Goal: Transaction & Acquisition: Purchase product/service

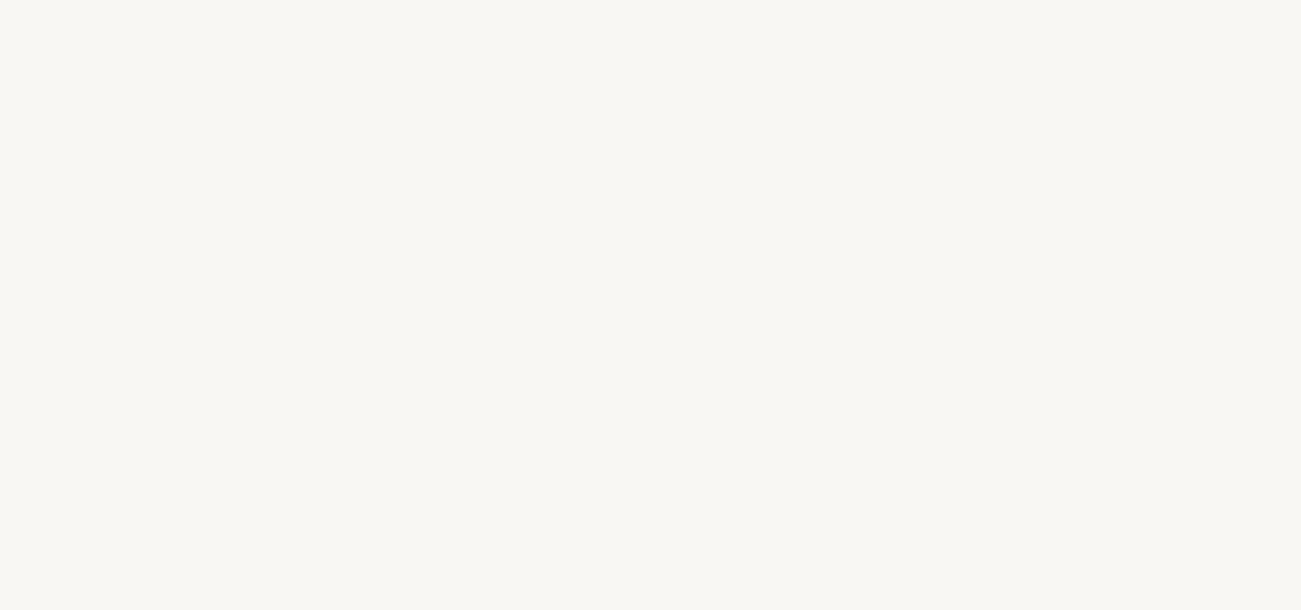
select select "IT"
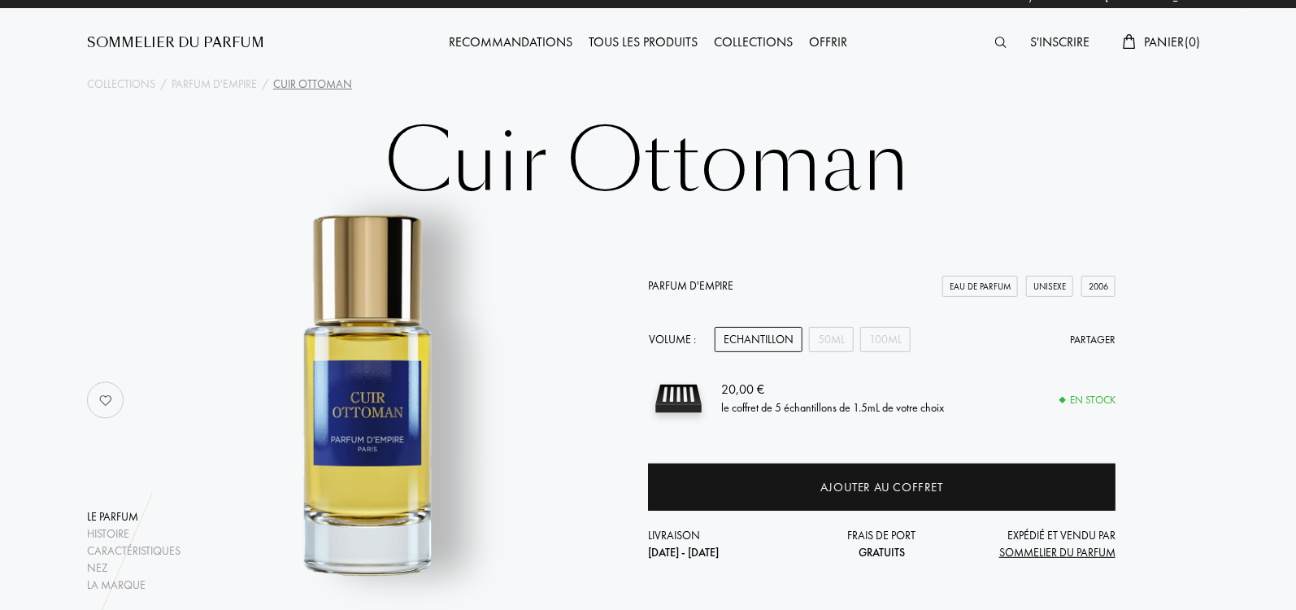
scroll to position [16, 0]
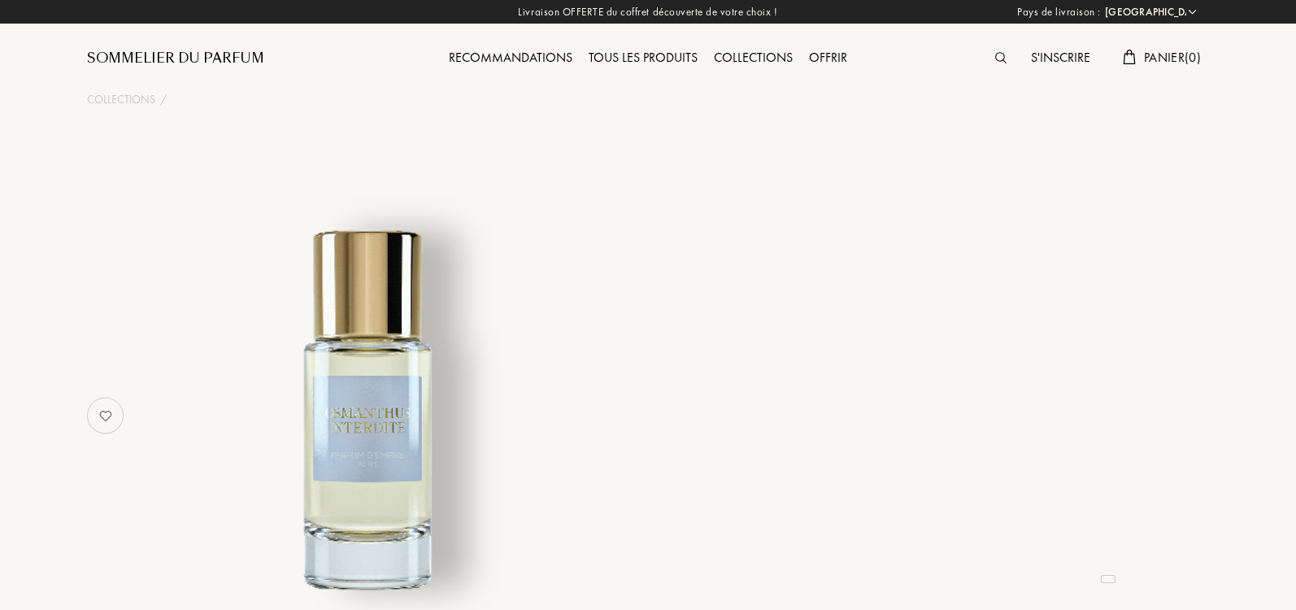
select select "IT"
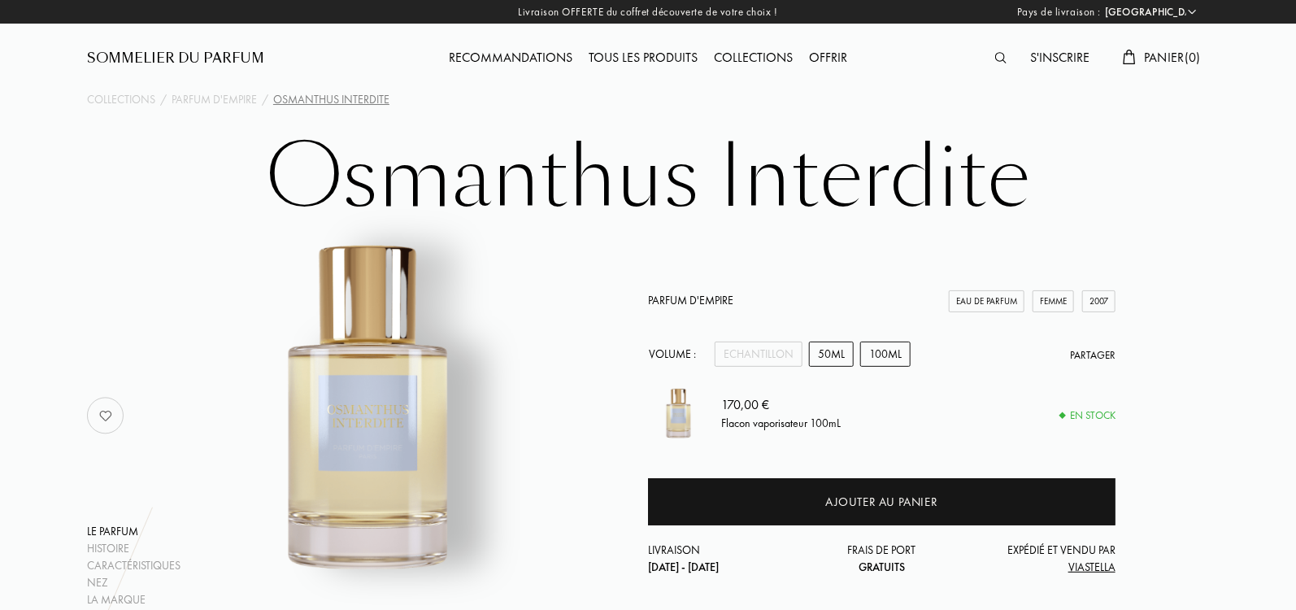
click at [820, 354] on div "50mL" at bounding box center [831, 353] width 45 height 25
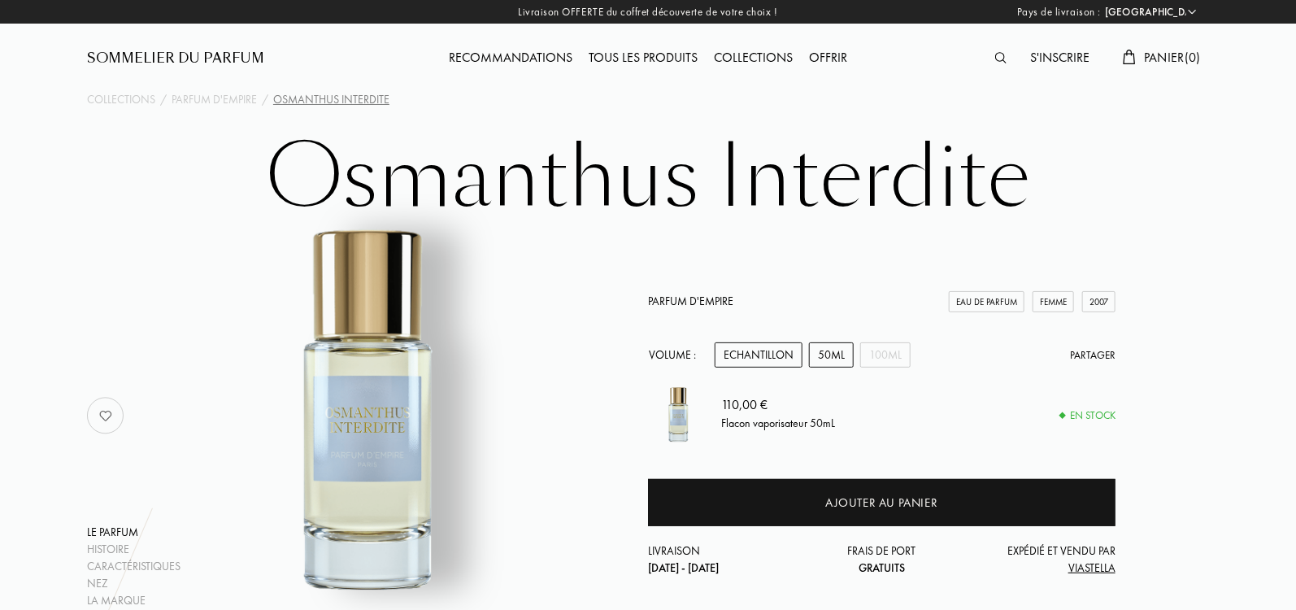
click at [788, 353] on div "Echantillon" at bounding box center [759, 354] width 88 height 25
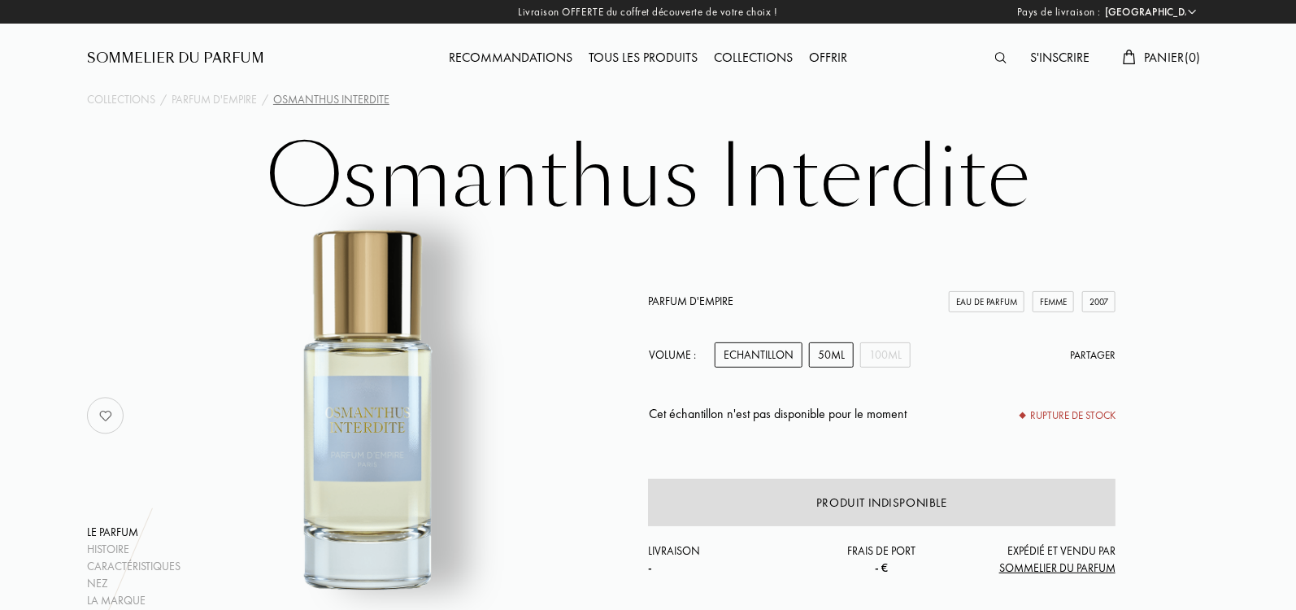
click at [820, 358] on div "50mL" at bounding box center [831, 354] width 45 height 25
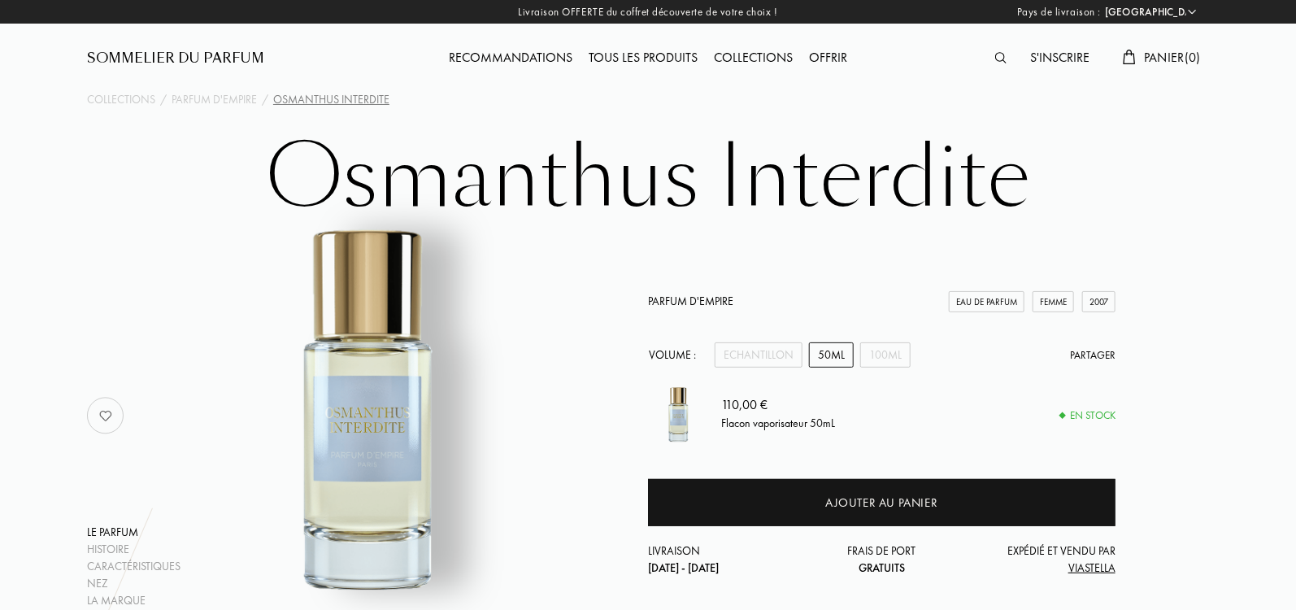
click at [700, 294] on link "Parfum d'Empire" at bounding box center [690, 300] width 85 height 15
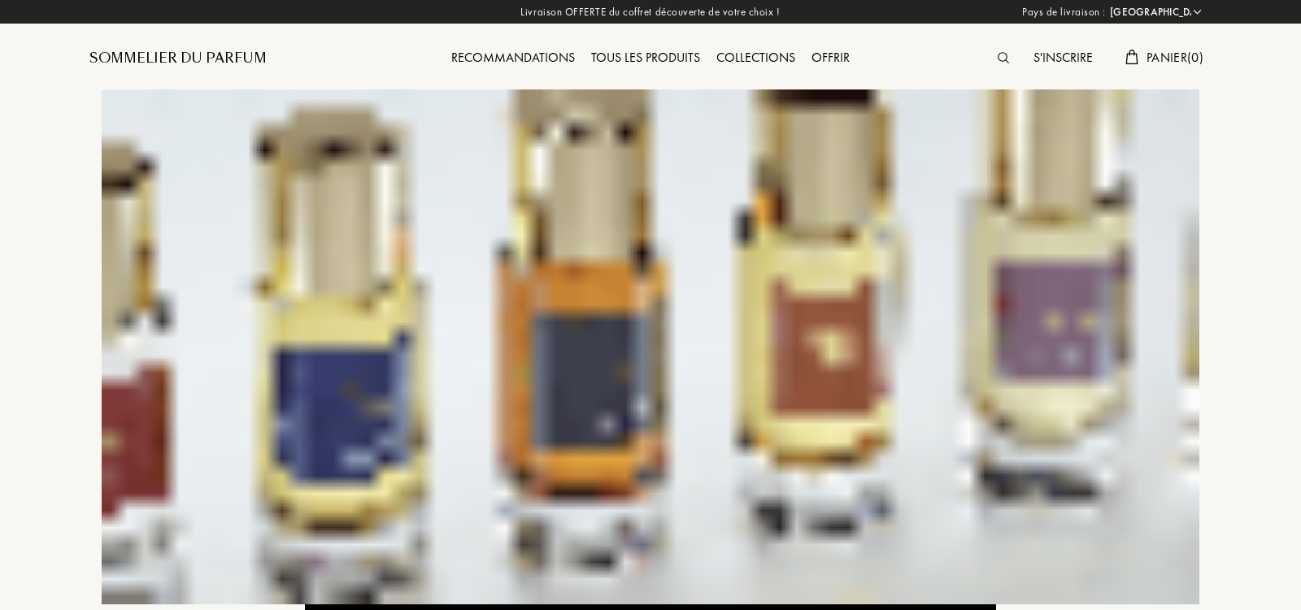
select select "IT"
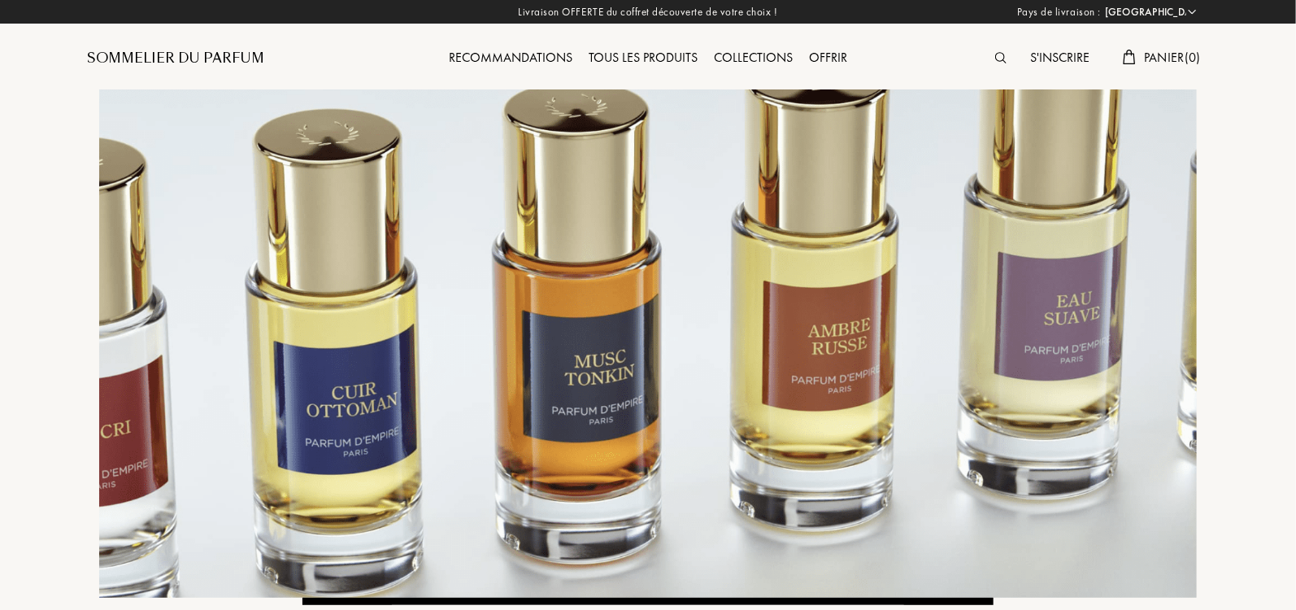
click at [245, 54] on div "Sommelier du Parfum" at bounding box center [175, 59] width 177 height 20
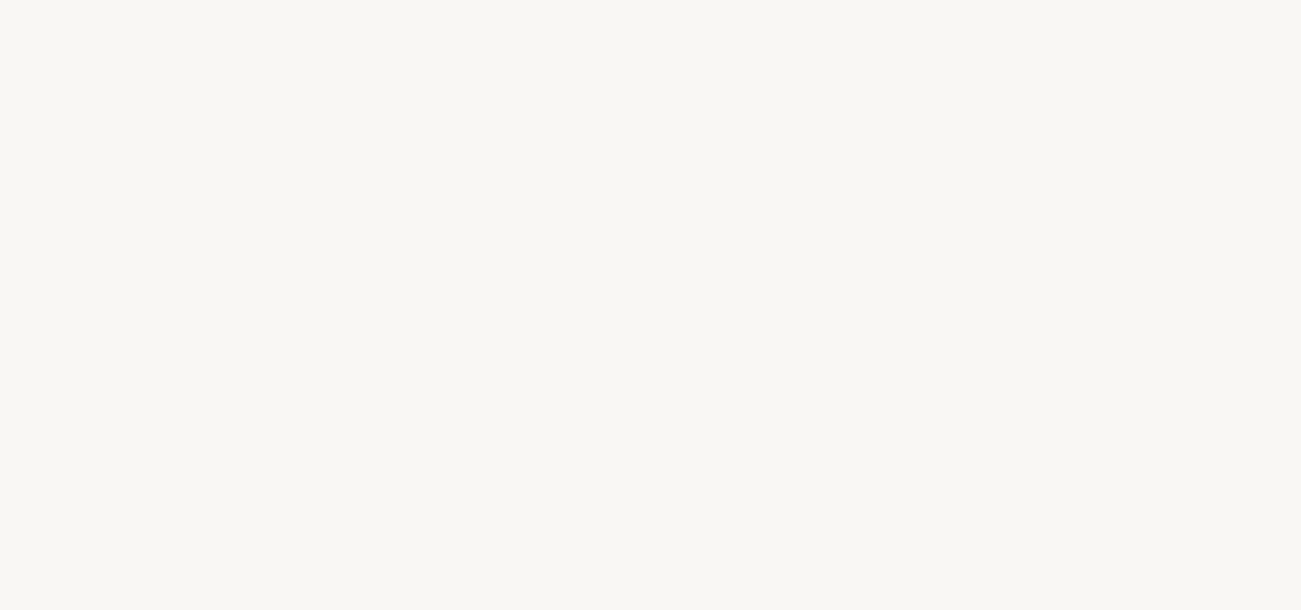
select select "IT"
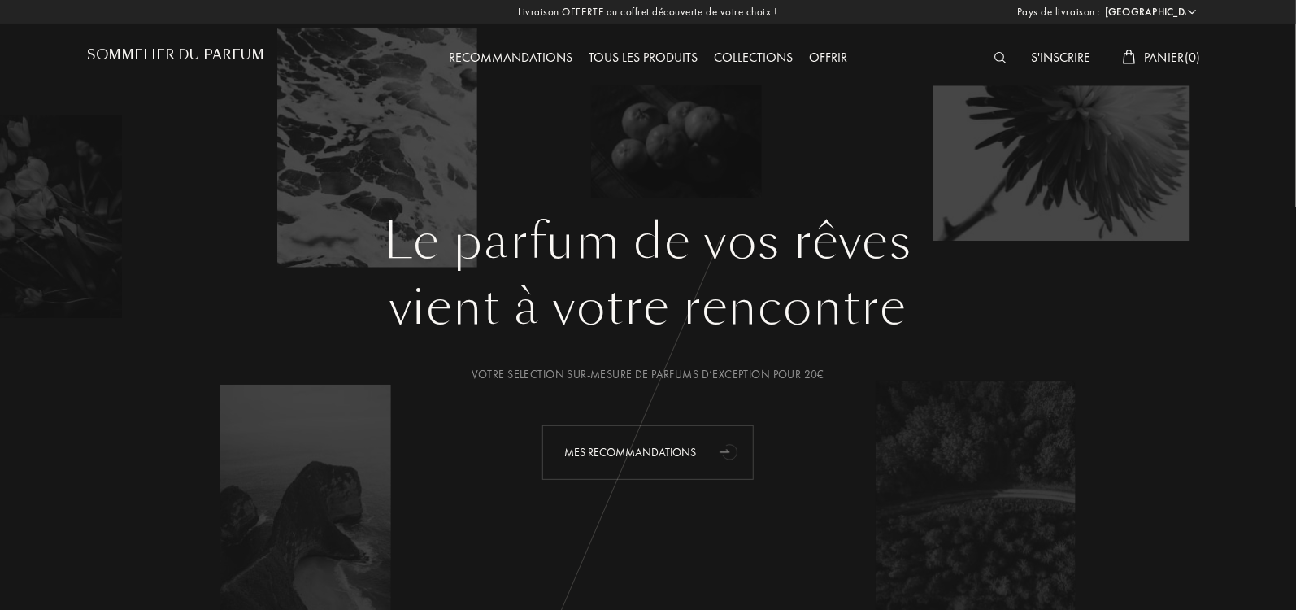
scroll to position [126, 0]
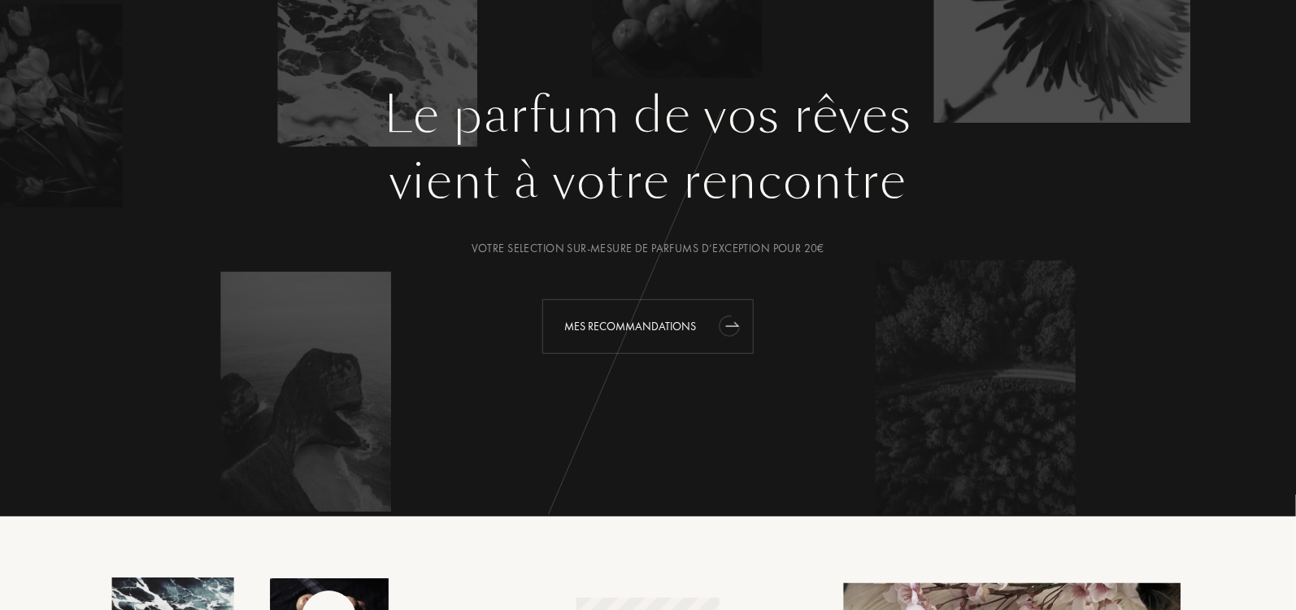
click at [656, 328] on div "Mes Recommandations" at bounding box center [647, 326] width 211 height 54
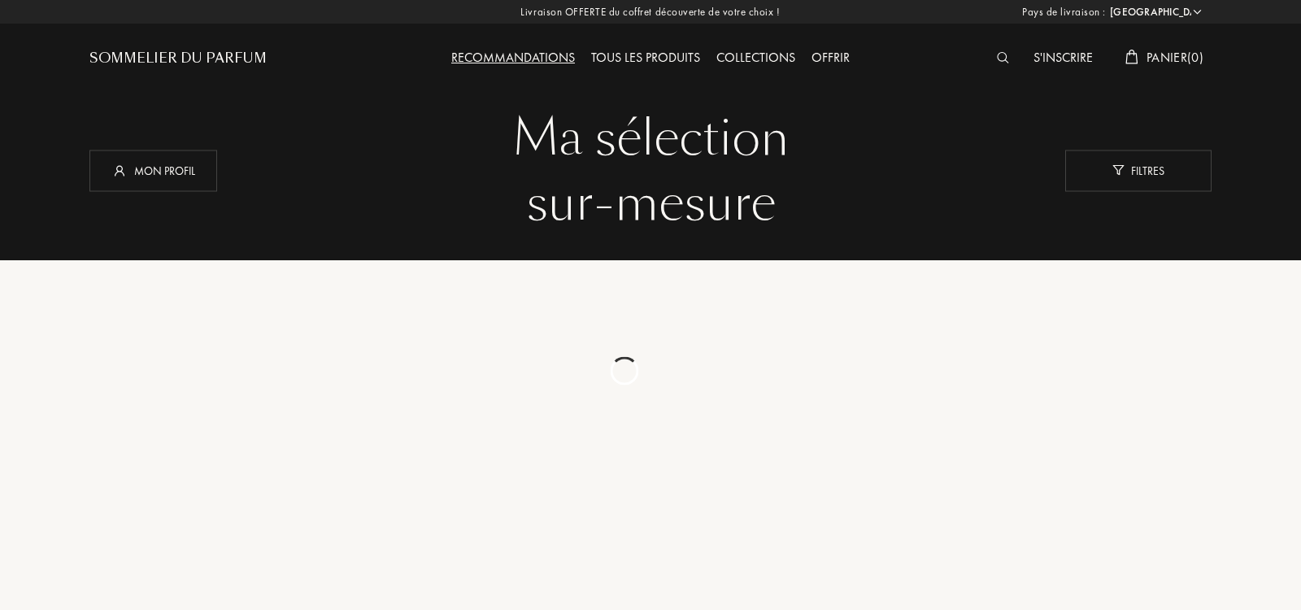
select select "IT"
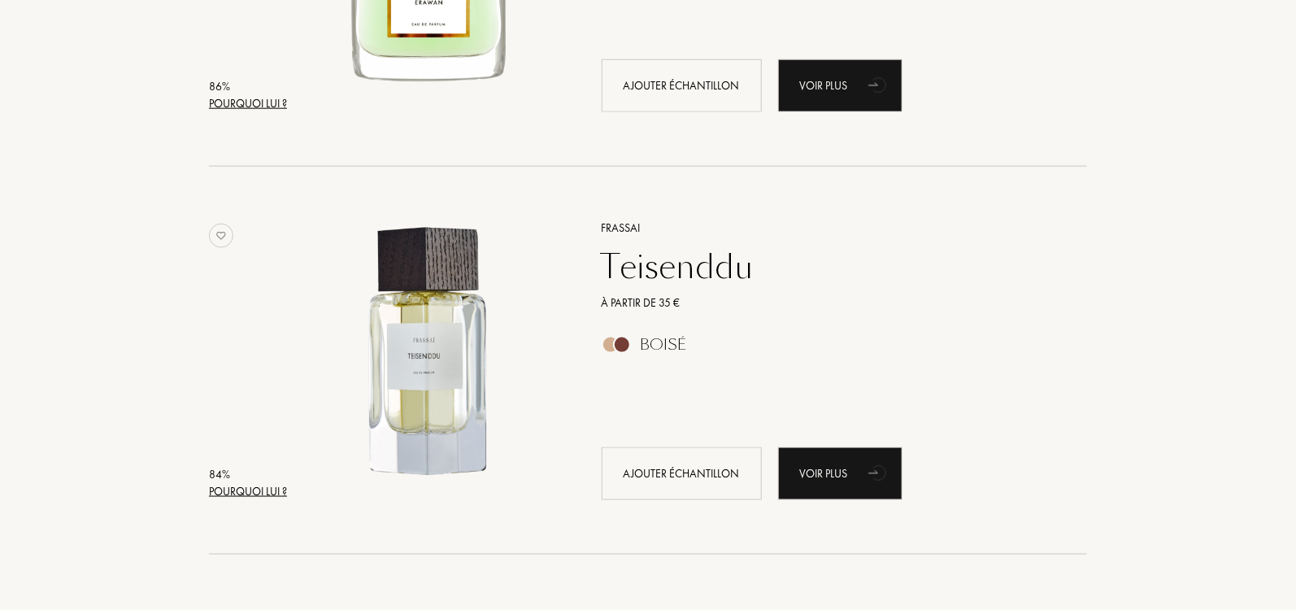
scroll to position [872, 0]
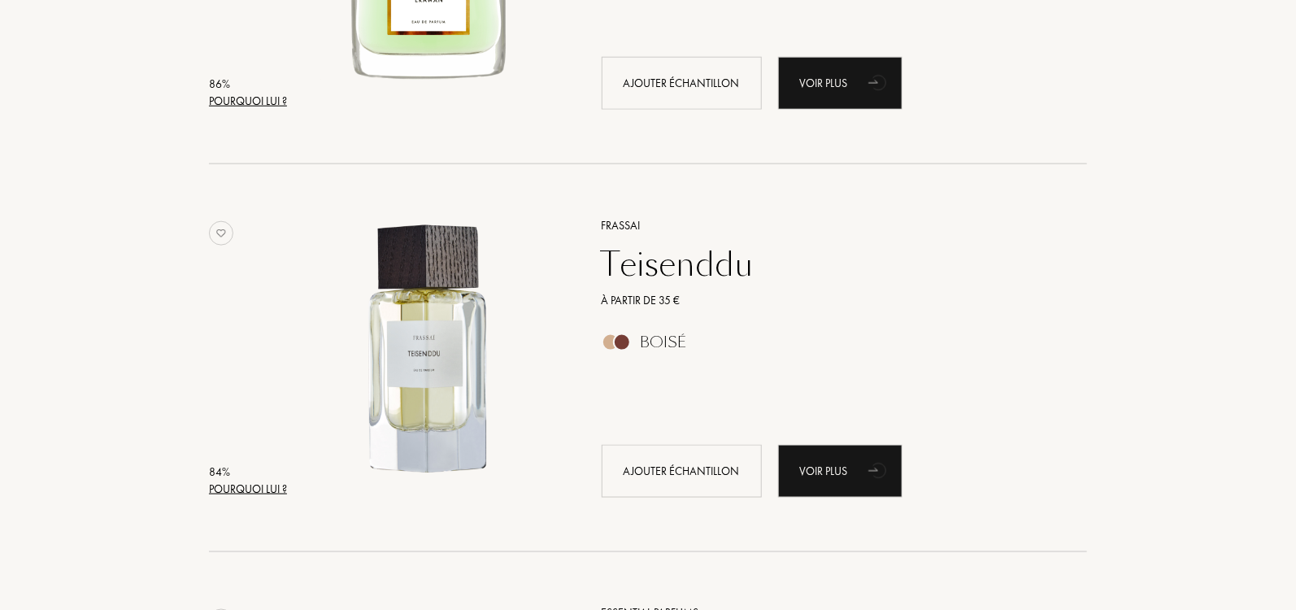
click at [625, 220] on div "Frassai" at bounding box center [826, 225] width 474 height 17
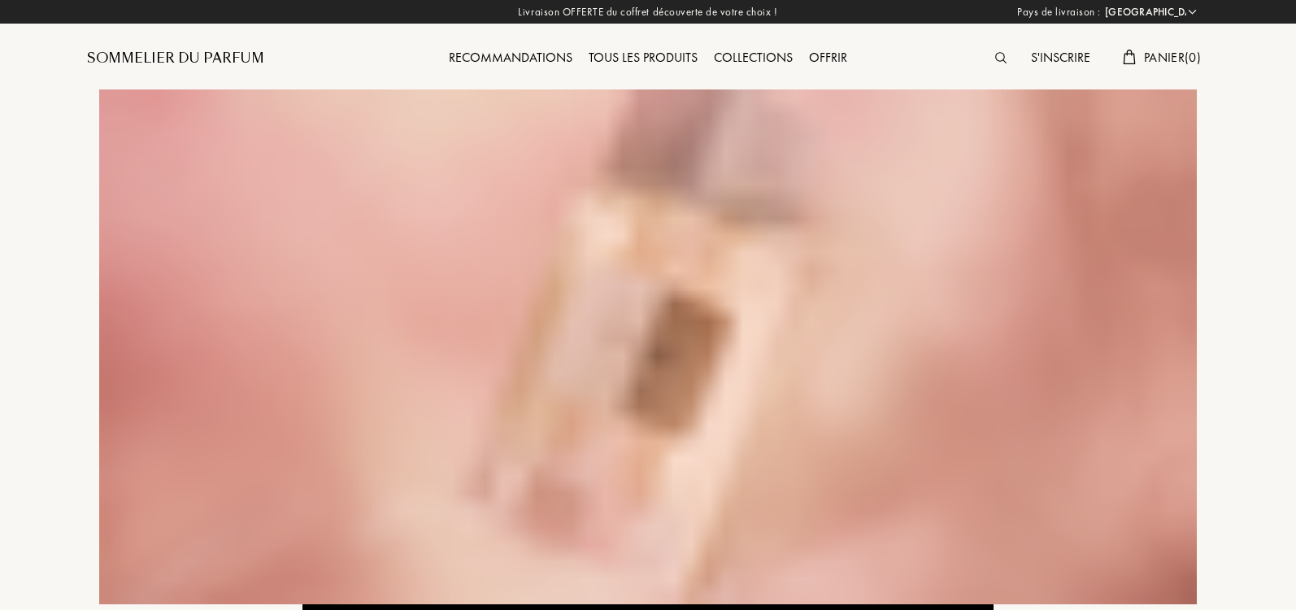
select select "IT"
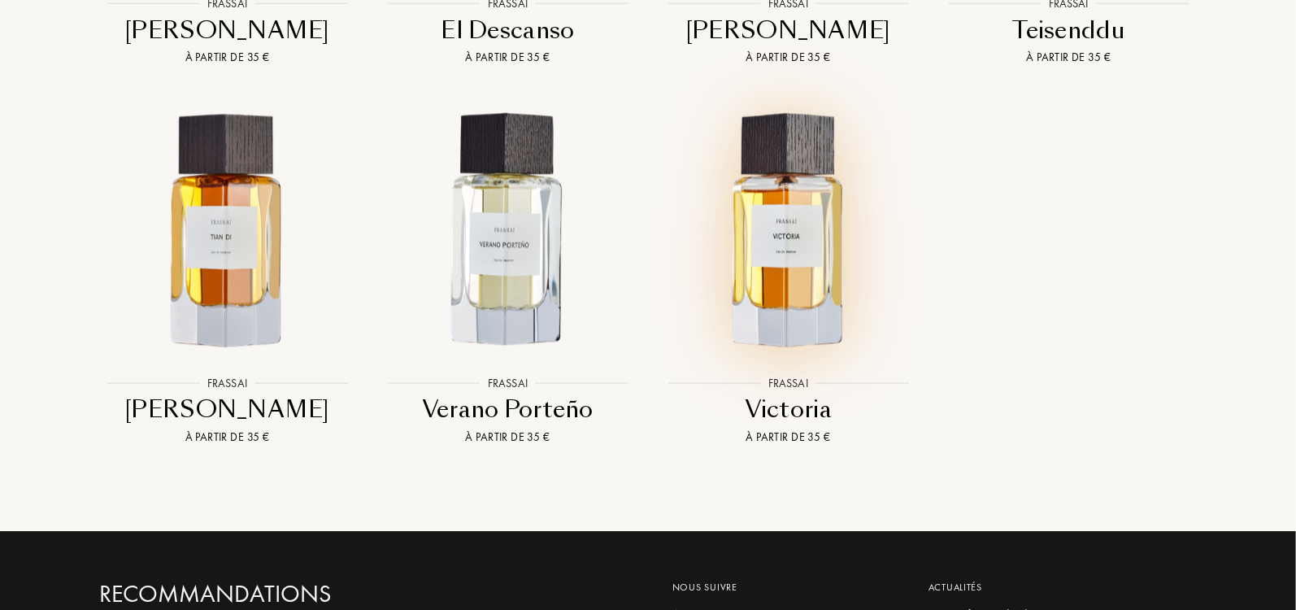
scroll to position [2177, 0]
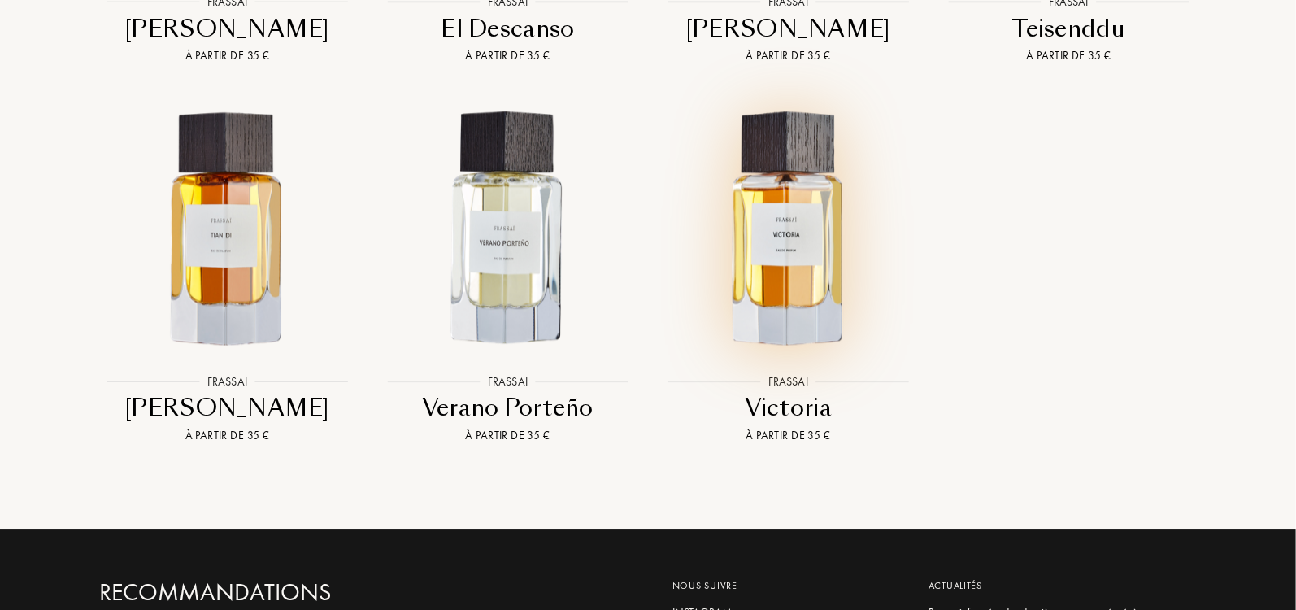
click at [766, 219] on img at bounding box center [788, 228] width 253 height 253
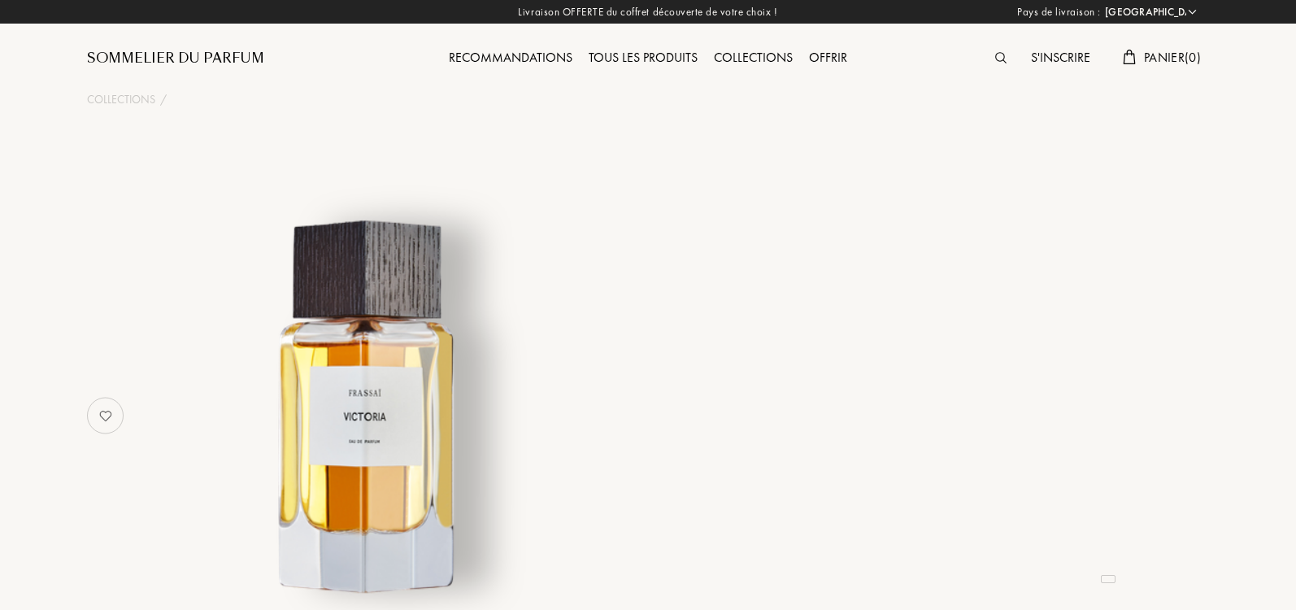
select select "IT"
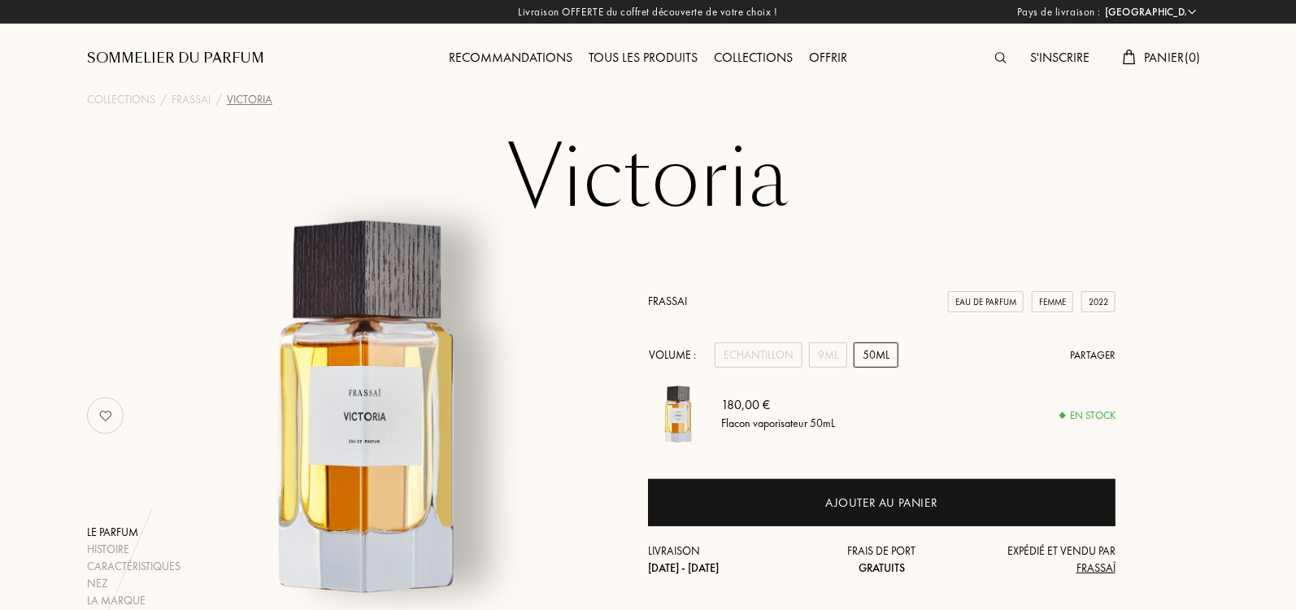
click at [878, 362] on div "50mL" at bounding box center [876, 354] width 45 height 25
click at [876, 350] on div "50mL" at bounding box center [876, 354] width 45 height 25
click at [227, 55] on div "Sommelier du Parfum" at bounding box center [175, 59] width 177 height 20
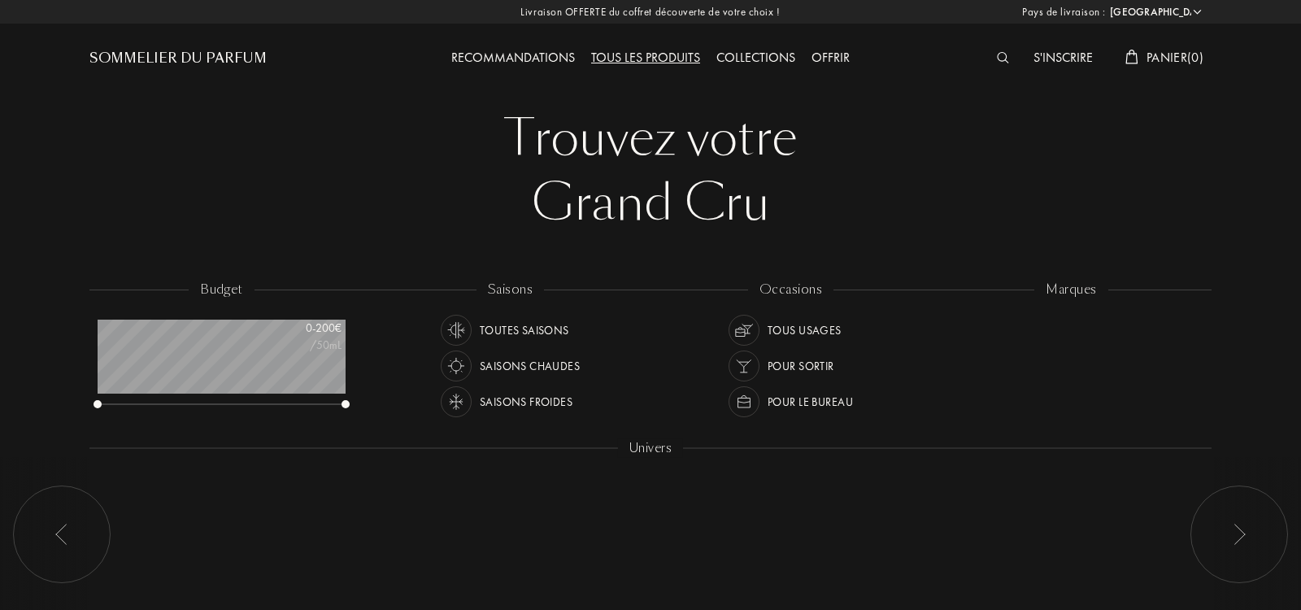
select select "IT"
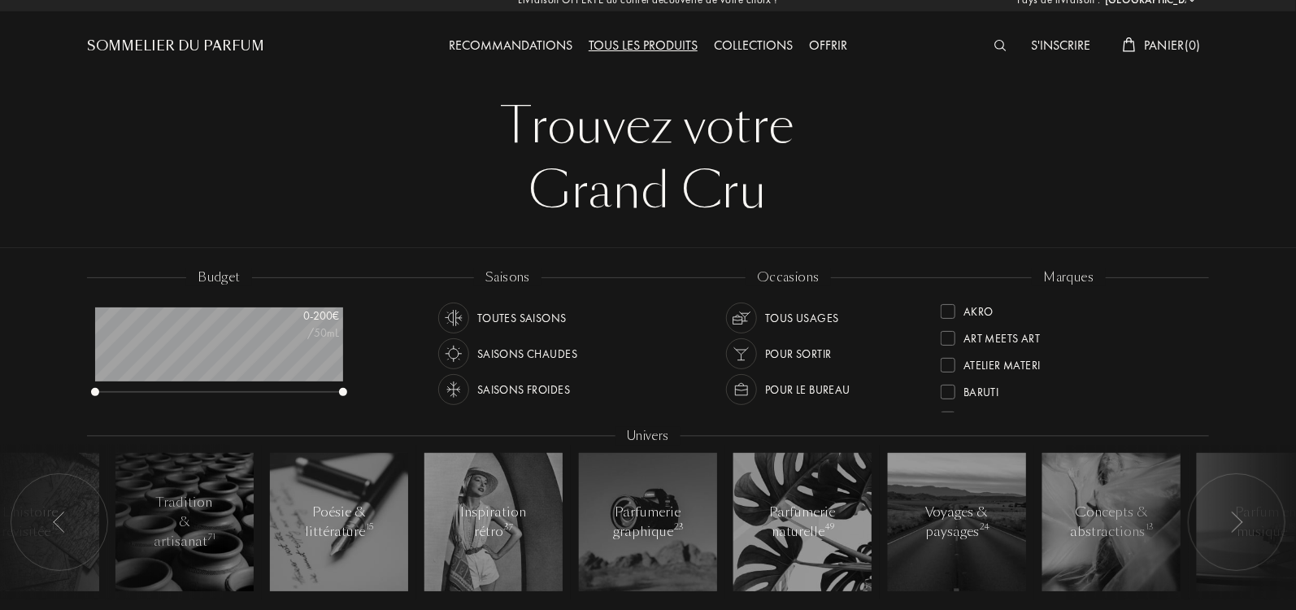
scroll to position [15, 0]
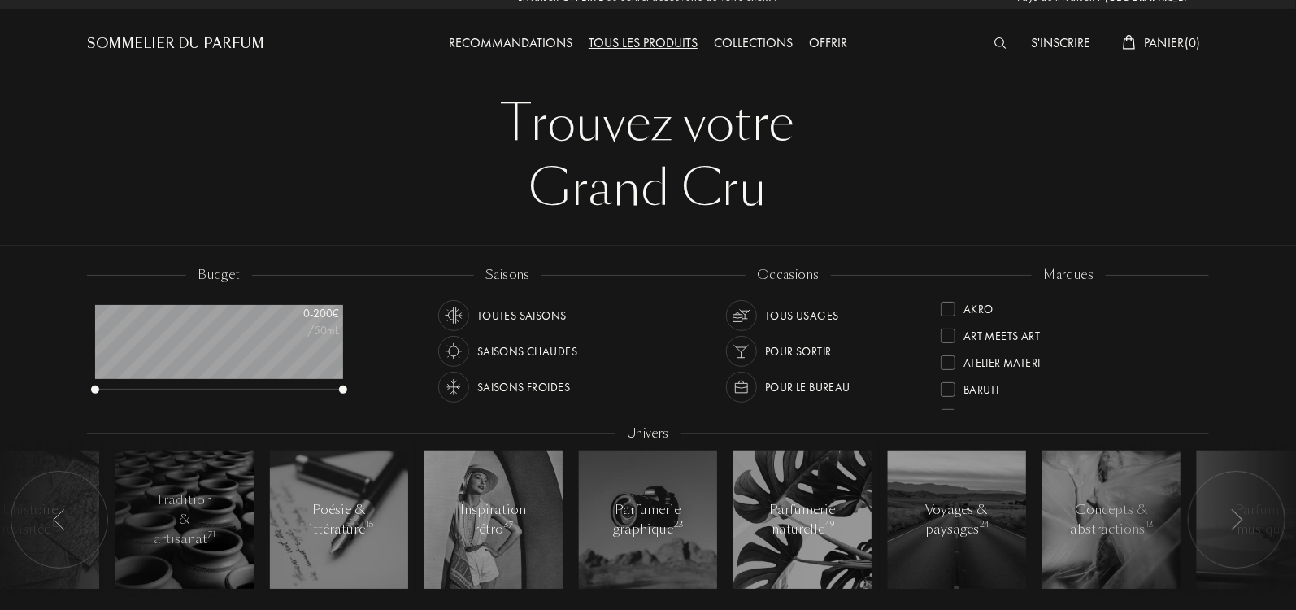
click at [552, 314] on div "Toutes saisons" at bounding box center [521, 315] width 89 height 31
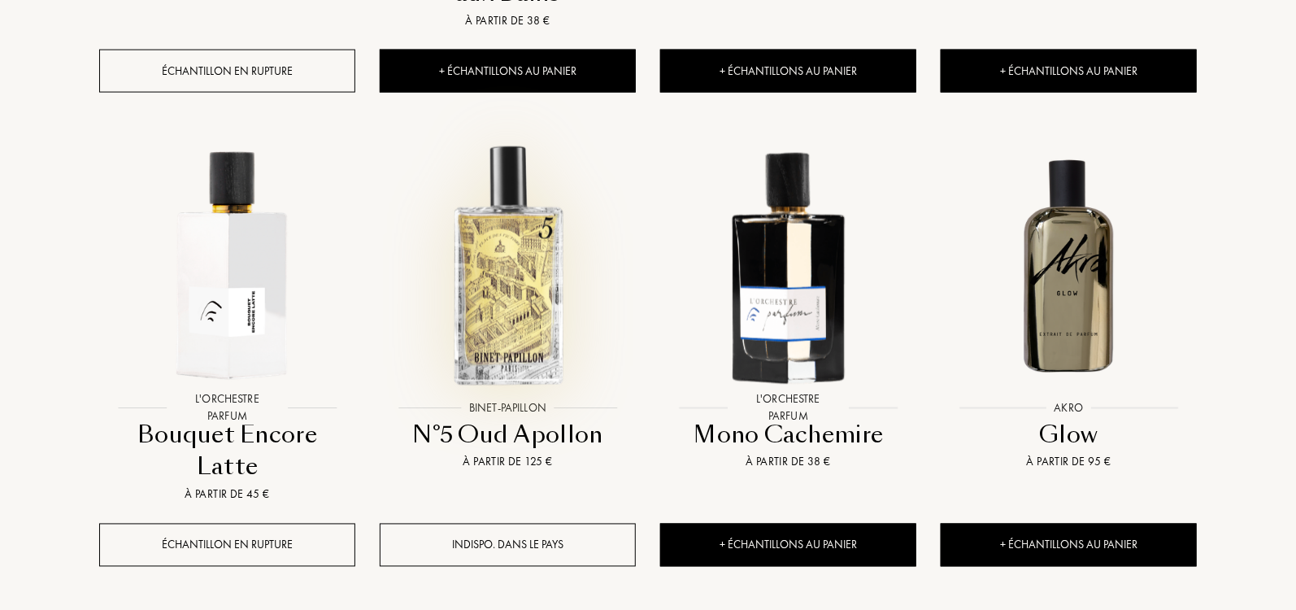
scroll to position [1115, 0]
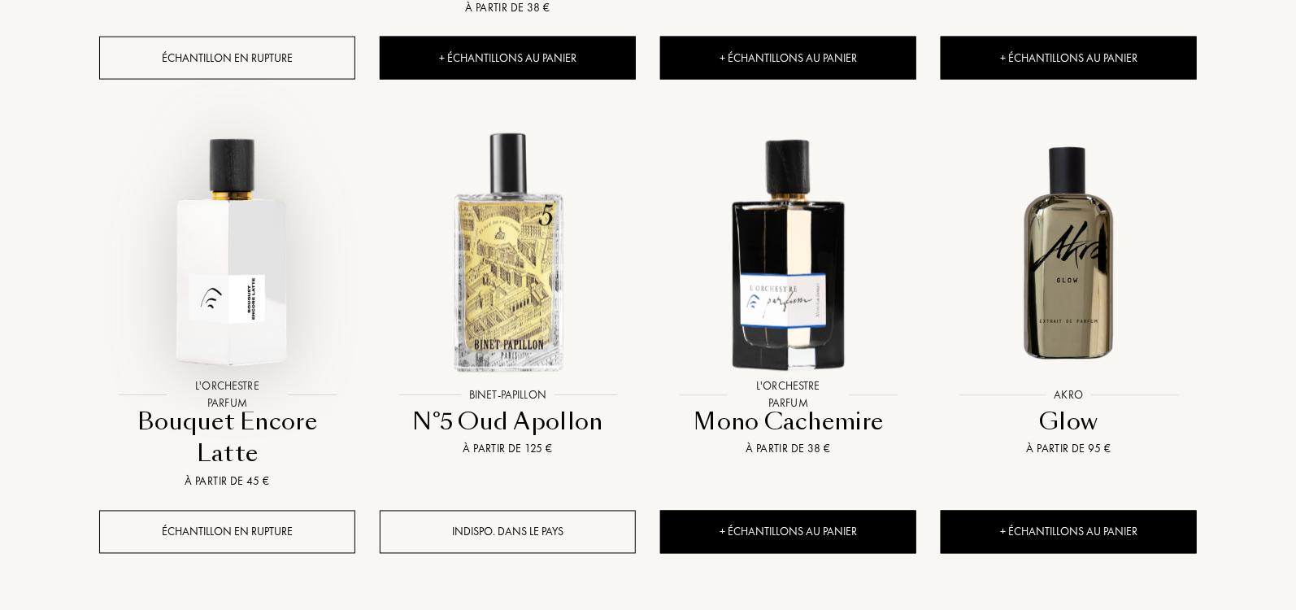
click at [246, 168] on img at bounding box center [227, 252] width 253 height 253
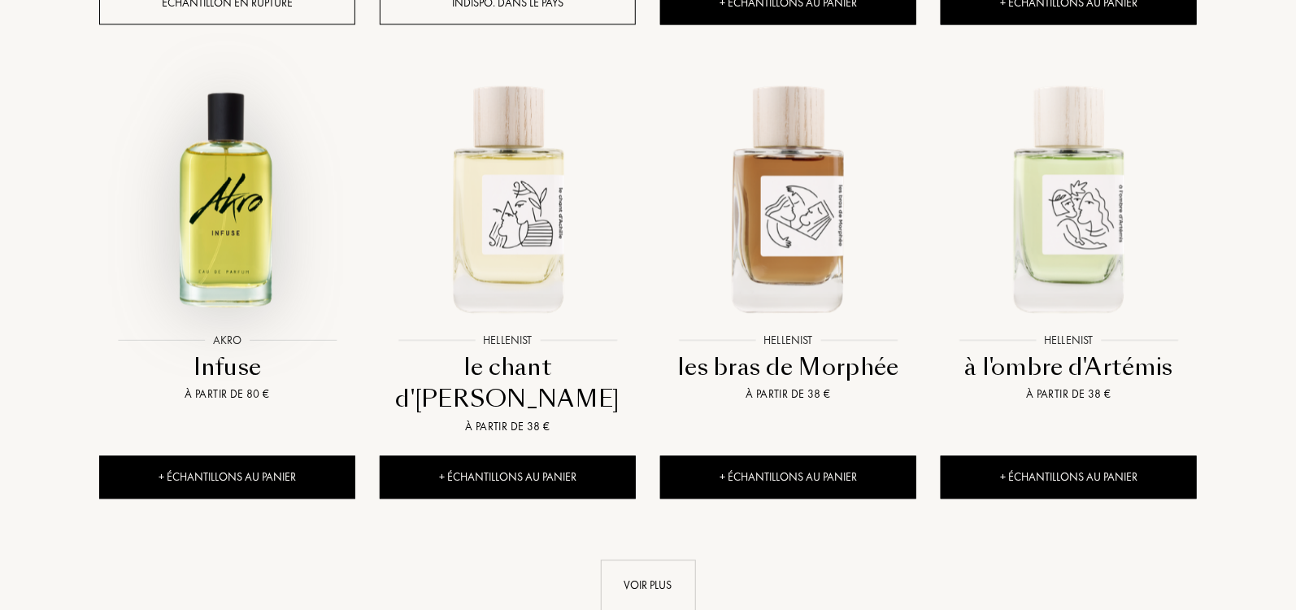
scroll to position [1662, 0]
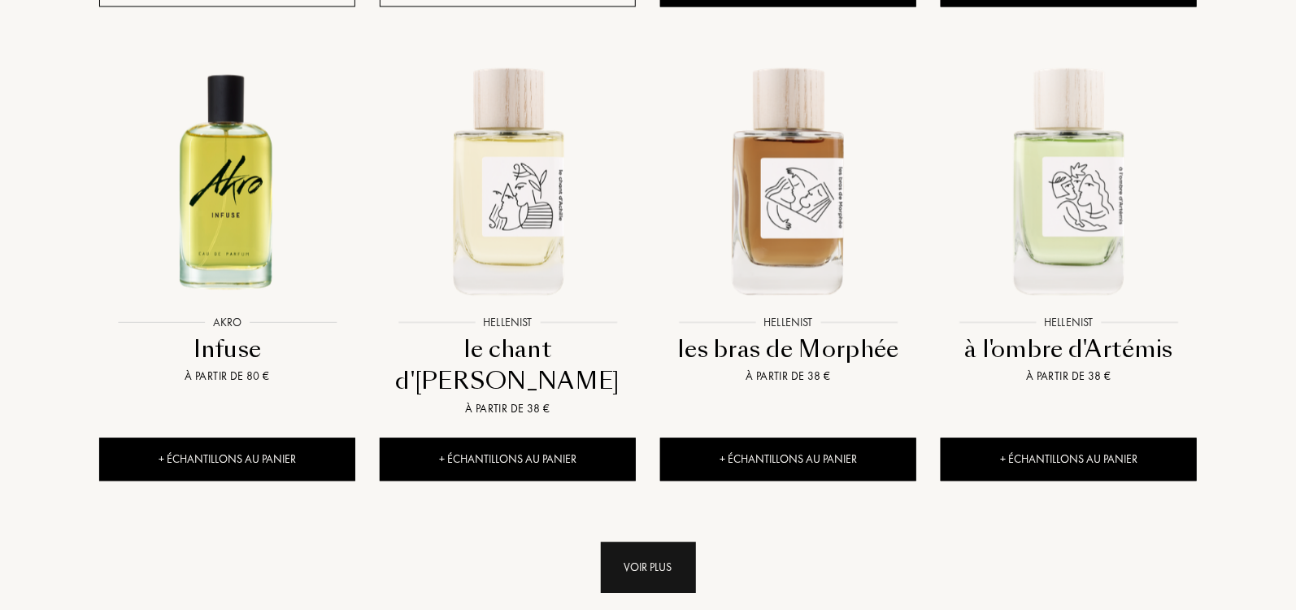
click at [648, 541] on div "Voir plus" at bounding box center [648, 566] width 95 height 51
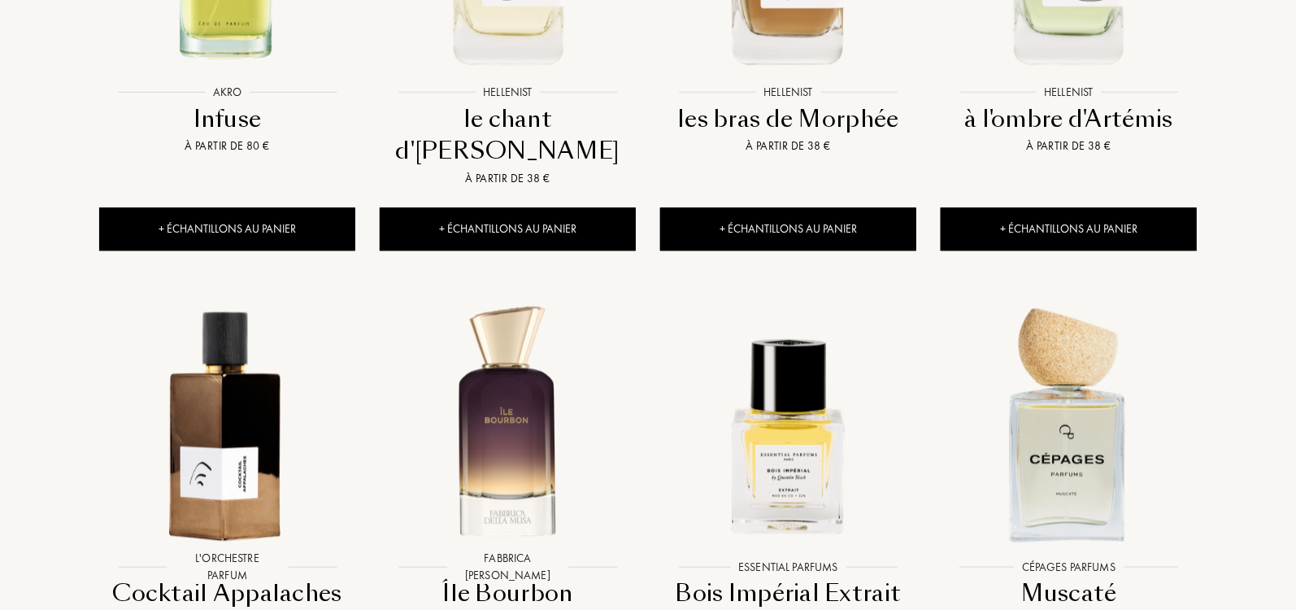
scroll to position [1841, 0]
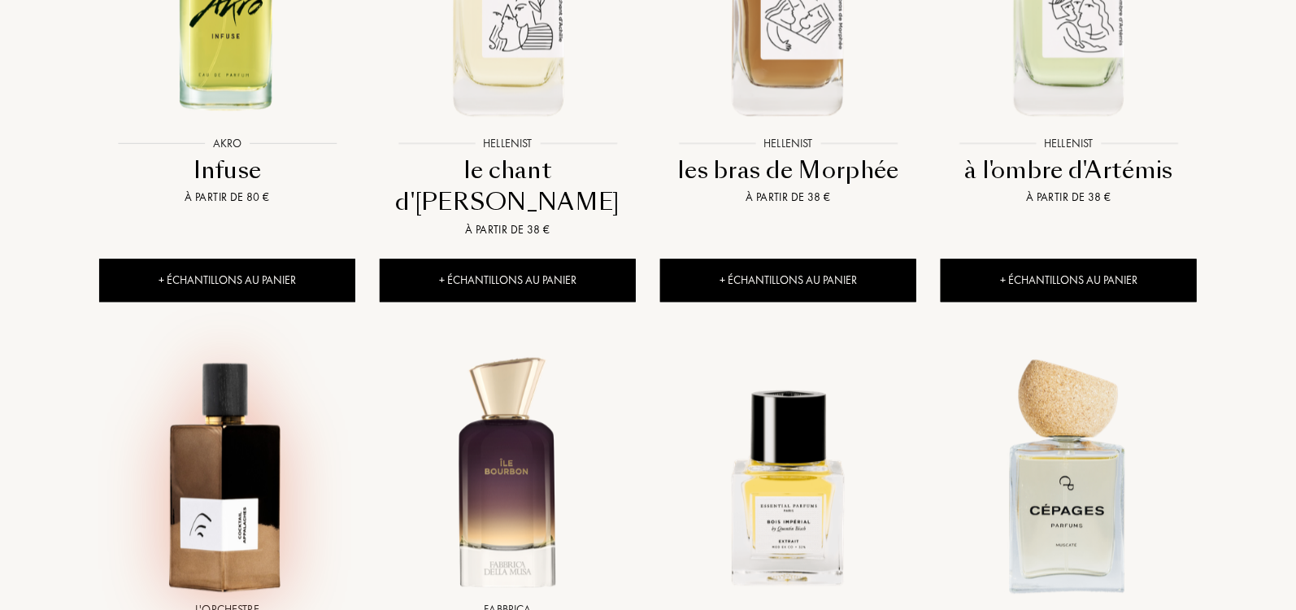
click at [247, 374] on img at bounding box center [227, 474] width 253 height 253
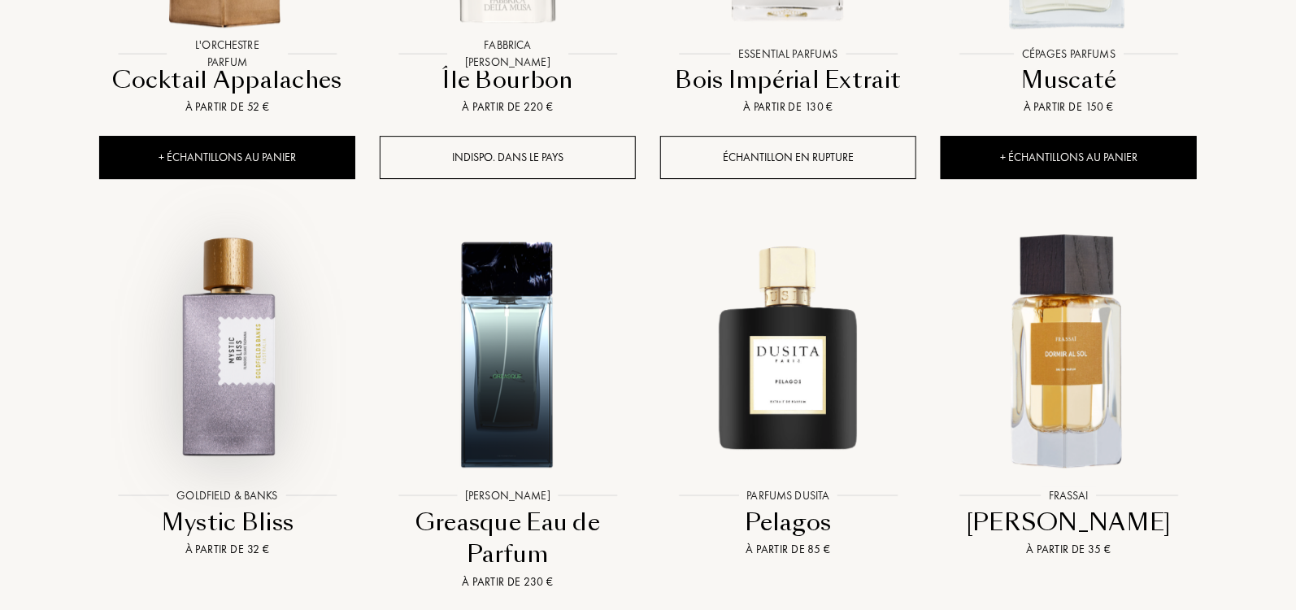
scroll to position [2407, 0]
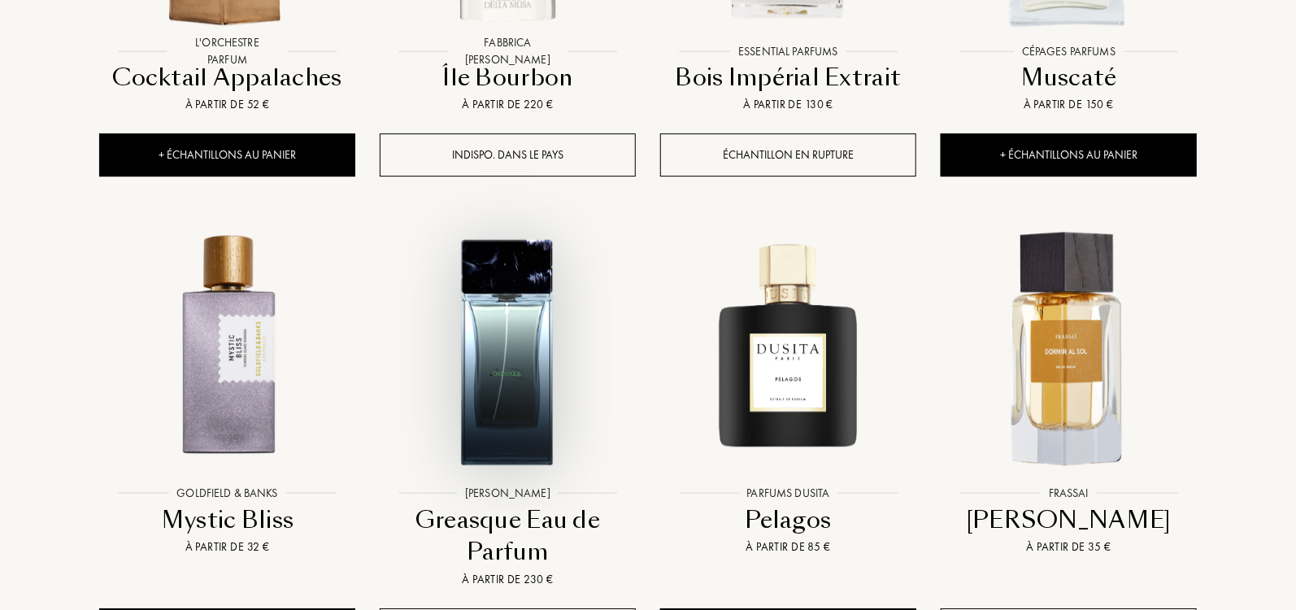
click at [513, 235] on img at bounding box center [507, 349] width 253 height 253
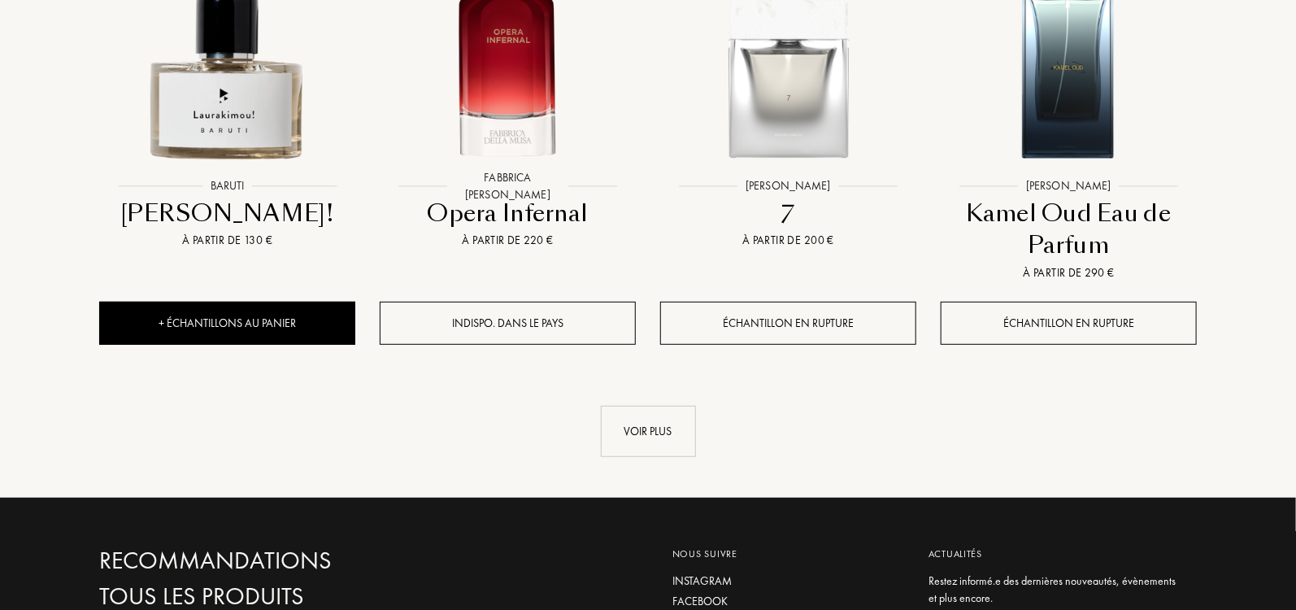
scroll to position [3229, 0]
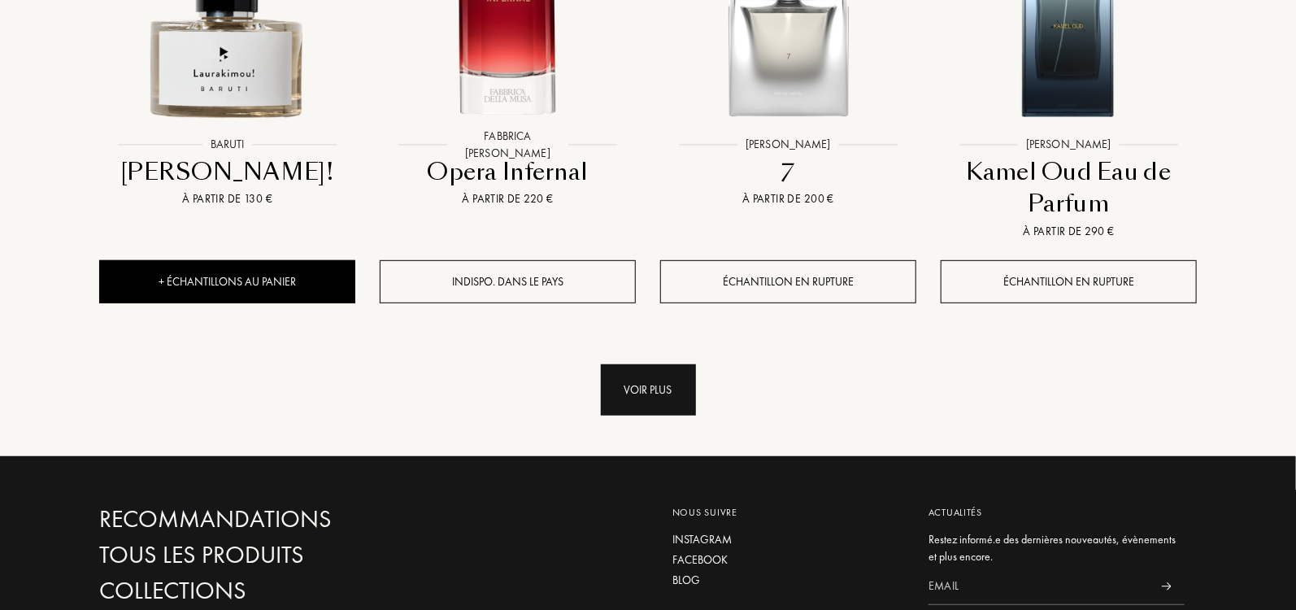
click at [643, 364] on div "Voir plus" at bounding box center [648, 389] width 95 height 51
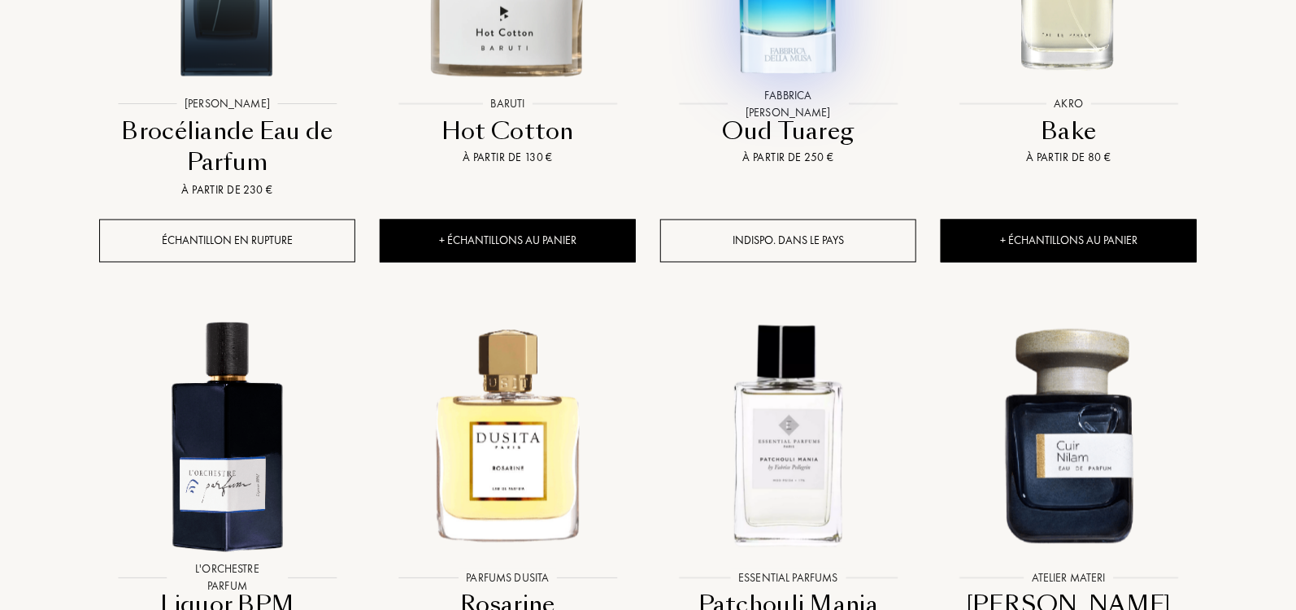
scroll to position [4531, 0]
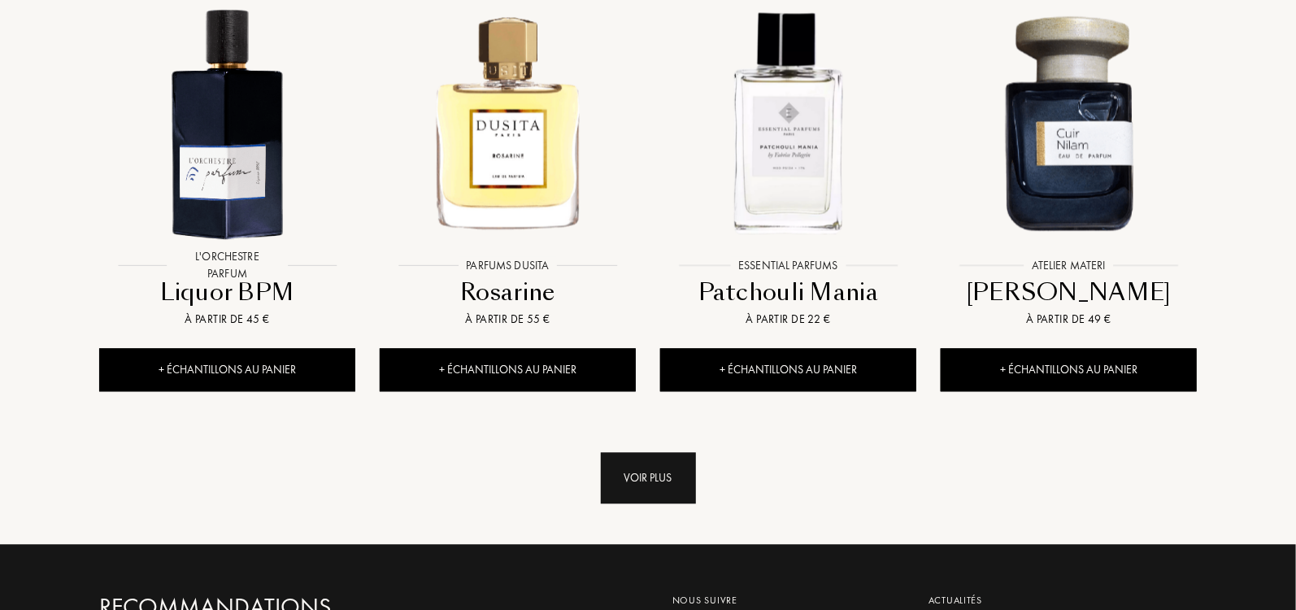
click at [670, 452] on div "Voir plus" at bounding box center [648, 477] width 95 height 51
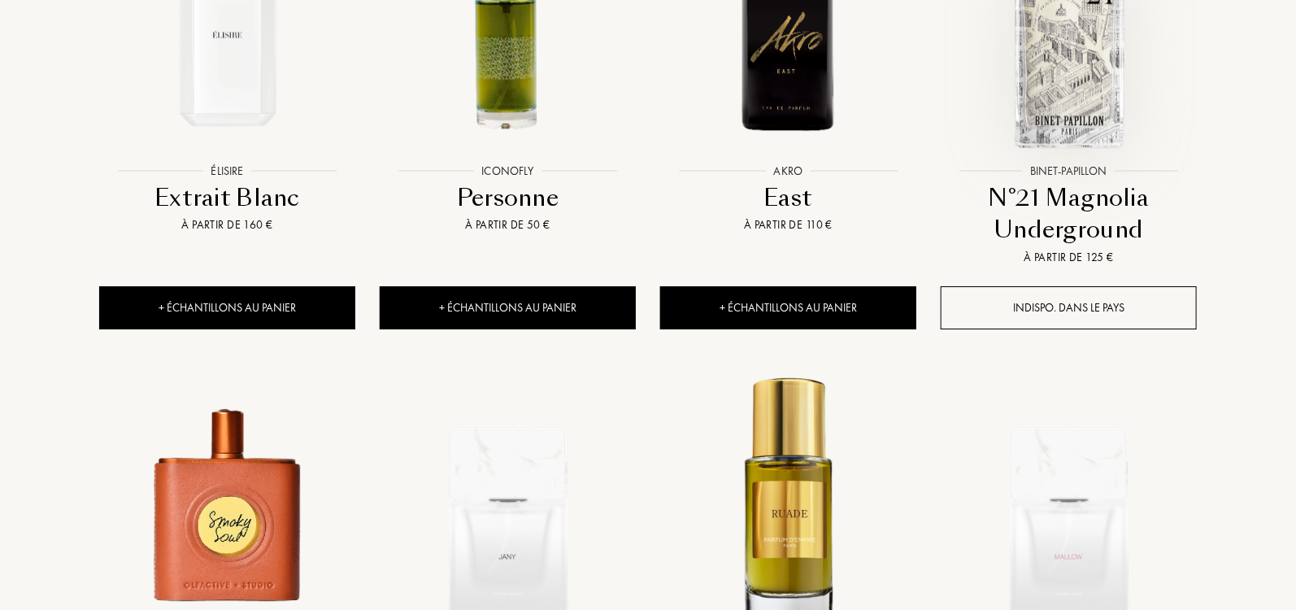
scroll to position [5523, 0]
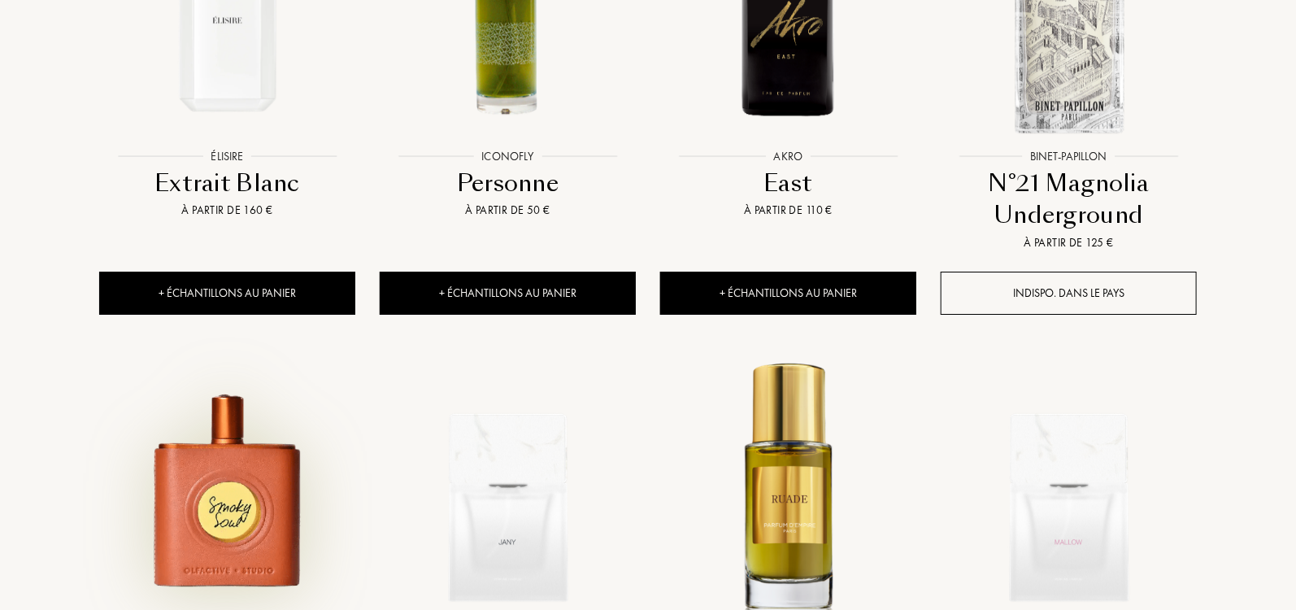
click at [228, 361] on img at bounding box center [227, 487] width 253 height 253
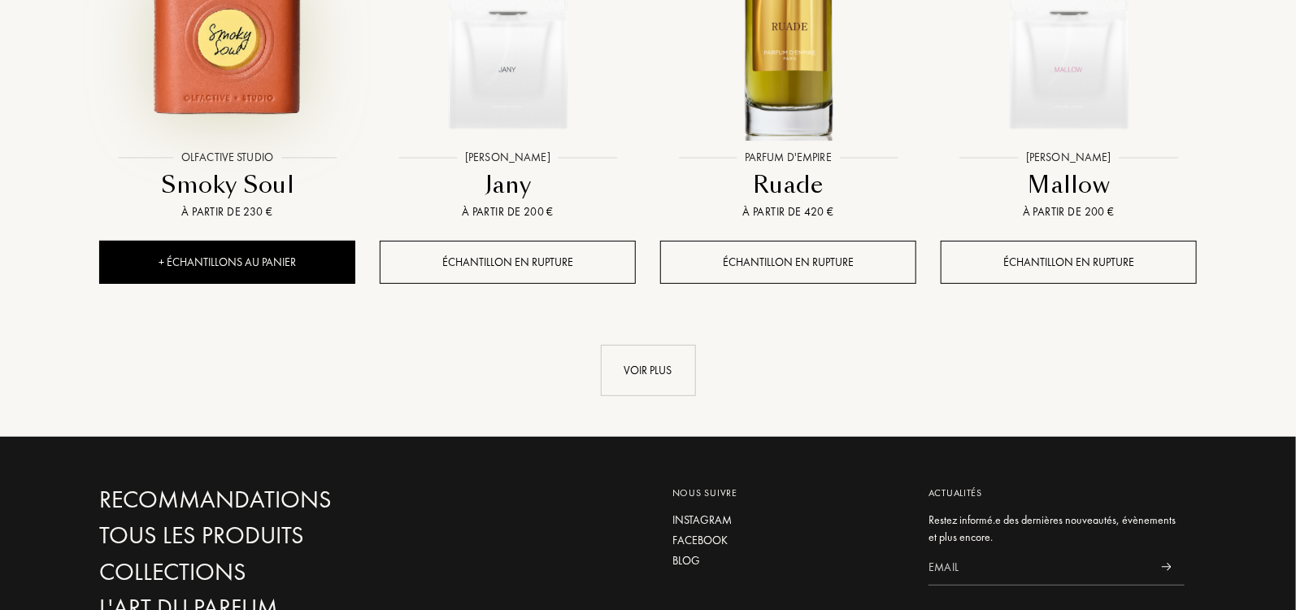
scroll to position [6044, 0]
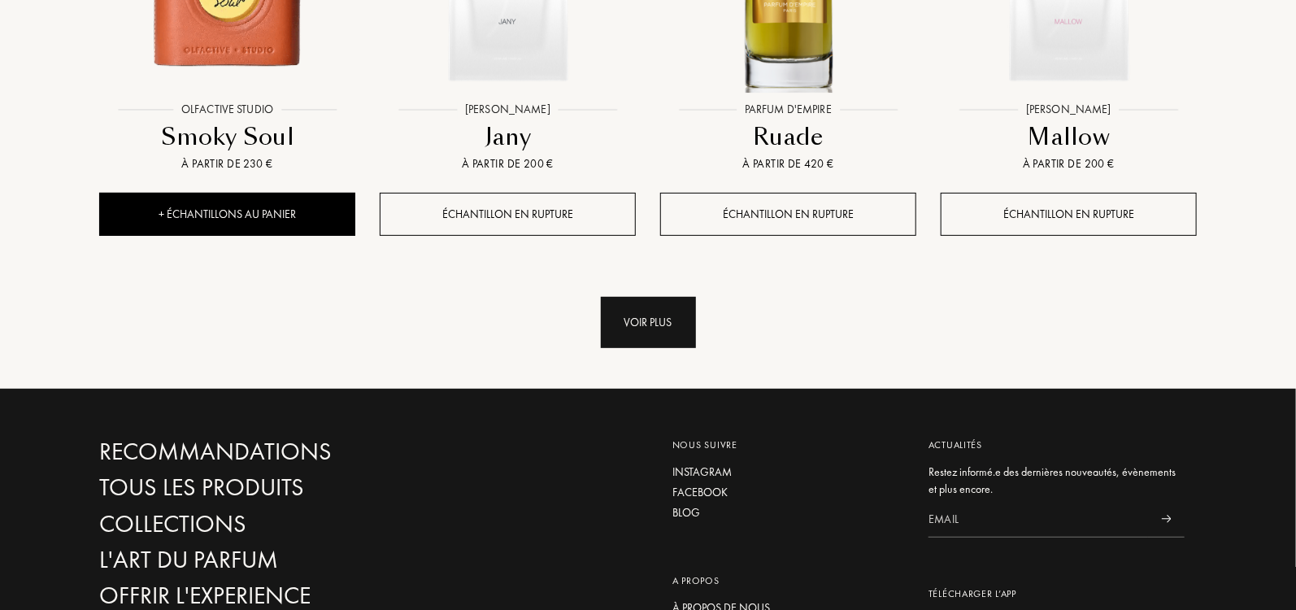
click at [625, 297] on div "Voir plus" at bounding box center [648, 322] width 95 height 51
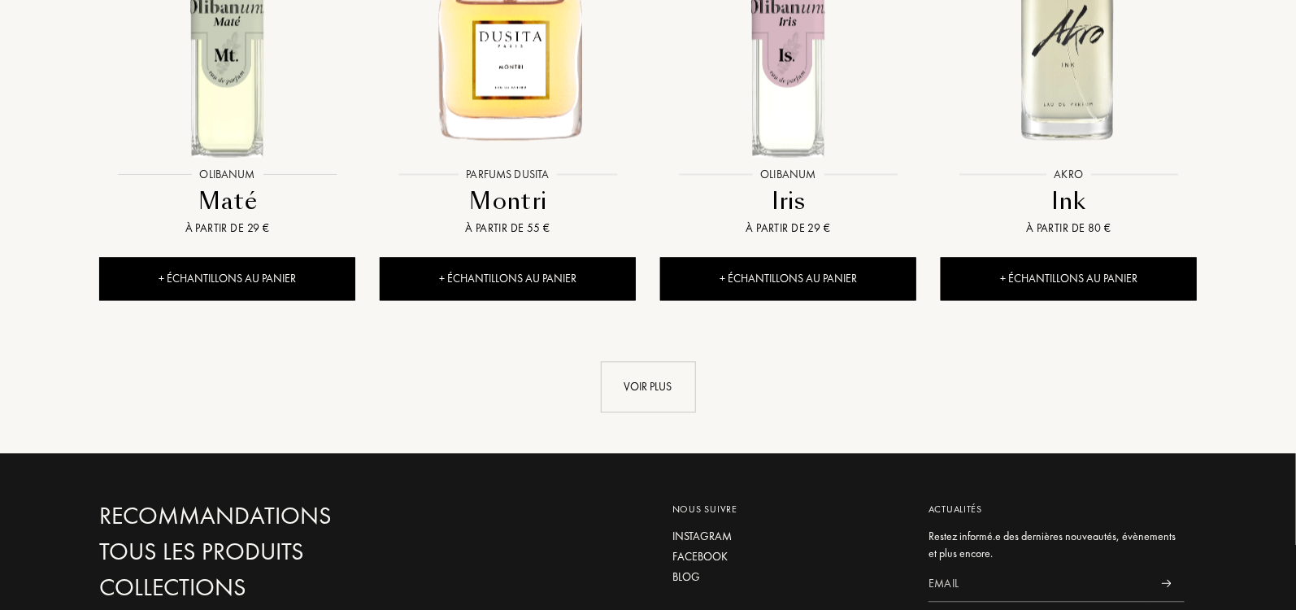
scroll to position [7368, 0]
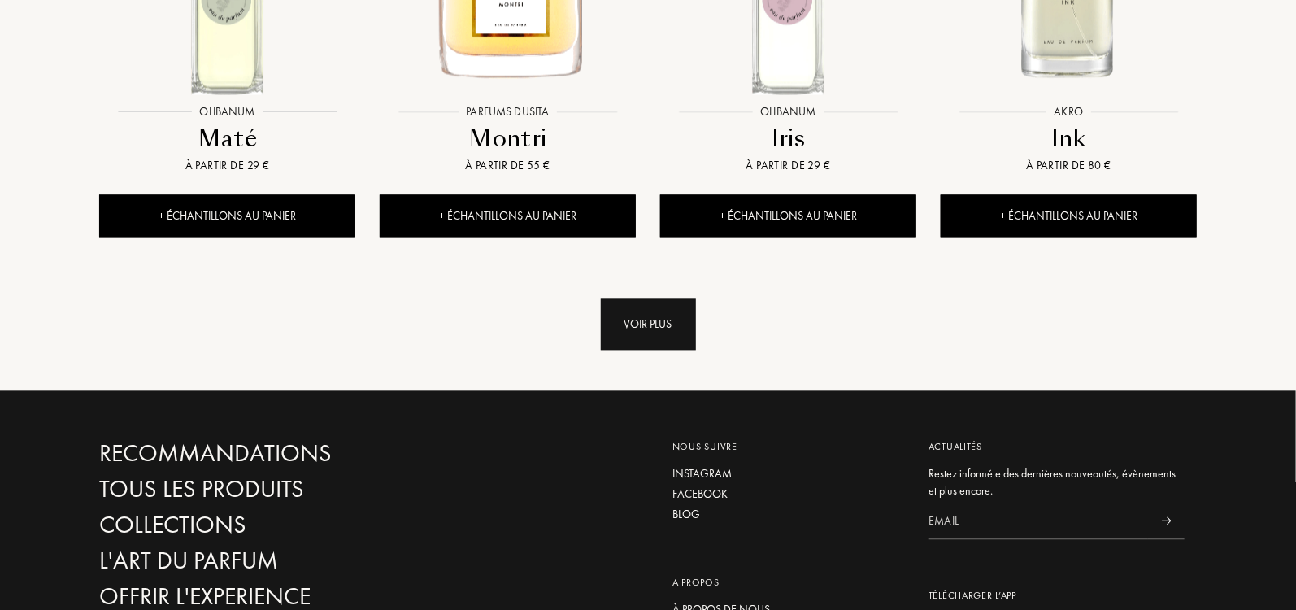
click at [654, 298] on div "Voir plus" at bounding box center [648, 323] width 95 height 51
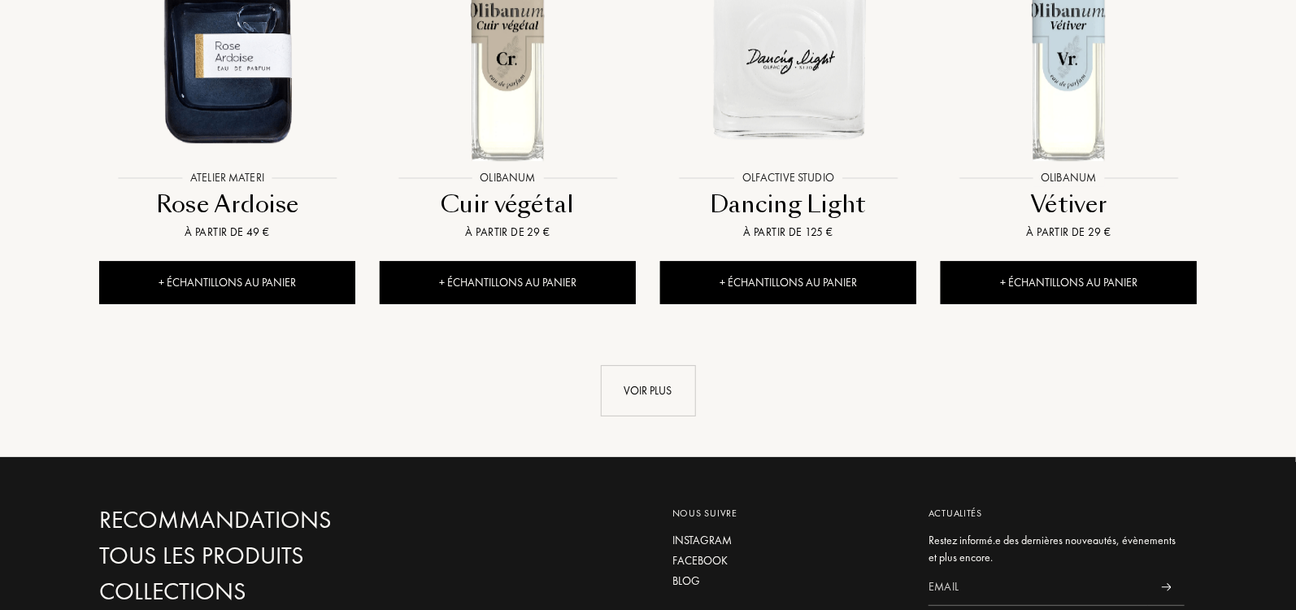
scroll to position [8631, 0]
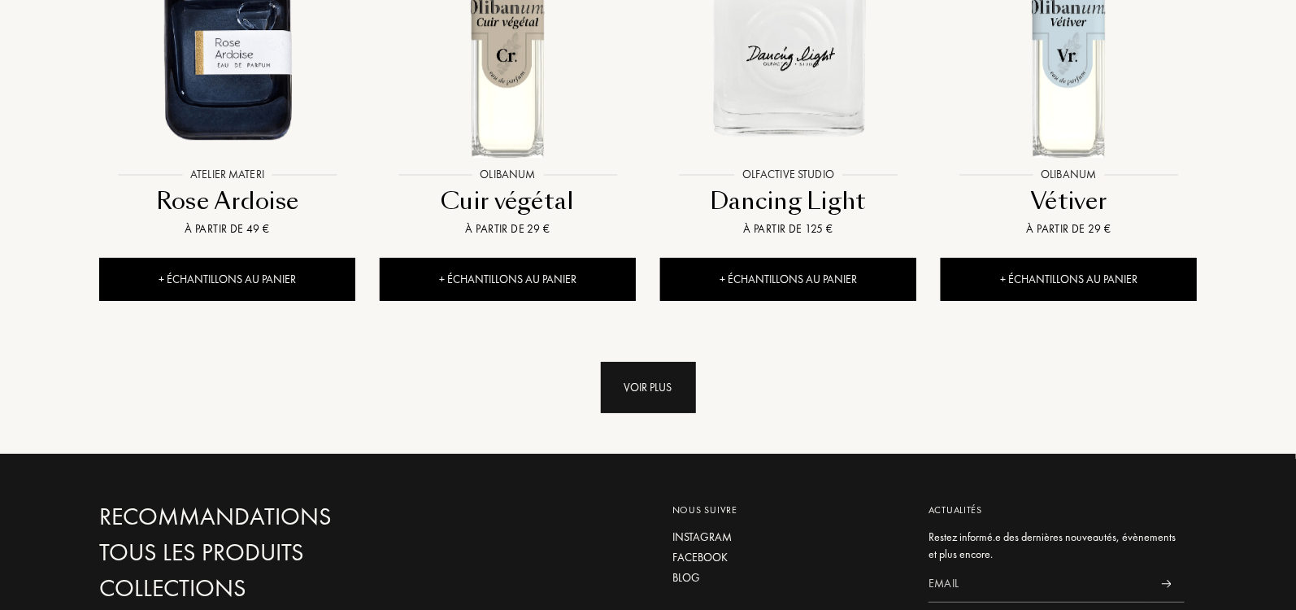
click at [646, 362] on div "Voir plus" at bounding box center [648, 387] width 95 height 51
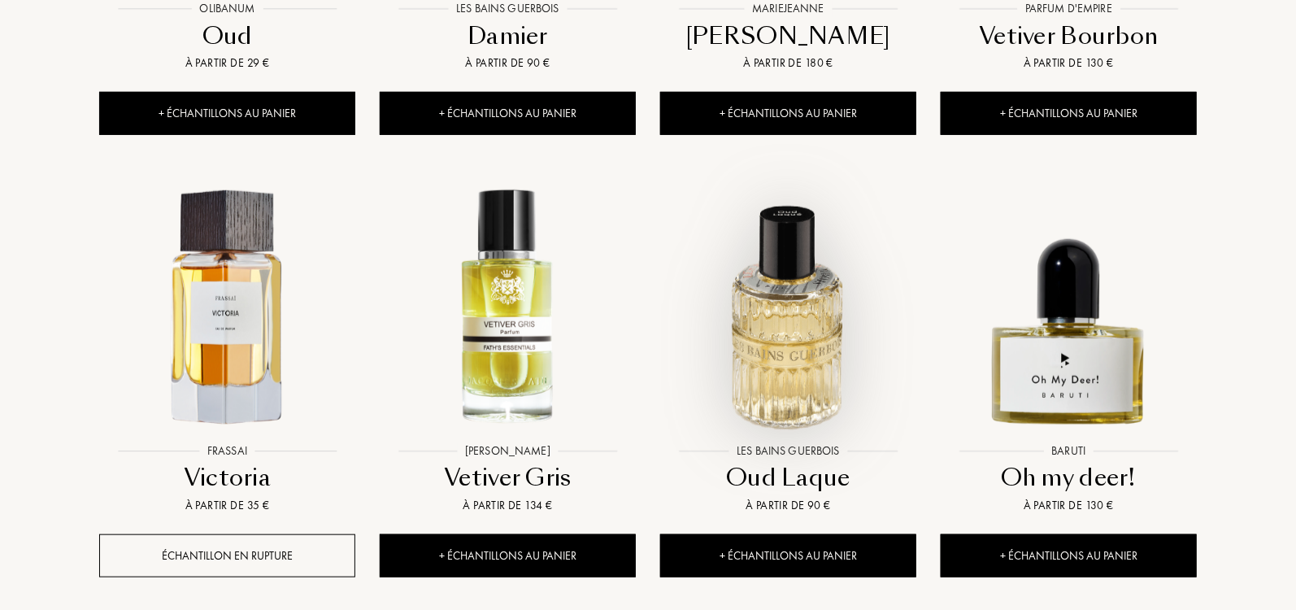
scroll to position [9288, 0]
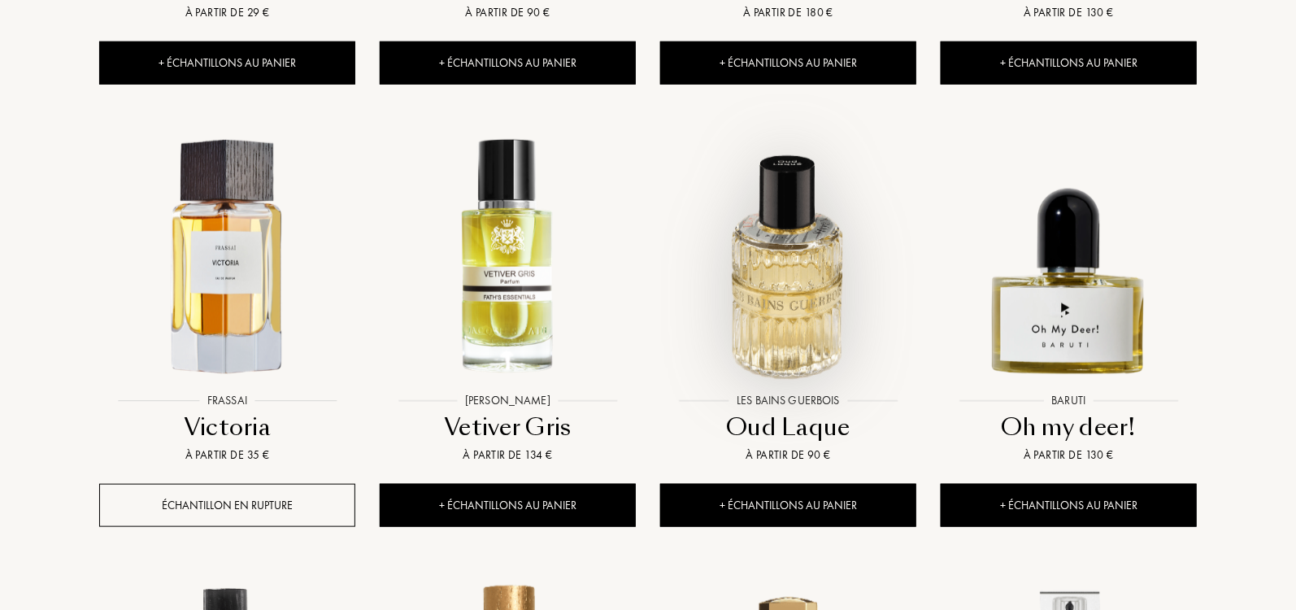
click at [776, 162] on img at bounding box center [788, 257] width 253 height 253
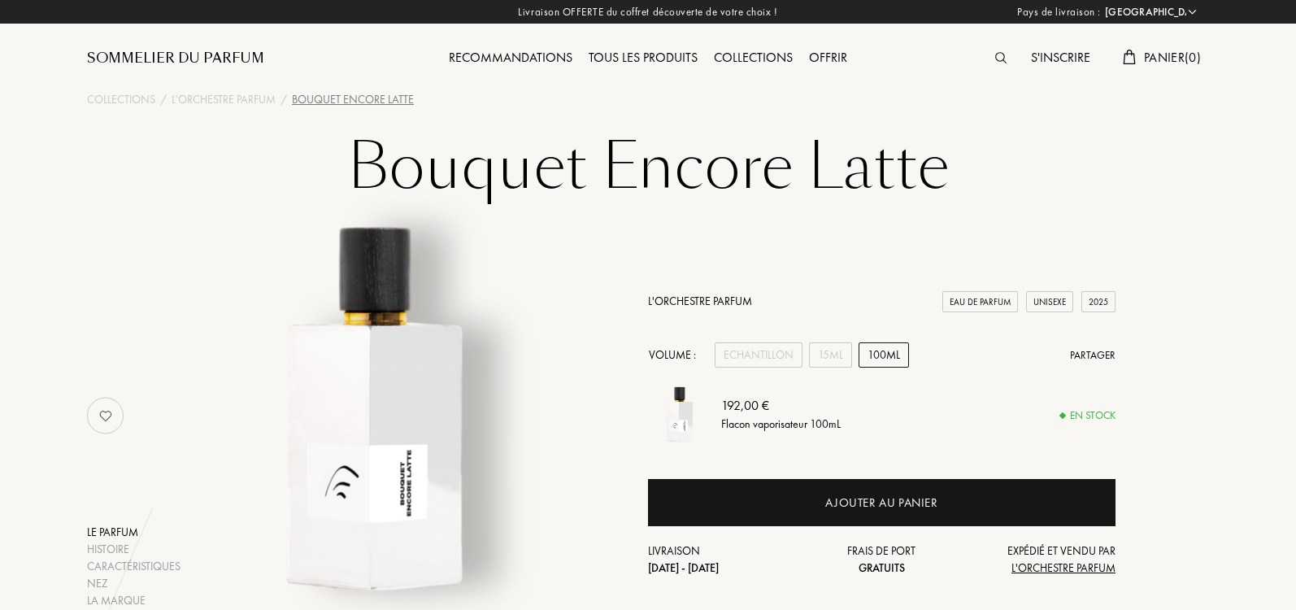
select select "IT"
click at [833, 351] on div "15mL" at bounding box center [830, 354] width 43 height 25
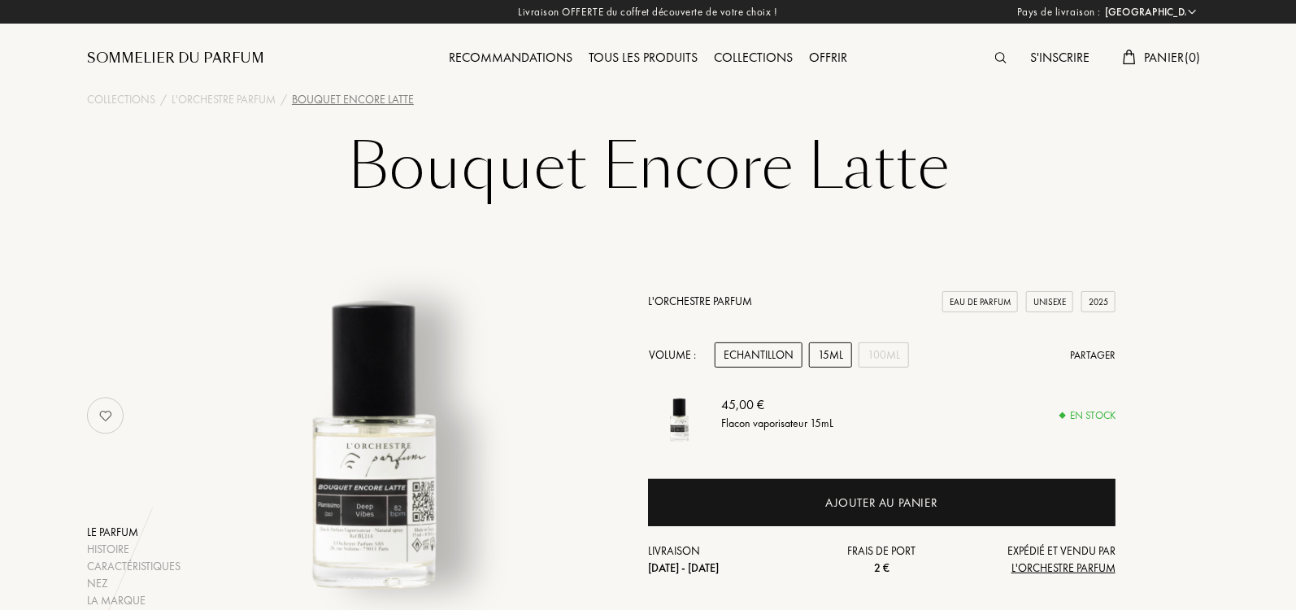
click at [777, 353] on div "Echantillon" at bounding box center [759, 354] width 88 height 25
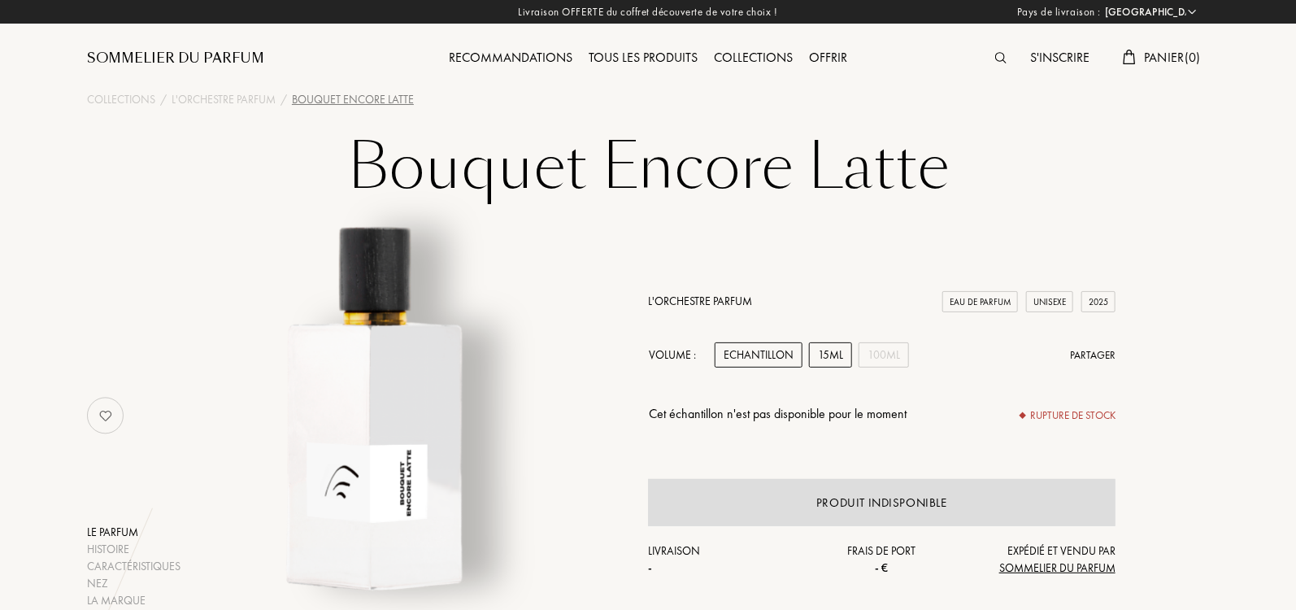
click at [831, 355] on div "15mL" at bounding box center [830, 354] width 43 height 25
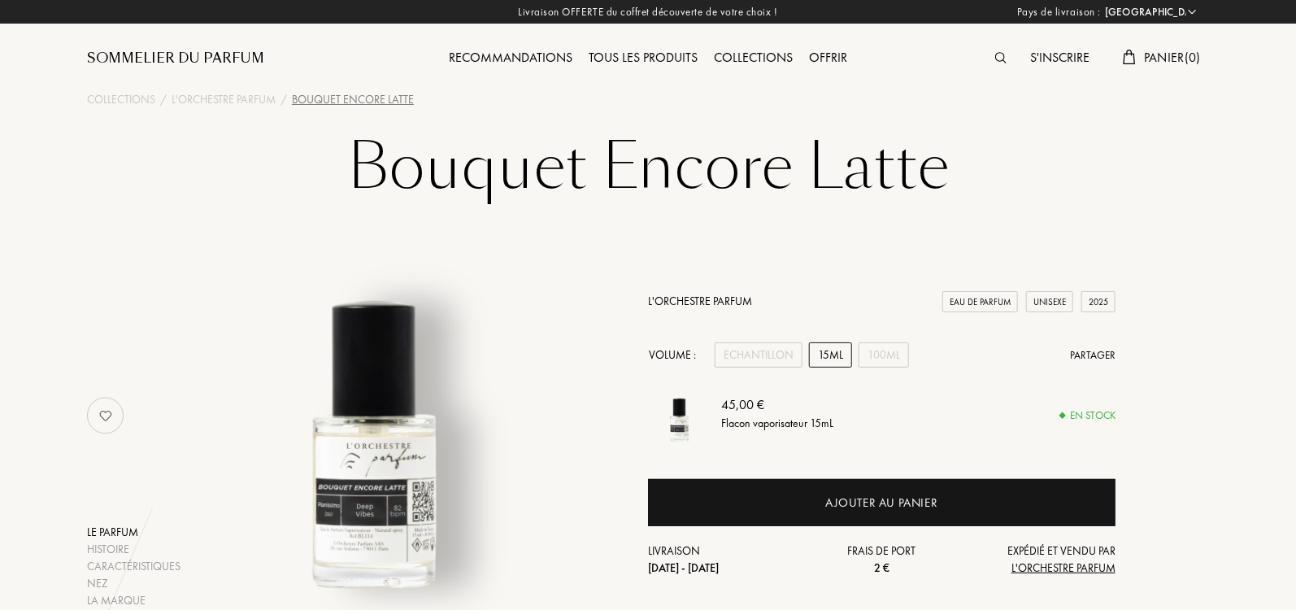
click at [700, 302] on link "L'Orchestre Parfum" at bounding box center [700, 300] width 104 height 15
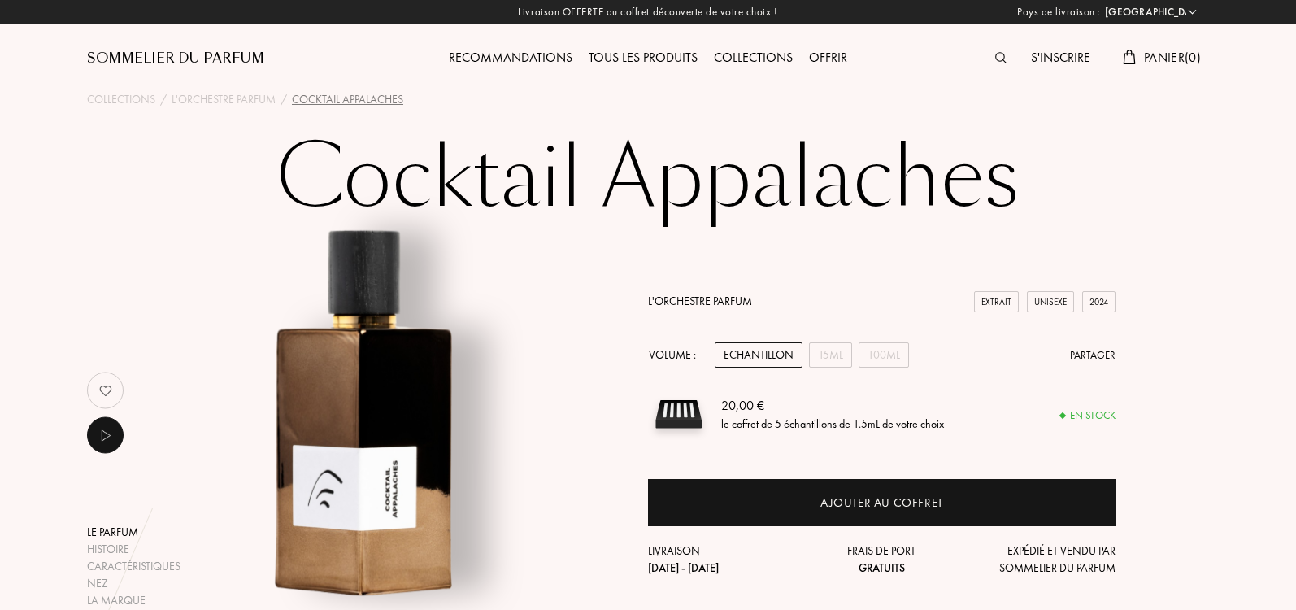
select select "IT"
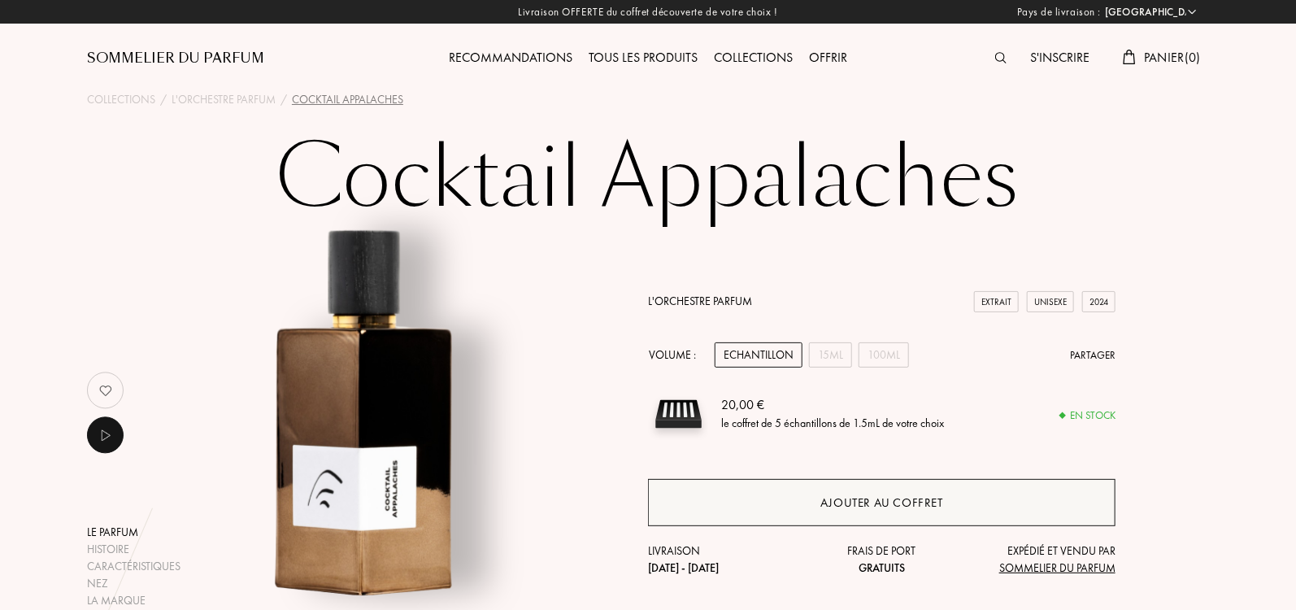
click at [841, 498] on div "Ajouter au coffret" at bounding box center [881, 502] width 123 height 19
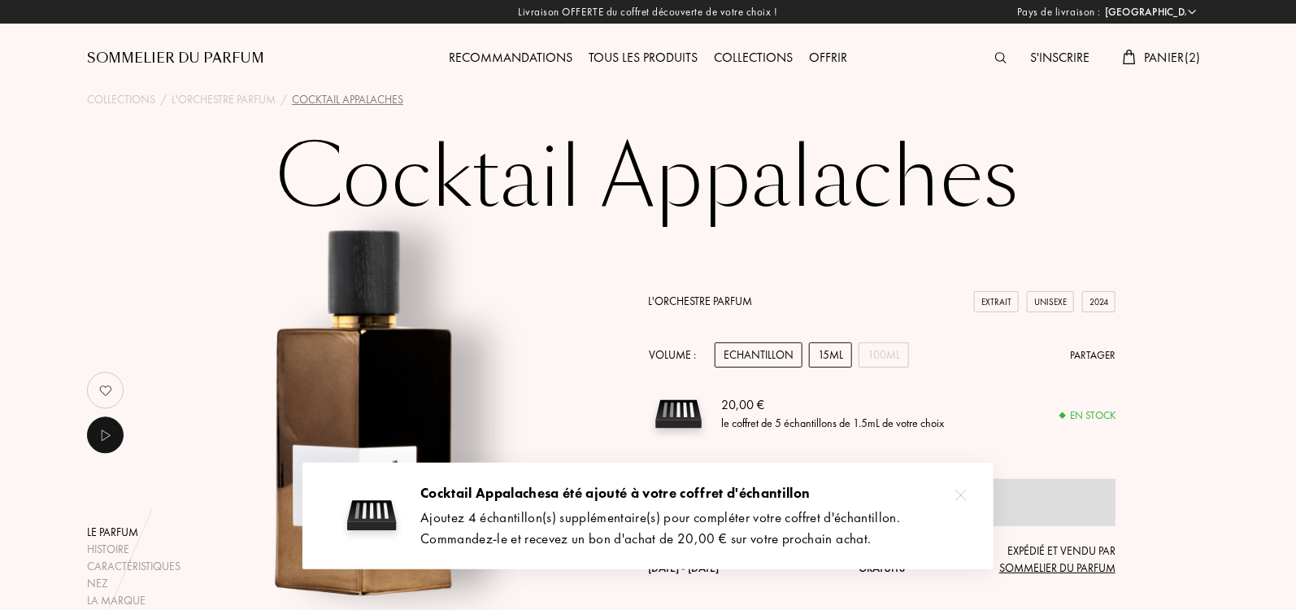
click at [830, 352] on div "15mL" at bounding box center [830, 354] width 43 height 25
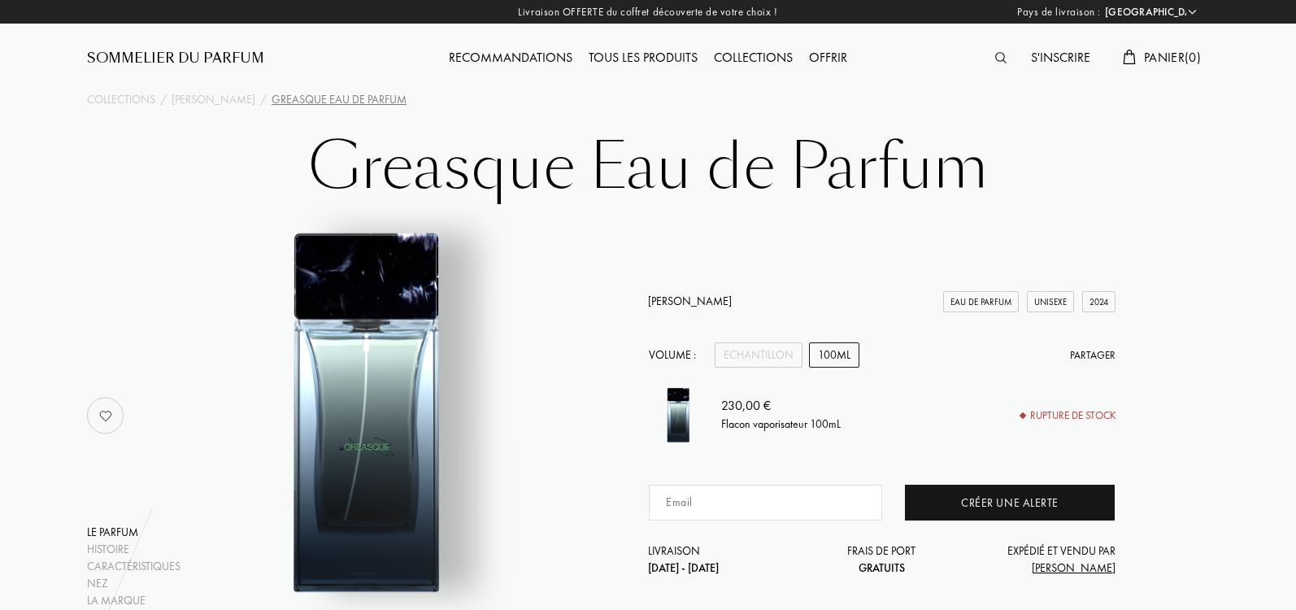
select select "IT"
click at [680, 298] on link "Sora Dora" at bounding box center [690, 300] width 84 height 15
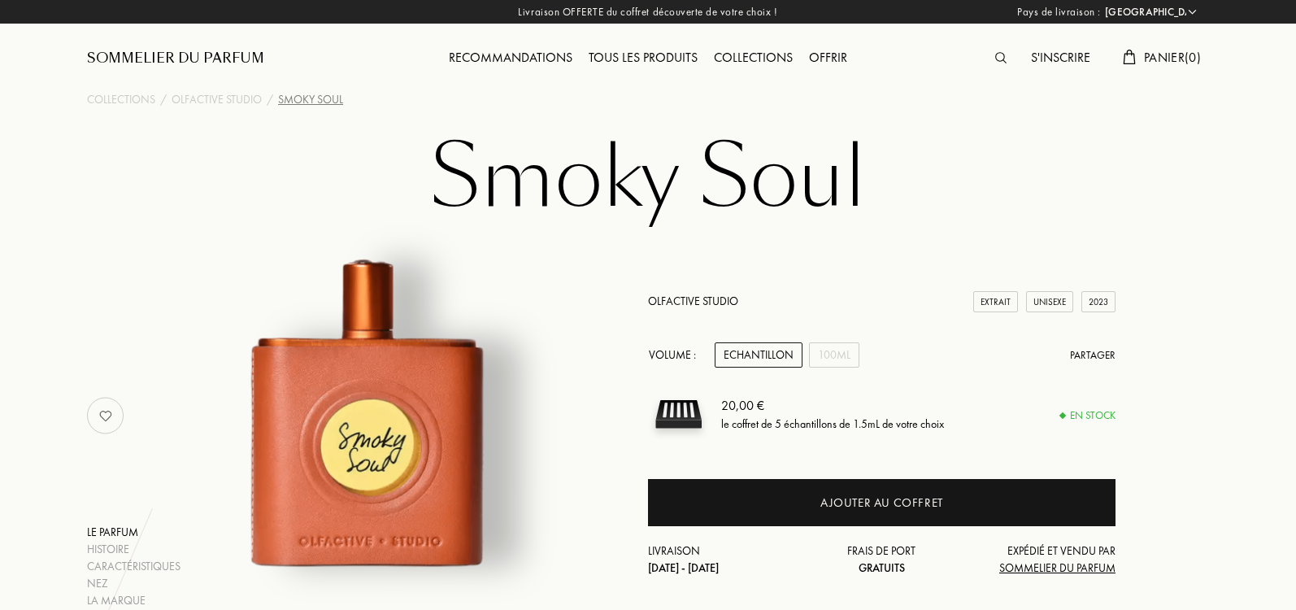
select select "IT"
click at [684, 297] on link "Olfactive Studio" at bounding box center [693, 300] width 90 height 15
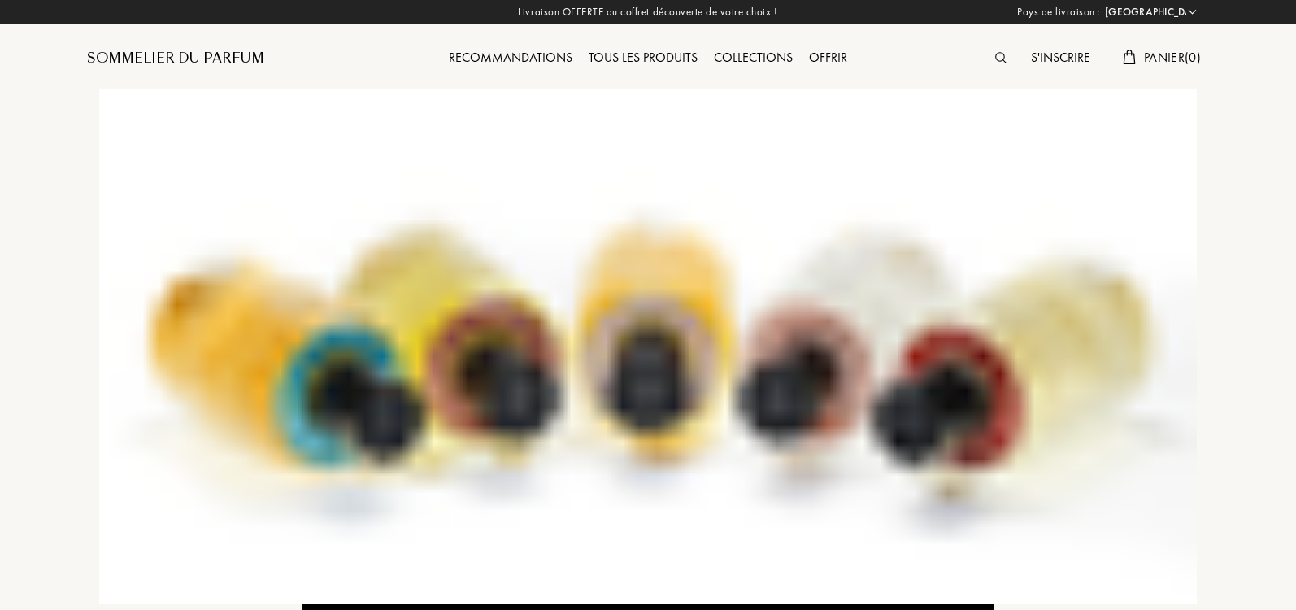
select select "IT"
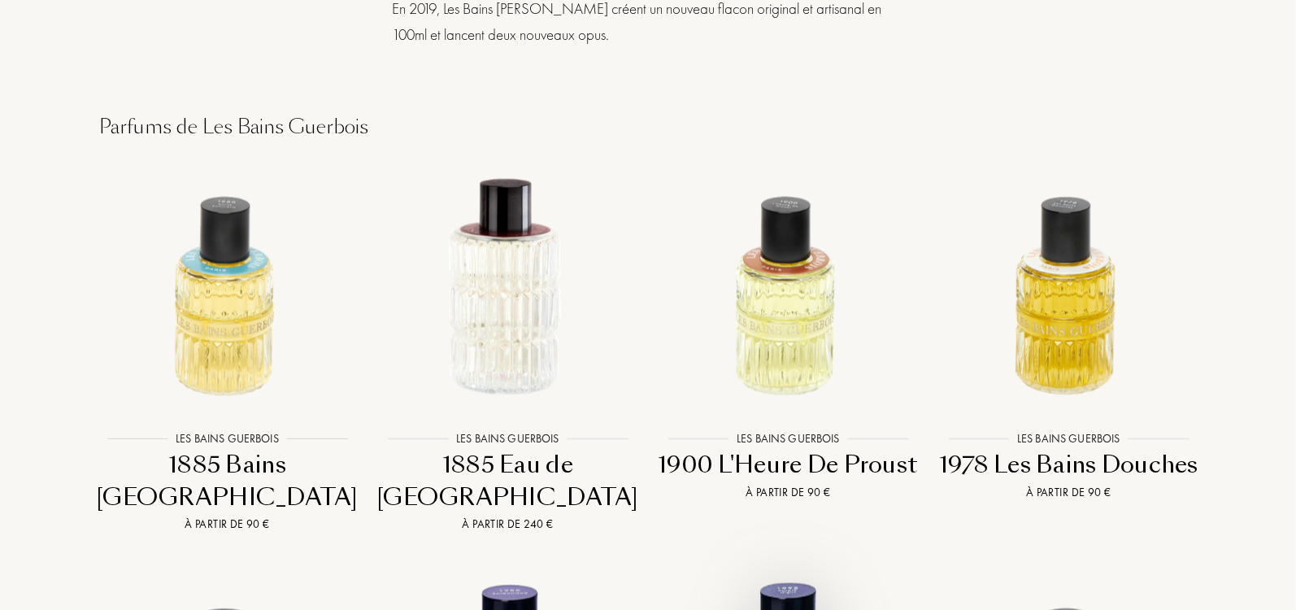
scroll to position [1346, 0]
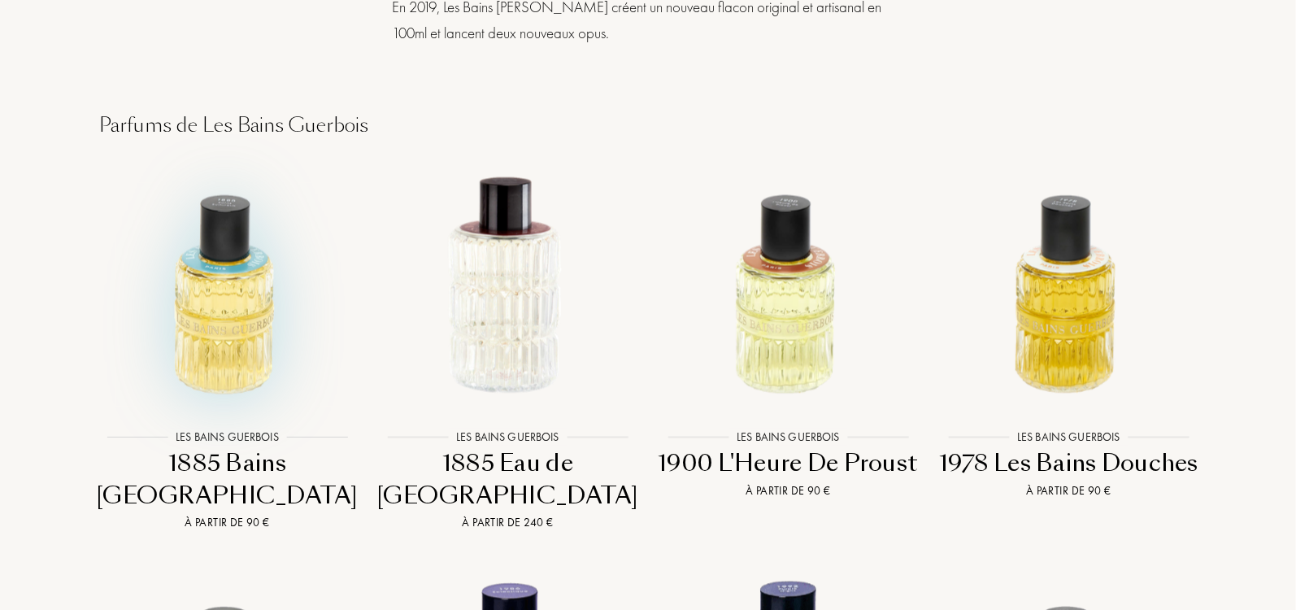
click at [208, 265] on img at bounding box center [227, 285] width 253 height 253
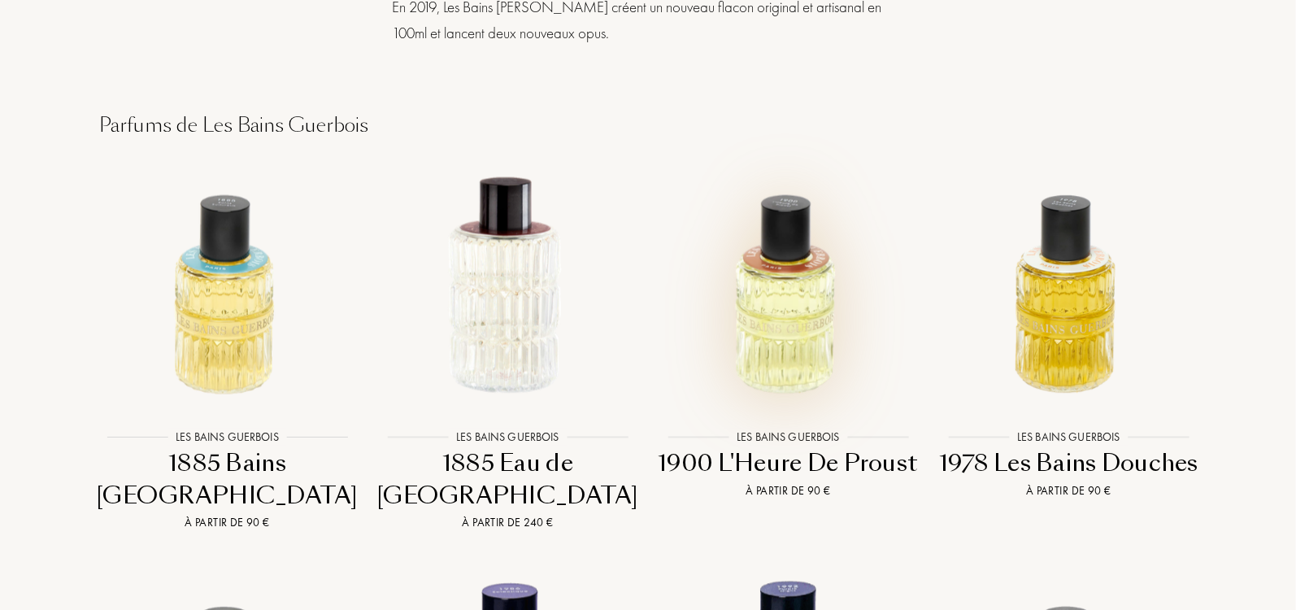
click at [793, 215] on img at bounding box center [788, 285] width 253 height 253
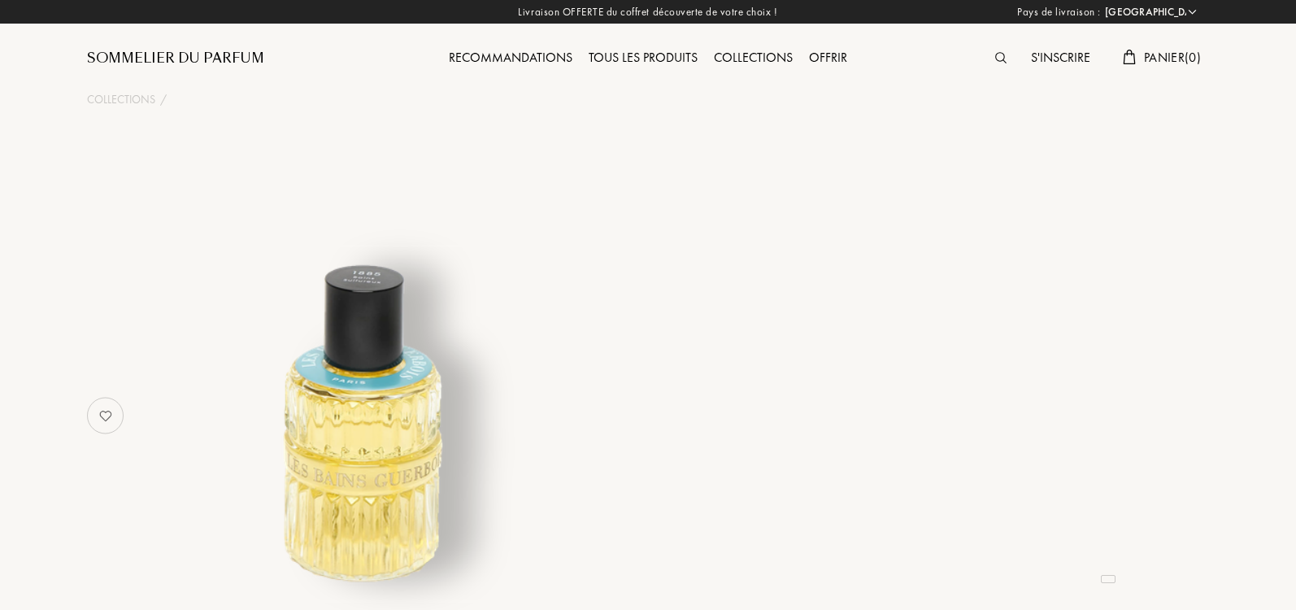
select select "IT"
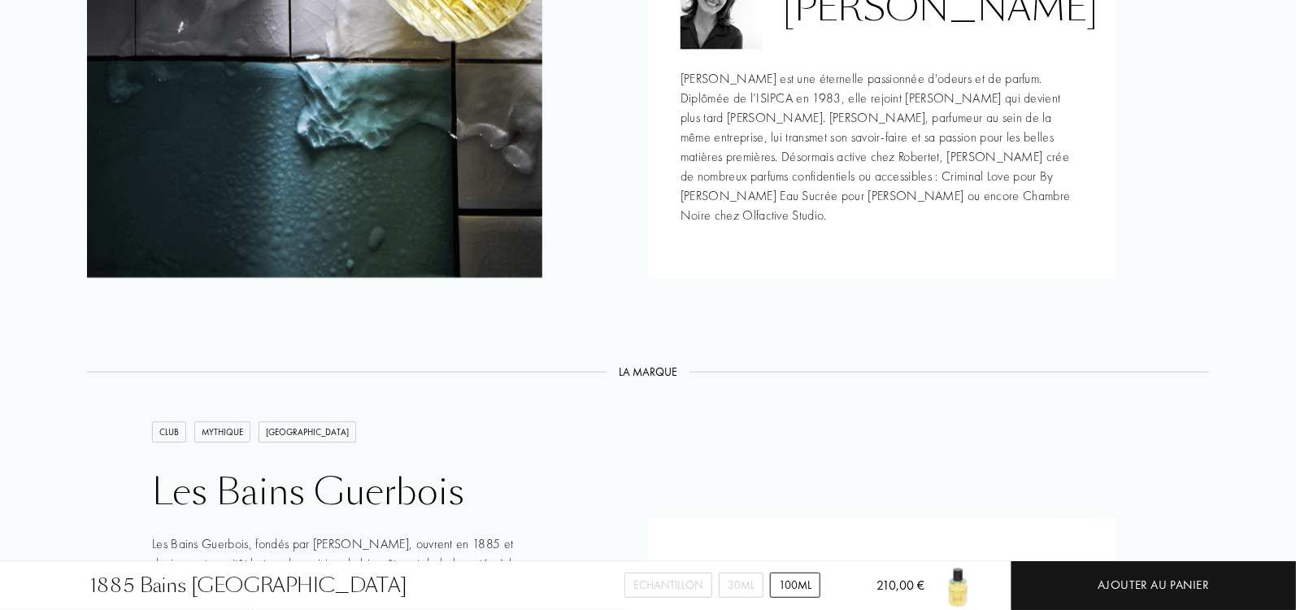
scroll to position [1672, 0]
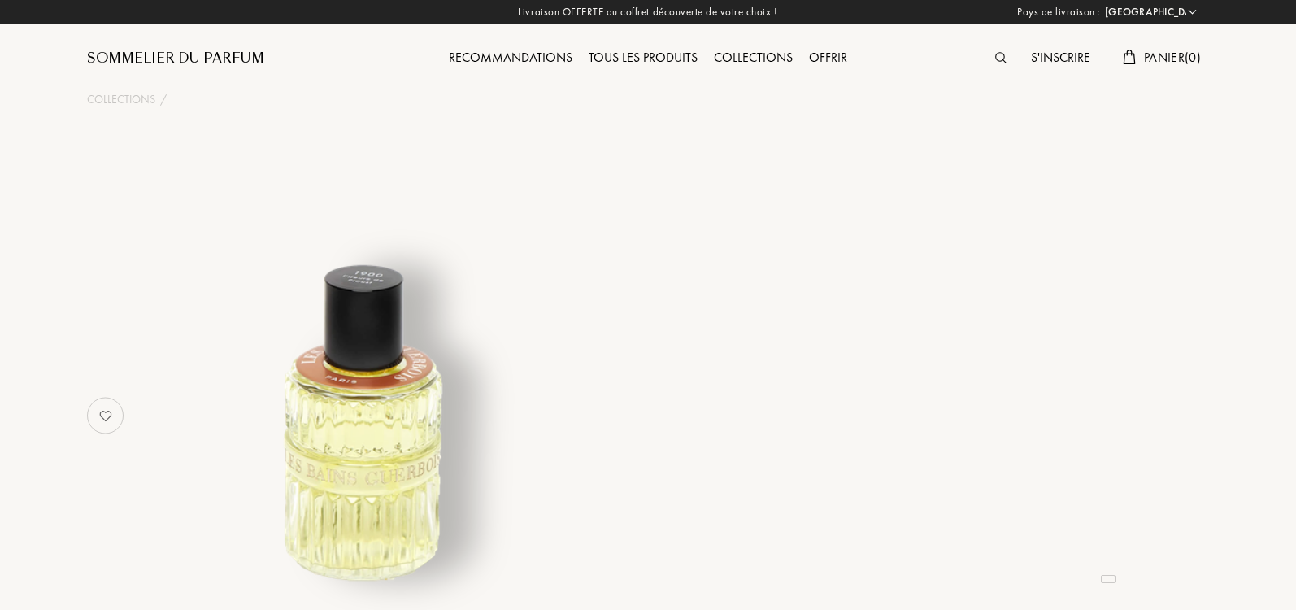
select select "IT"
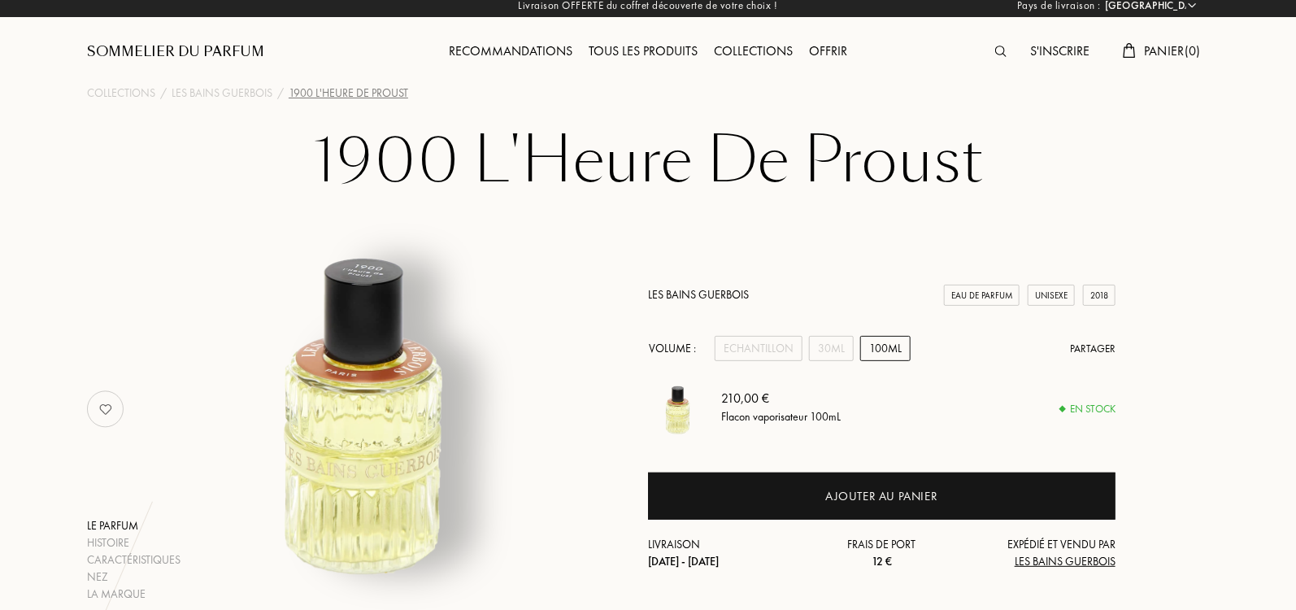
scroll to position [9, 0]
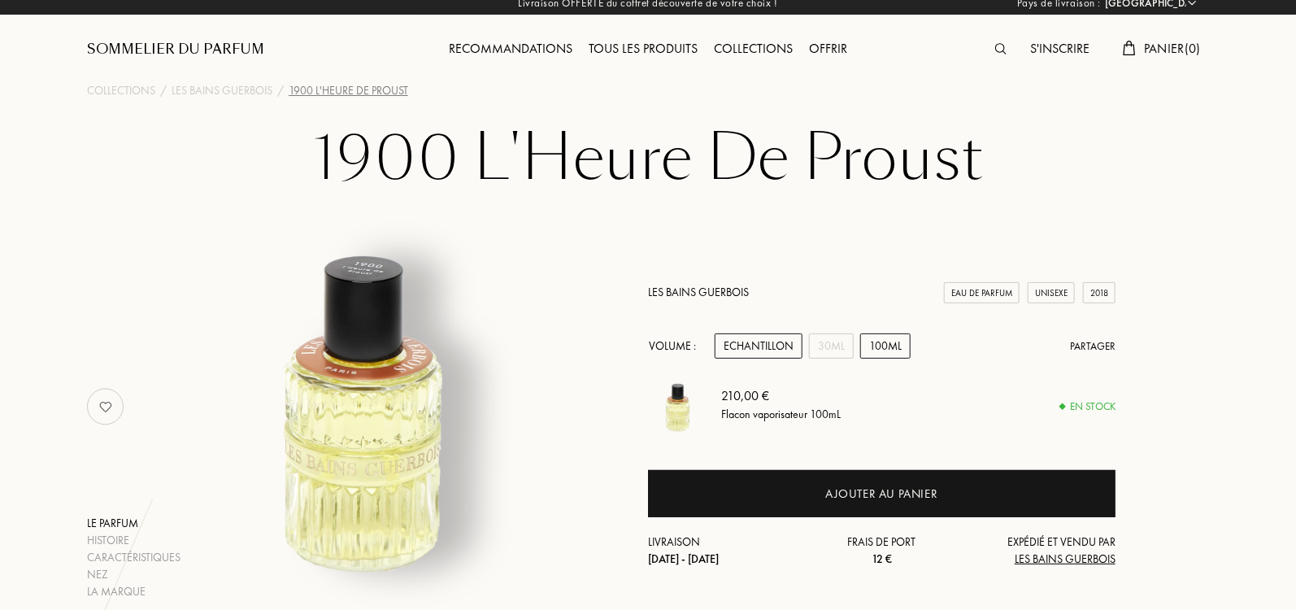
click at [787, 339] on div "Echantillon" at bounding box center [759, 345] width 88 height 25
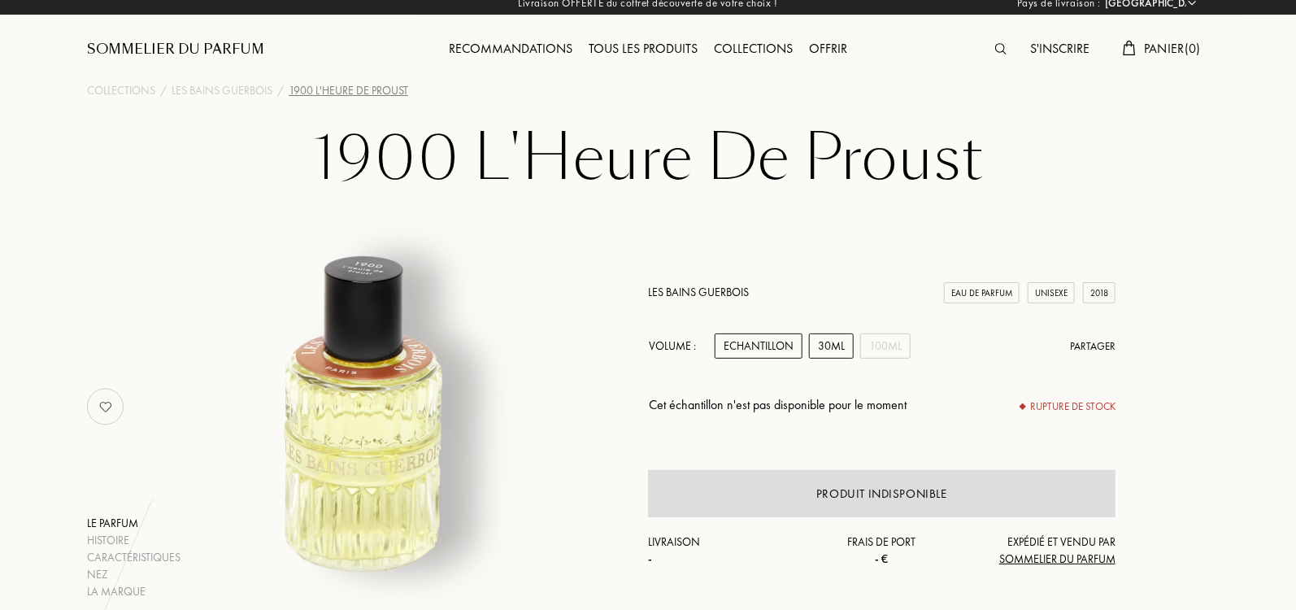
click at [835, 339] on div "30mL" at bounding box center [831, 345] width 45 height 25
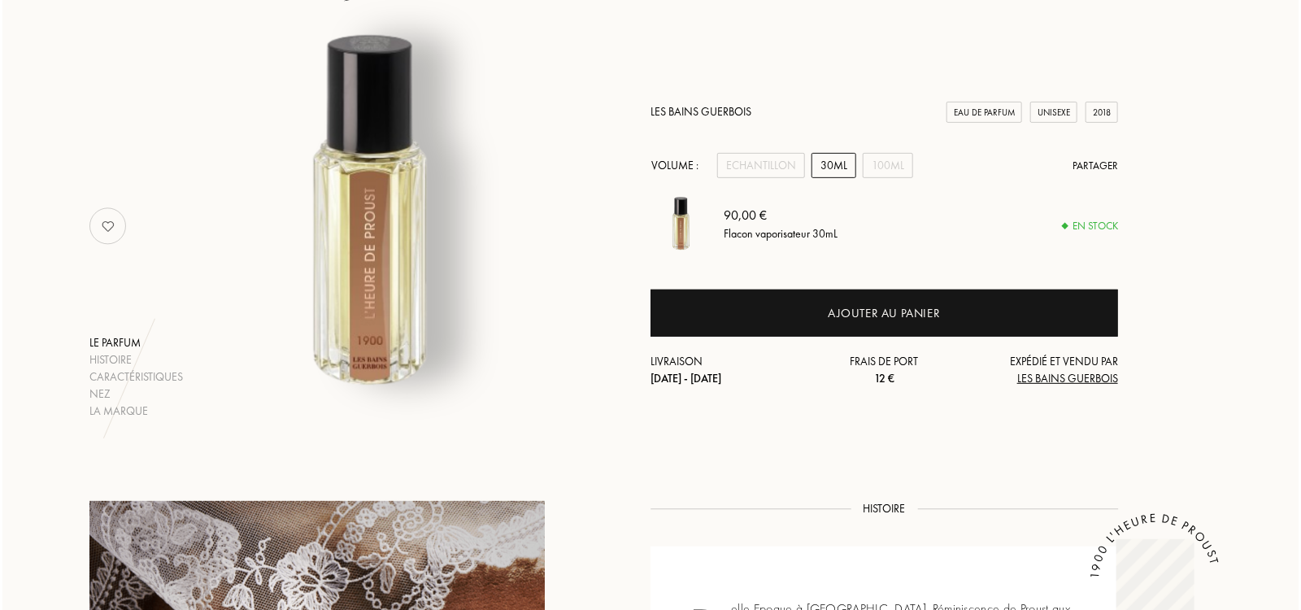
scroll to position [131, 0]
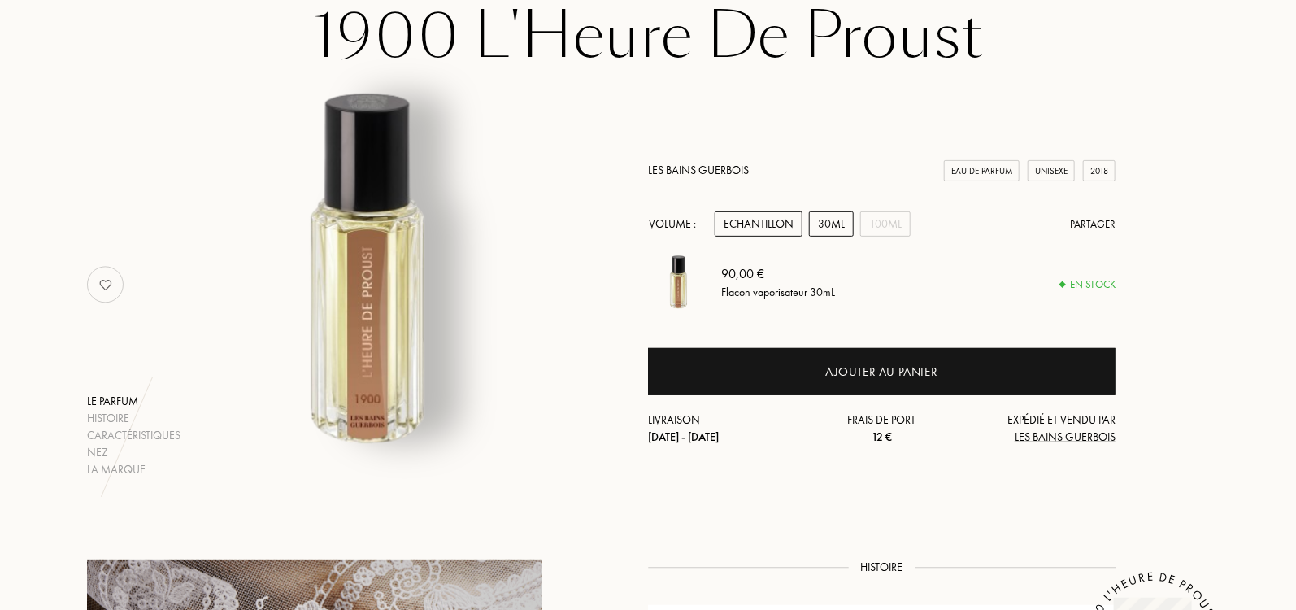
click at [769, 228] on div "Echantillon" at bounding box center [759, 223] width 88 height 25
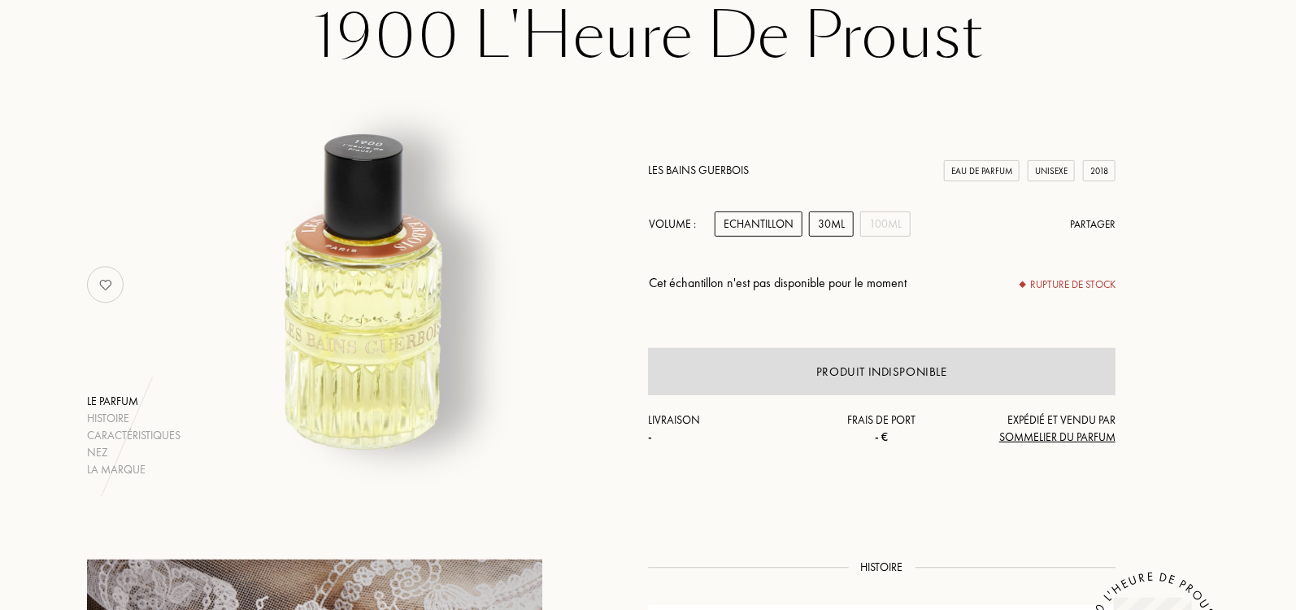
click at [830, 215] on div "30mL" at bounding box center [831, 223] width 45 height 25
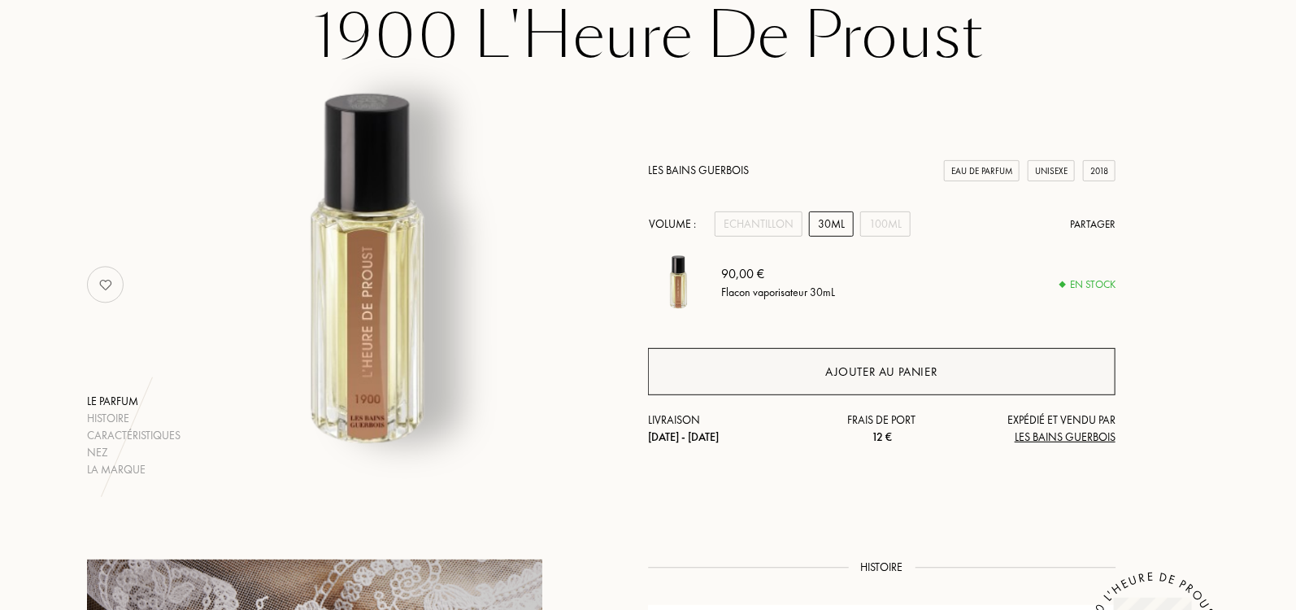
click at [857, 374] on div "Ajouter au panier" at bounding box center [881, 372] width 112 height 19
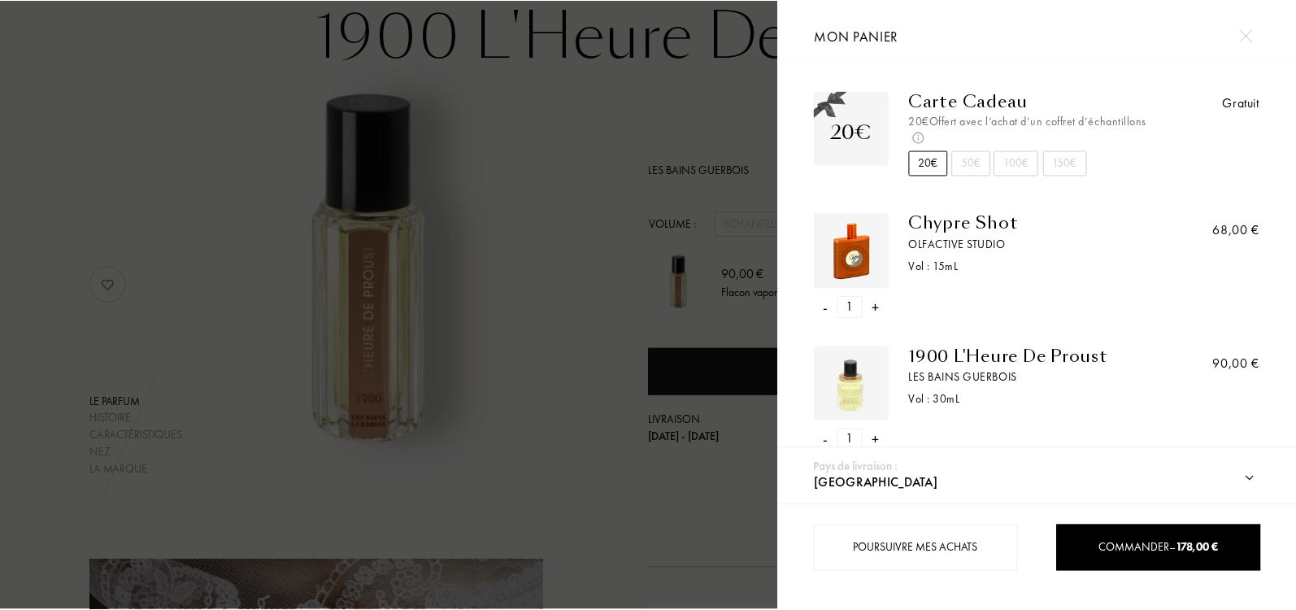
scroll to position [236, 0]
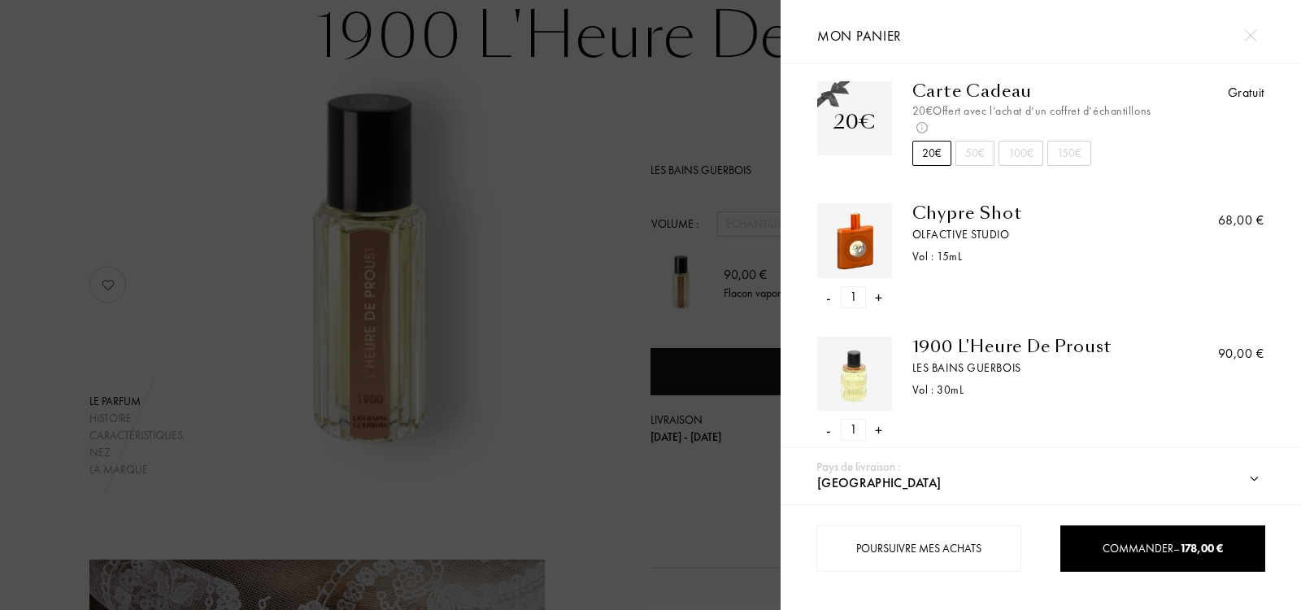
click at [467, 163] on div at bounding box center [390, 305] width 780 height 610
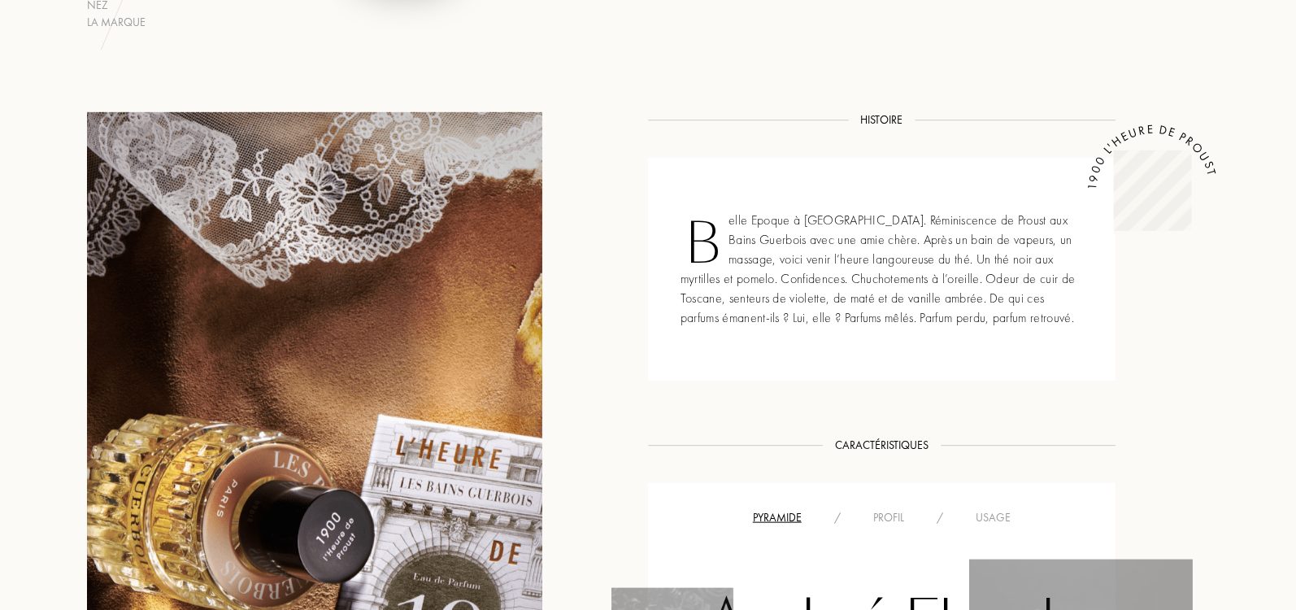
scroll to position [0, 0]
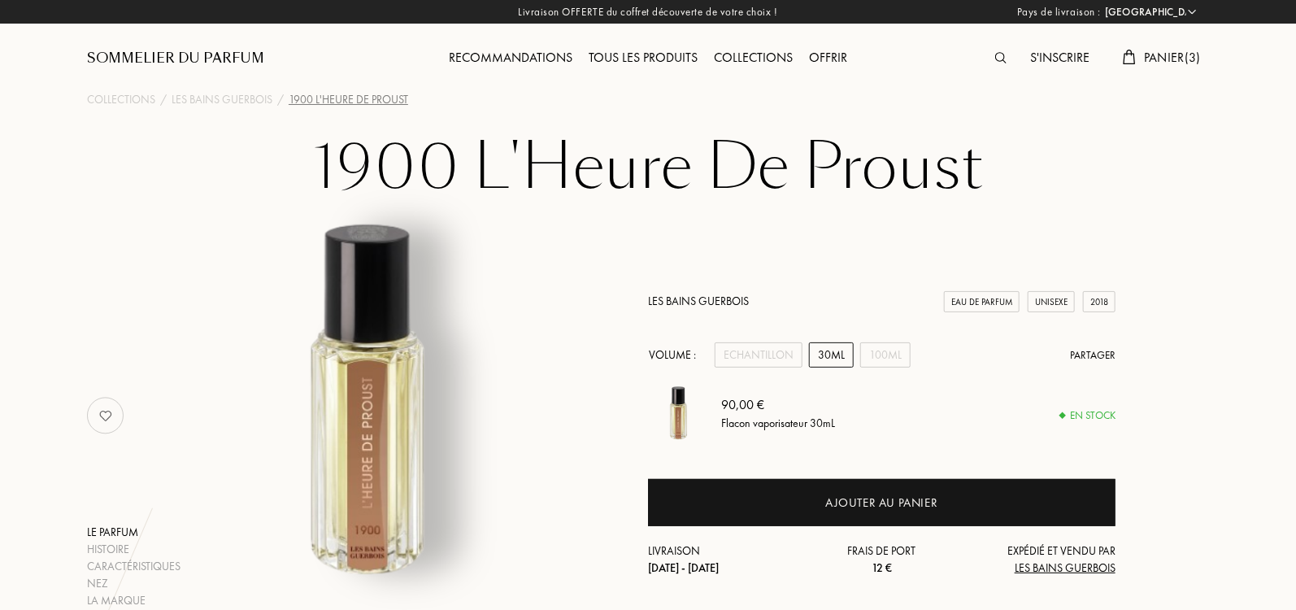
click at [686, 295] on link "Les Bains Guerbois" at bounding box center [698, 300] width 101 height 15
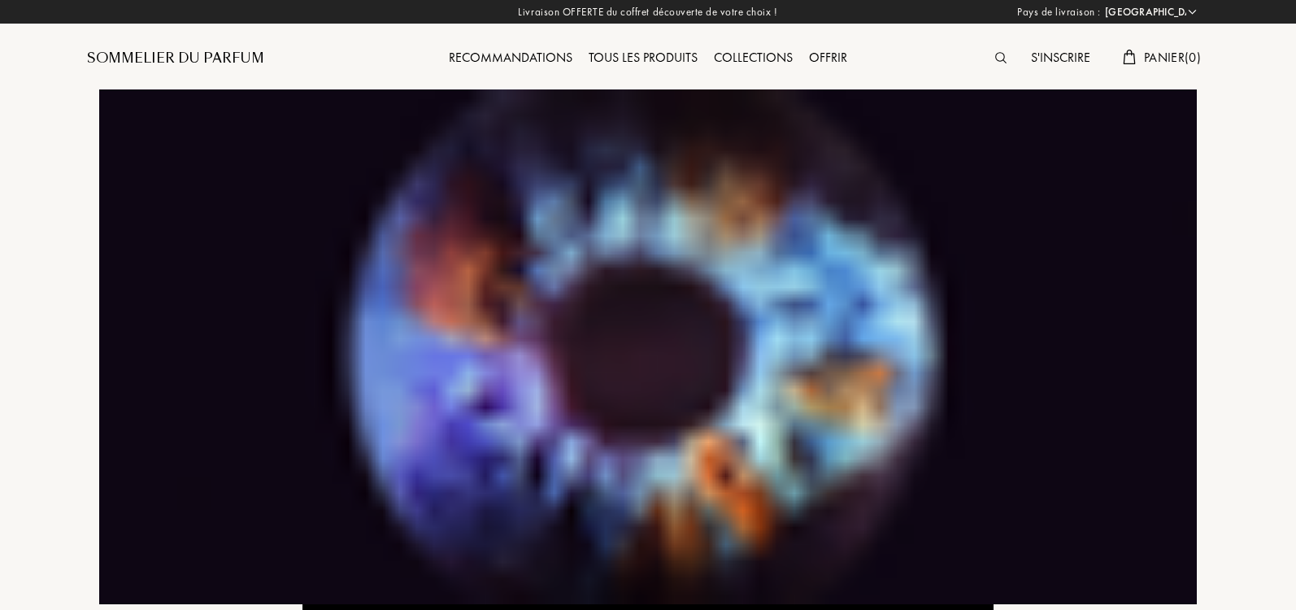
select select "IT"
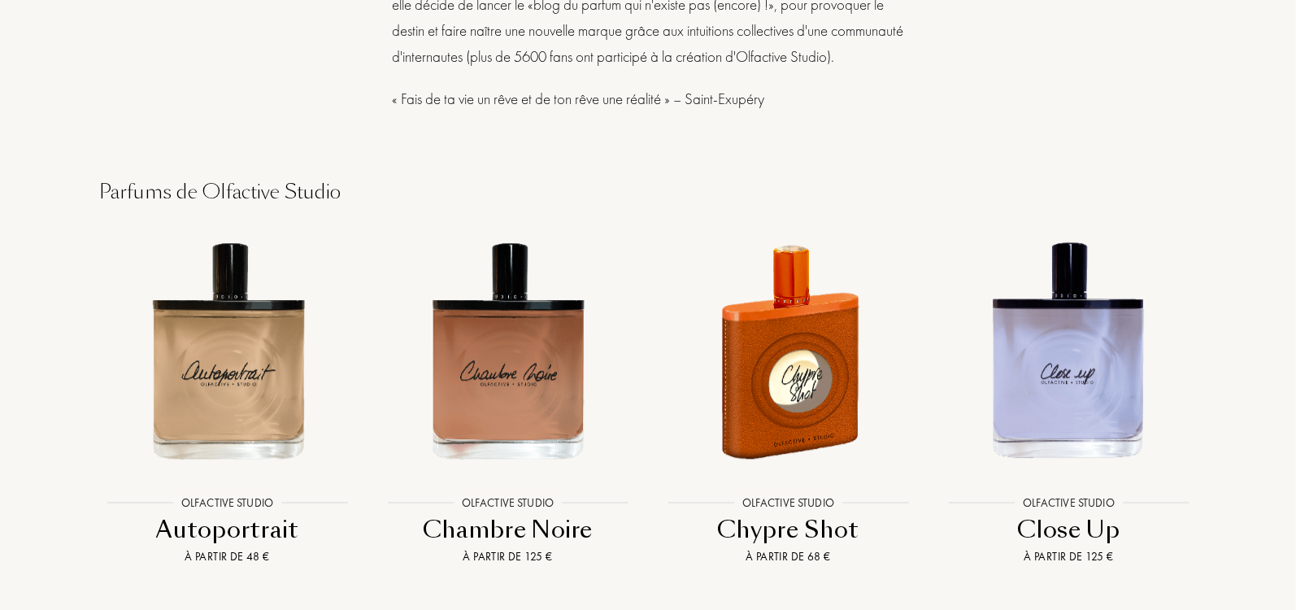
scroll to position [2348, 0]
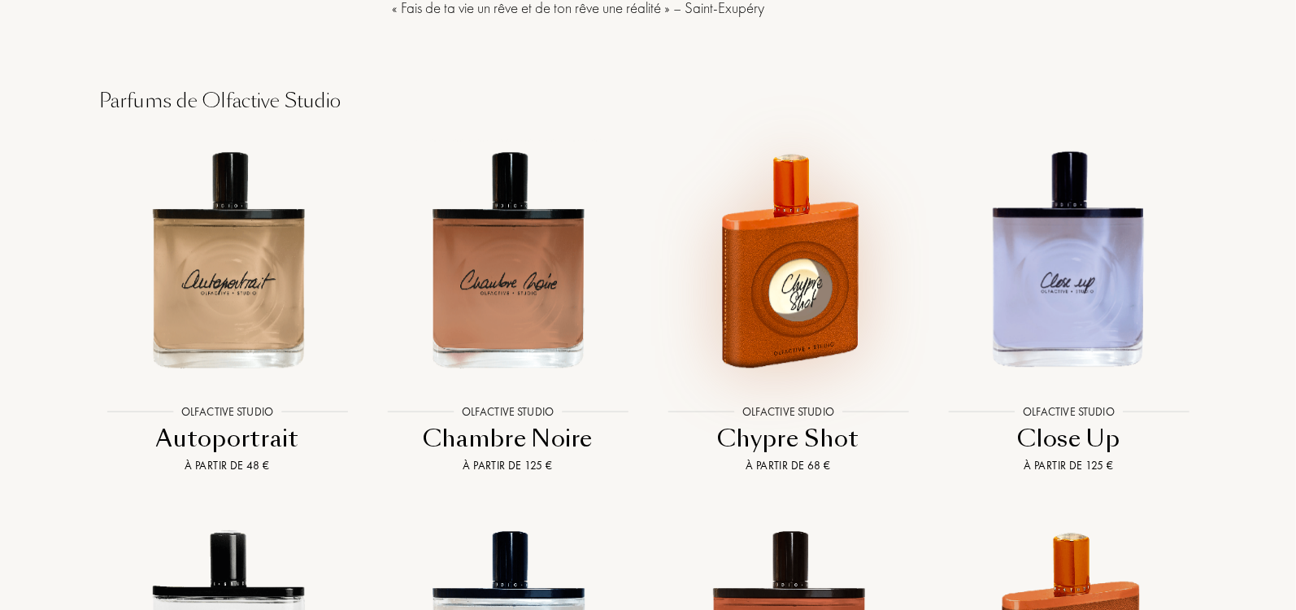
click at [802, 247] on img at bounding box center [788, 259] width 253 height 253
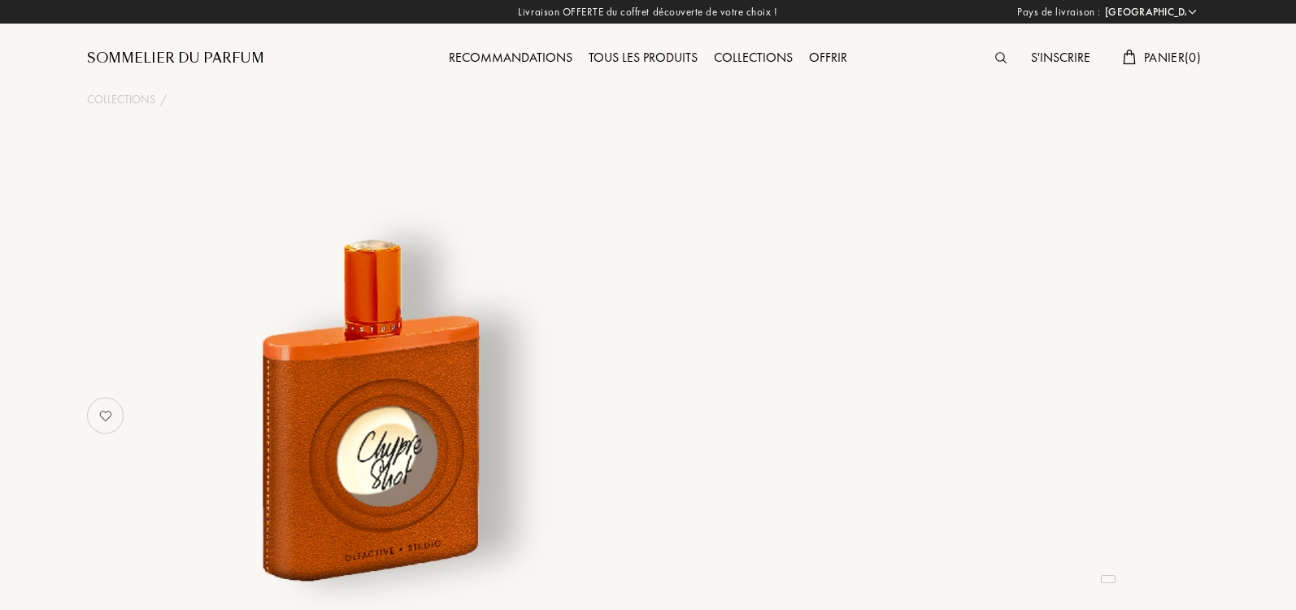
select select "IT"
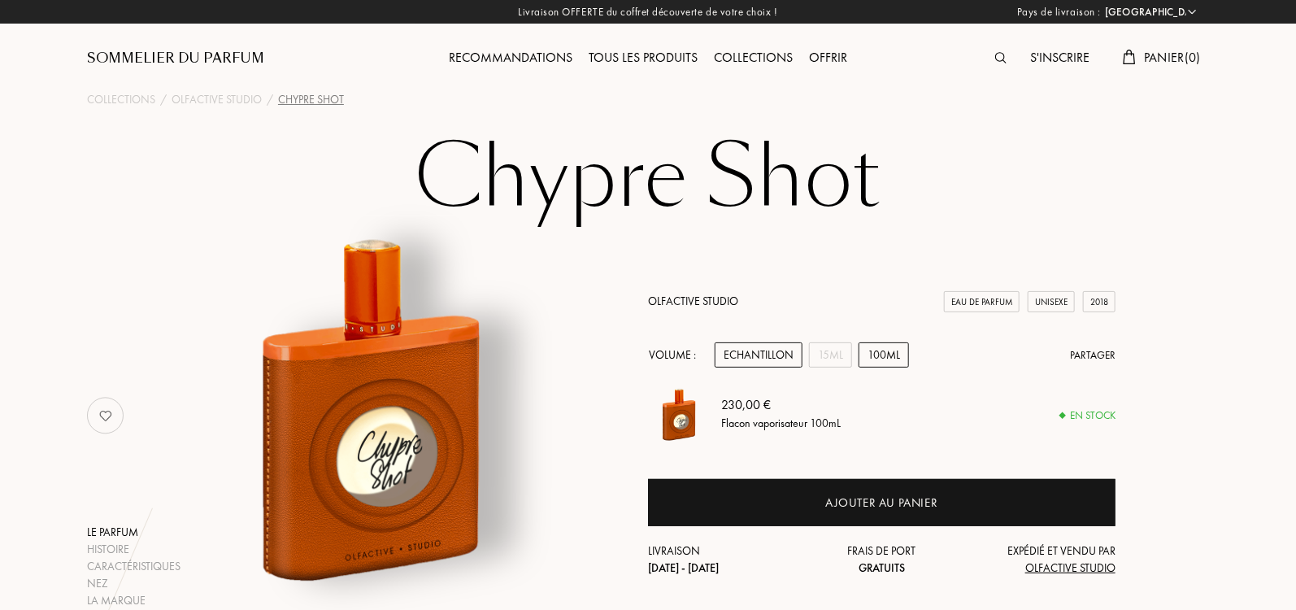
click at [748, 350] on div "Echantillon" at bounding box center [759, 354] width 88 height 25
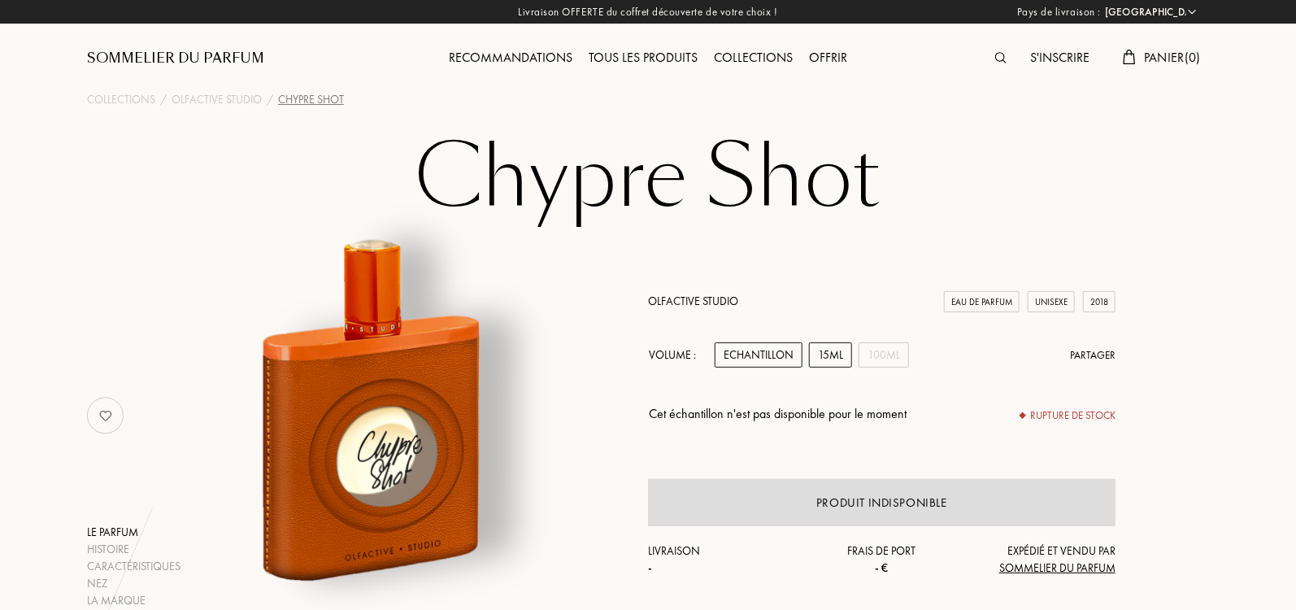
click at [835, 349] on div "15mL" at bounding box center [830, 354] width 43 height 25
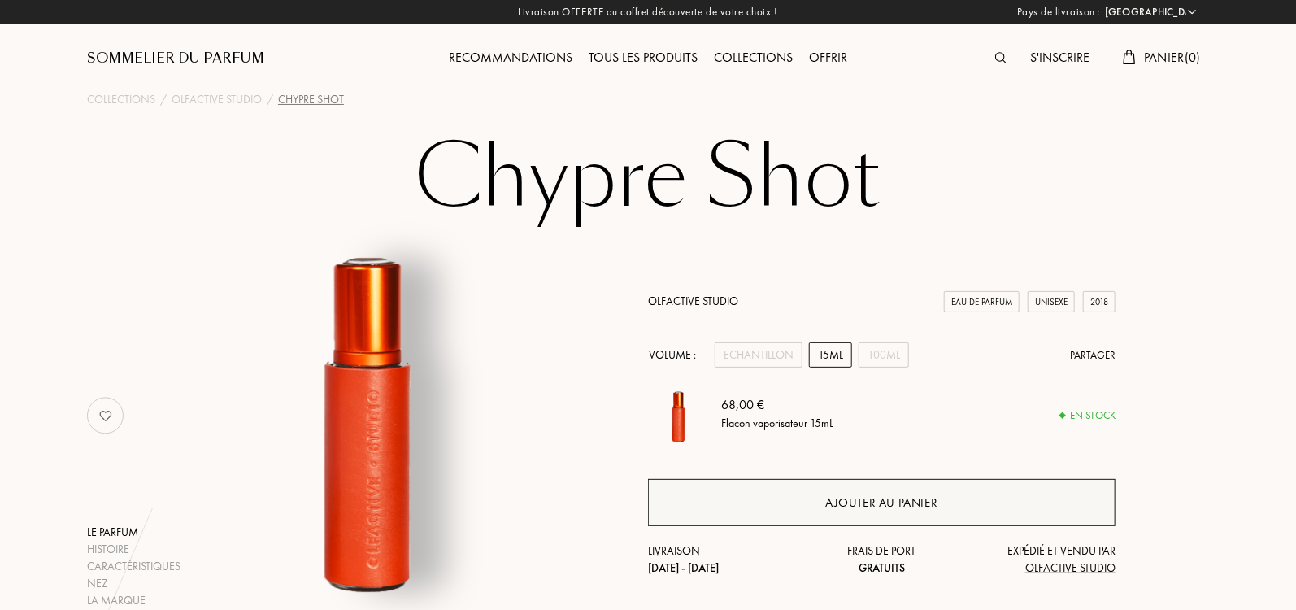
click at [784, 506] on div "Ajouter au panier" at bounding box center [881, 502] width 467 height 47
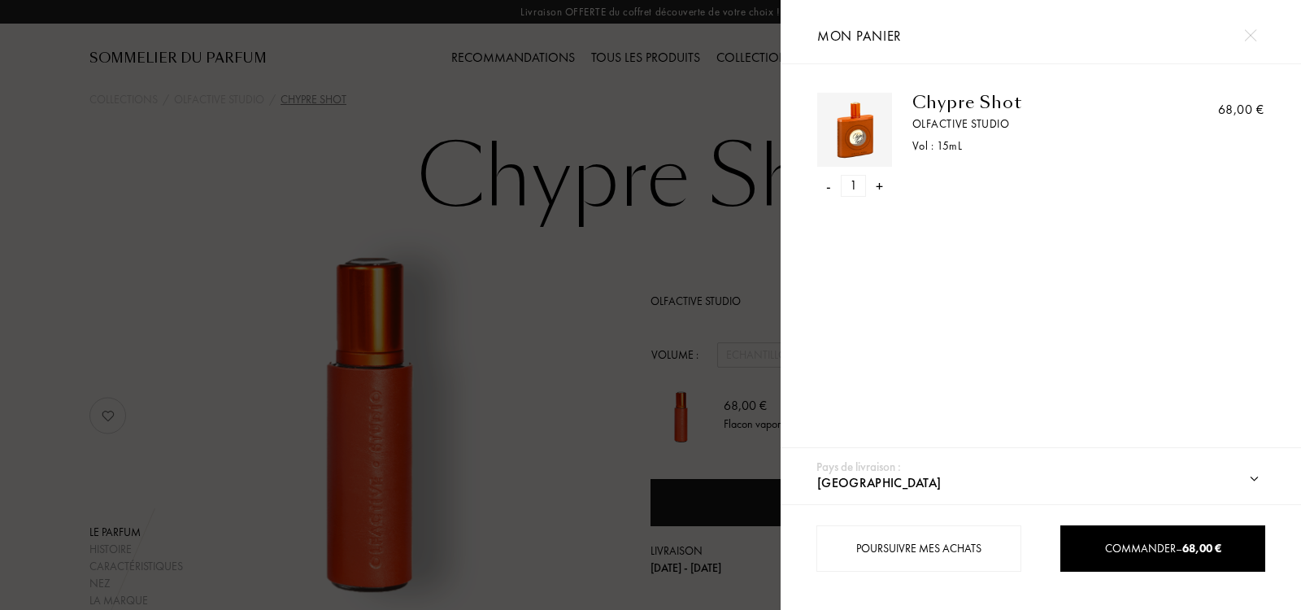
click at [696, 290] on div at bounding box center [390, 305] width 780 height 610
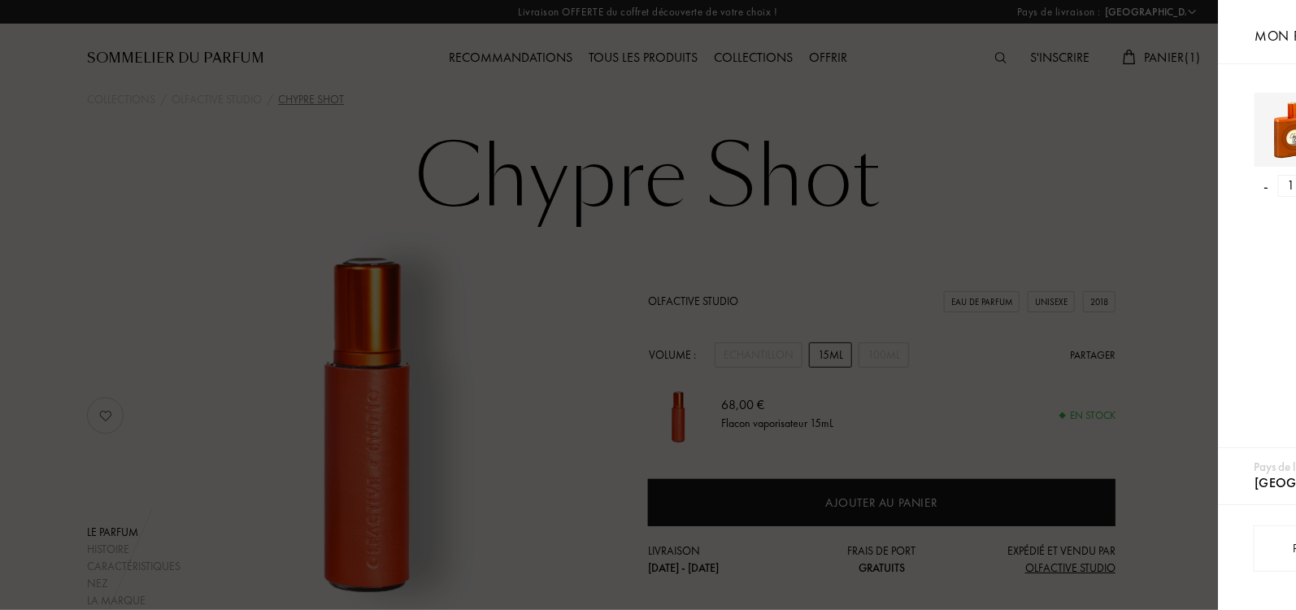
click at [694, 301] on div "Pays de livraison : Afghanistan Afrique du Sud Albanie Algérie Allemagne Andorr…" at bounding box center [645, 305] width 1301 height 610
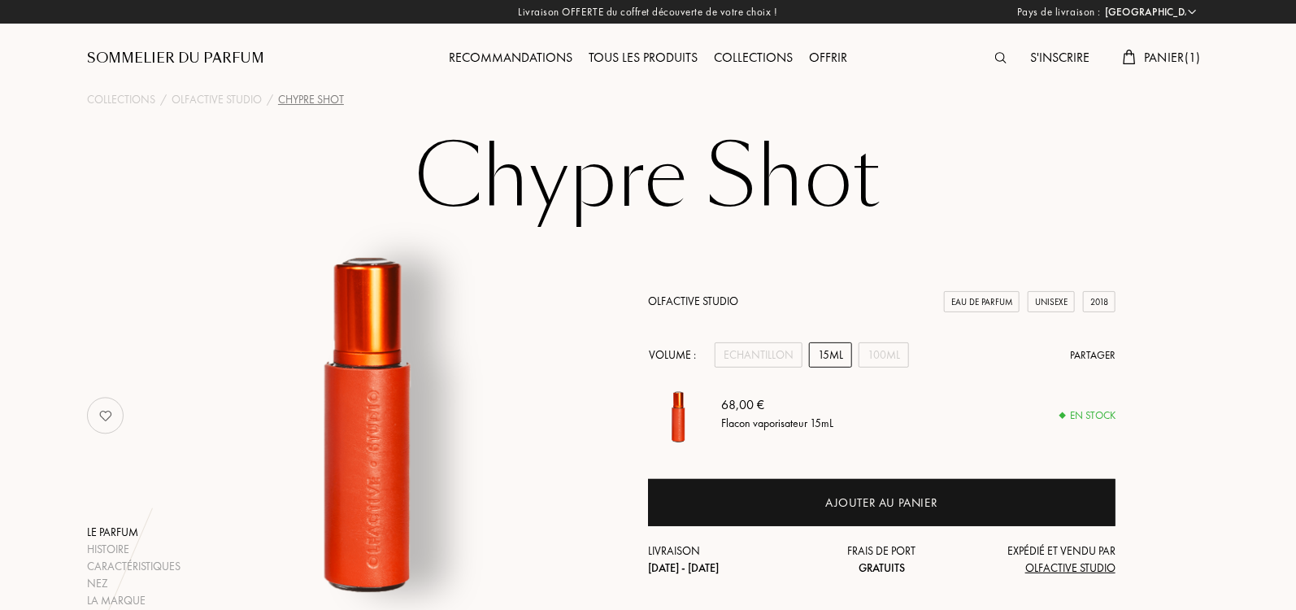
click at [679, 297] on link "Olfactive Studio" at bounding box center [693, 300] width 90 height 15
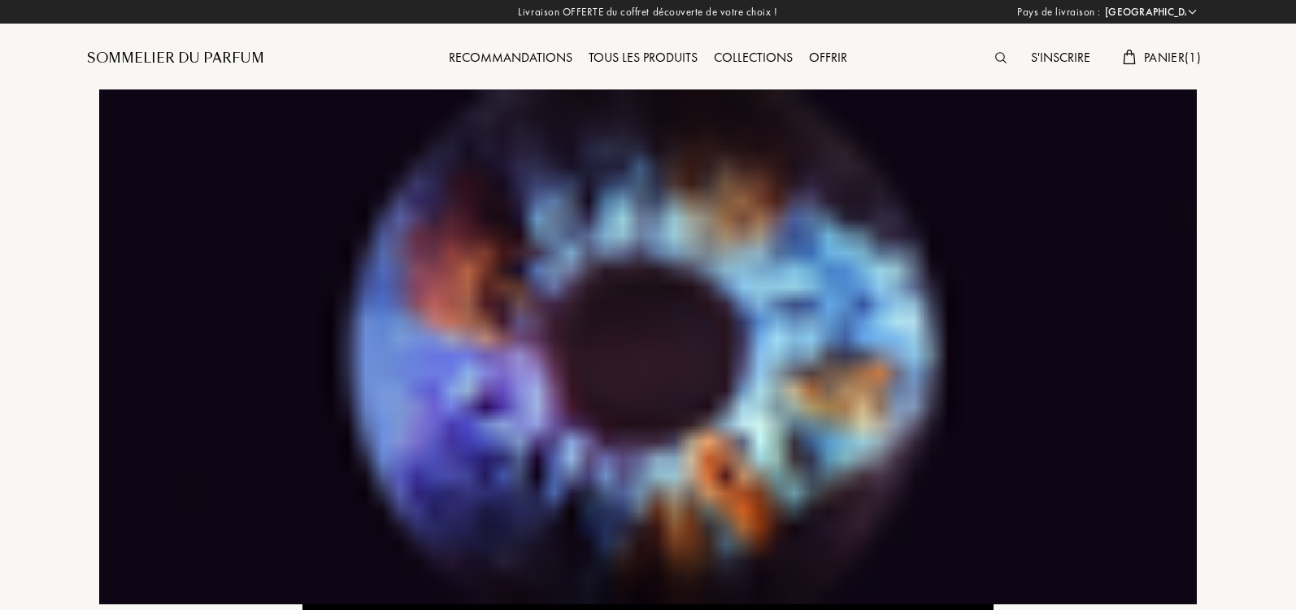
select select "IT"
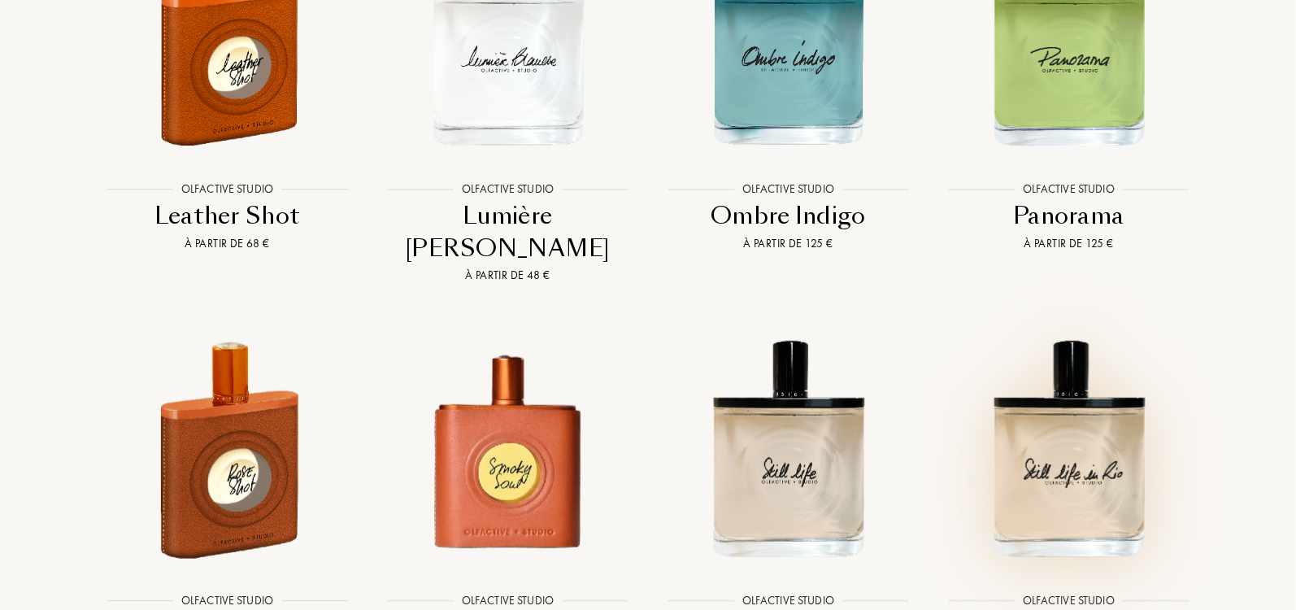
scroll to position [3426, 0]
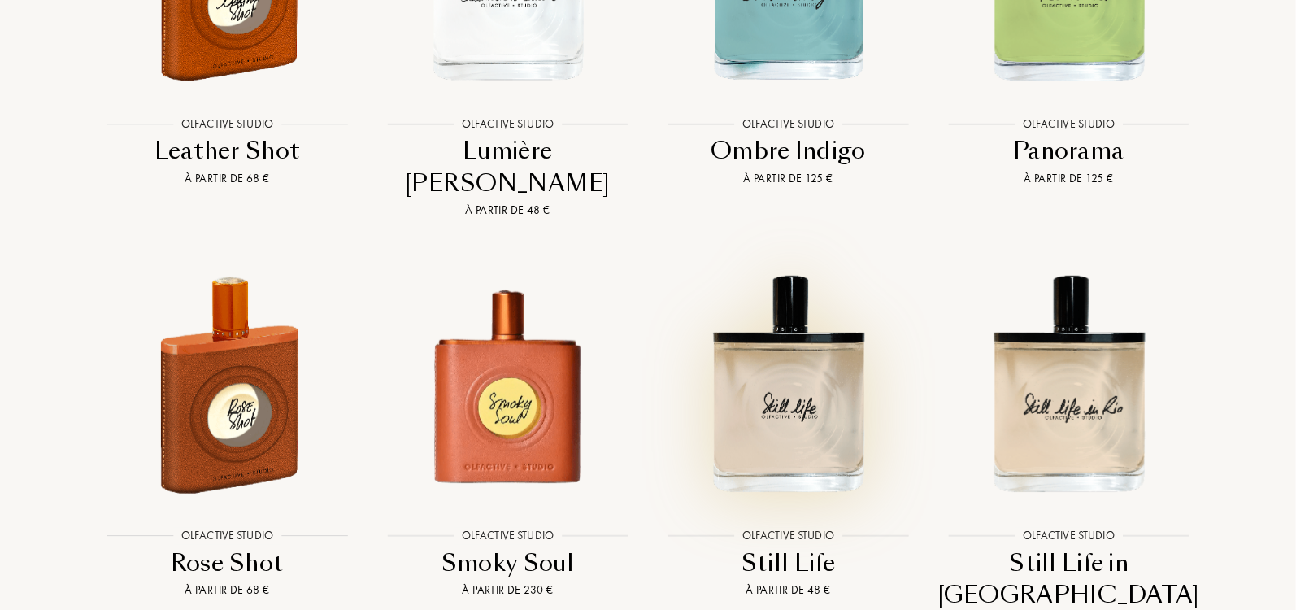
click at [719, 310] on img at bounding box center [788, 383] width 253 height 253
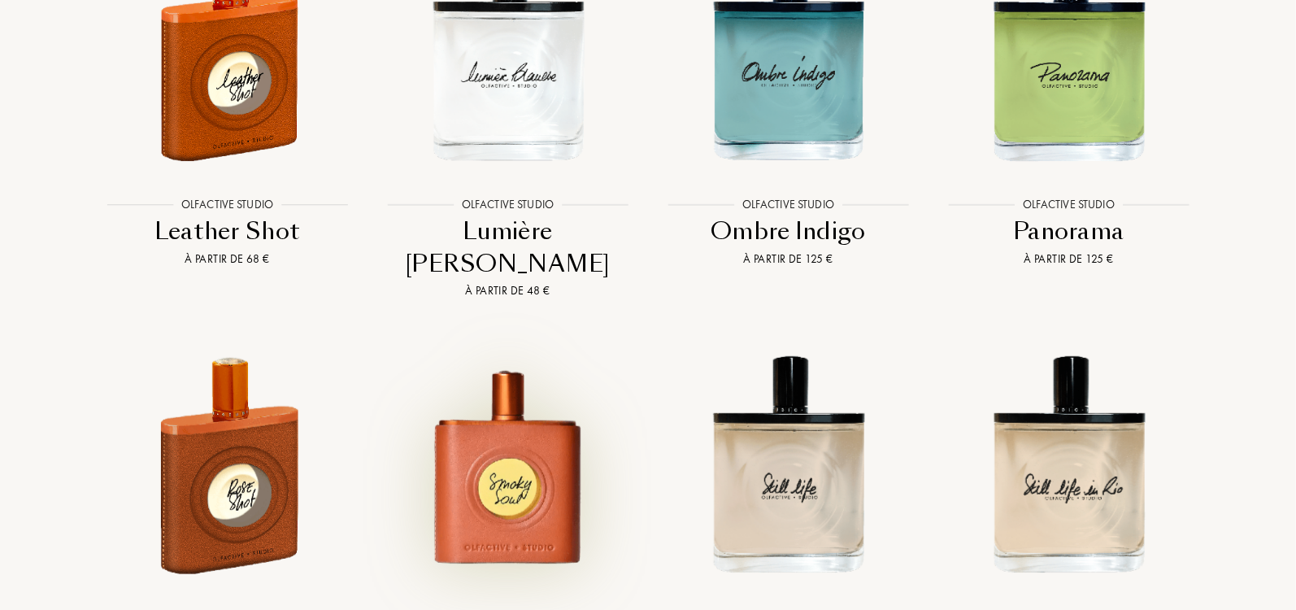
scroll to position [3181, 0]
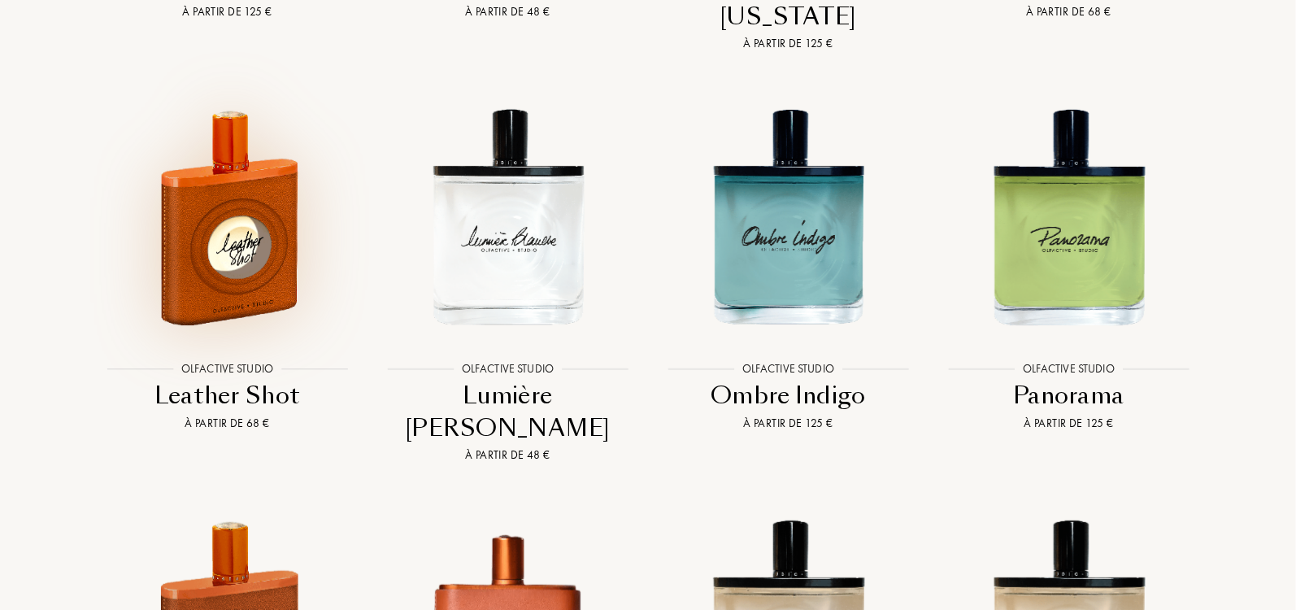
click at [254, 206] on img at bounding box center [227, 216] width 253 height 253
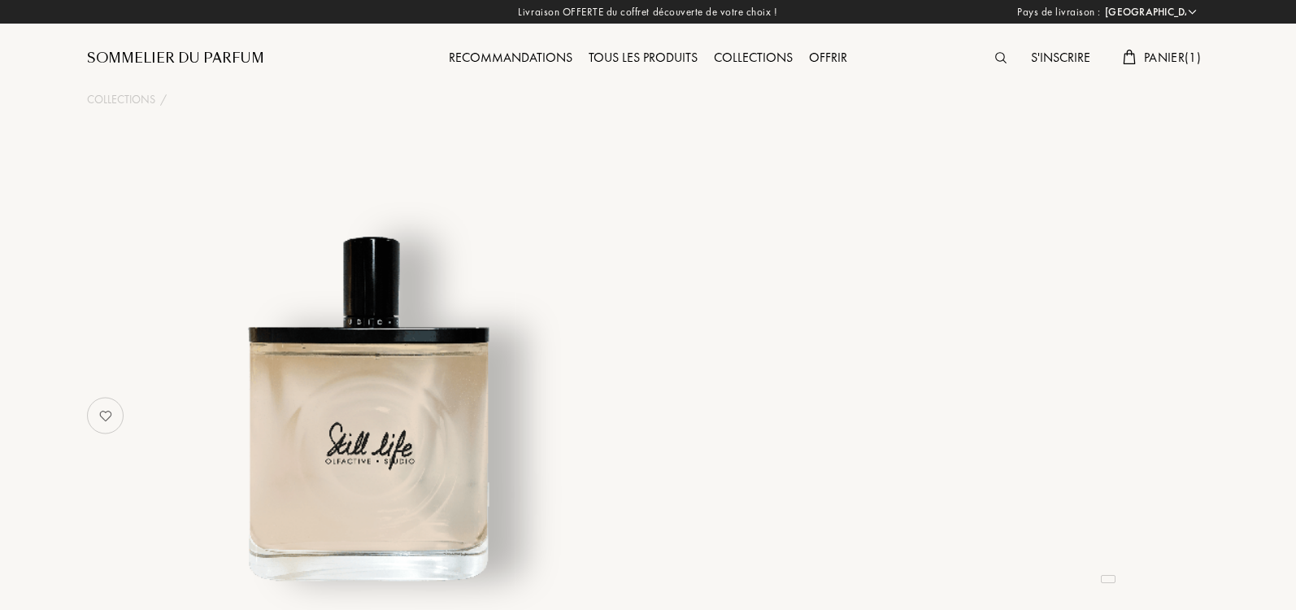
select select "IT"
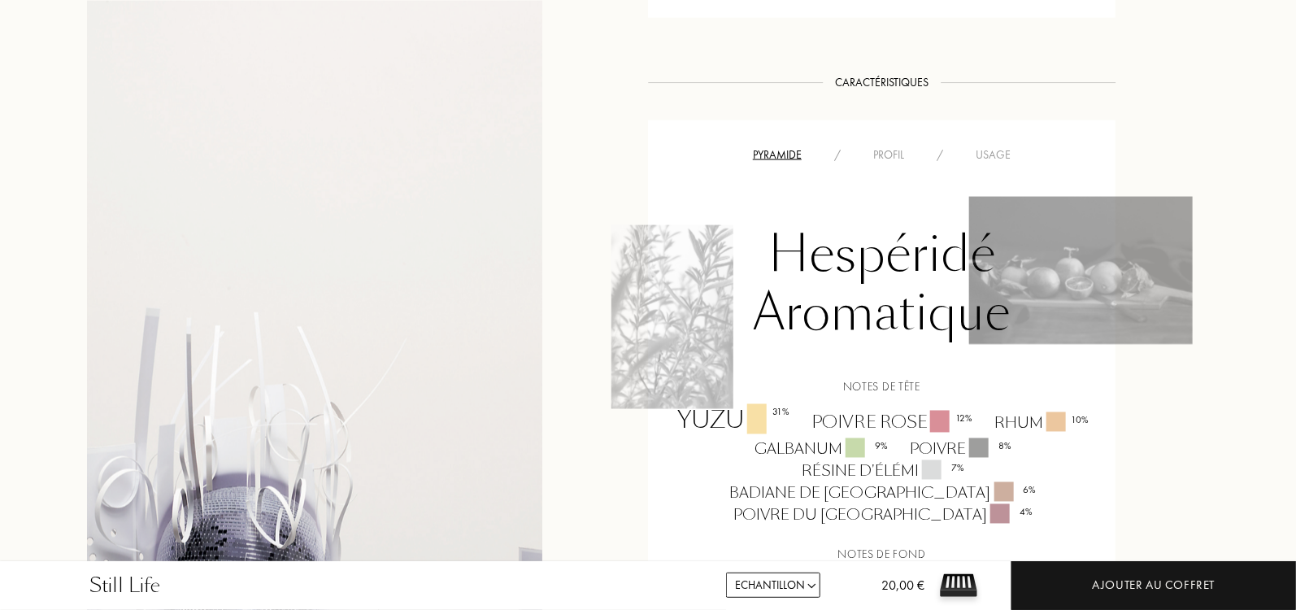
scroll to position [1158, 0]
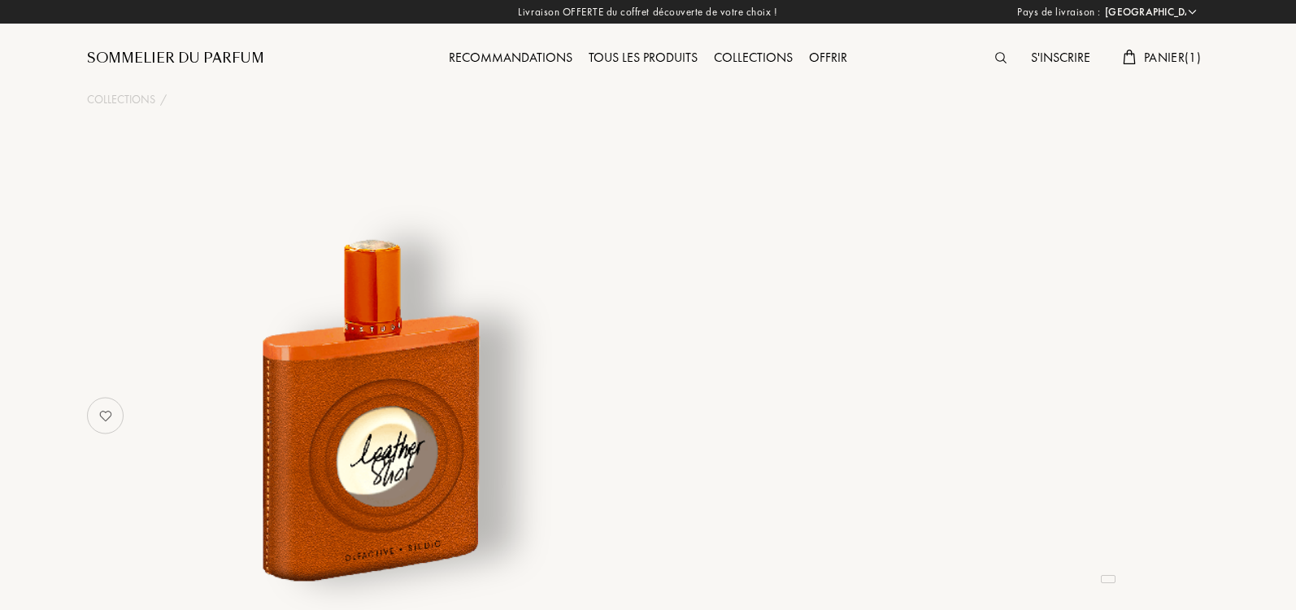
select select "IT"
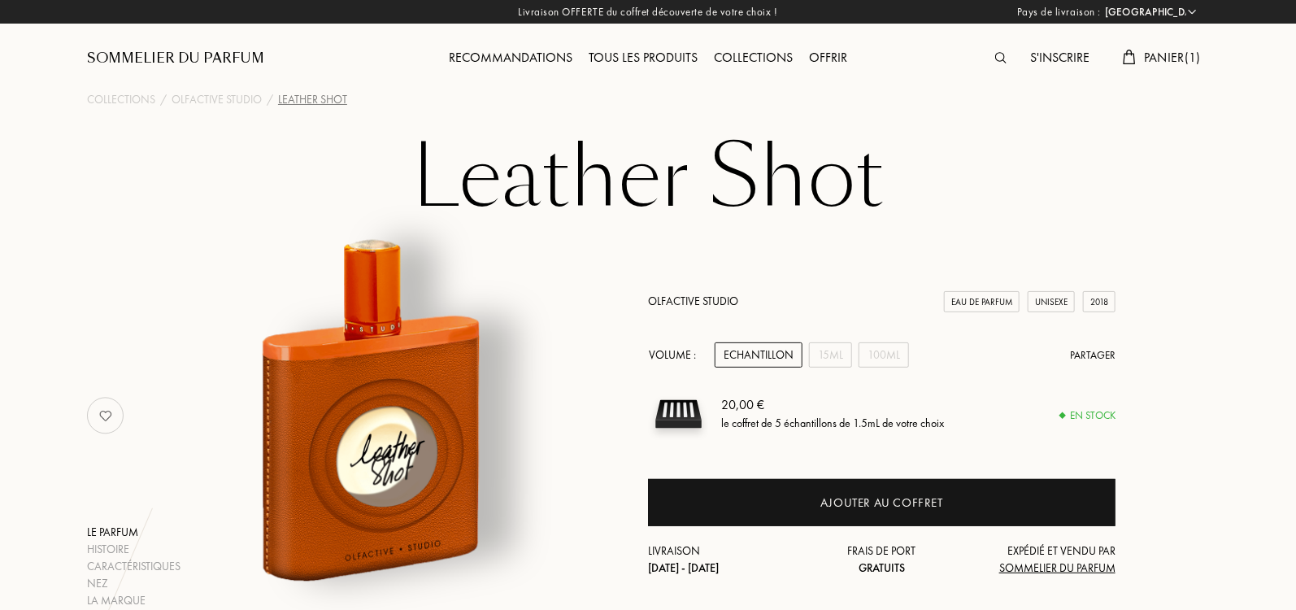
click at [743, 357] on div "Echantillon" at bounding box center [759, 354] width 88 height 25
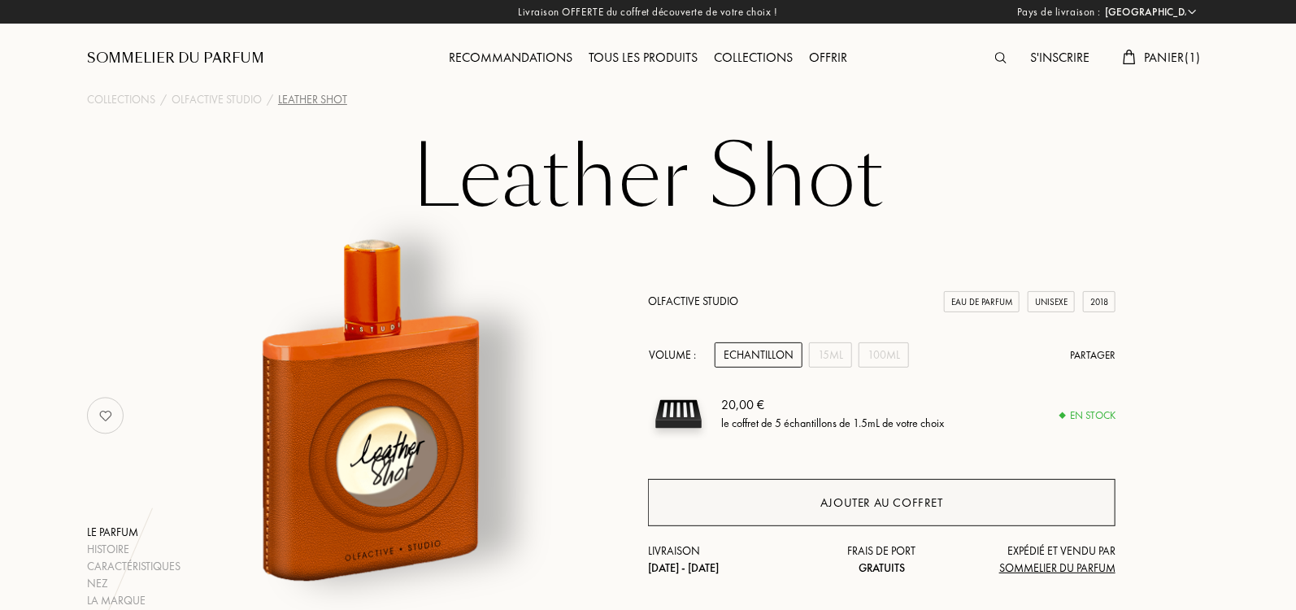
click at [925, 502] on div "Ajouter au coffret" at bounding box center [881, 502] width 123 height 19
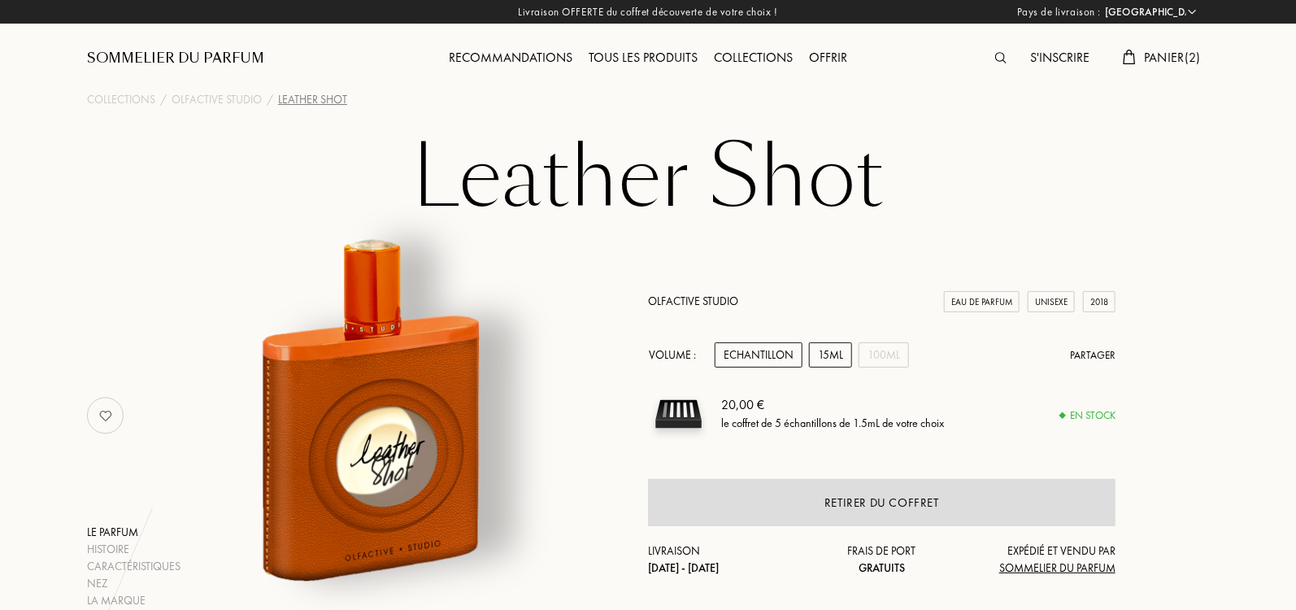
click at [823, 355] on div "15mL" at bounding box center [830, 354] width 43 height 25
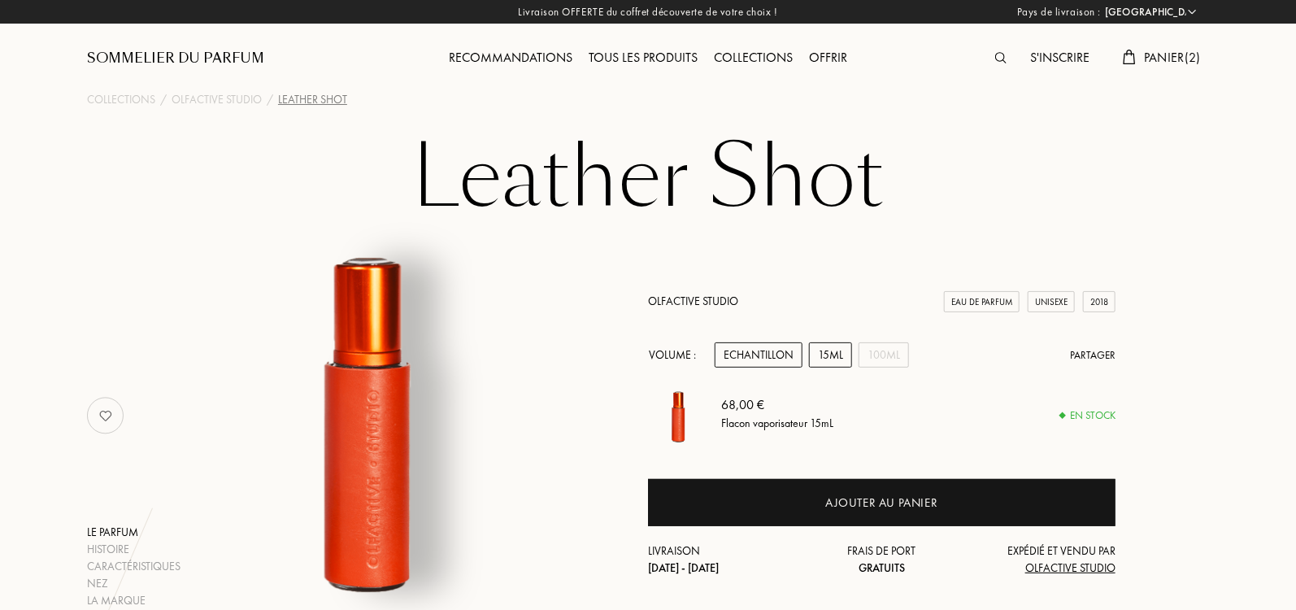
click at [765, 354] on div "Echantillon" at bounding box center [759, 354] width 88 height 25
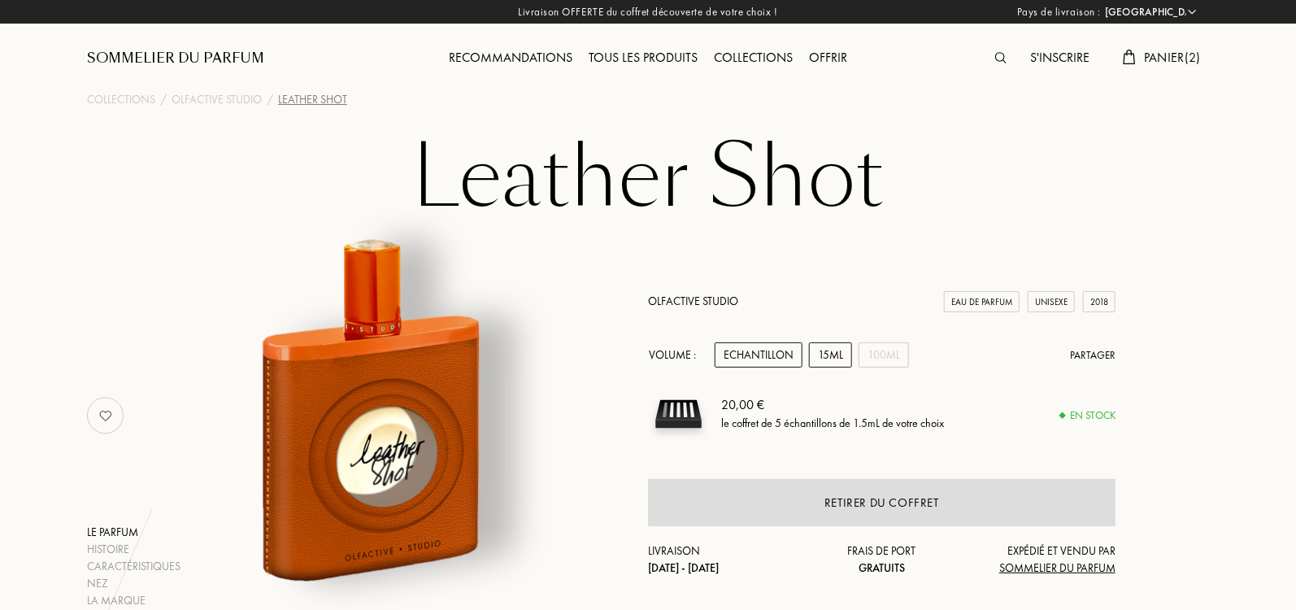
click at [832, 354] on div "15mL" at bounding box center [830, 354] width 43 height 25
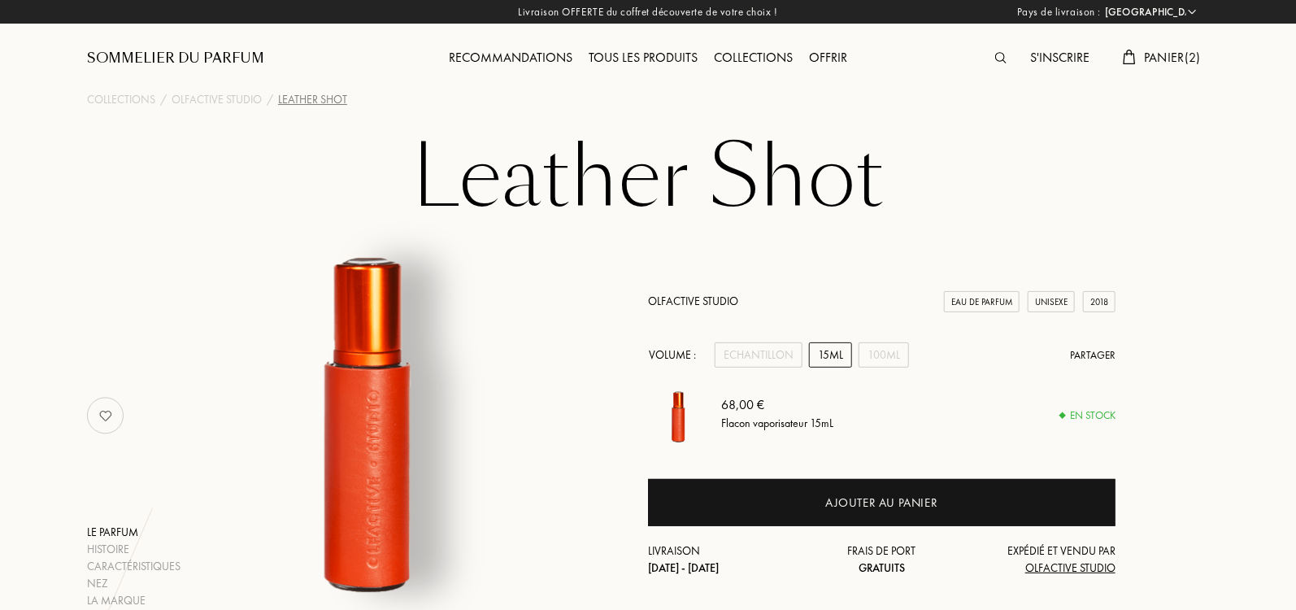
click at [1158, 60] on span "Panier ( 2 )" at bounding box center [1172, 57] width 57 height 17
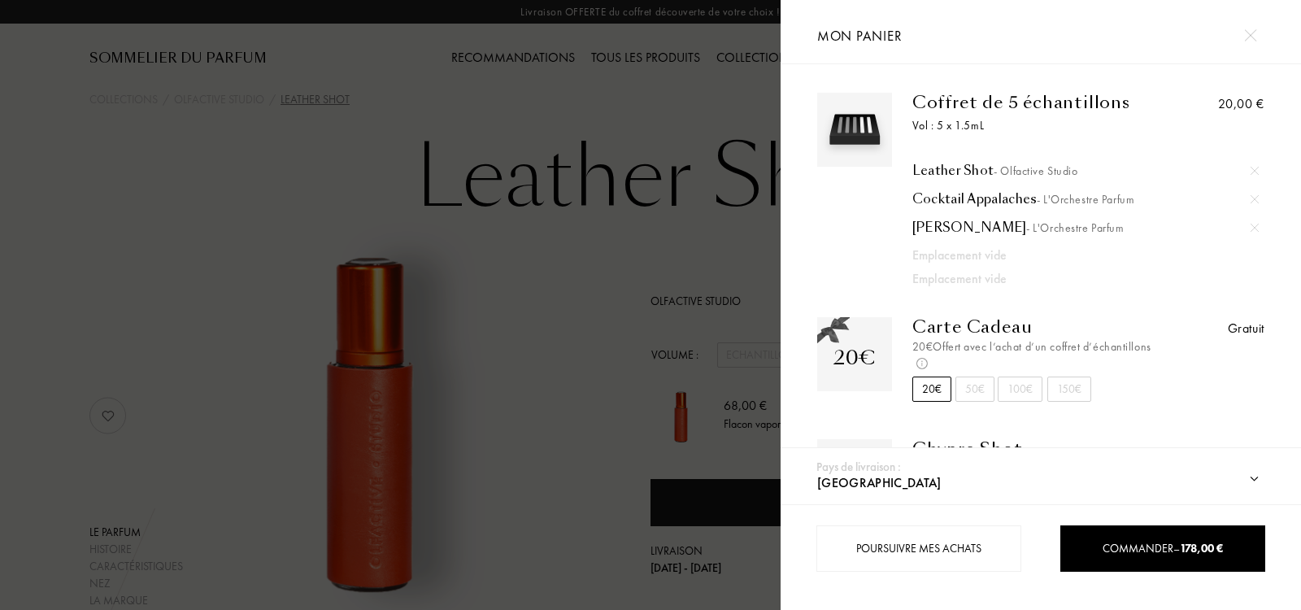
scroll to position [236, 0]
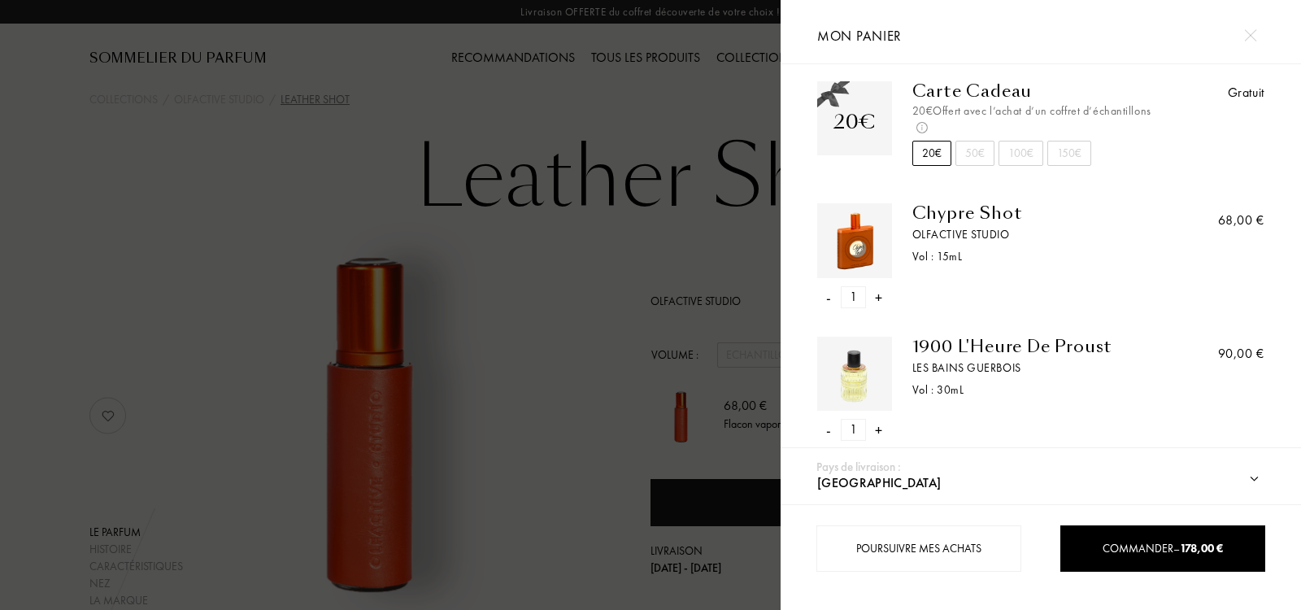
click at [959, 212] on div "Chypre Shot" at bounding box center [1032, 213] width 241 height 20
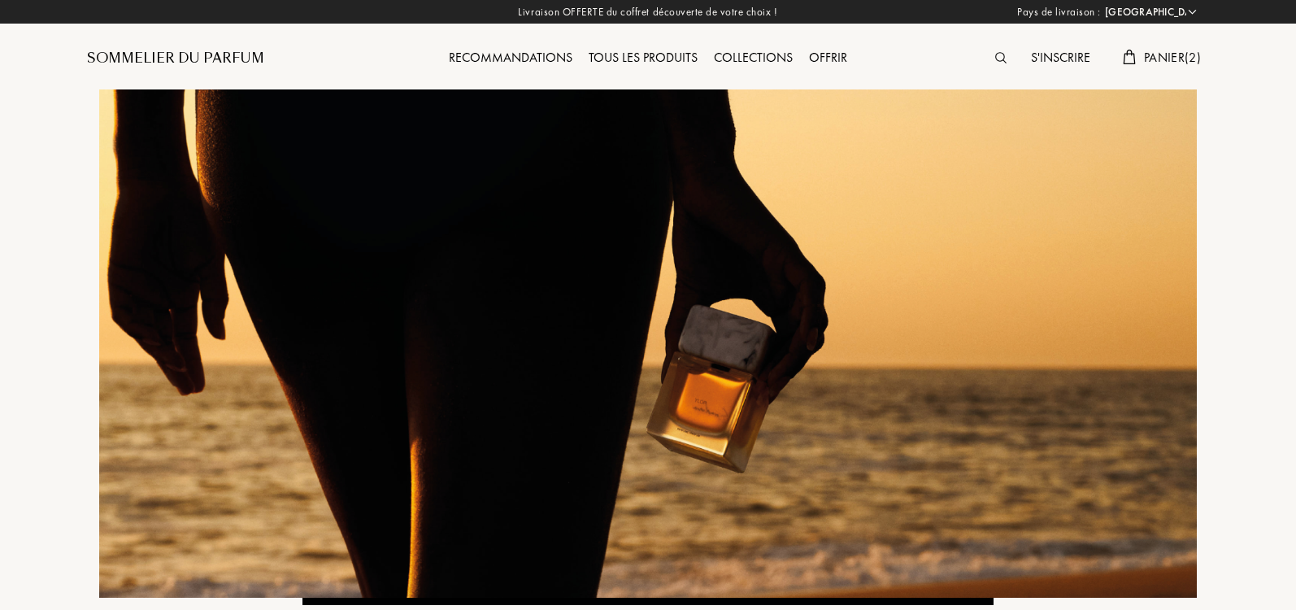
select select "IT"
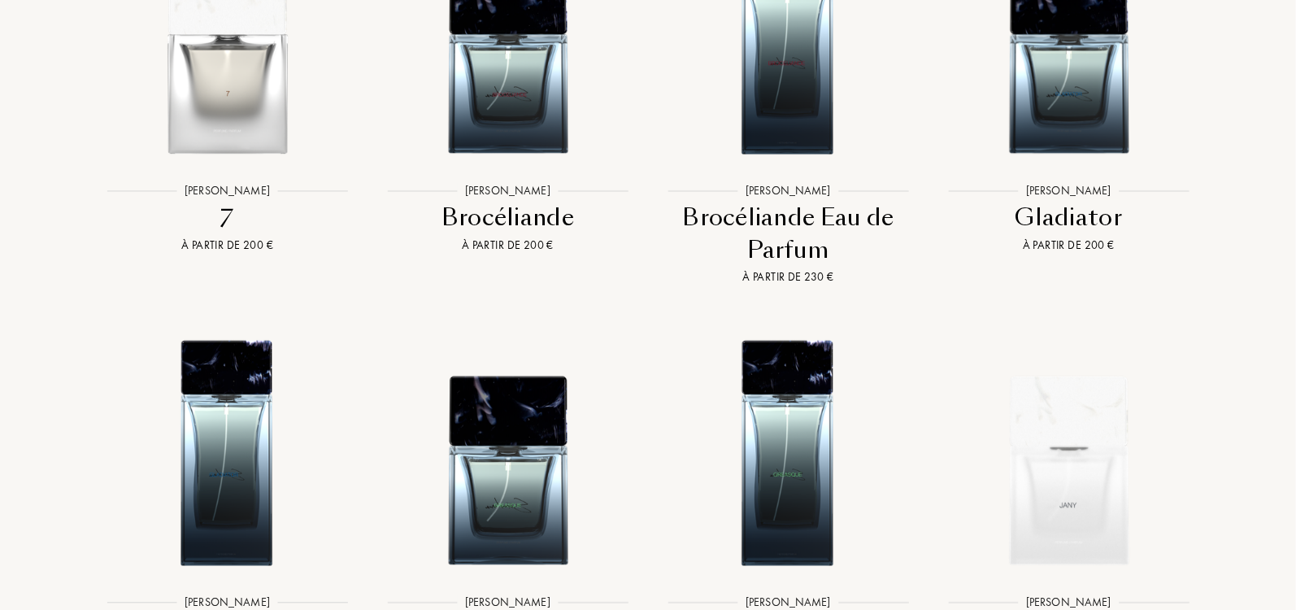
scroll to position [2776, 0]
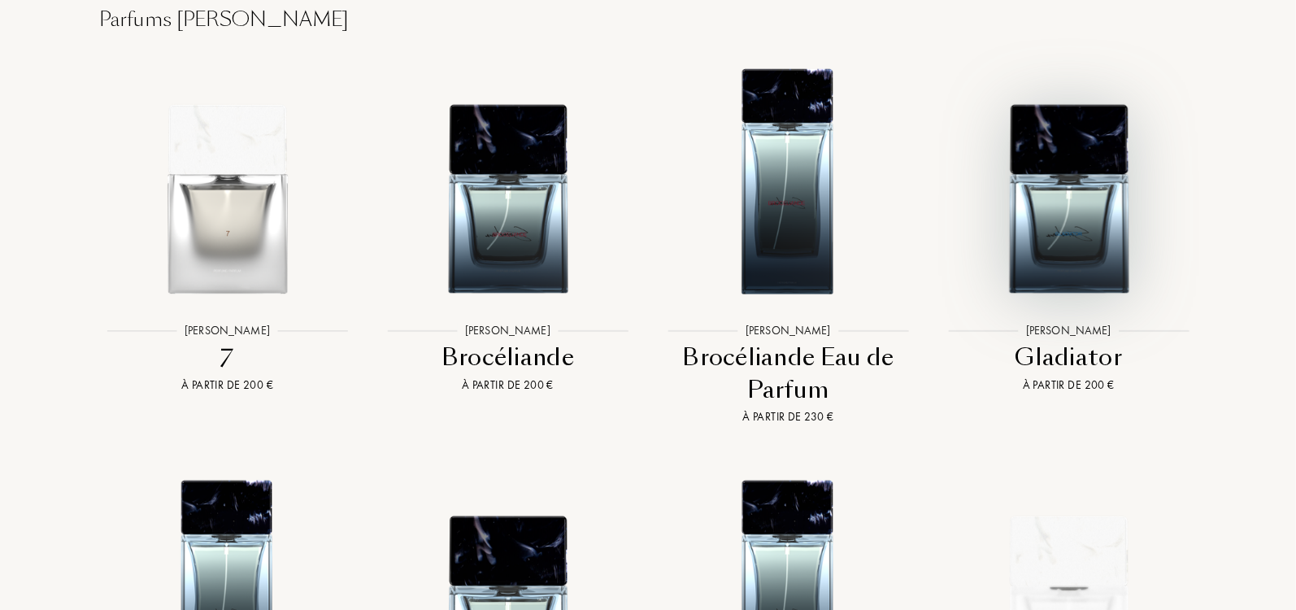
click at [1039, 194] on img at bounding box center [1068, 178] width 253 height 253
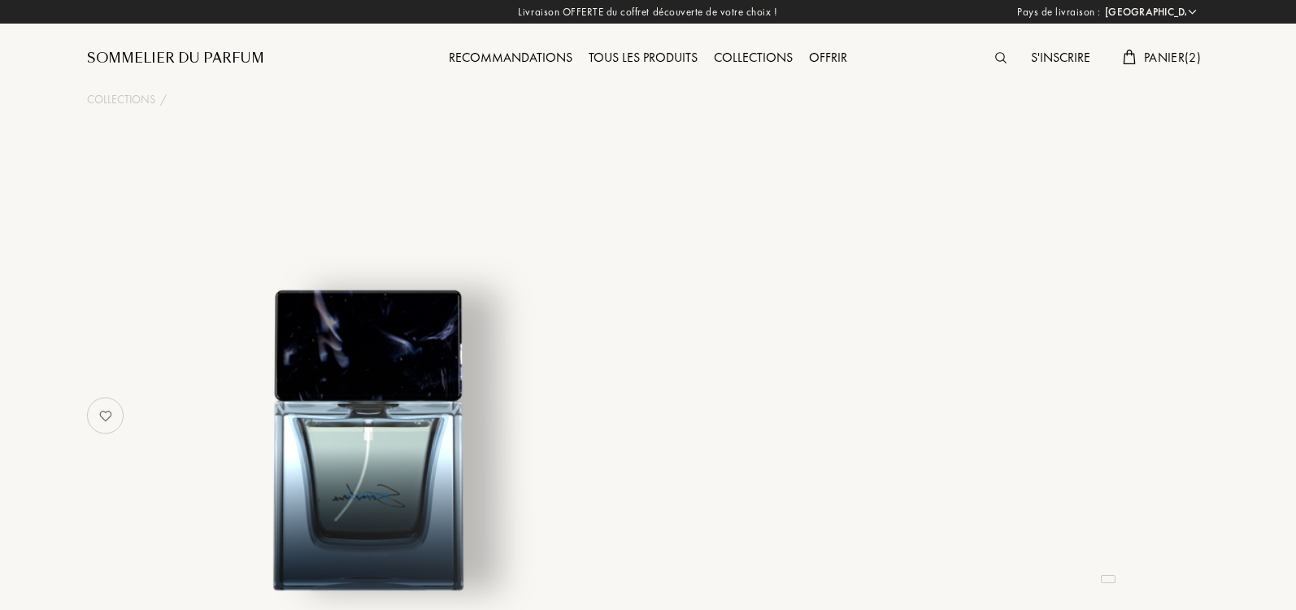
select select "IT"
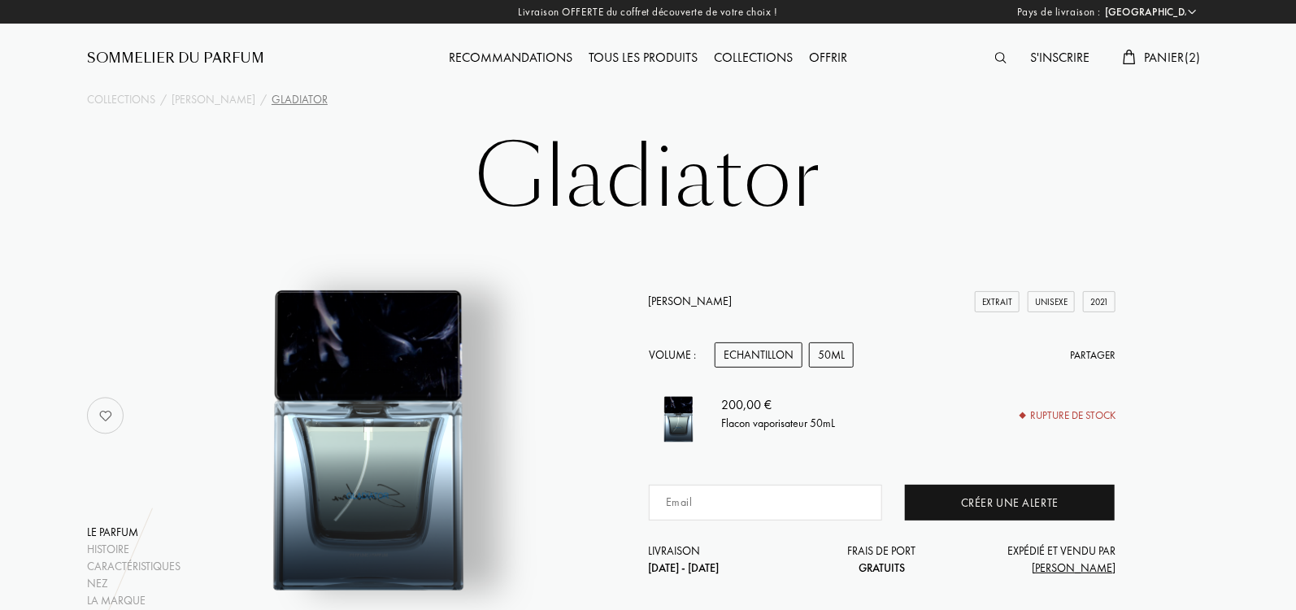
click at [775, 353] on div "Echantillon" at bounding box center [759, 354] width 88 height 25
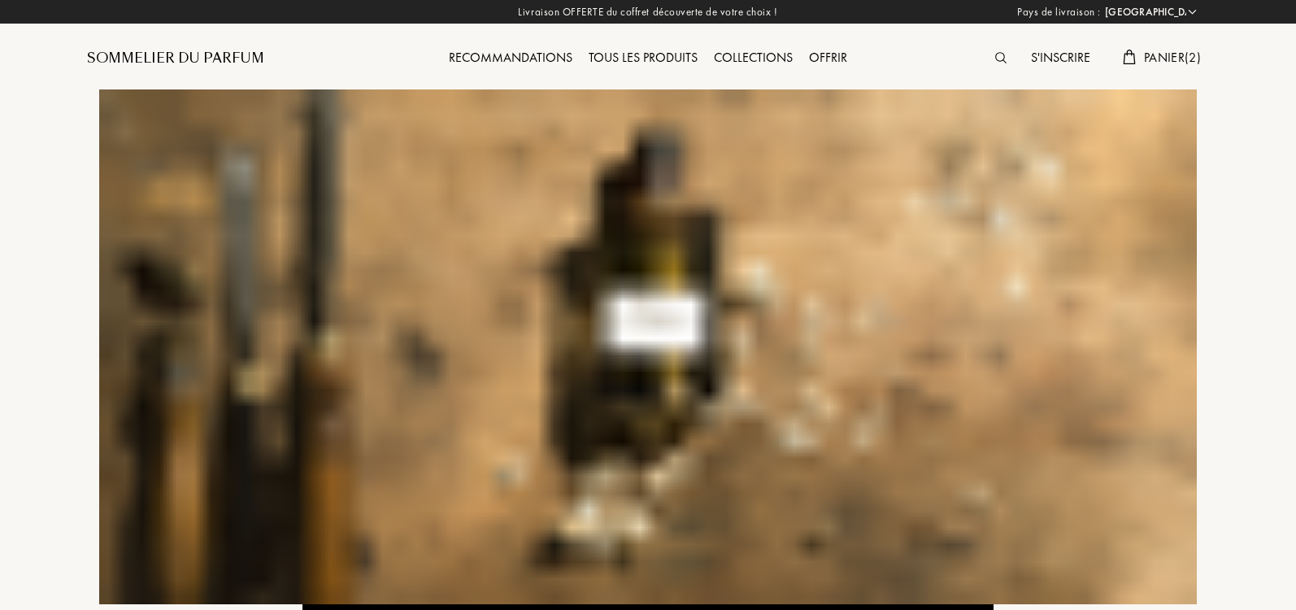
select select "IT"
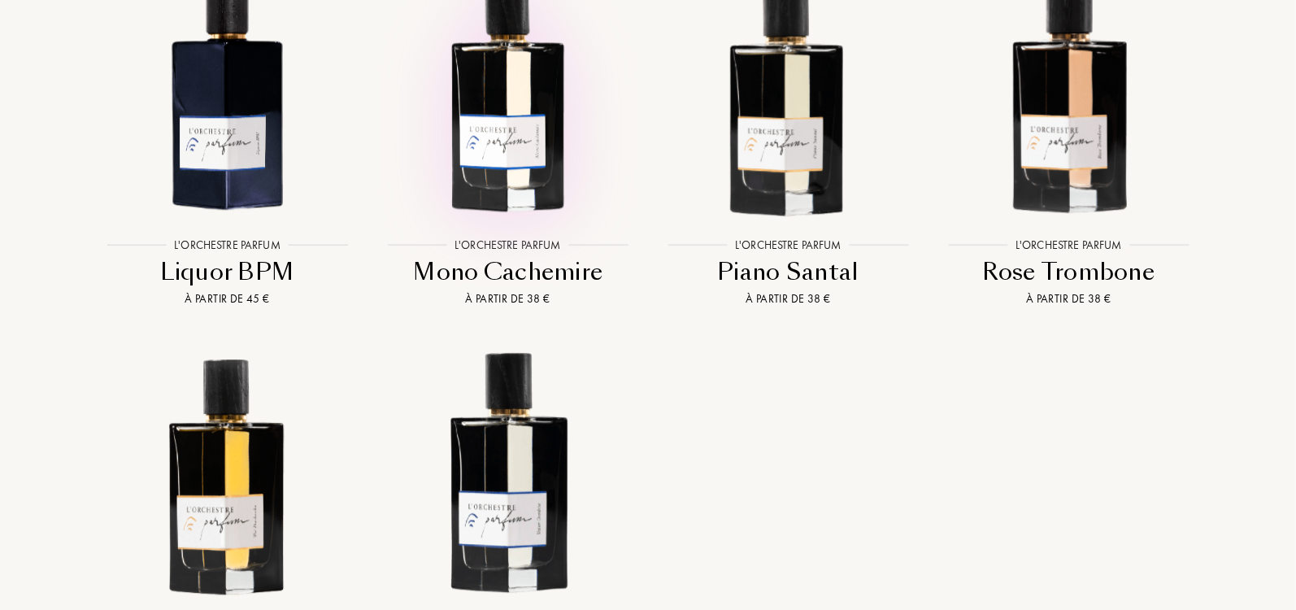
scroll to position [2323, 0]
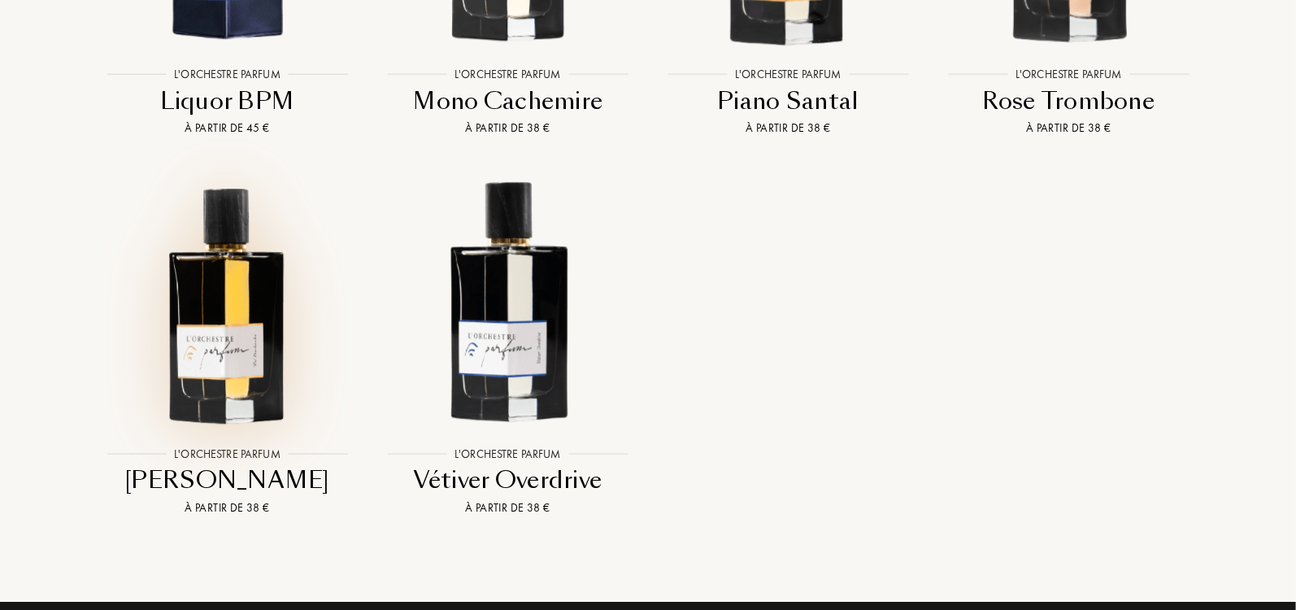
click at [208, 279] on img at bounding box center [227, 301] width 253 height 253
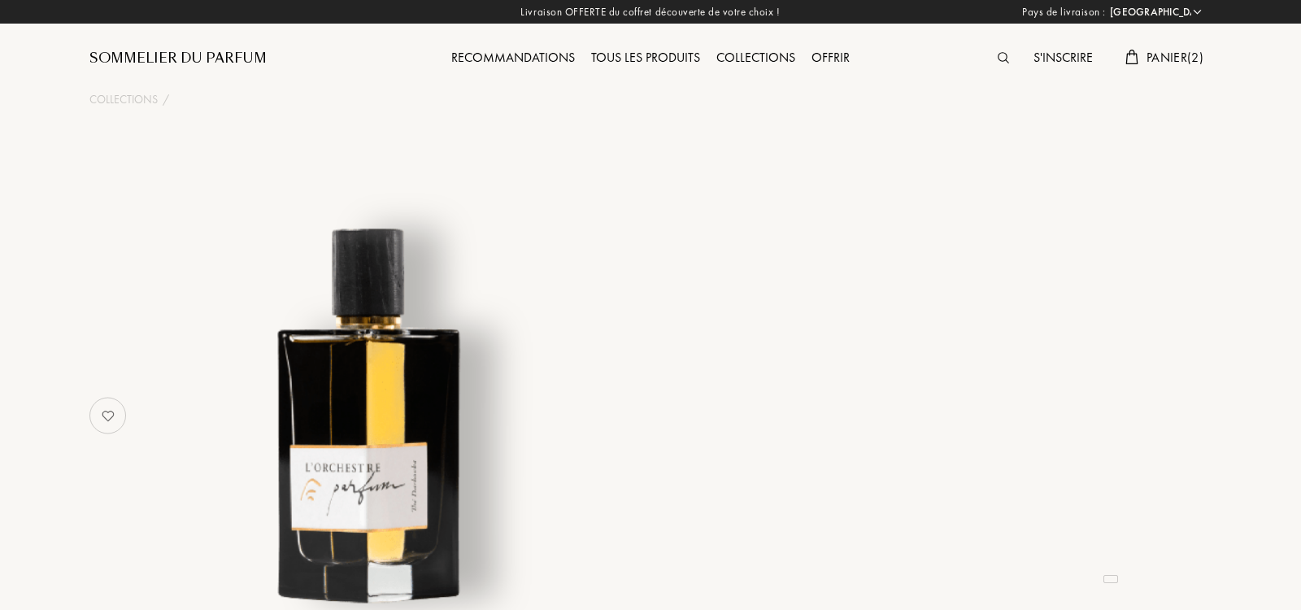
select select "IT"
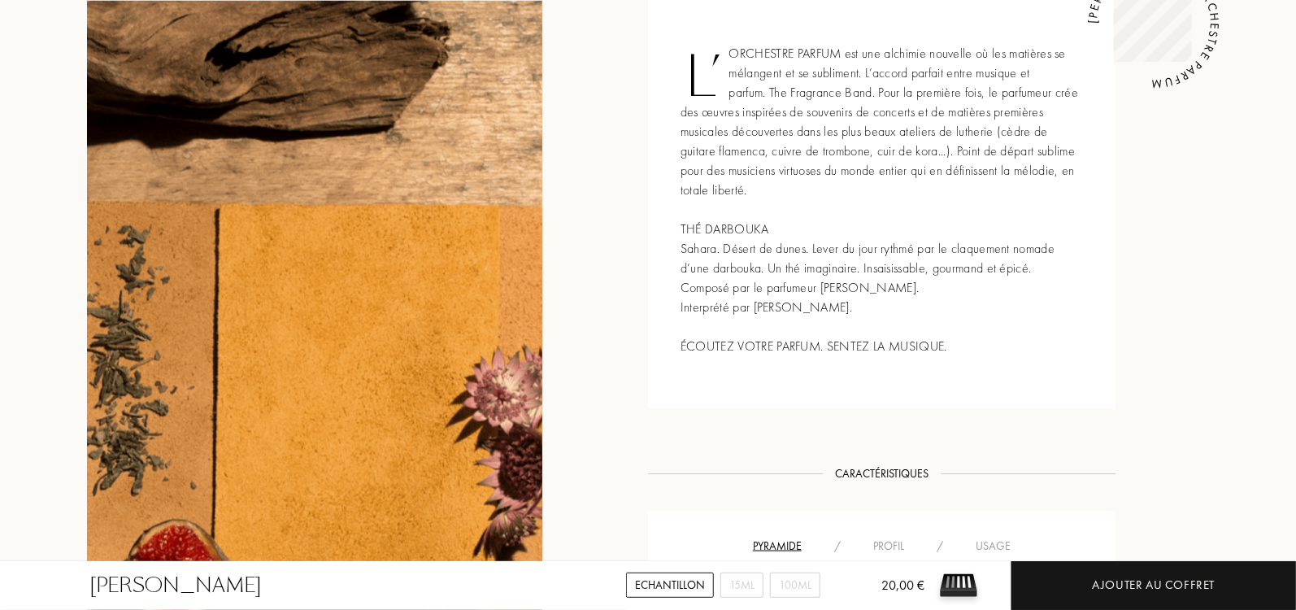
scroll to position [196, 0]
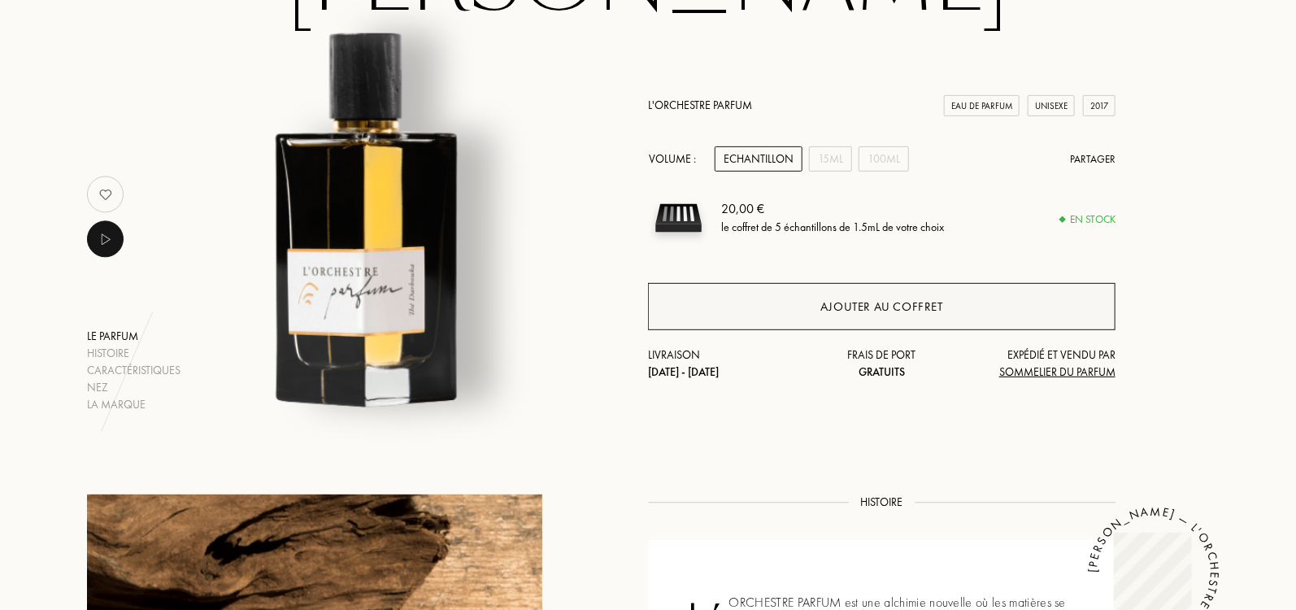
click at [833, 300] on div "Ajouter au coffret" at bounding box center [881, 307] width 123 height 19
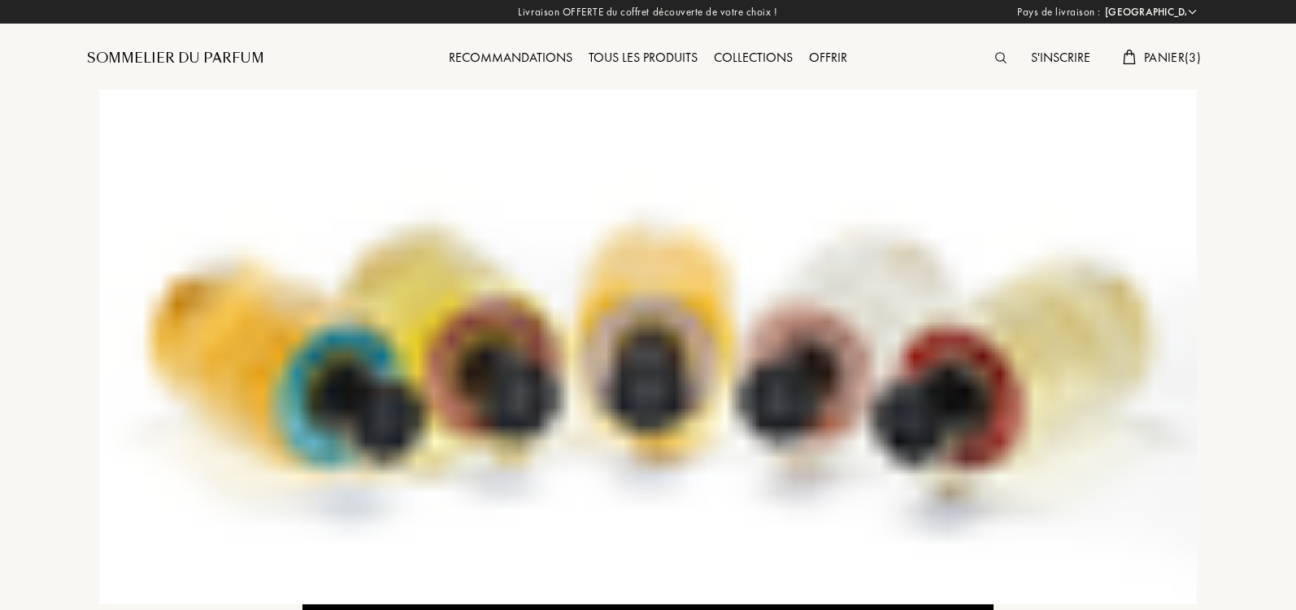
select select "IT"
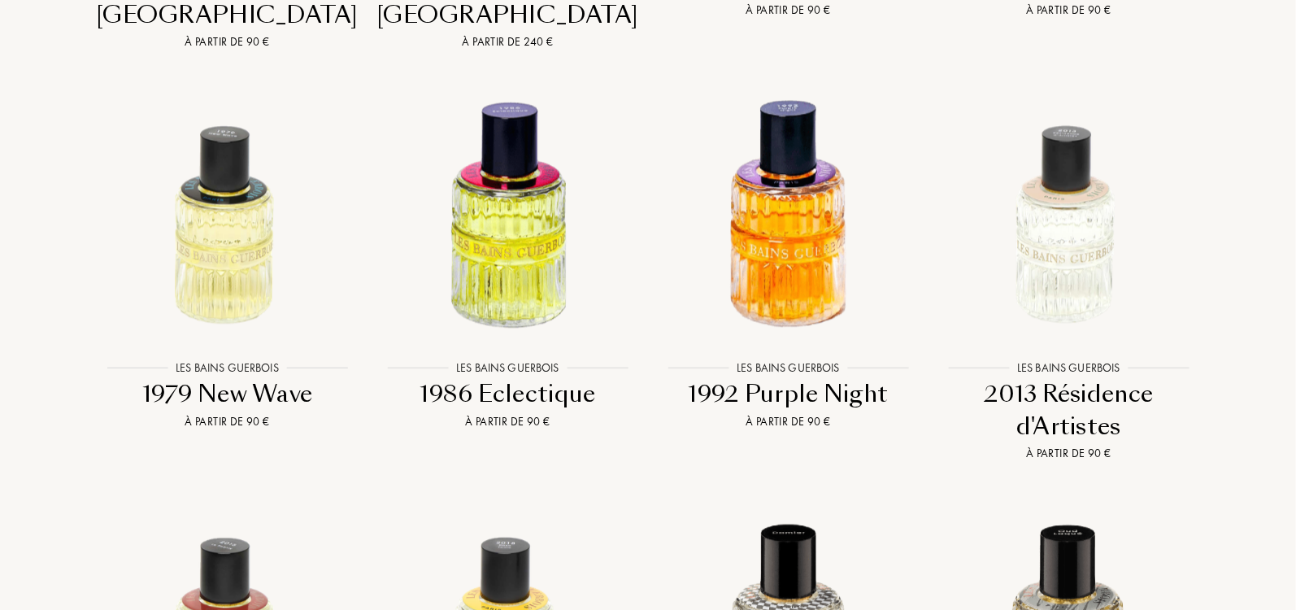
scroll to position [1848, 0]
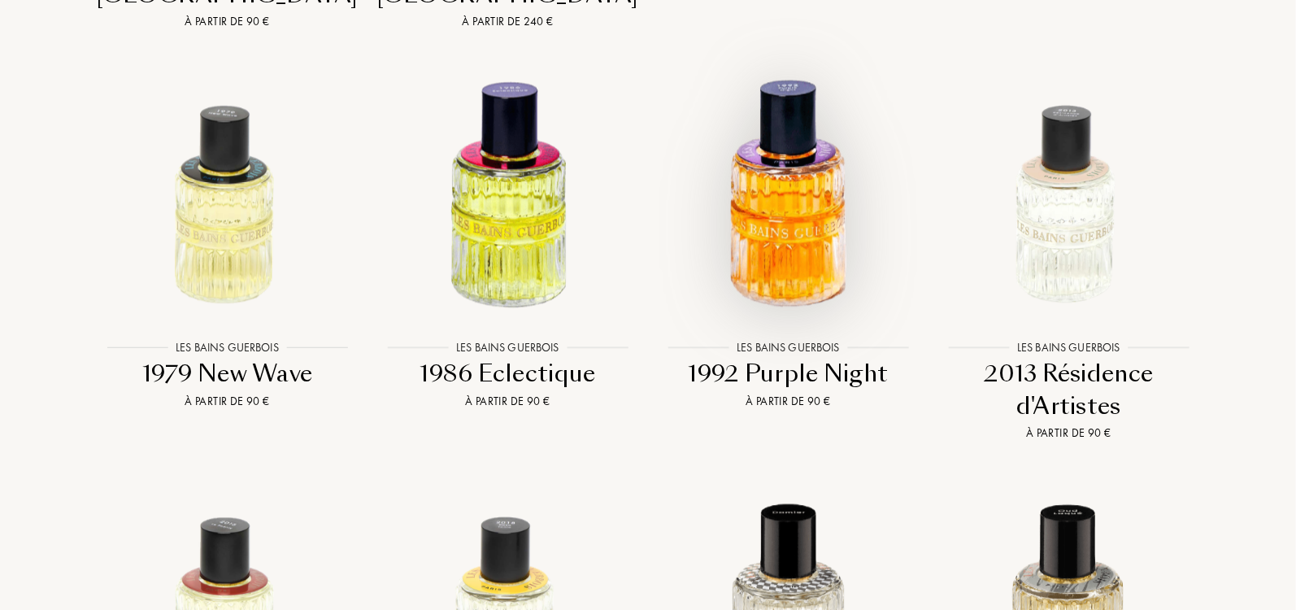
click at [798, 132] on img at bounding box center [788, 194] width 253 height 253
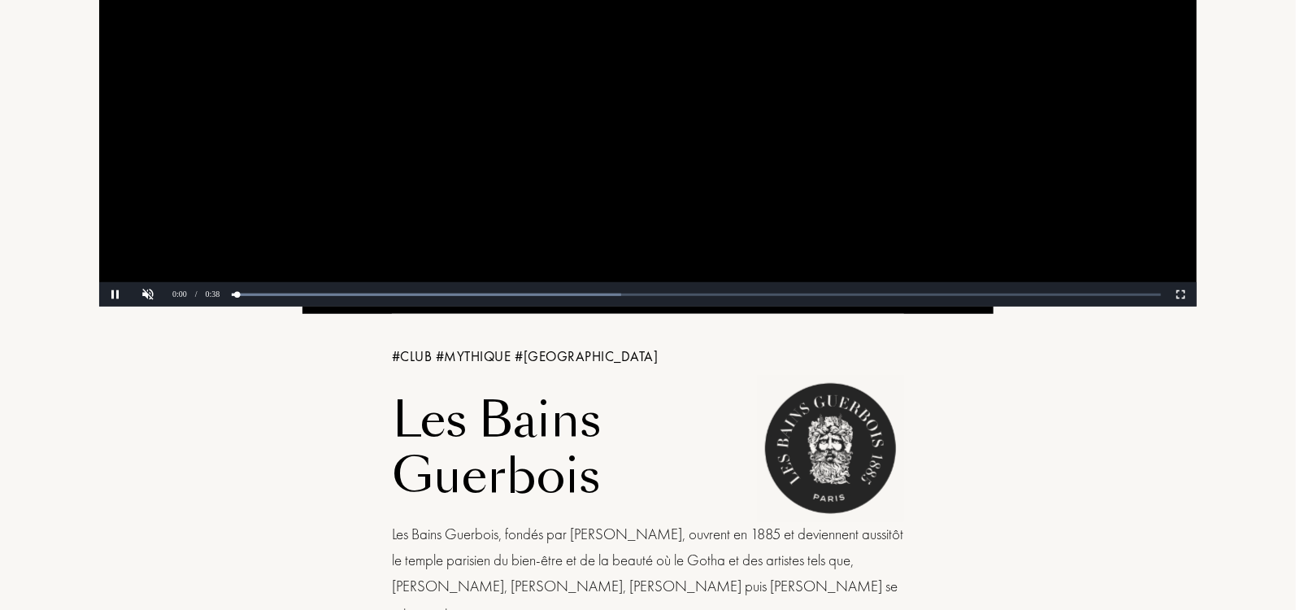
scroll to position [0, 0]
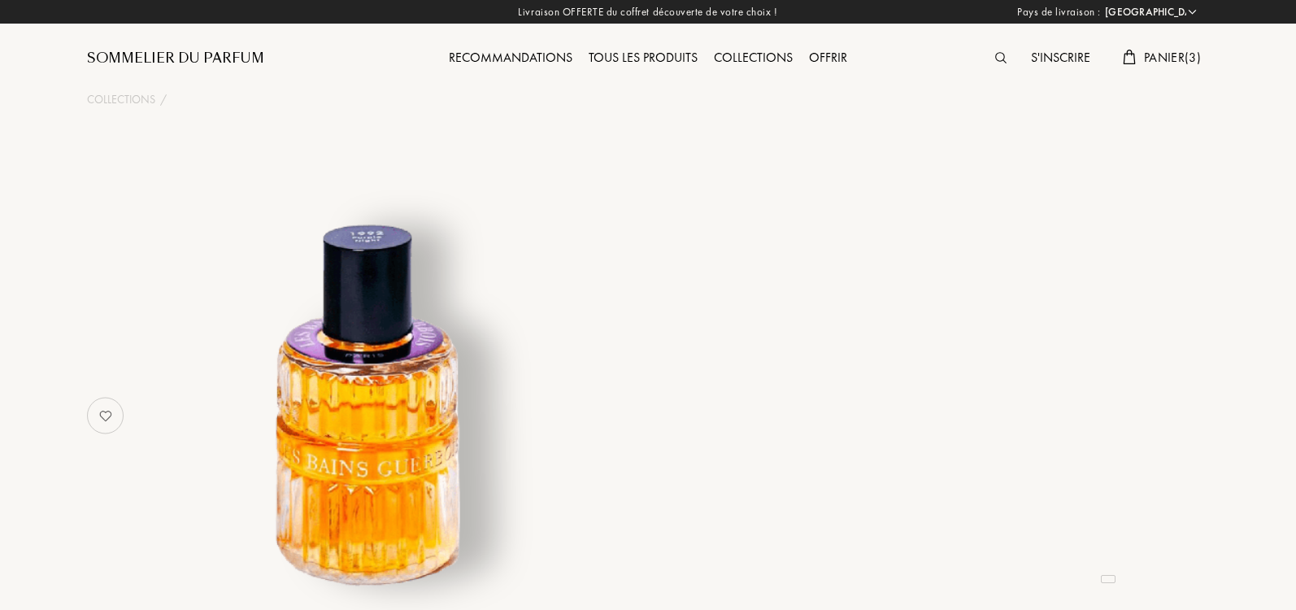
select select "IT"
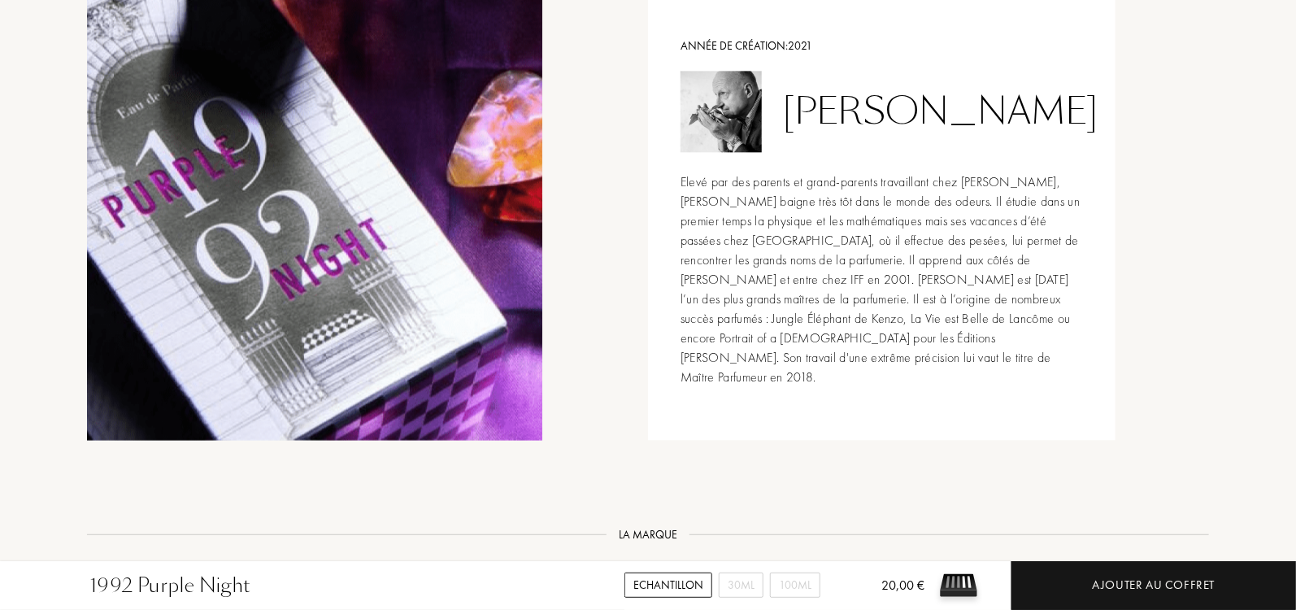
scroll to position [1579, 0]
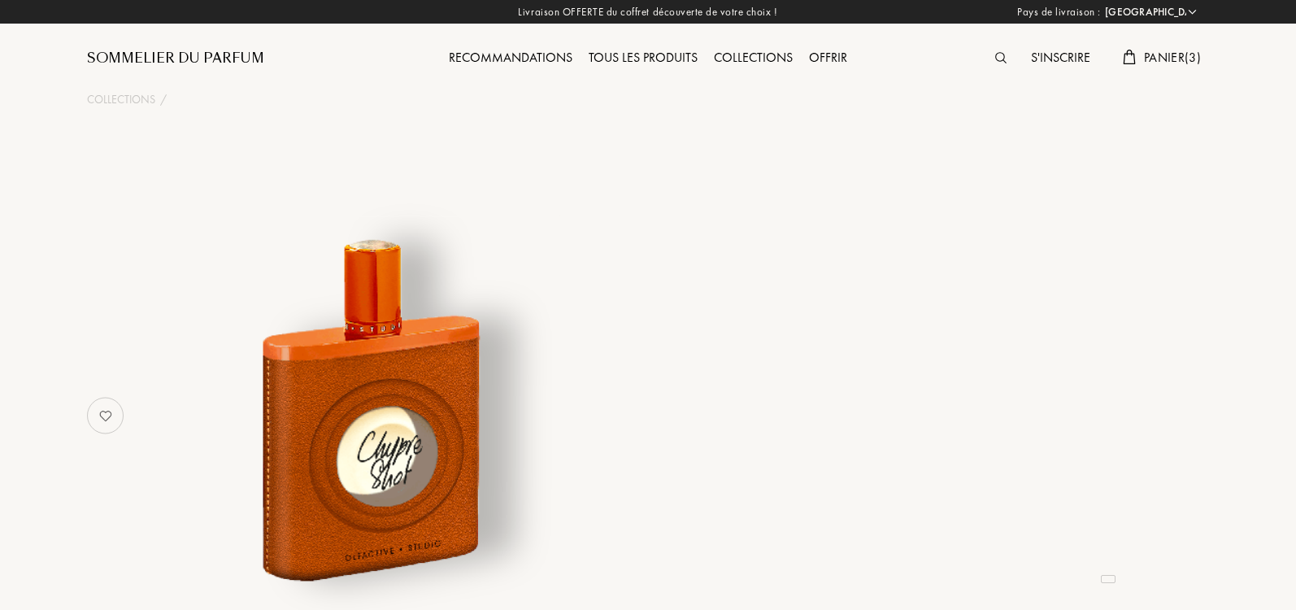
select select "IT"
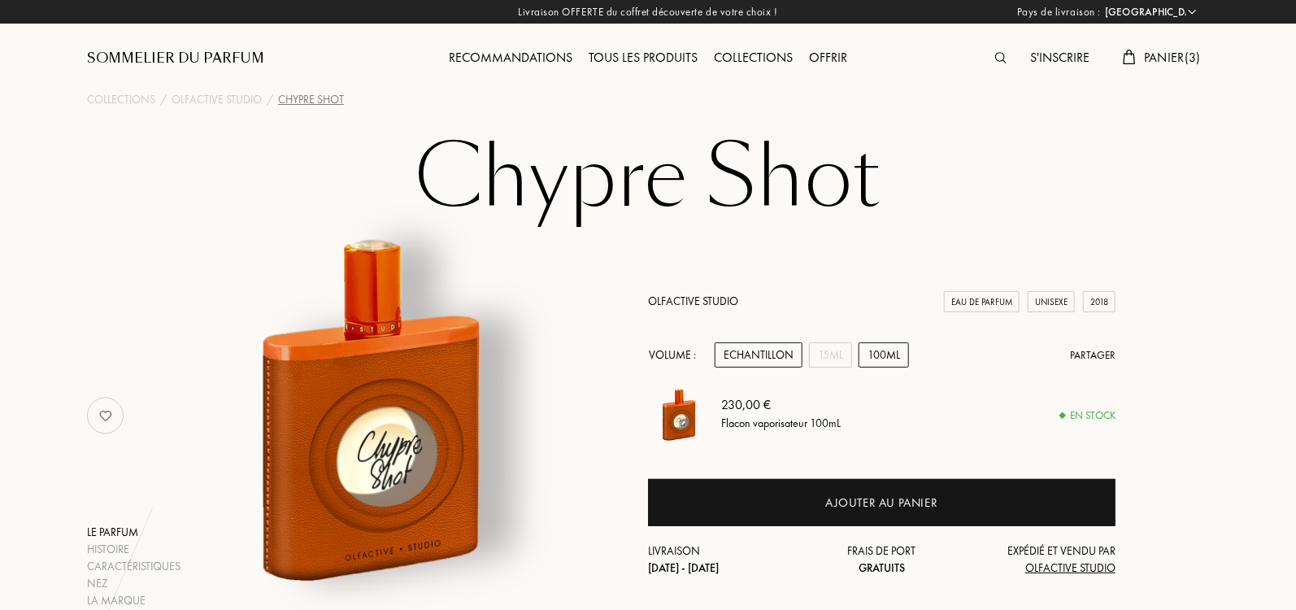
click at [740, 361] on div "Echantillon" at bounding box center [759, 354] width 88 height 25
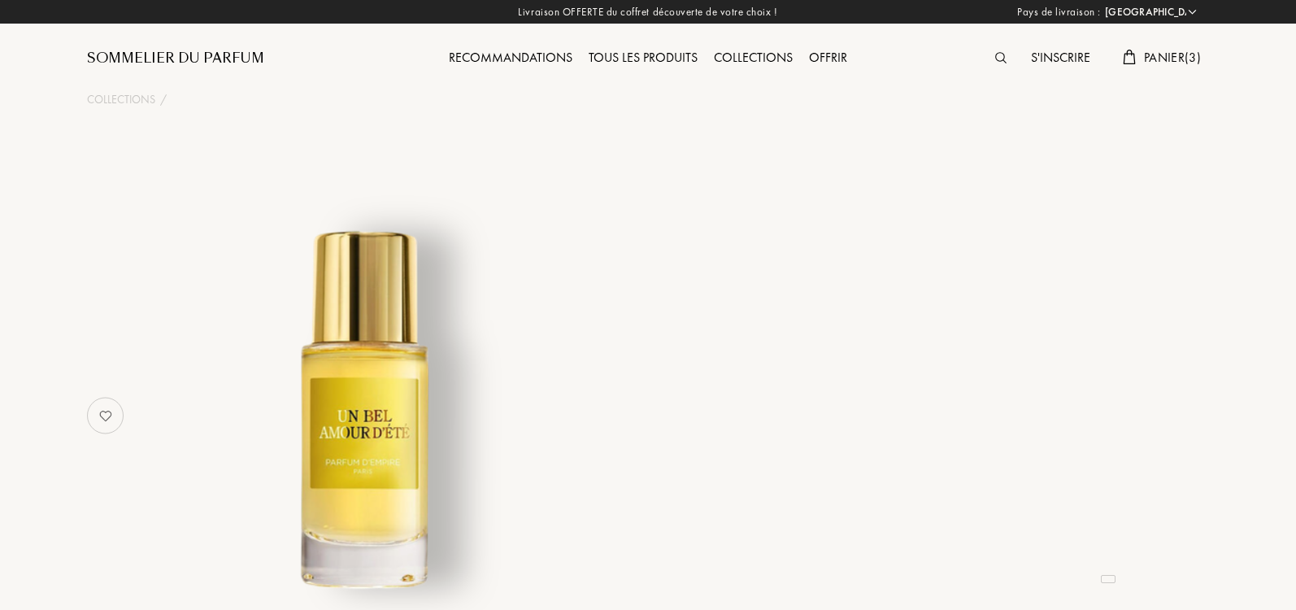
select select "IT"
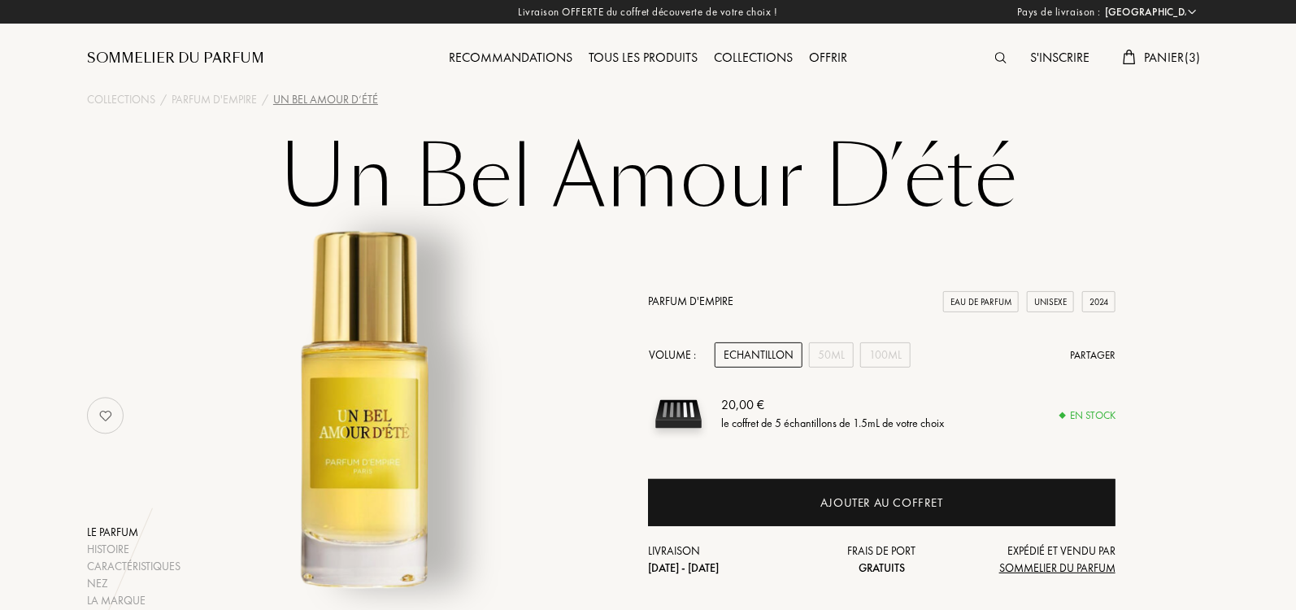
click at [767, 354] on div "Echantillon" at bounding box center [759, 354] width 88 height 25
click at [831, 354] on div "50mL" at bounding box center [831, 354] width 45 height 25
click at [781, 358] on div "Echantillon" at bounding box center [759, 354] width 88 height 25
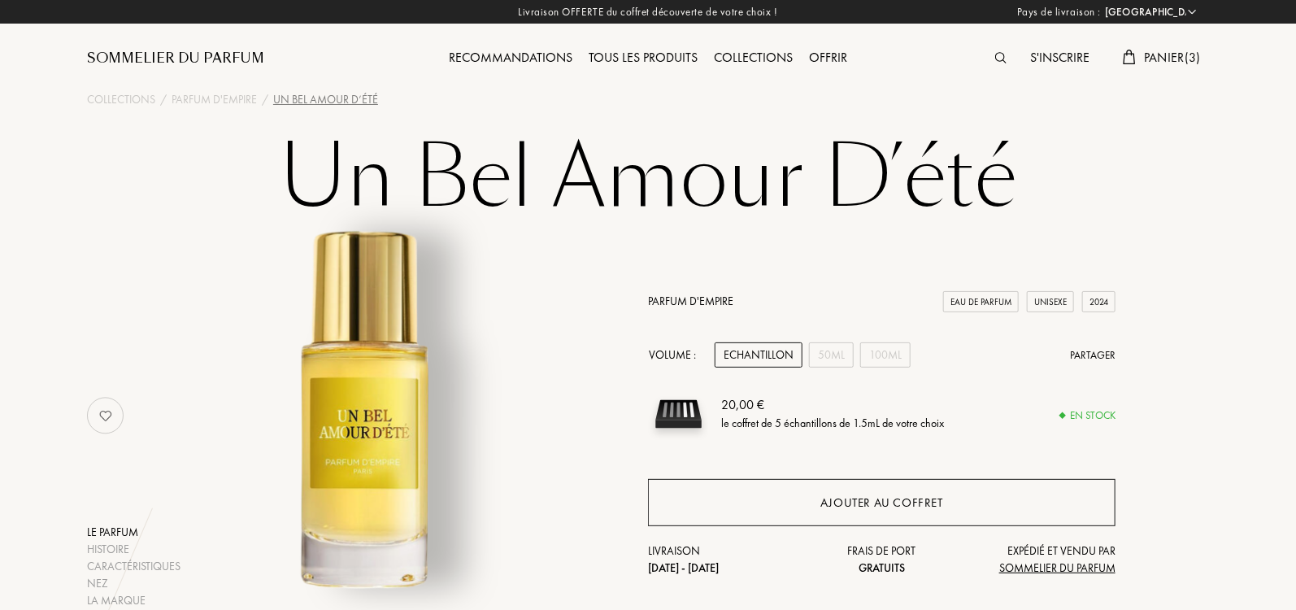
click at [832, 492] on div "Ajouter au coffret" at bounding box center [881, 502] width 467 height 47
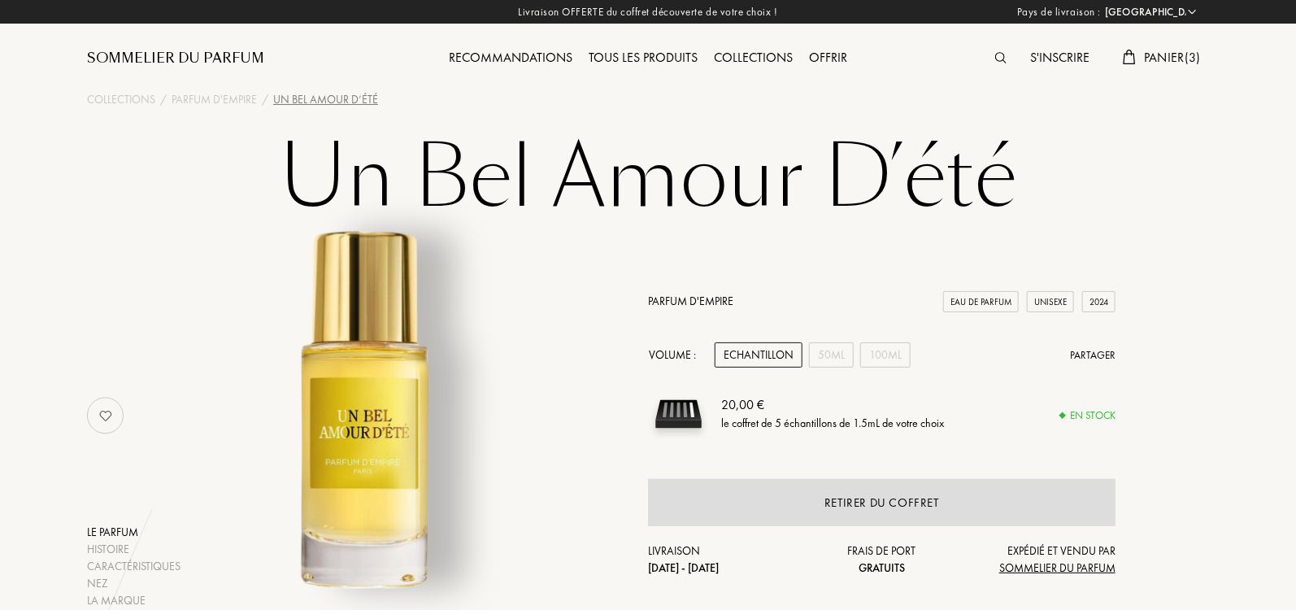
click at [690, 302] on link "Parfum d'Empire" at bounding box center [690, 300] width 85 height 15
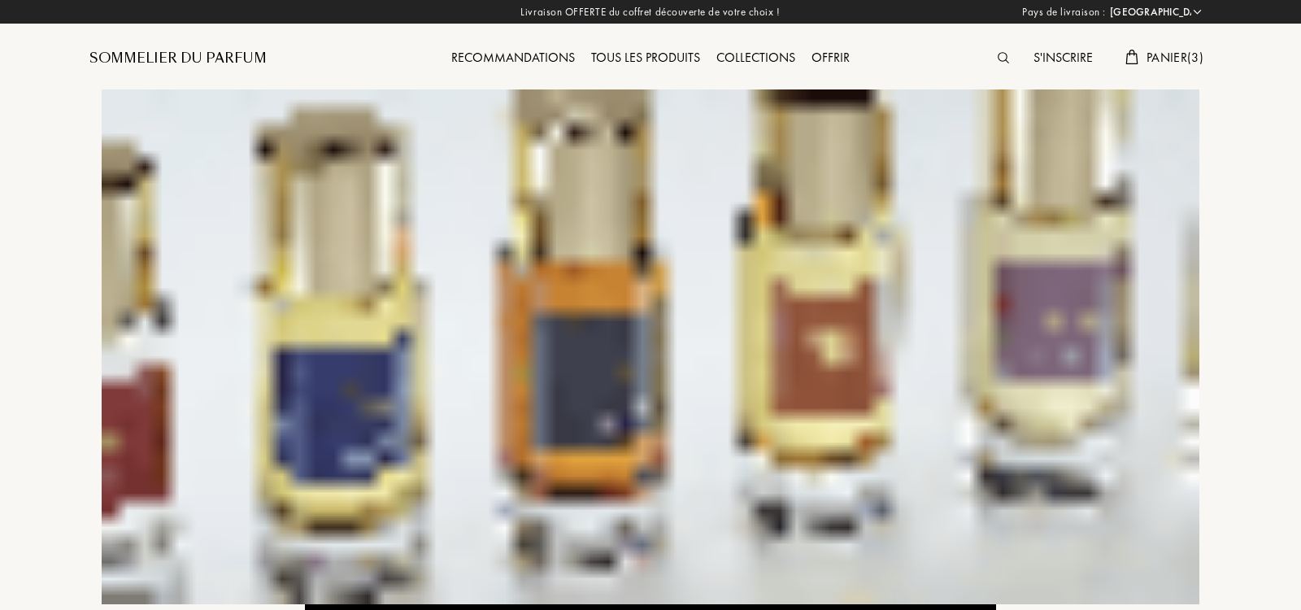
select select "IT"
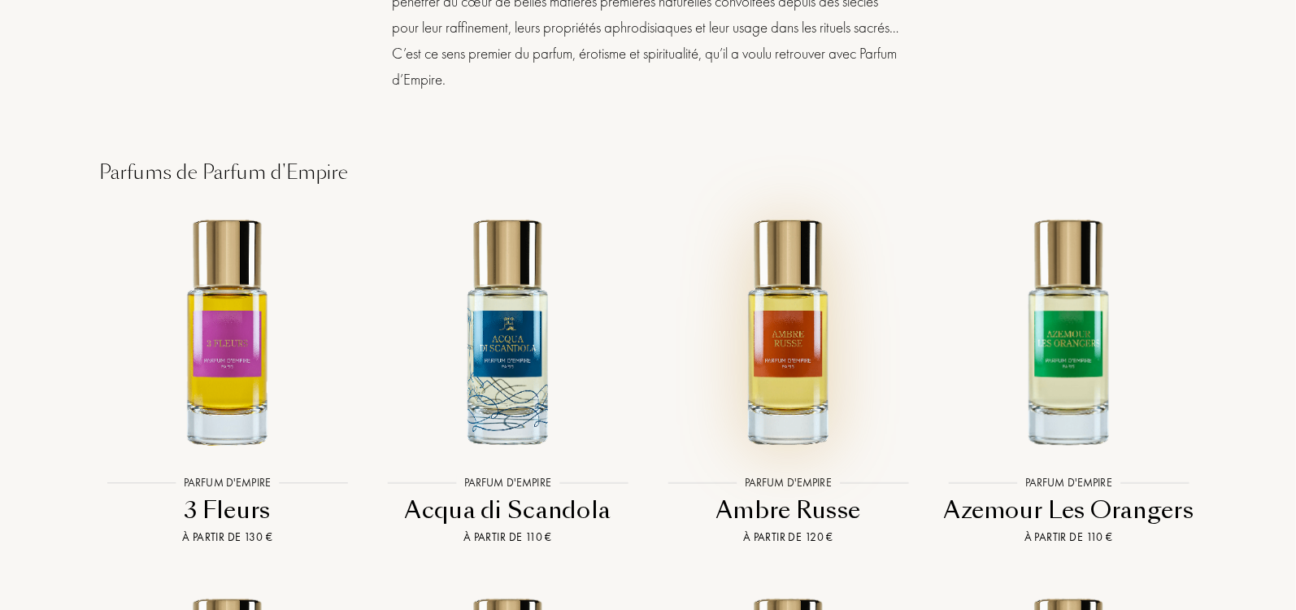
scroll to position [3010, 0]
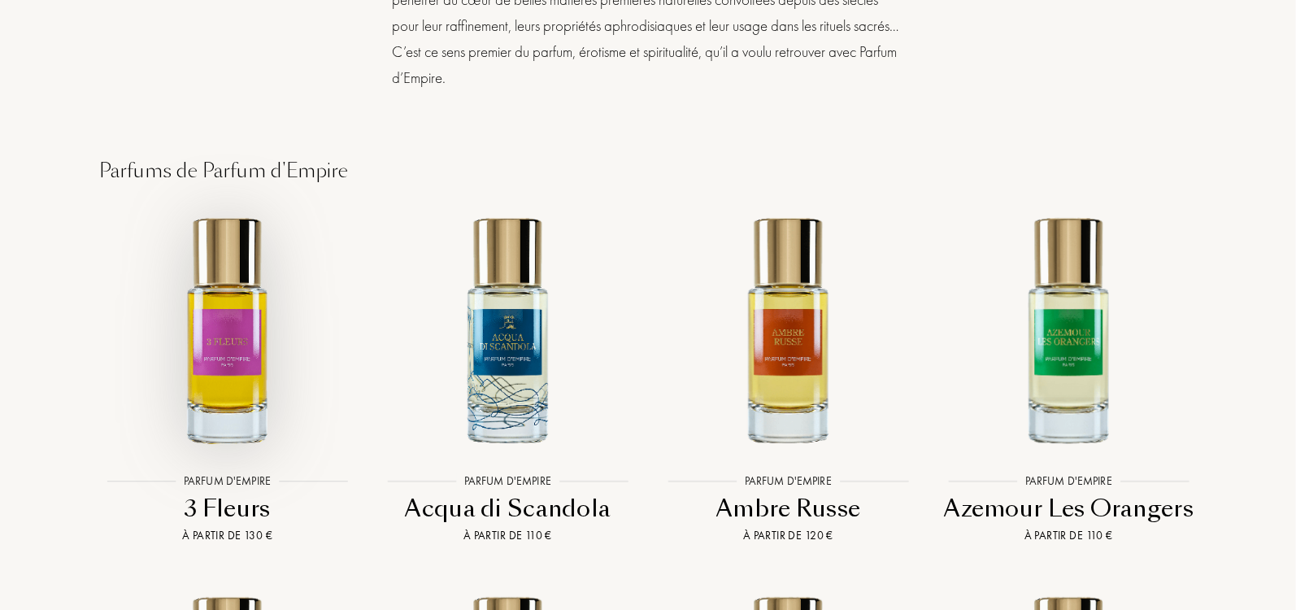
click at [251, 276] on img at bounding box center [227, 329] width 253 height 253
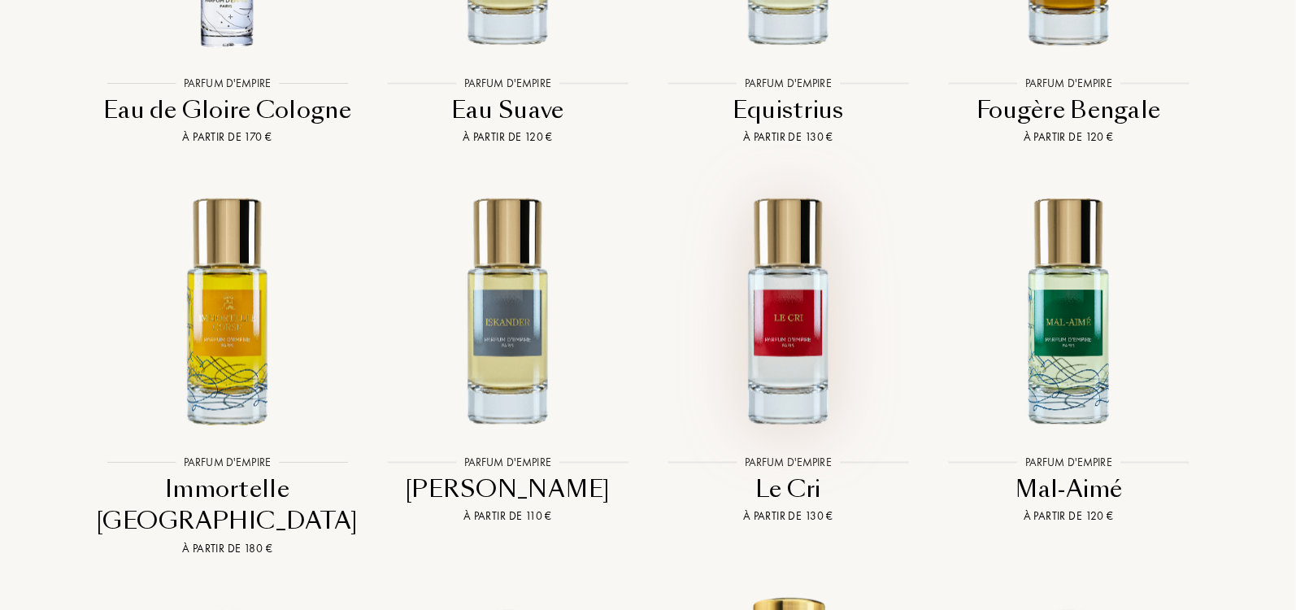
scroll to position [4197, 0]
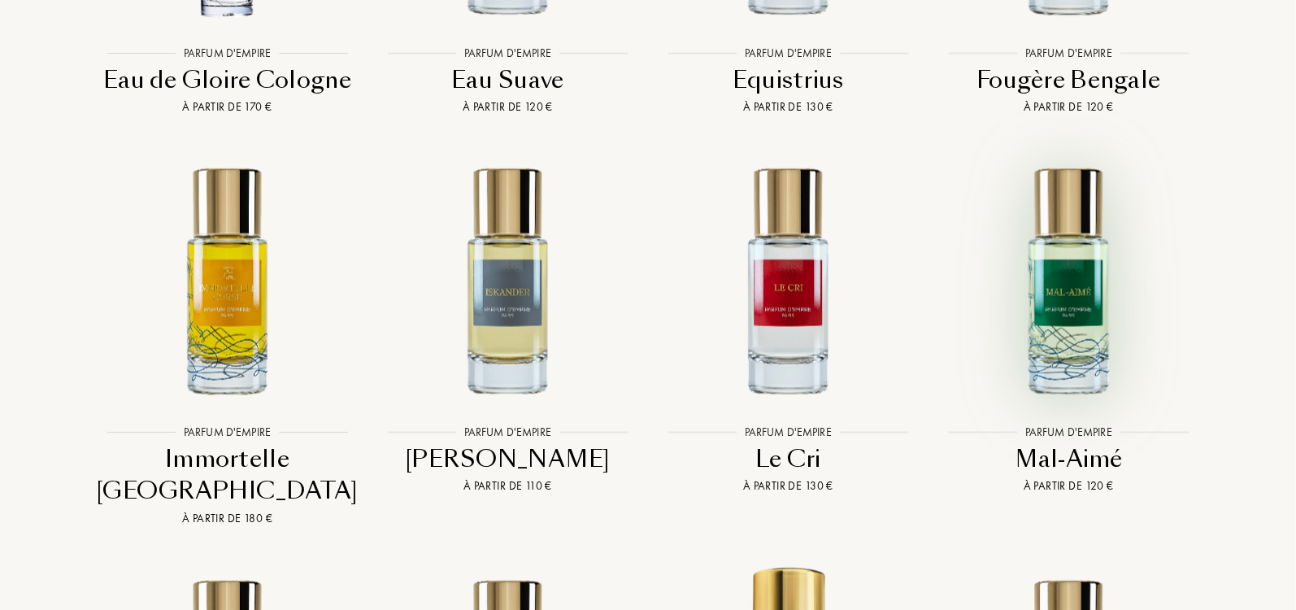
click at [1068, 278] on img at bounding box center [1068, 280] width 253 height 253
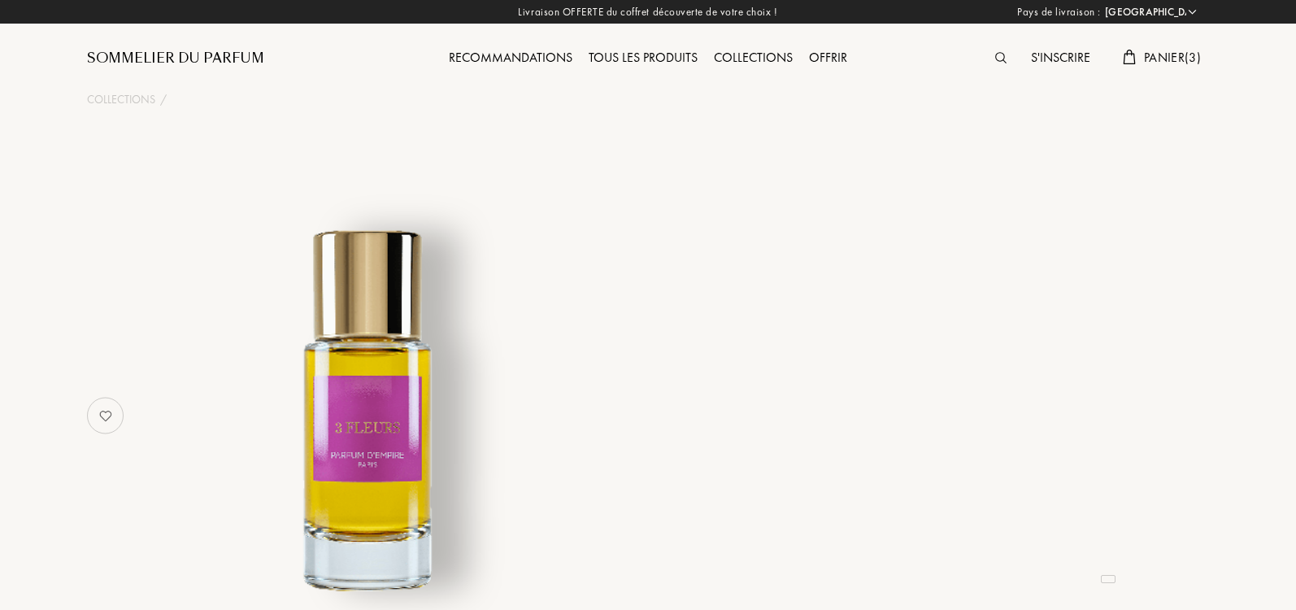
select select "IT"
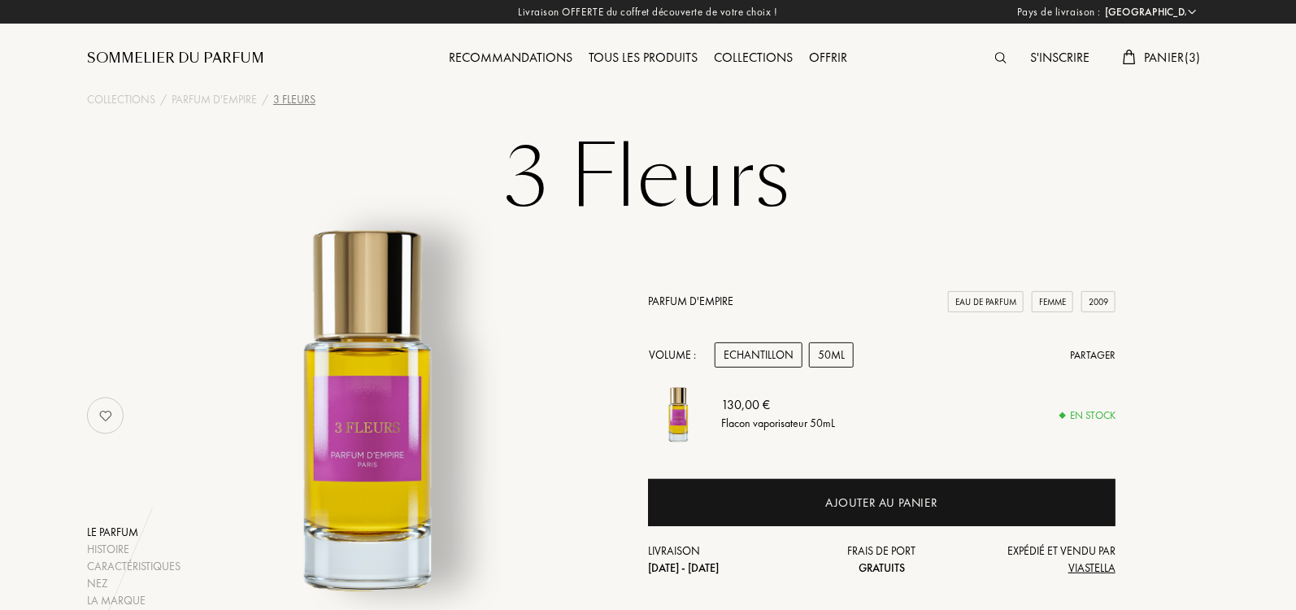
click at [763, 362] on div "Echantillon" at bounding box center [759, 354] width 88 height 25
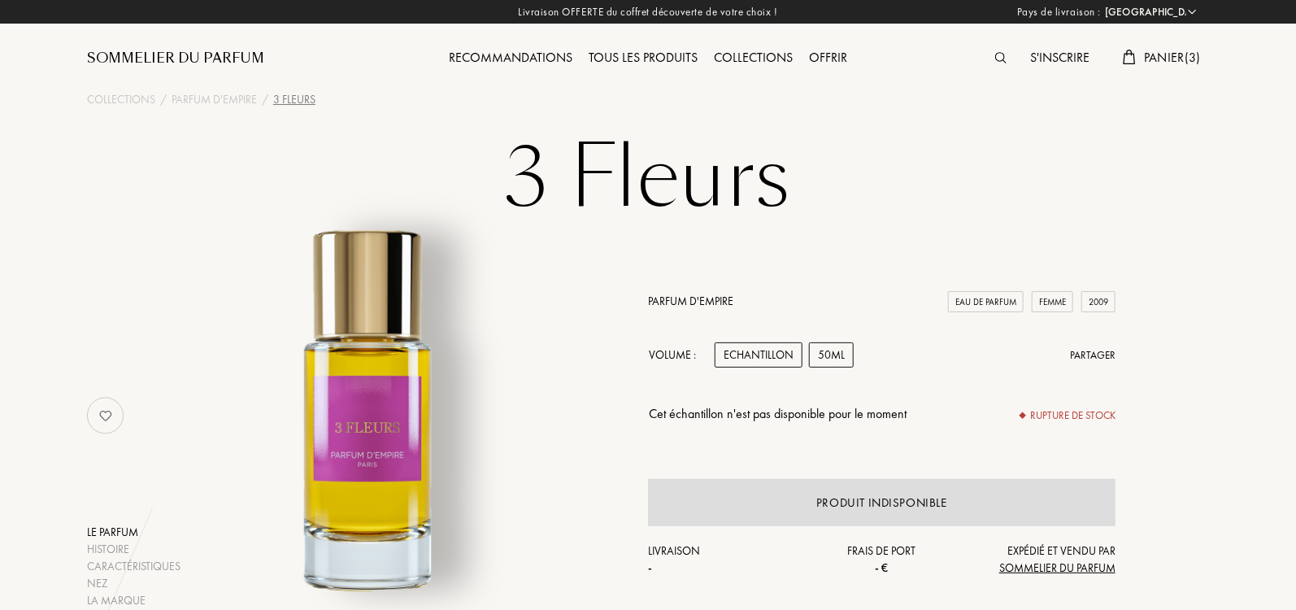
click at [816, 343] on div "50mL" at bounding box center [831, 354] width 45 height 25
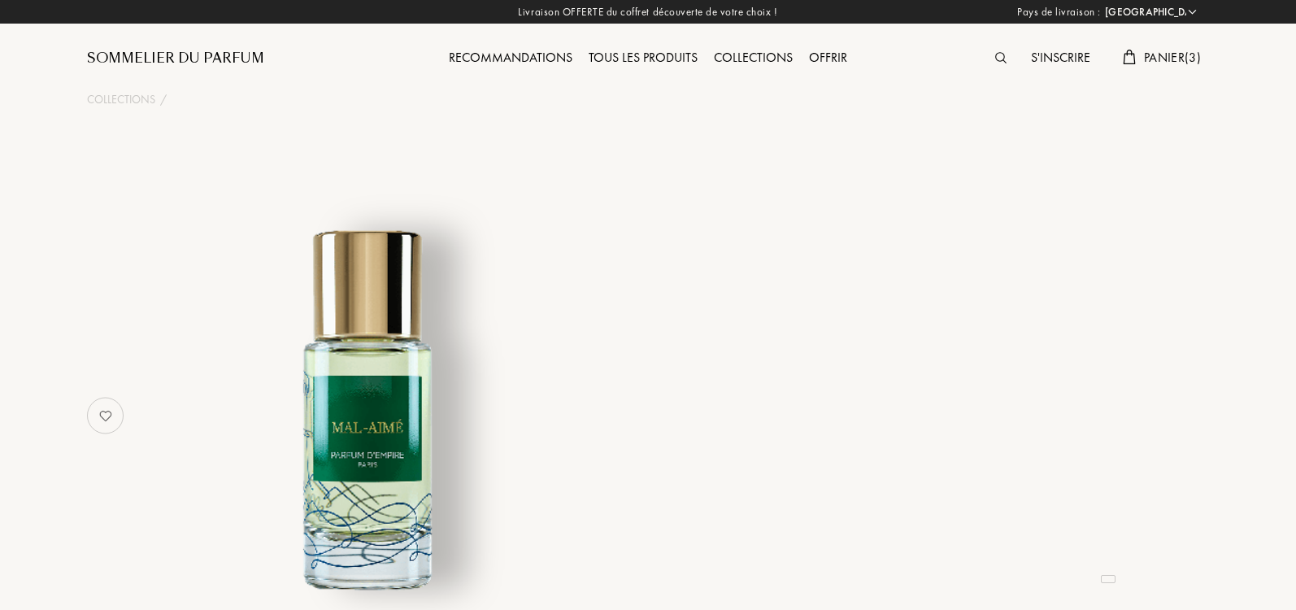
select select "IT"
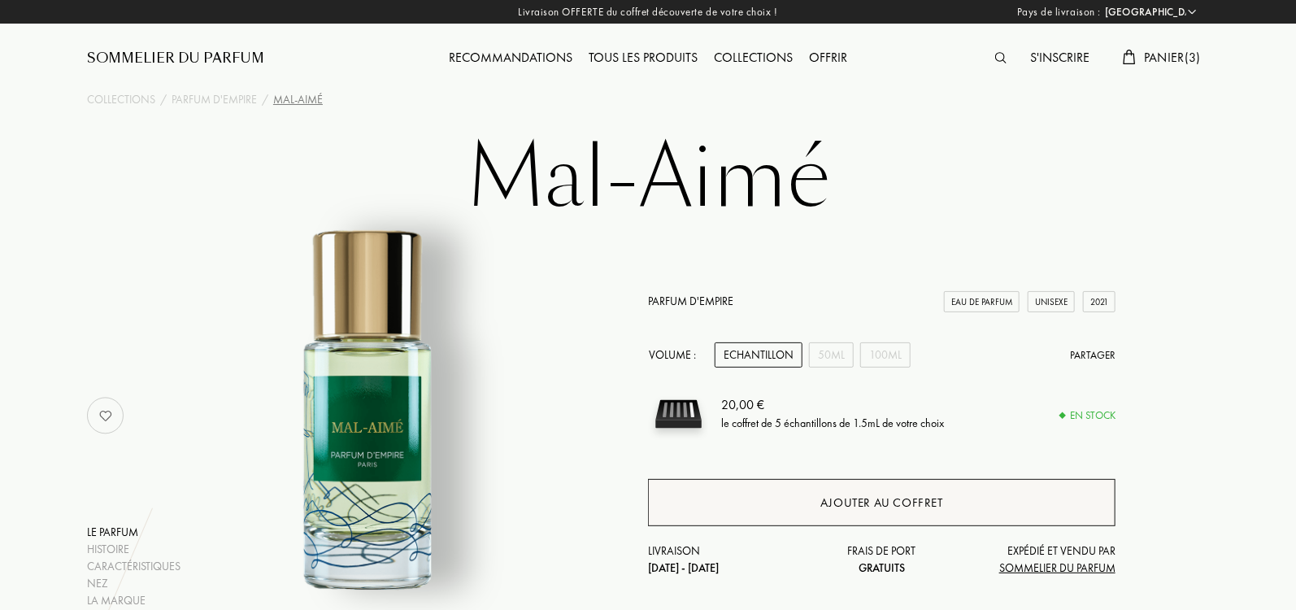
click at [968, 500] on div "Ajouter au coffret" at bounding box center [881, 502] width 467 height 47
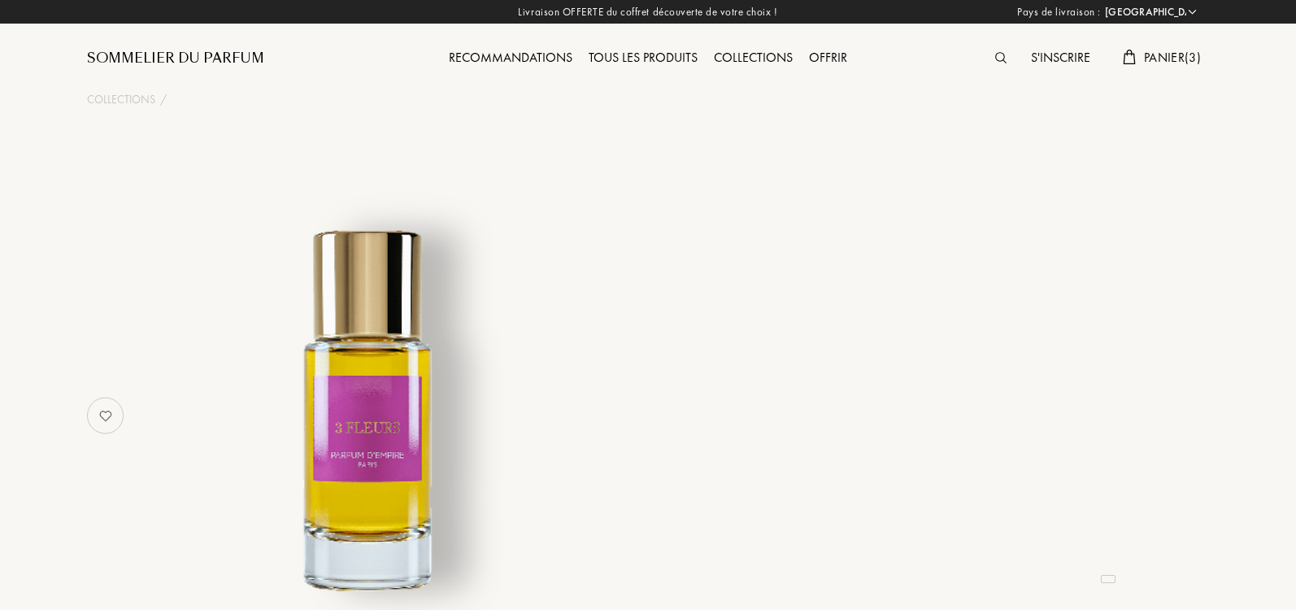
select select "IT"
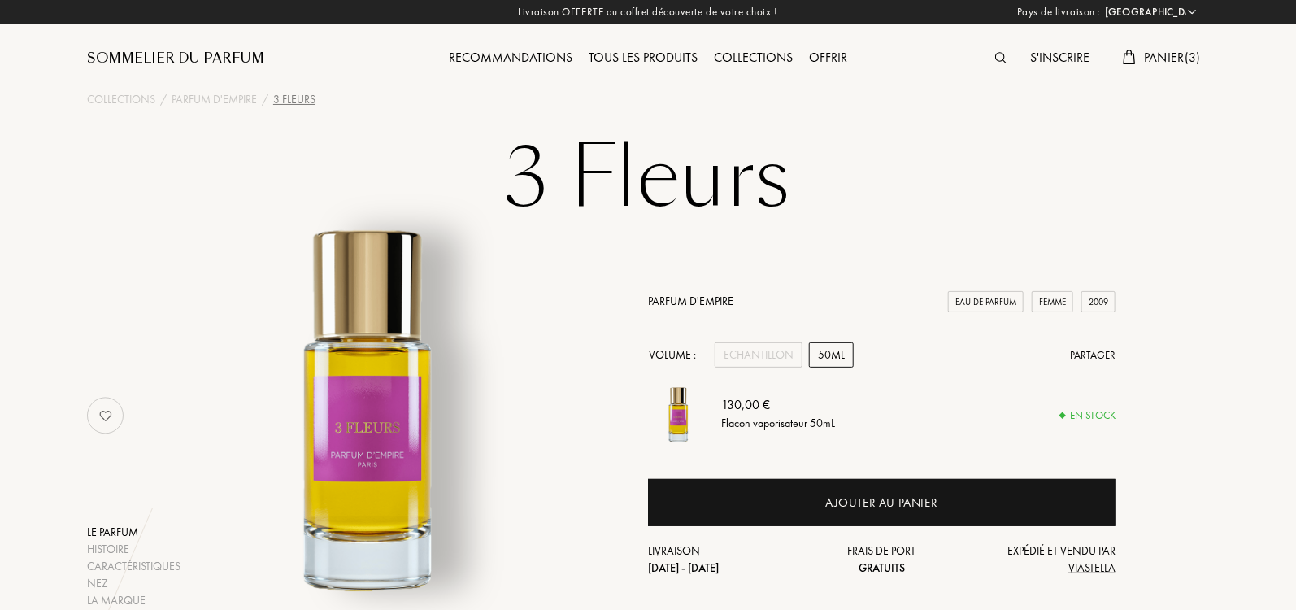
click at [765, 339] on div "Parfum d'Empire Eau de Parfum Femme 2009 Volume : Echantillon 50mL Partager 130…" at bounding box center [881, 435] width 467 height 284
click at [765, 355] on div "Echantillon" at bounding box center [759, 354] width 88 height 25
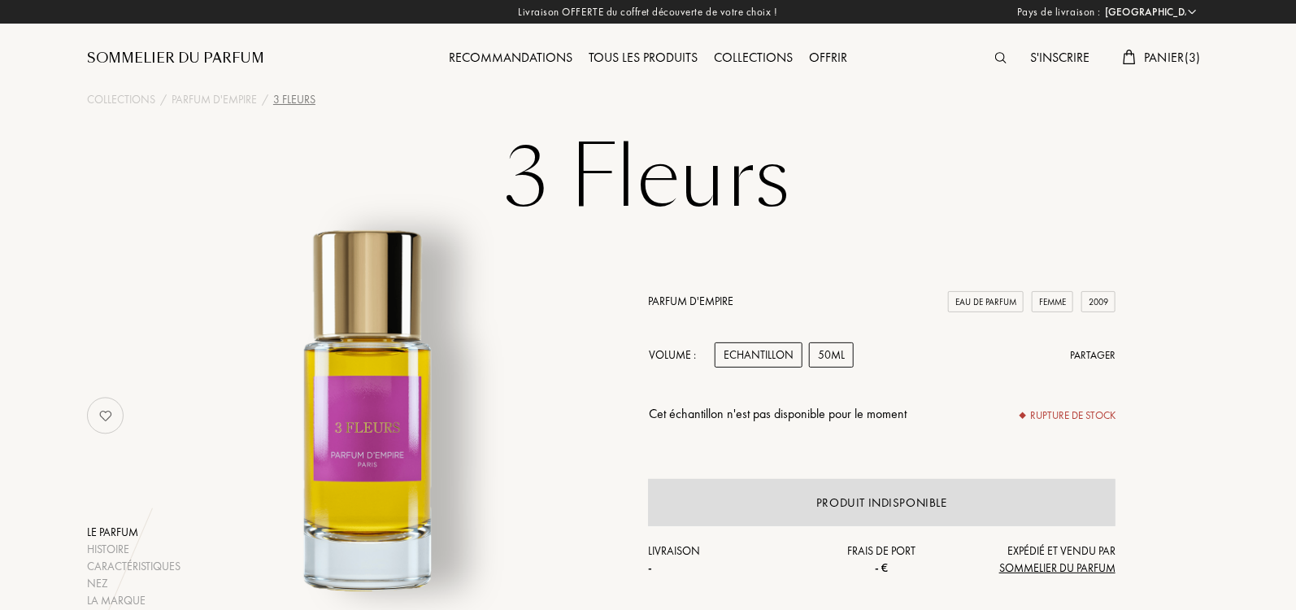
click at [832, 355] on div "50mL" at bounding box center [831, 354] width 45 height 25
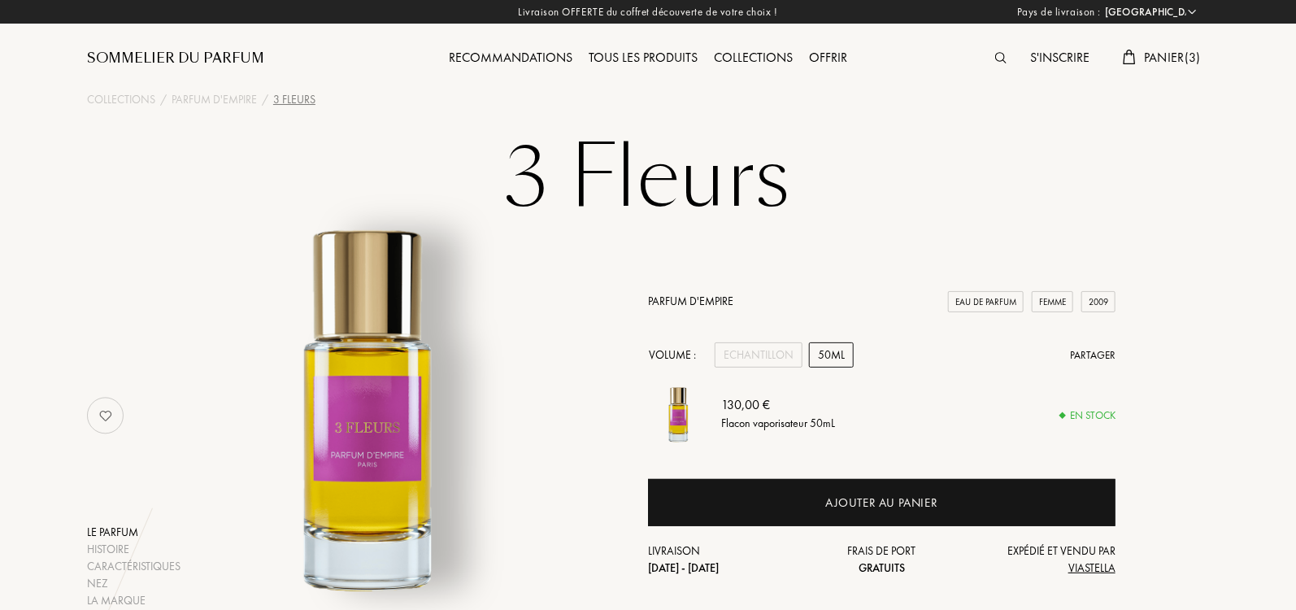
click at [193, 60] on div "Sommelier du Parfum" at bounding box center [175, 59] width 177 height 20
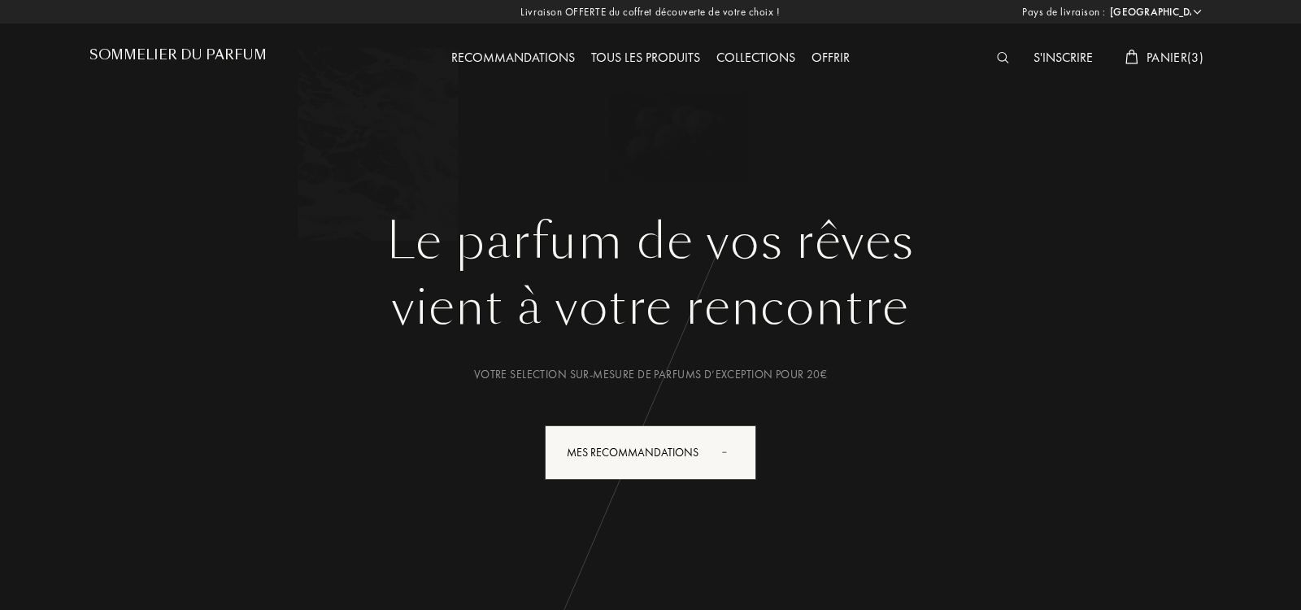
select select "IT"
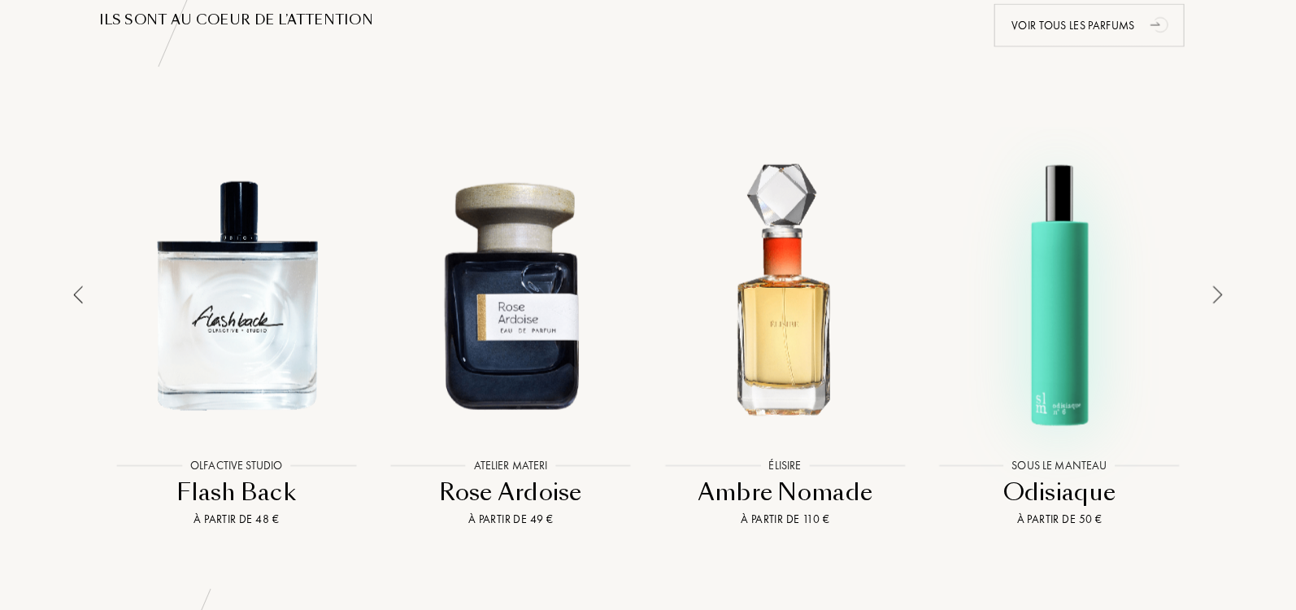
click at [1037, 315] on div at bounding box center [1060, 295] width 267 height 302
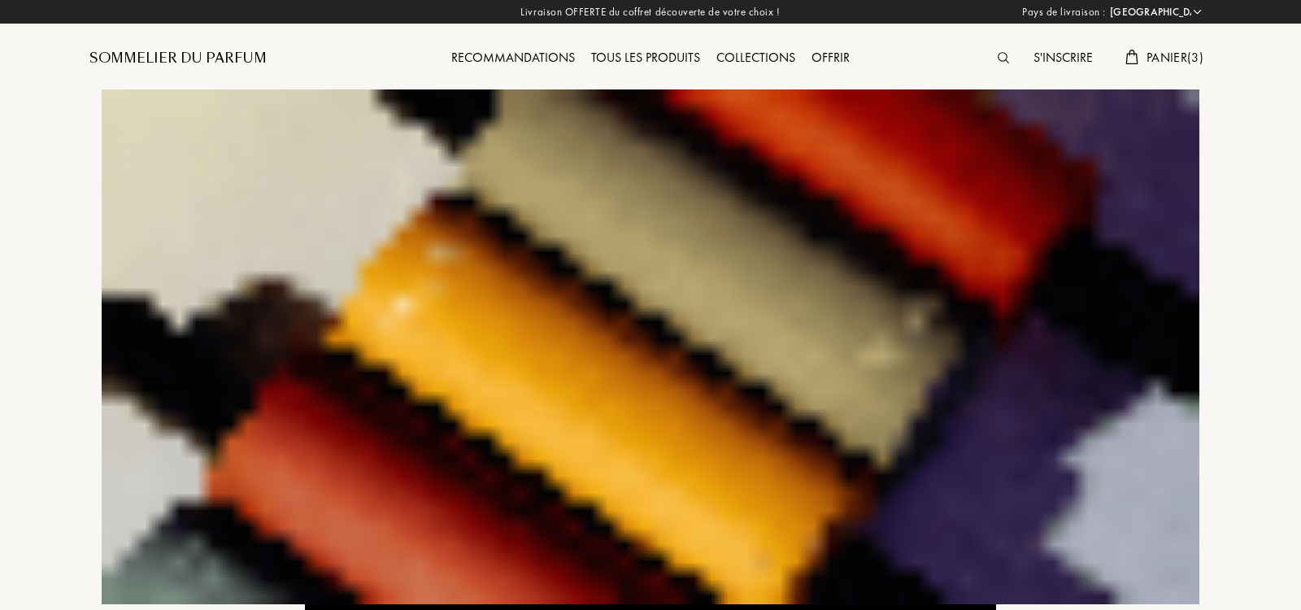
select select "IT"
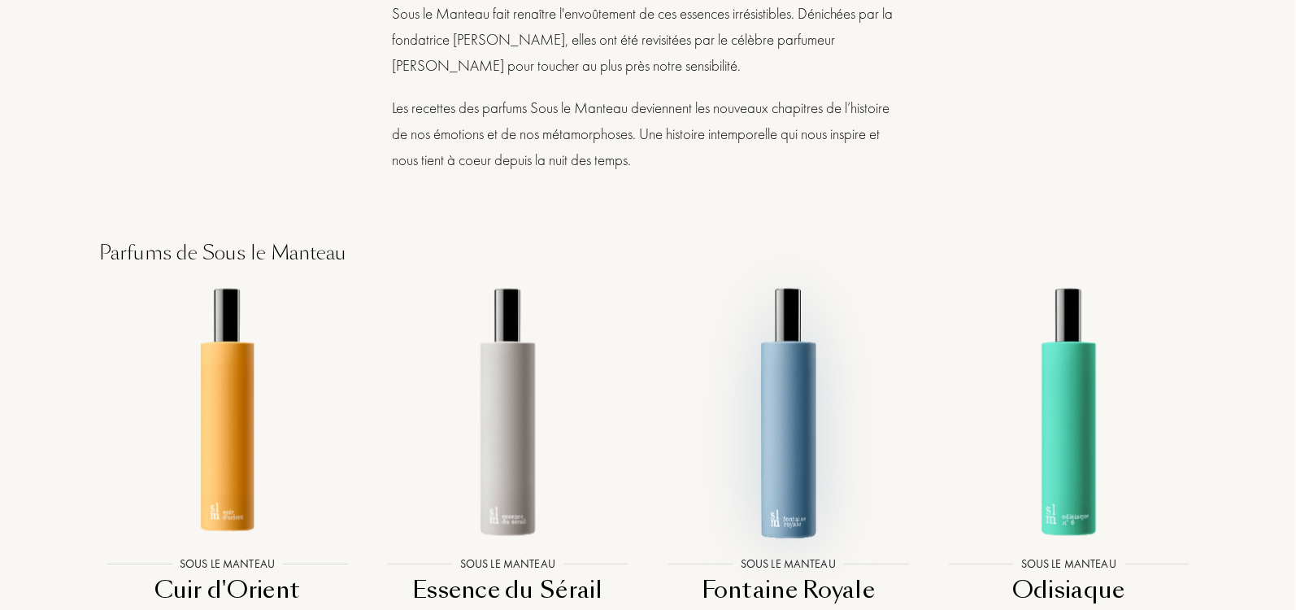
scroll to position [967, 0]
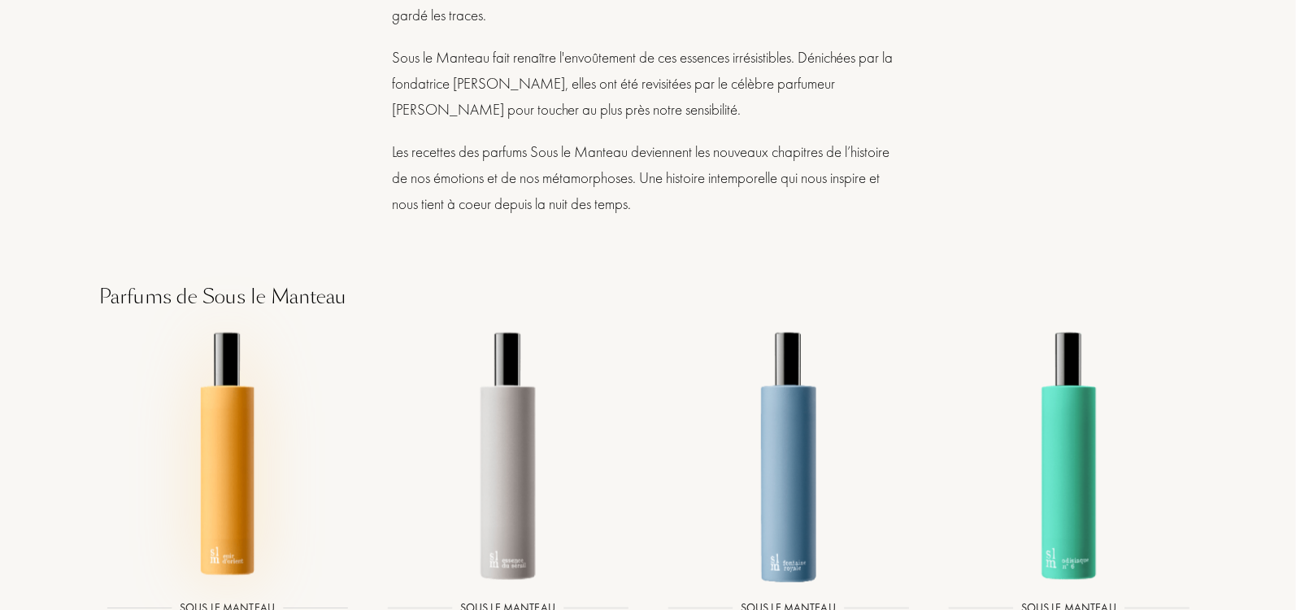
click at [250, 414] on img at bounding box center [227, 455] width 253 height 253
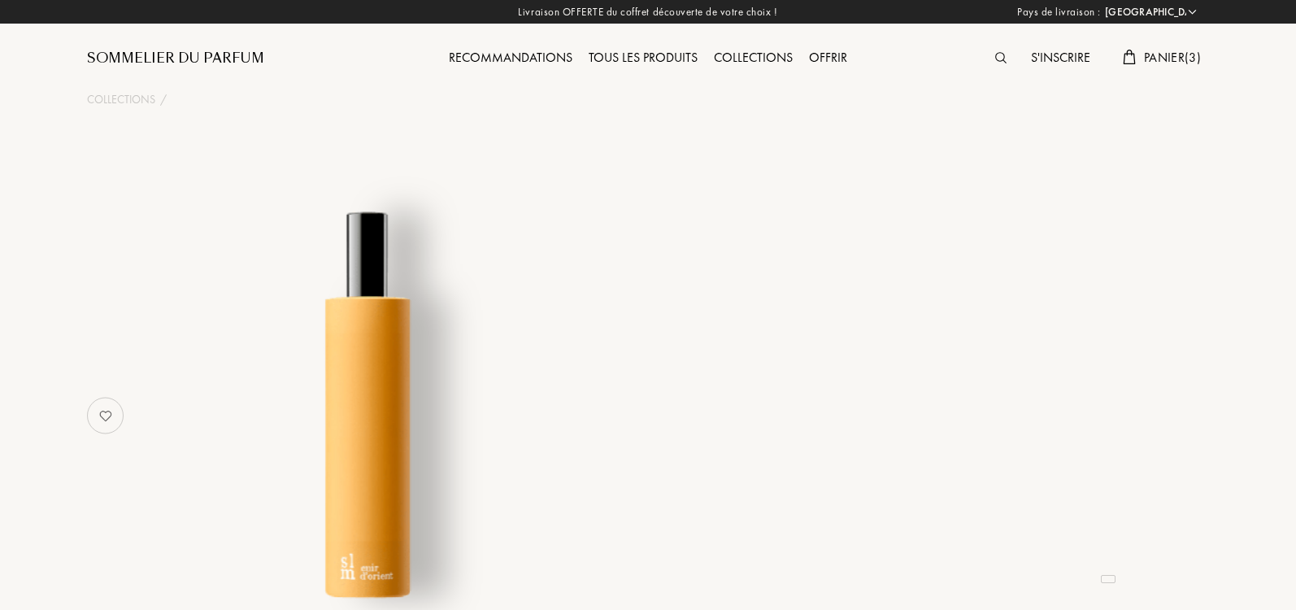
select select "IT"
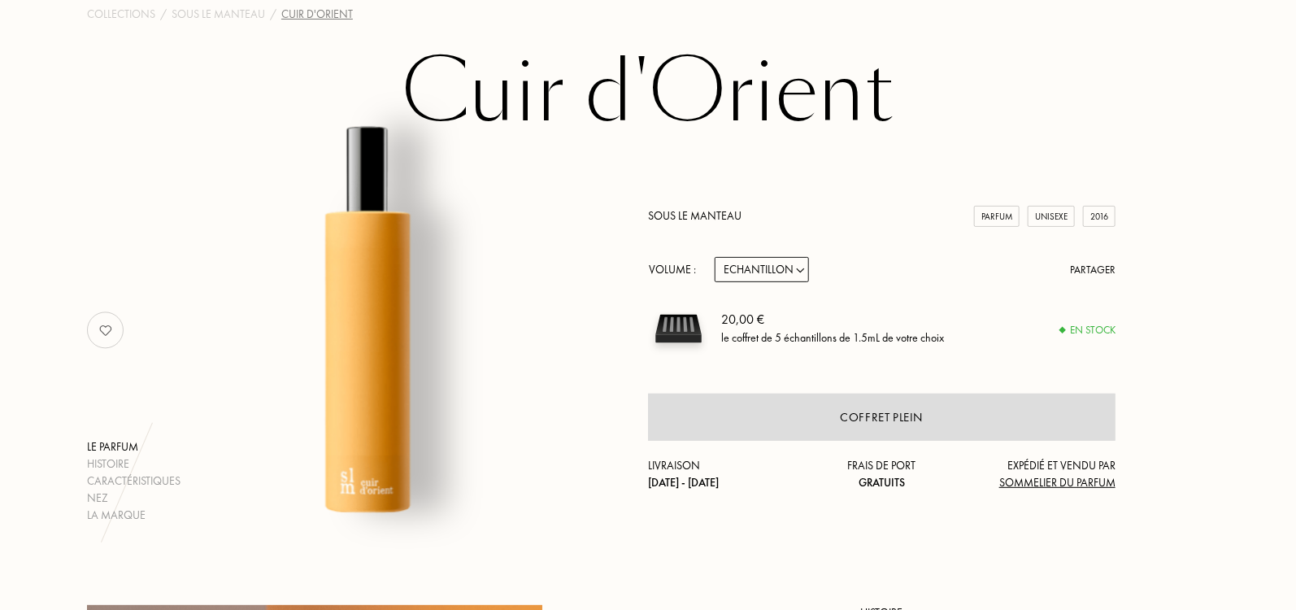
scroll to position [15, 0]
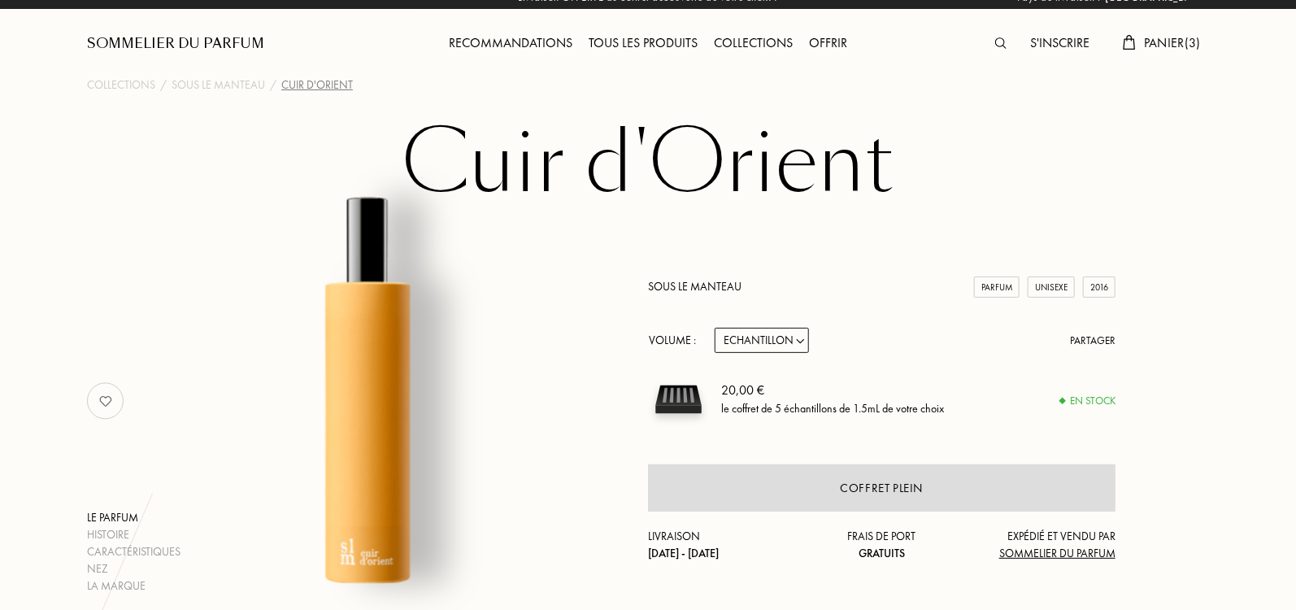
click at [1153, 40] on span "Panier ( 3 )" at bounding box center [1172, 42] width 57 height 17
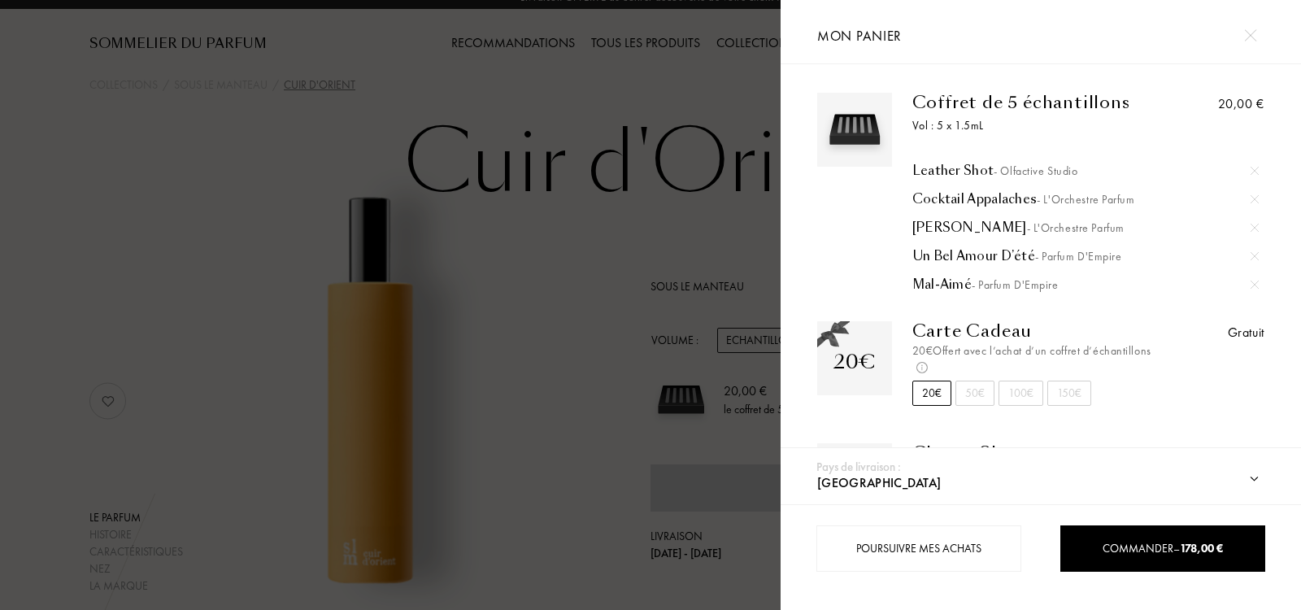
click at [1254, 252] on img at bounding box center [1254, 256] width 8 height 8
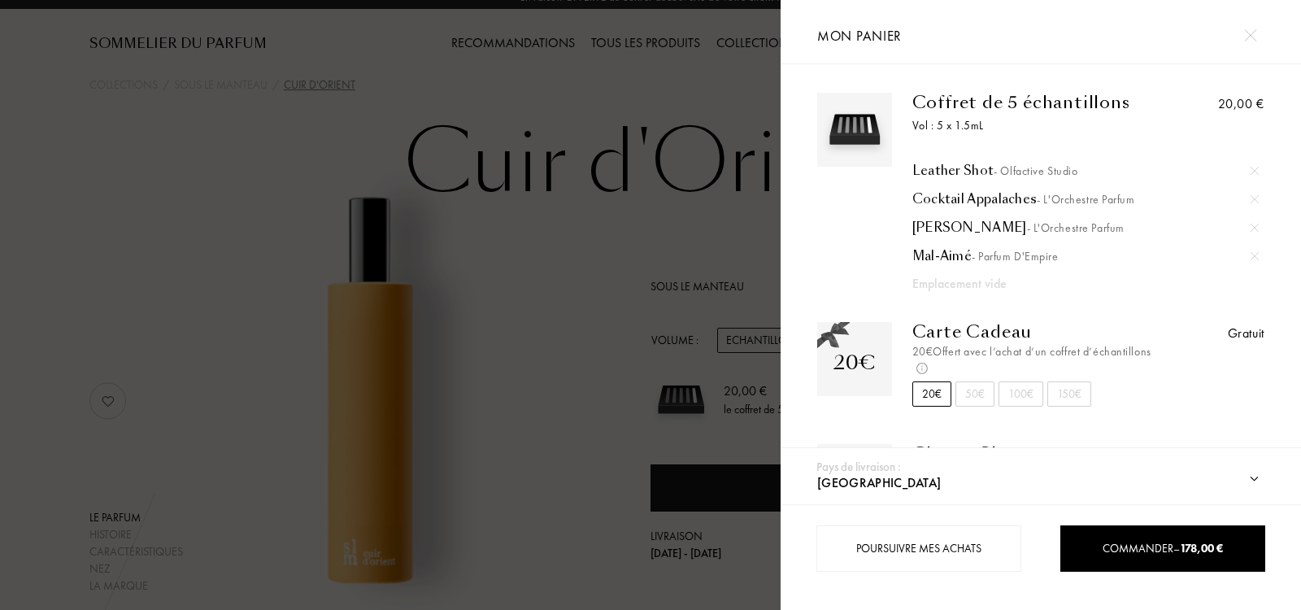
click at [1256, 254] on div at bounding box center [1254, 256] width 24 height 24
click at [549, 308] on div at bounding box center [390, 305] width 780 height 610
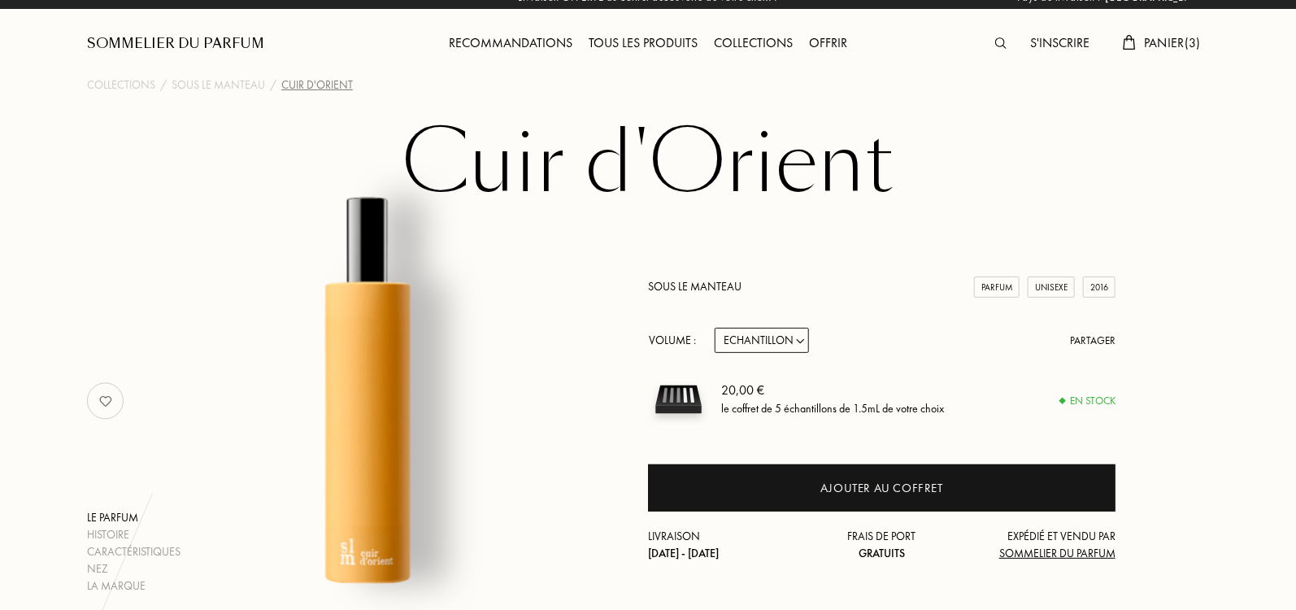
click at [783, 340] on div "Pays de livraison : Afghanistan Afrique du Sud Albanie Algérie Allemagne Andorr…" at bounding box center [645, 305] width 1301 height 610
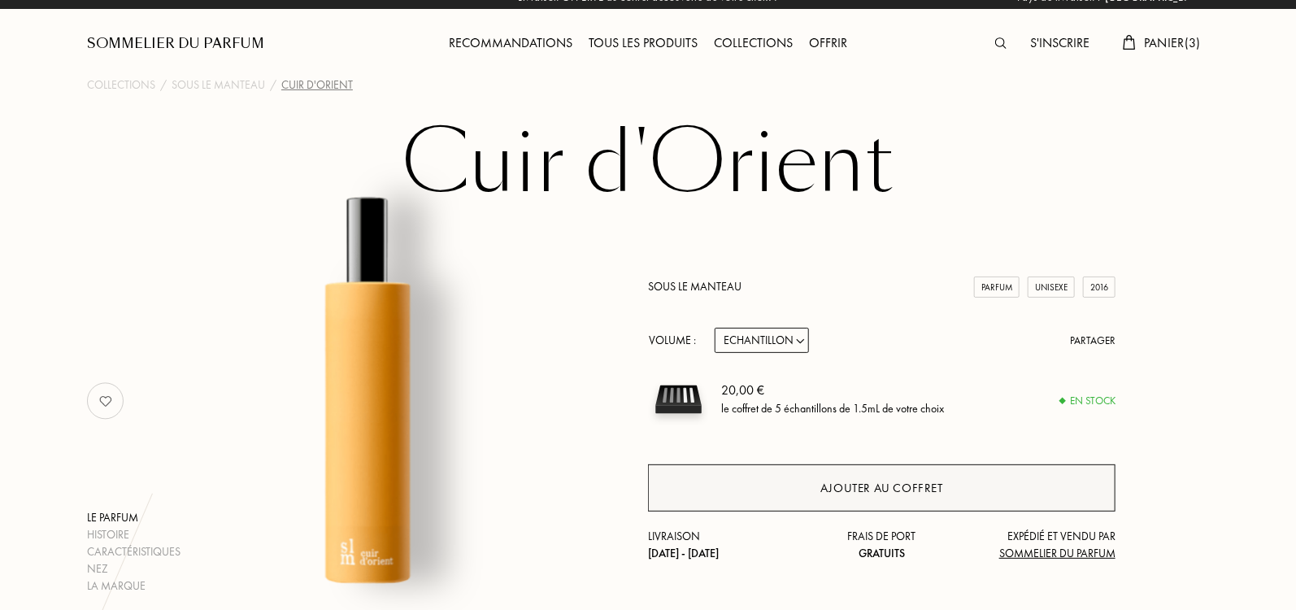
click at [812, 481] on div "Ajouter au coffret" at bounding box center [881, 487] width 467 height 47
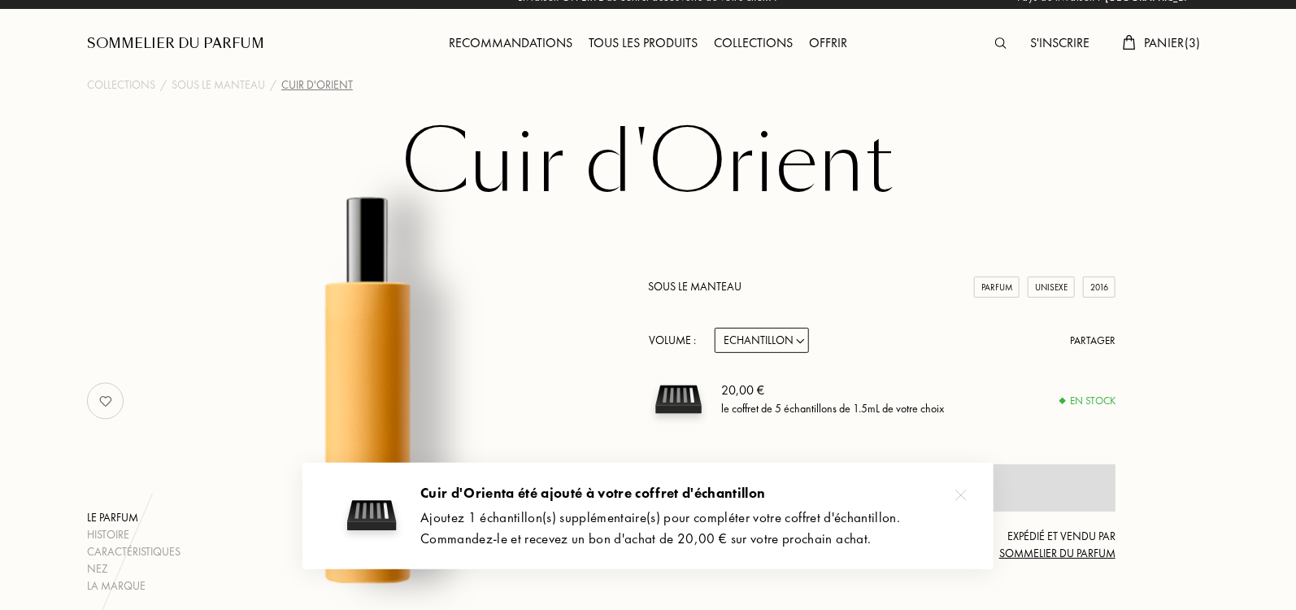
click at [693, 282] on link "Sous le Manteau" at bounding box center [694, 286] width 93 height 15
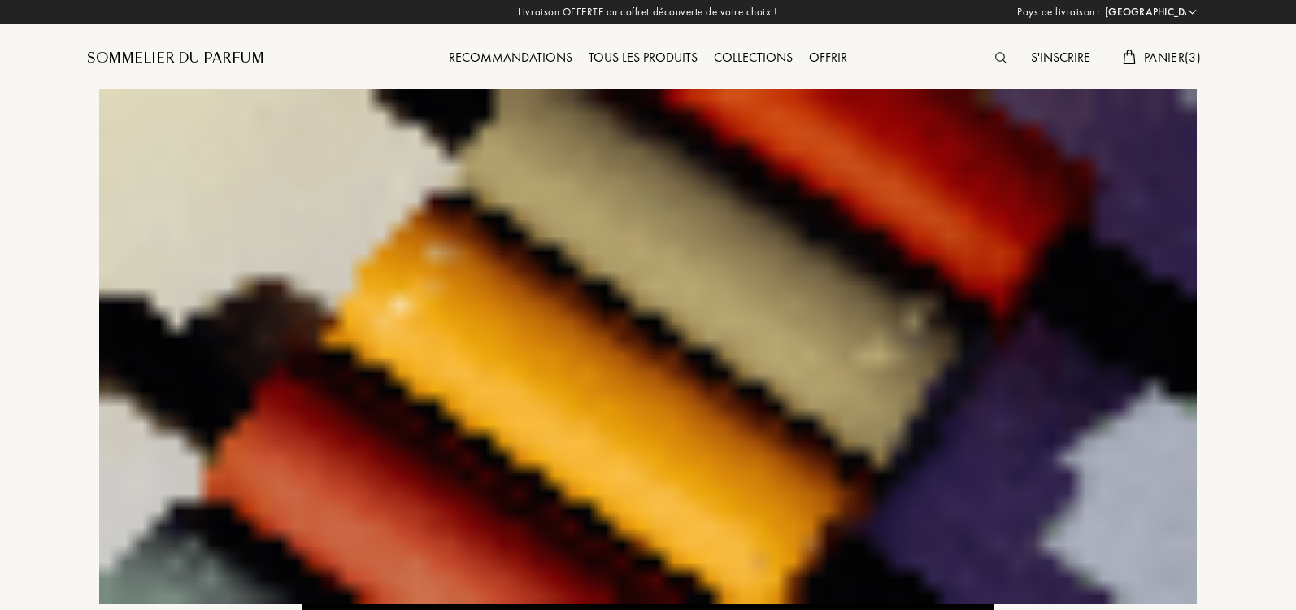
select select "IT"
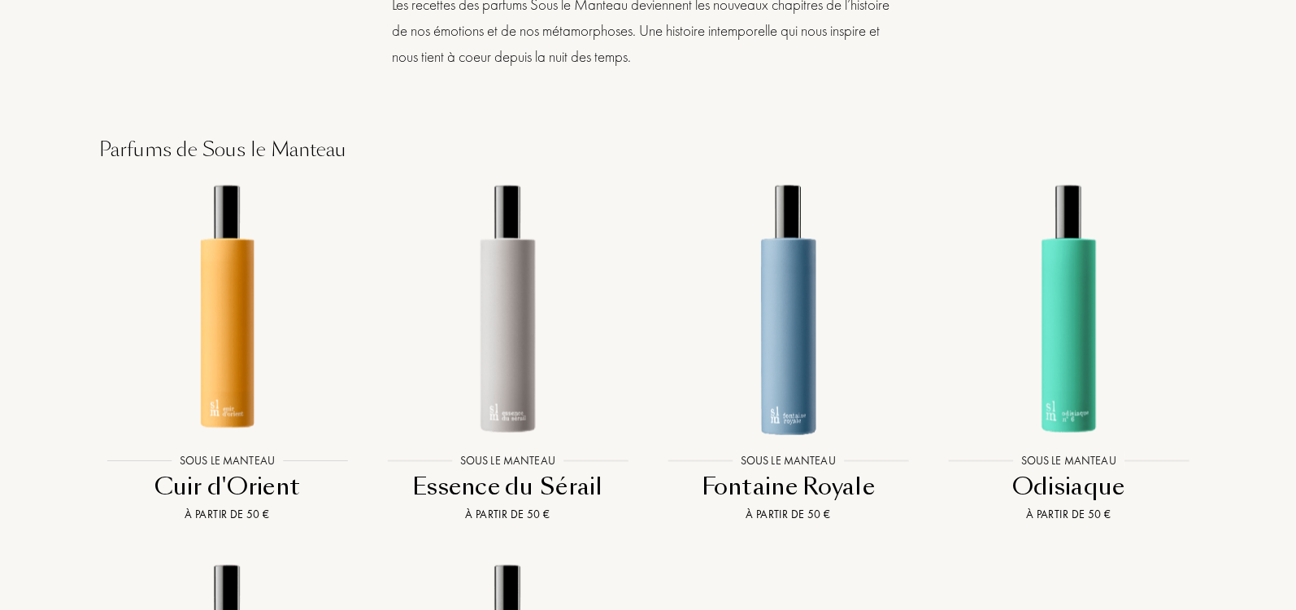
scroll to position [1116, 0]
click at [507, 328] on img at bounding box center [507, 306] width 253 height 253
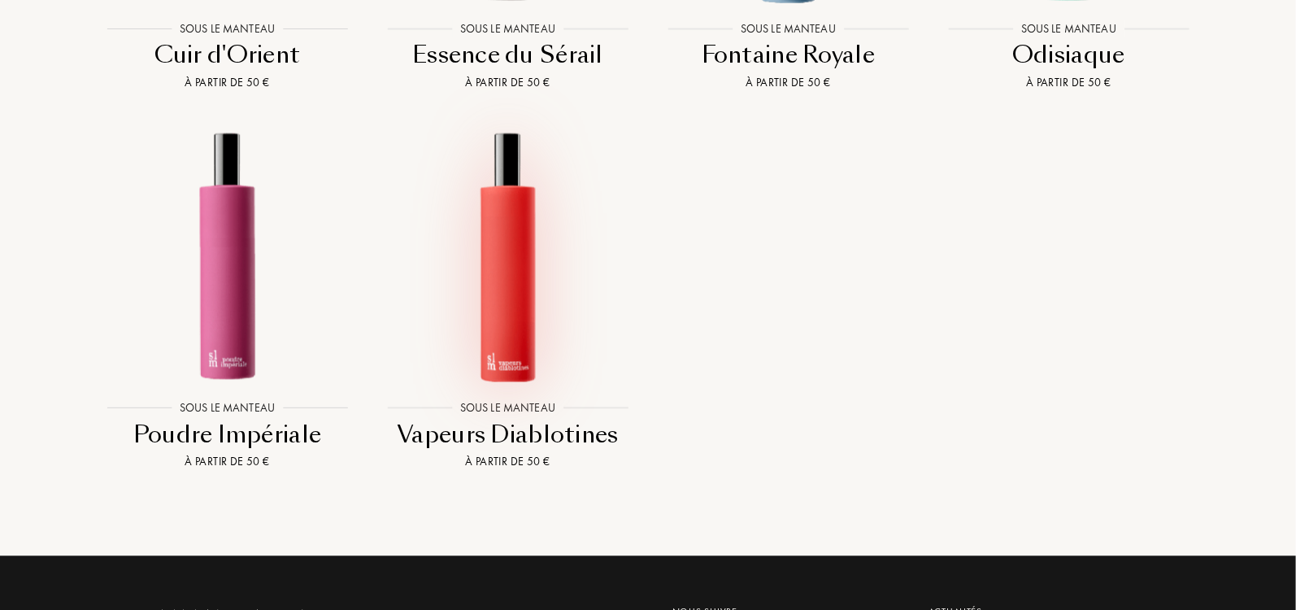
scroll to position [1548, 0]
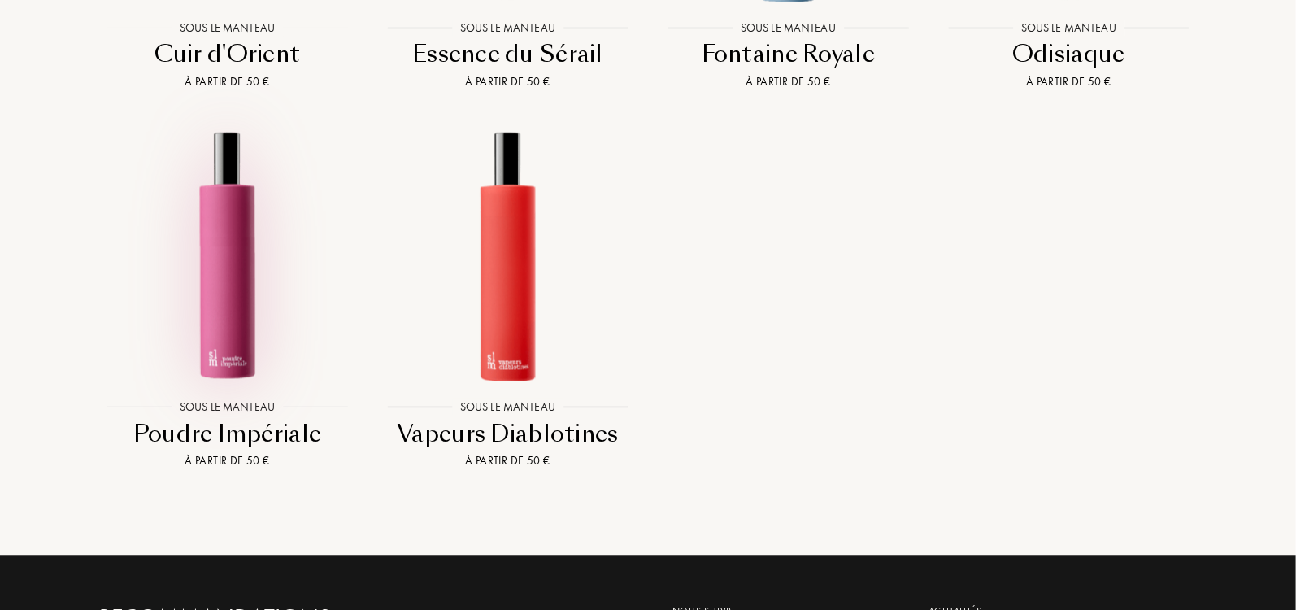
click at [206, 288] on img at bounding box center [227, 254] width 253 height 253
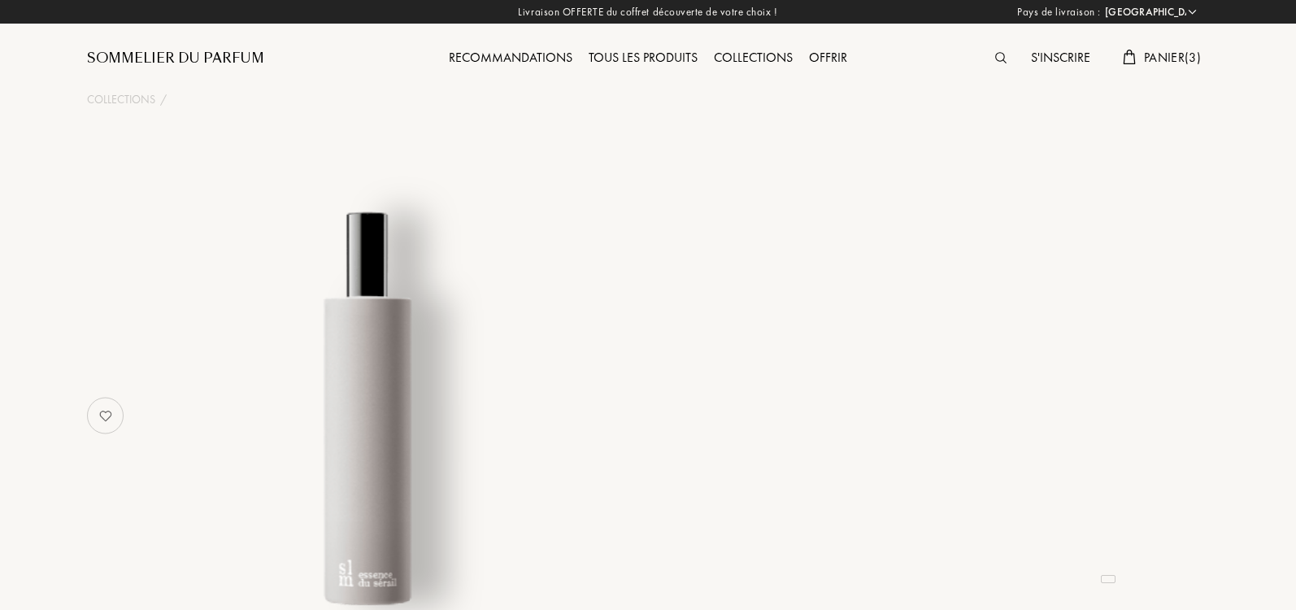
select select "IT"
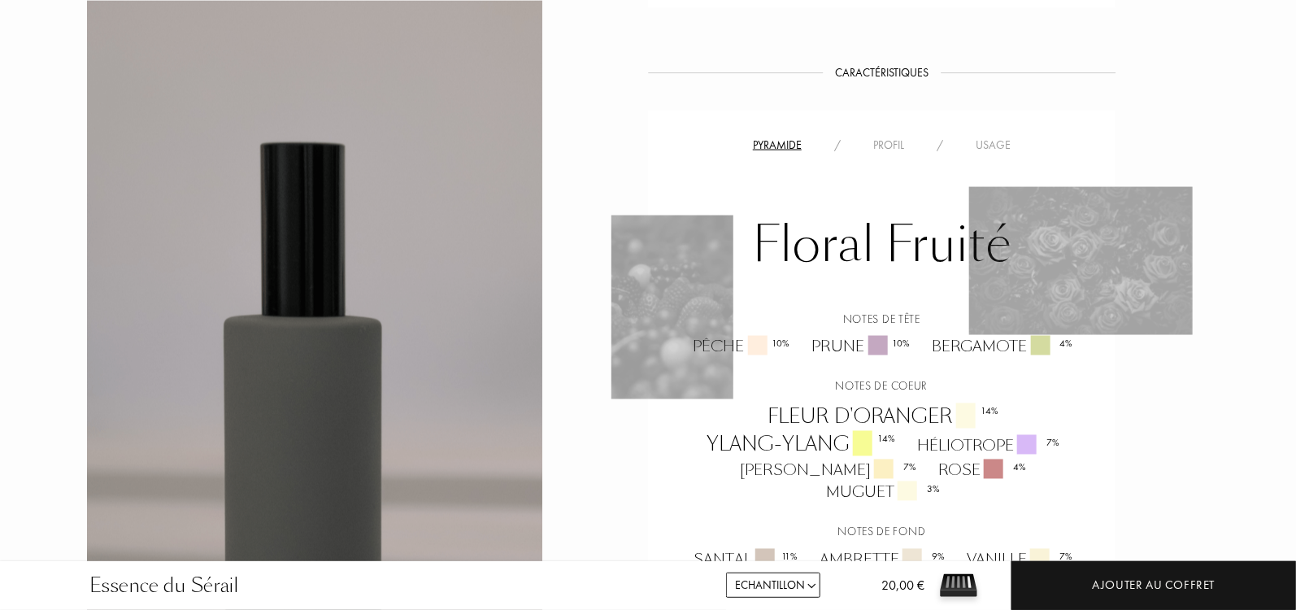
scroll to position [1167, 0]
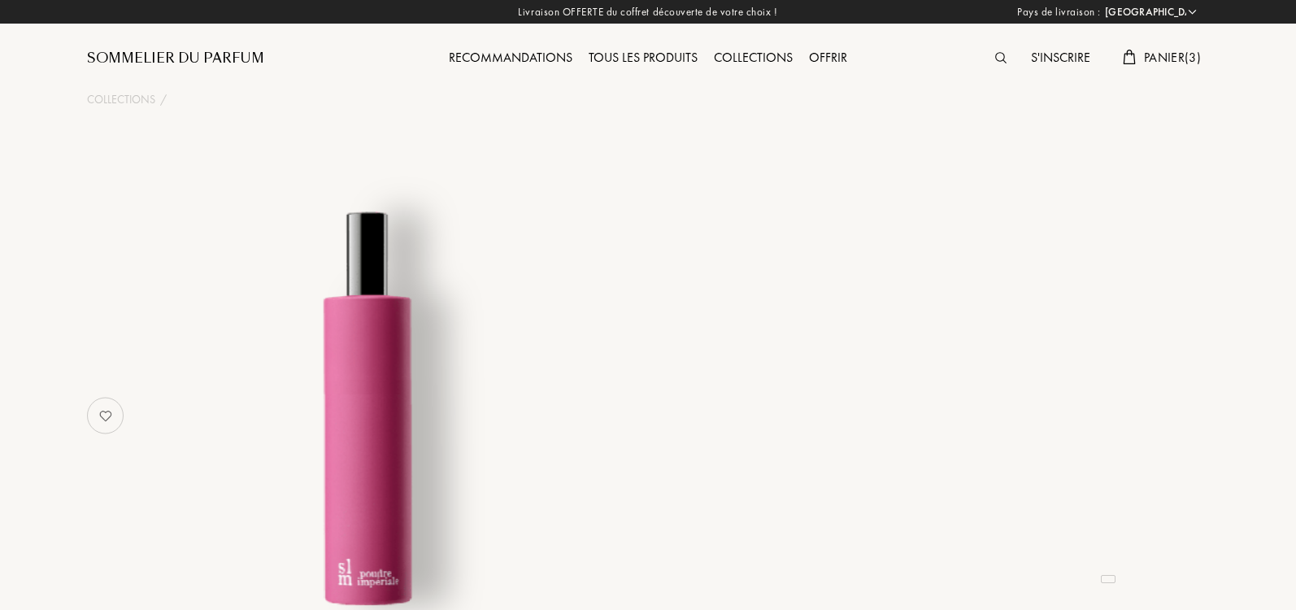
select select "IT"
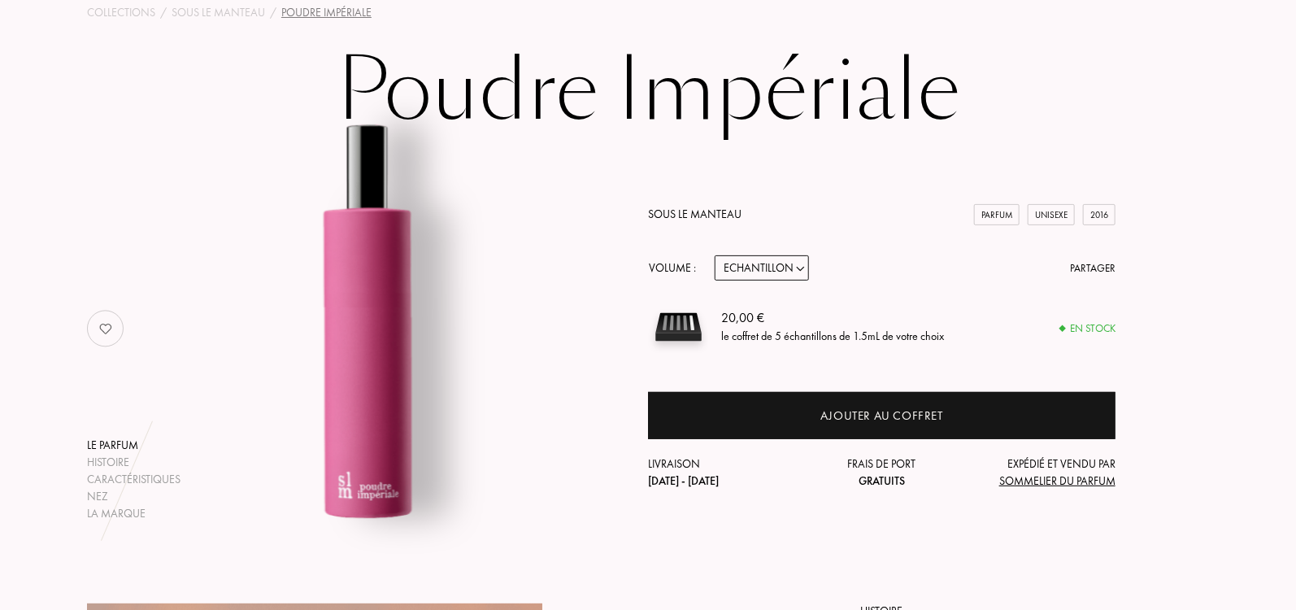
scroll to position [108, 0]
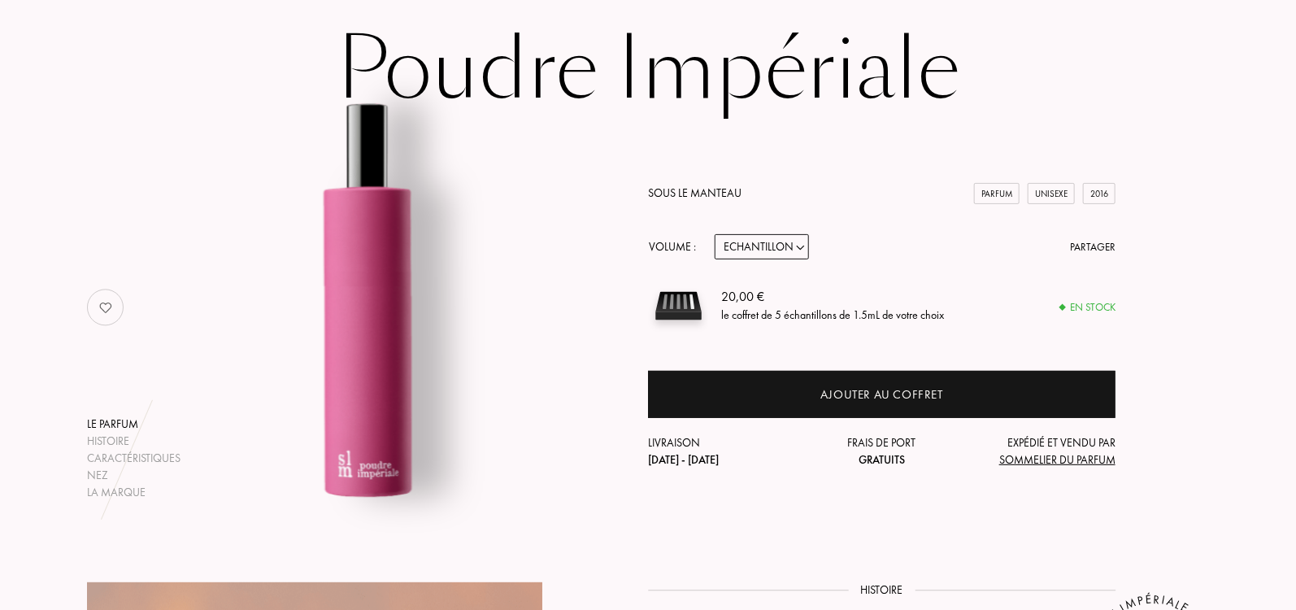
click at [779, 241] on select "Echantillon 14mL 50mL 100mL" at bounding box center [762, 246] width 94 height 25
select select "1"
click at [715, 234] on select "Echantillon 14mL 50mL 100mL" at bounding box center [762, 246] width 94 height 25
select select "1"
click at [777, 244] on select "Echantillon 14mL 50mL 100mL" at bounding box center [762, 246] width 94 height 25
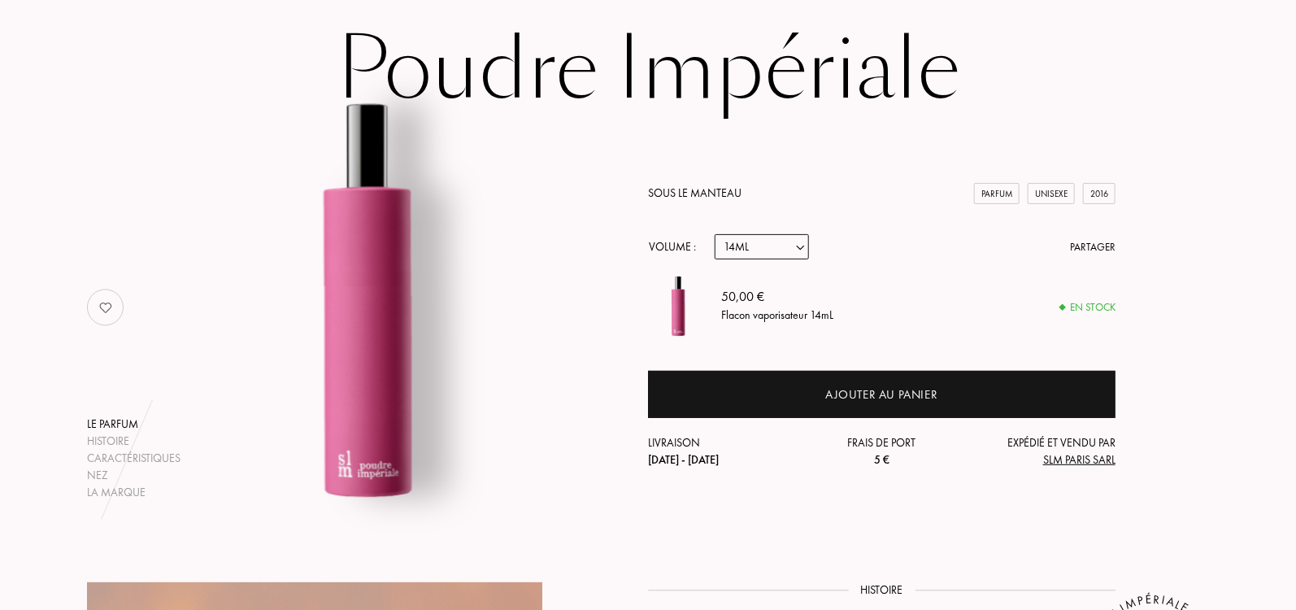
select select "2"
click at [715, 234] on select "Echantillon 14mL 50mL 100mL" at bounding box center [762, 246] width 94 height 25
select select "2"
click at [773, 242] on select "Echantillon 14mL 50mL 100mL" at bounding box center [762, 246] width 94 height 25
select select "1"
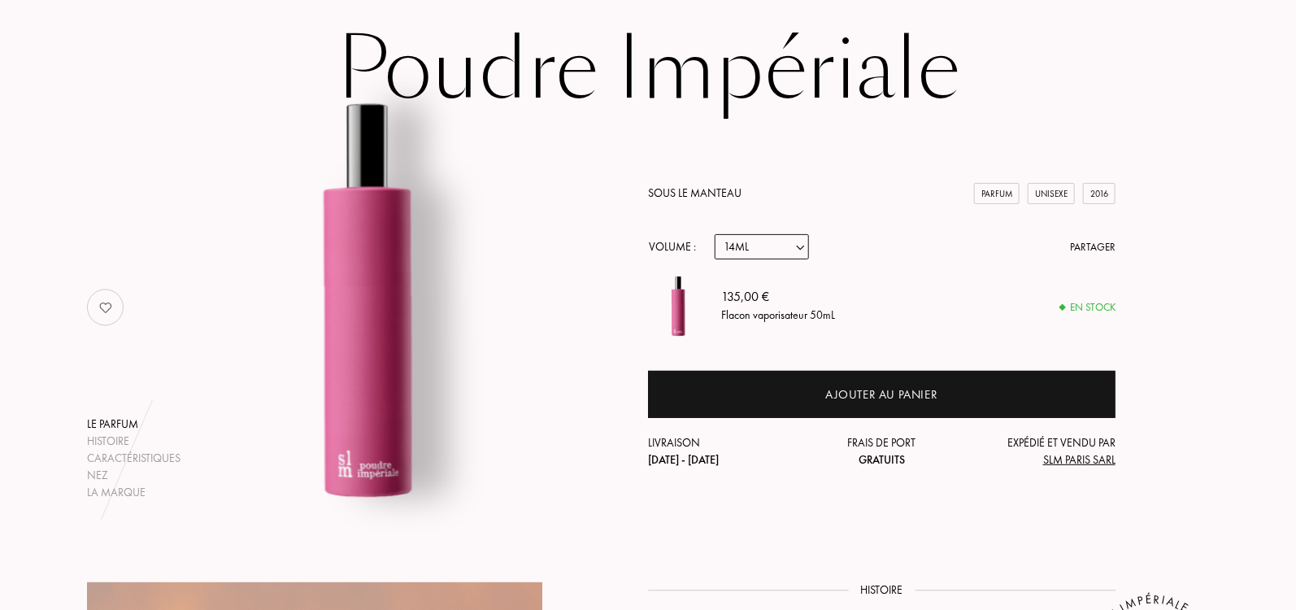
click at [715, 234] on select "Echantillon 14mL 50mL 100mL" at bounding box center [762, 246] width 94 height 25
select select "1"
click at [773, 245] on select "Echantillon 14mL 50mL 100mL" at bounding box center [762, 246] width 94 height 25
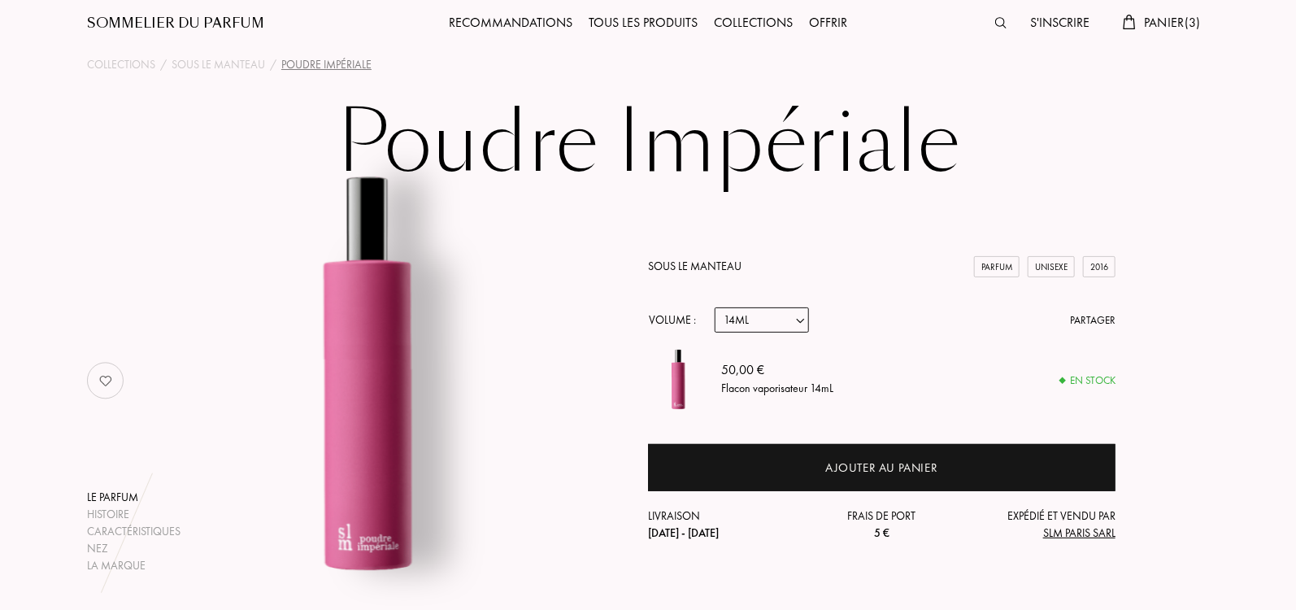
scroll to position [0, 0]
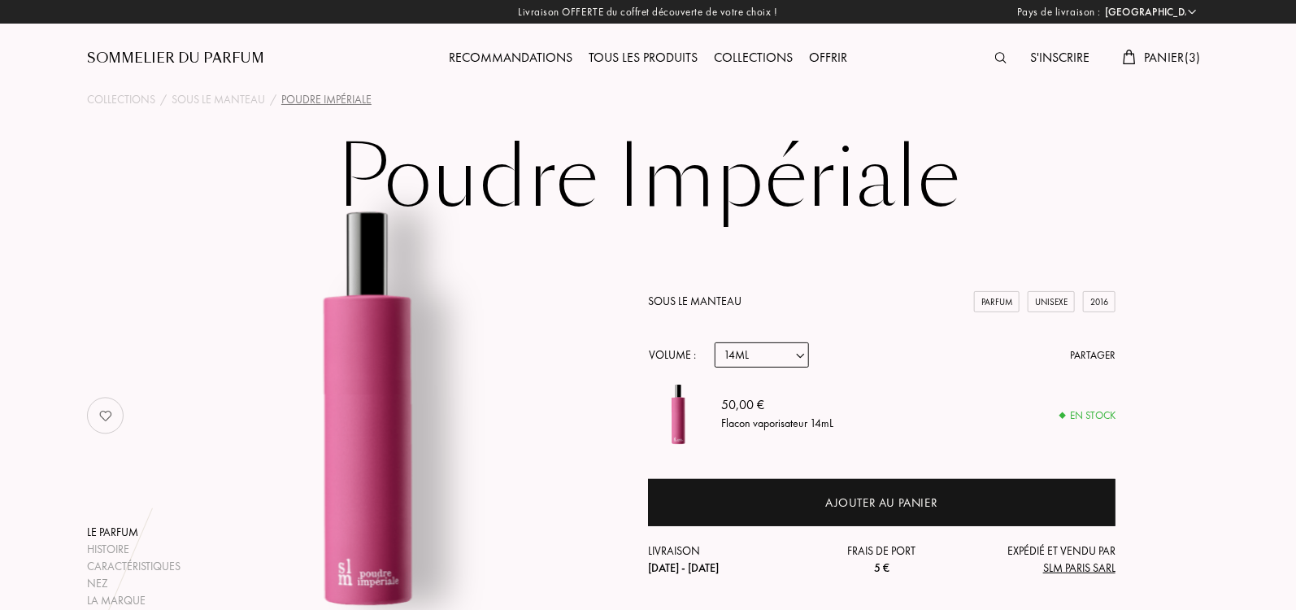
click at [1161, 56] on span "Panier ( 3 )" at bounding box center [1172, 57] width 57 height 17
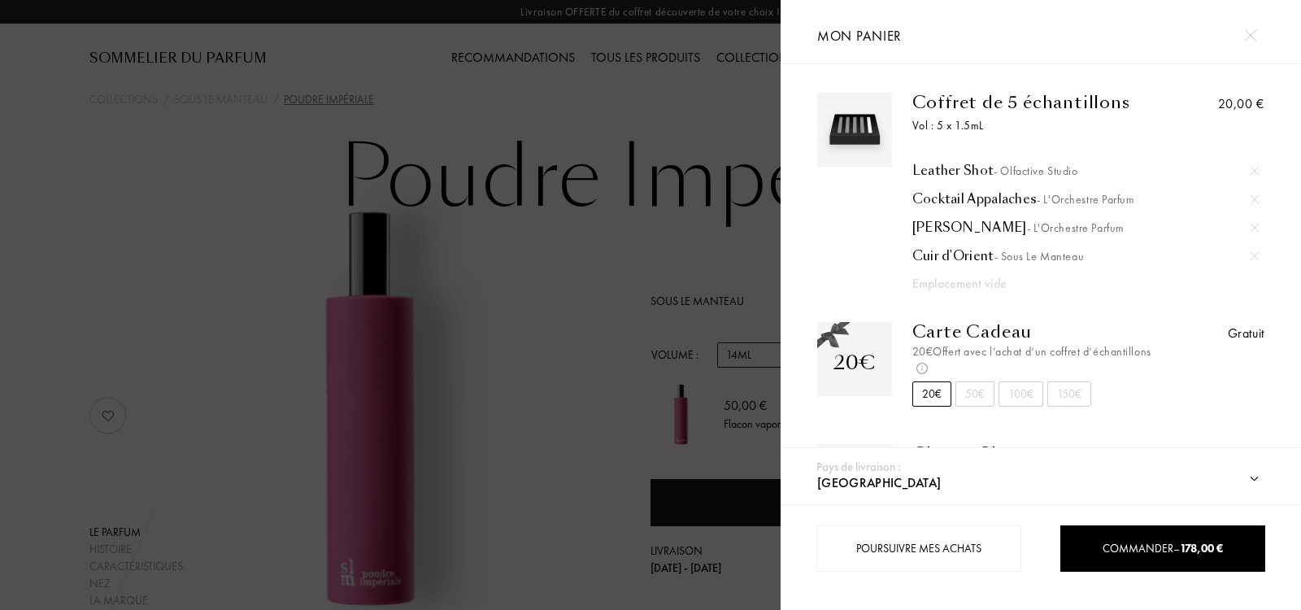
click at [1255, 32] on img at bounding box center [1250, 35] width 12 height 12
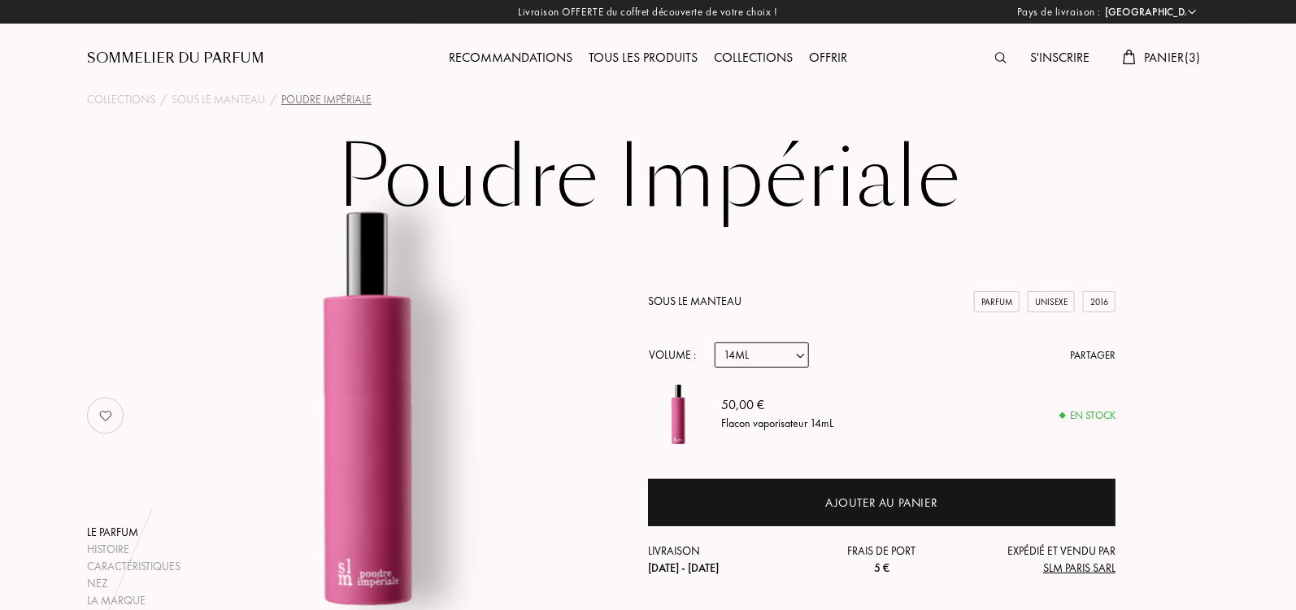
click at [154, 58] on div "Sommelier du Parfum" at bounding box center [175, 59] width 177 height 20
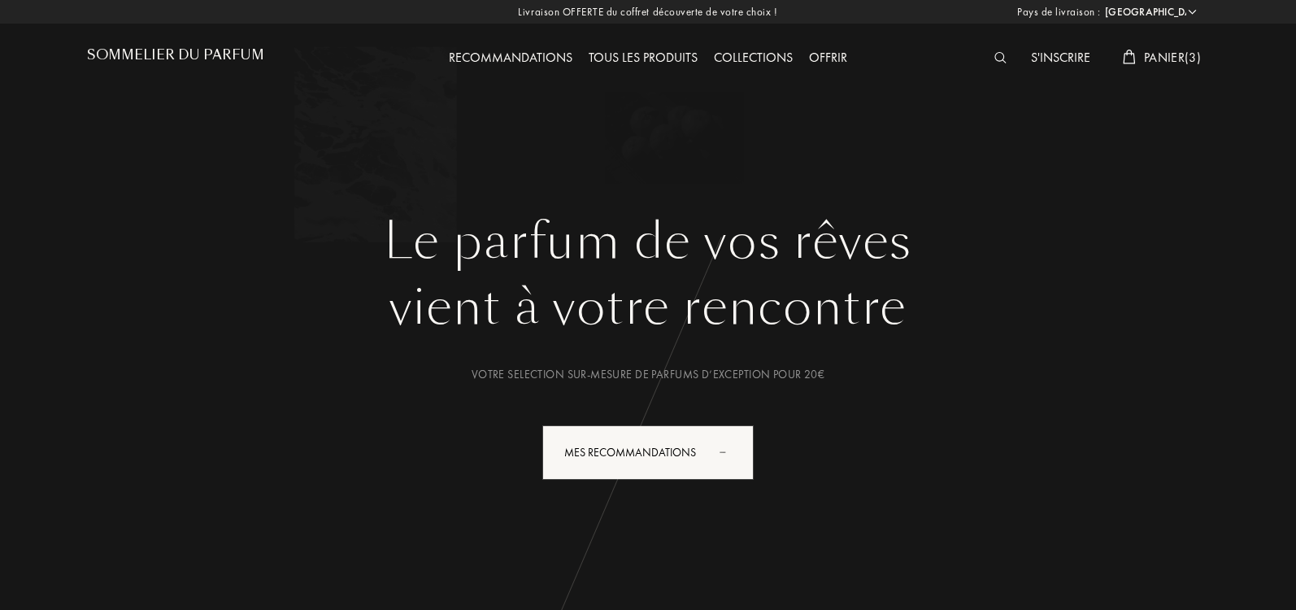
select select "IT"
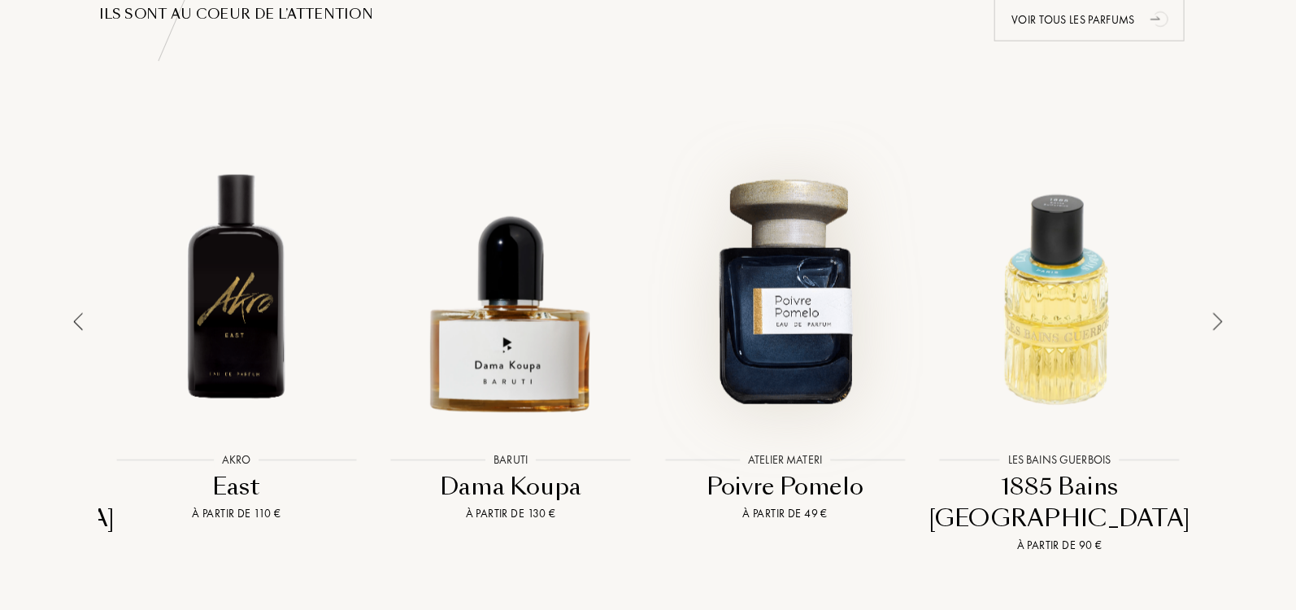
click at [799, 320] on div at bounding box center [785, 289] width 267 height 302
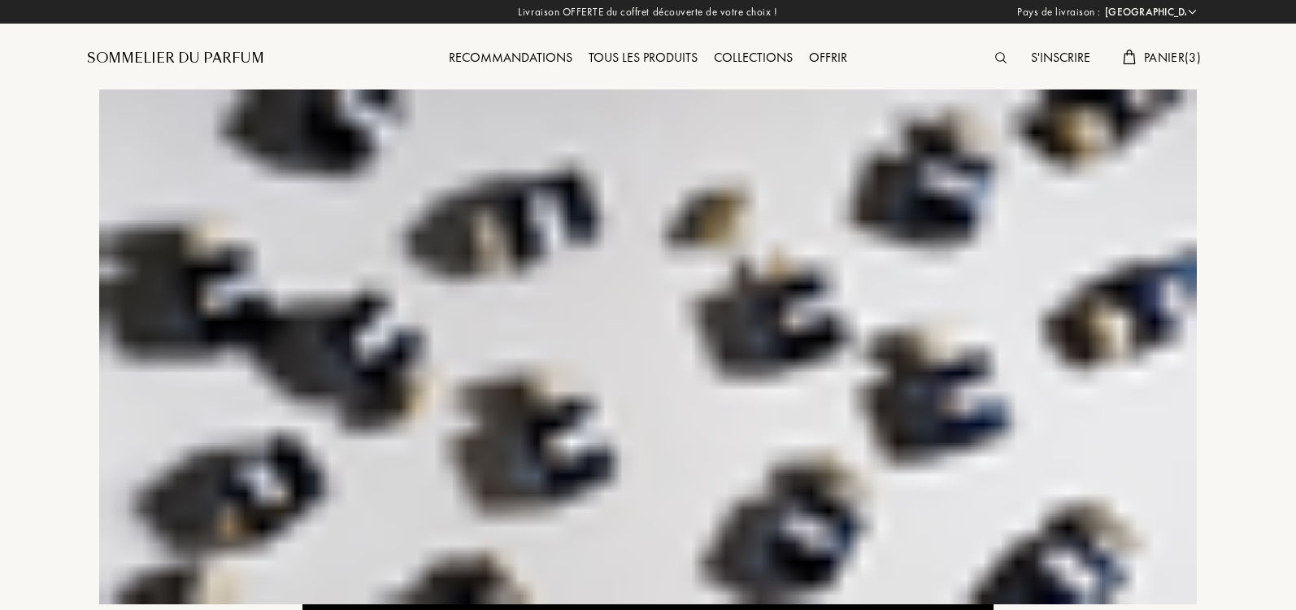
select select "IT"
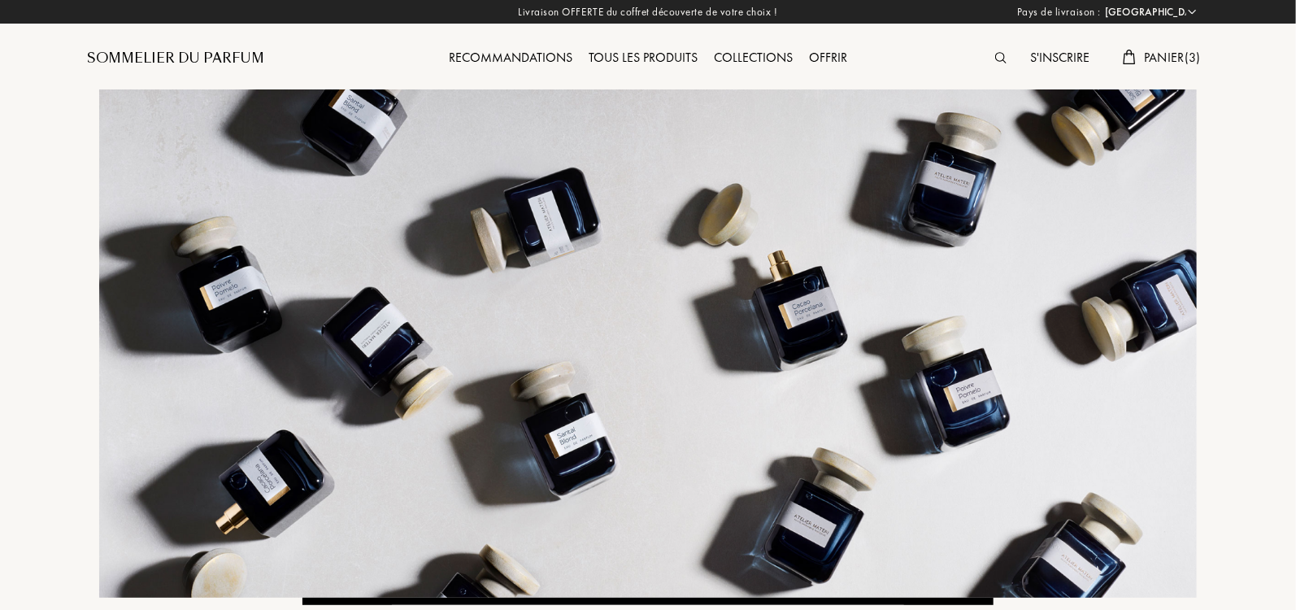
click at [158, 45] on div "Sommelier du Parfum" at bounding box center [227, 44] width 280 height 89
click at [154, 57] on div "Sommelier du Parfum" at bounding box center [175, 59] width 177 height 20
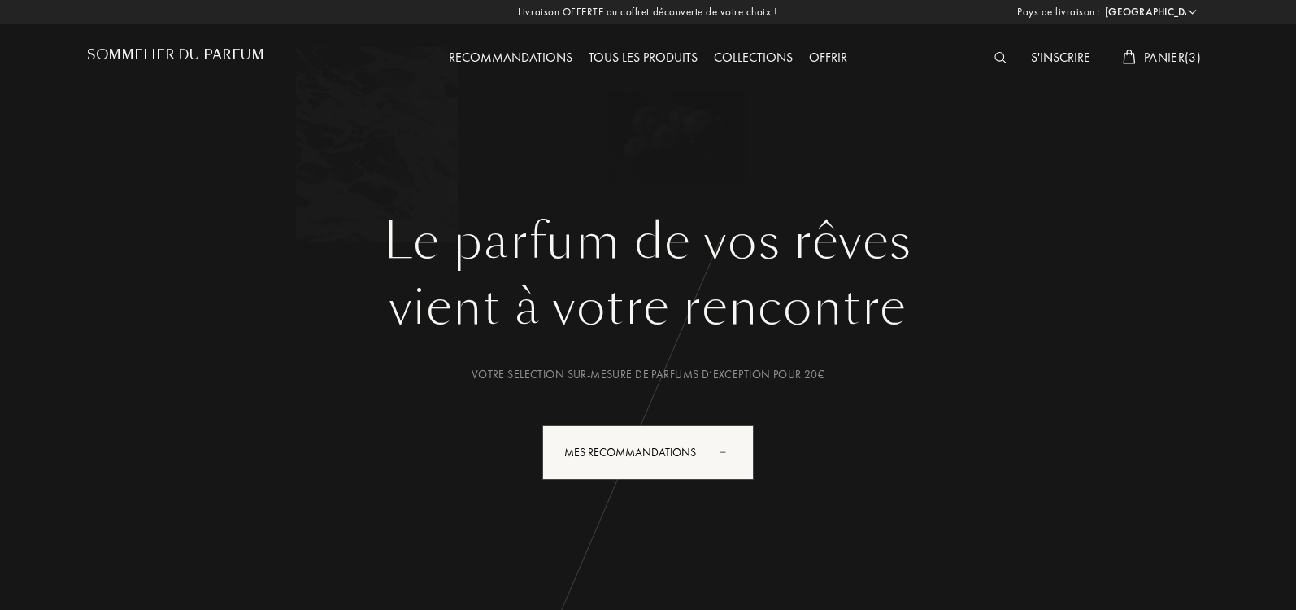
select select "IT"
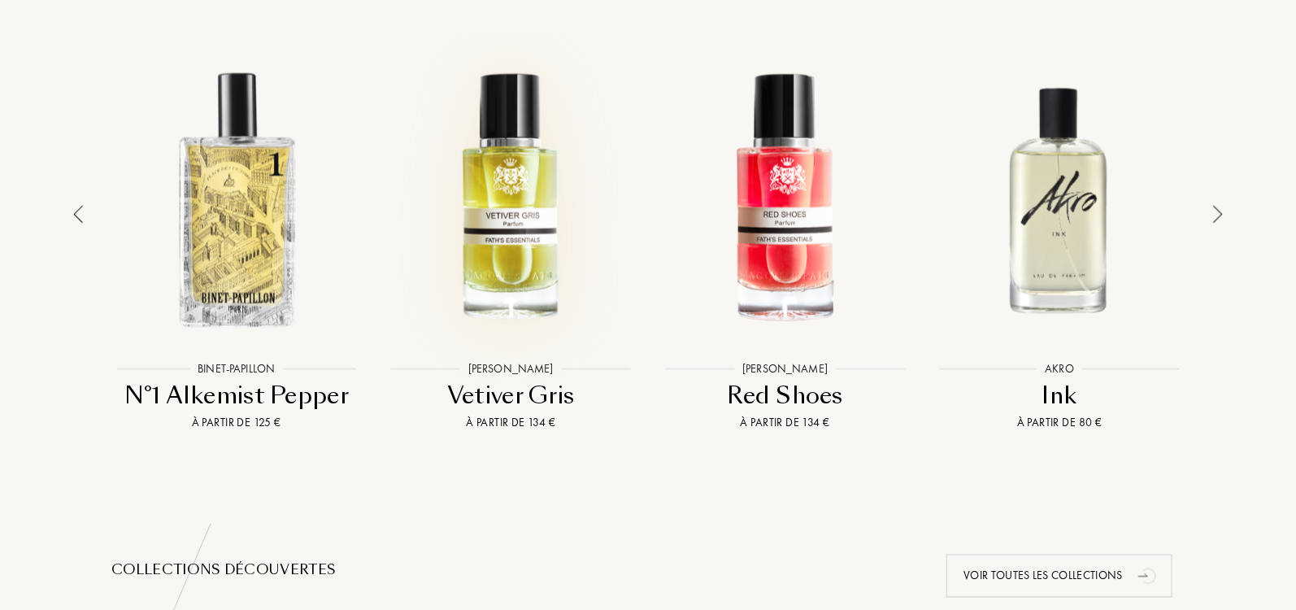
scroll to position [1212, 0]
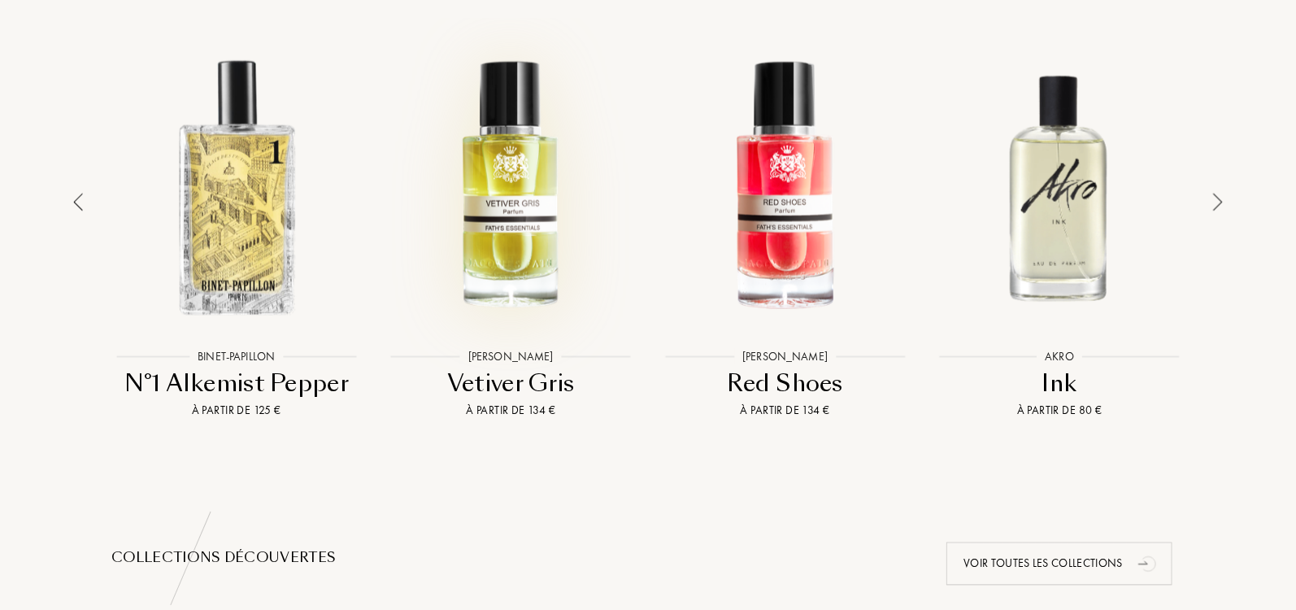
click at [539, 193] on div at bounding box center [511, 186] width 267 height 302
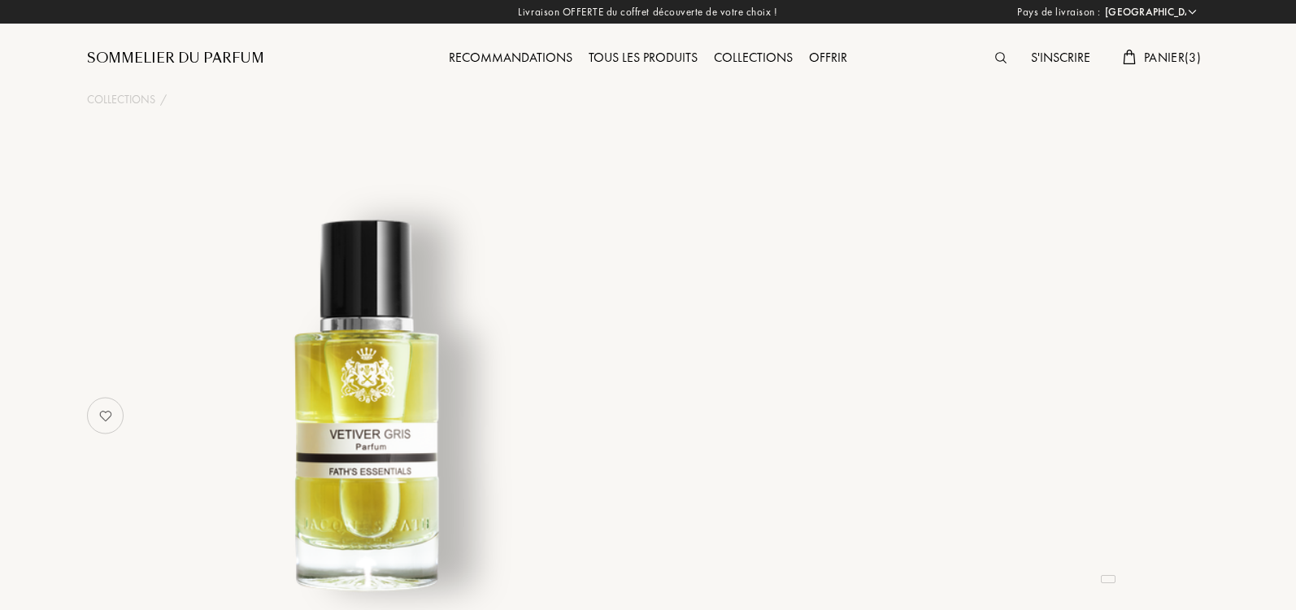
select select "IT"
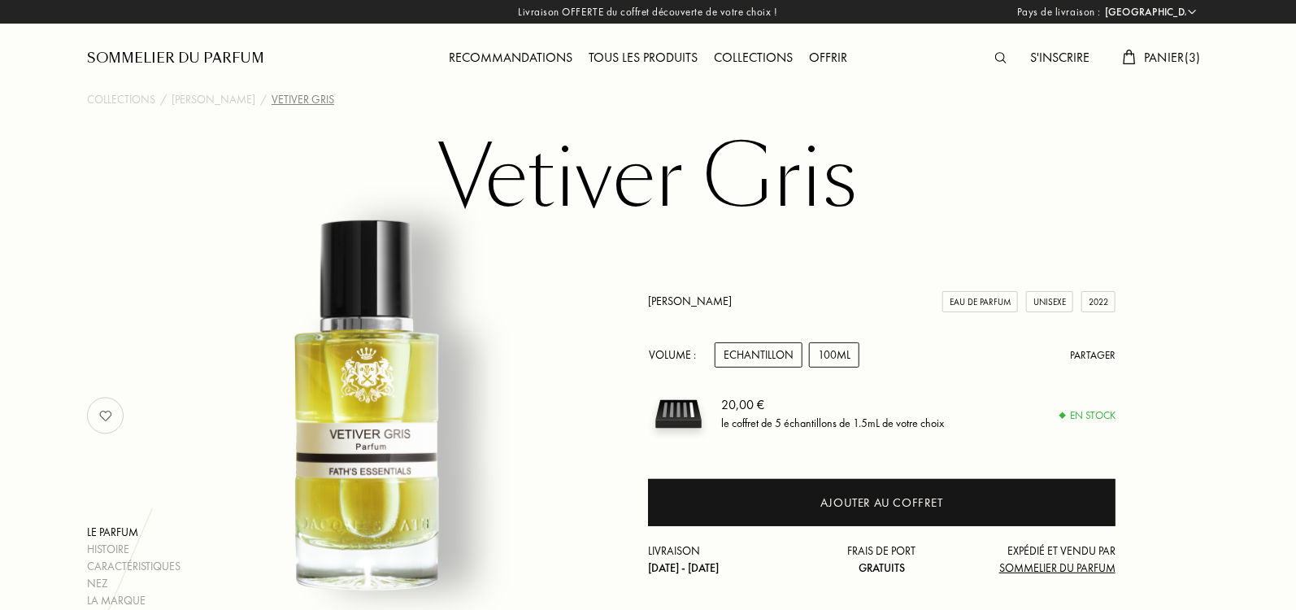
click at [822, 358] on div "100mL" at bounding box center [834, 354] width 50 height 25
click at [777, 350] on div "Echantillon" at bounding box center [759, 354] width 88 height 25
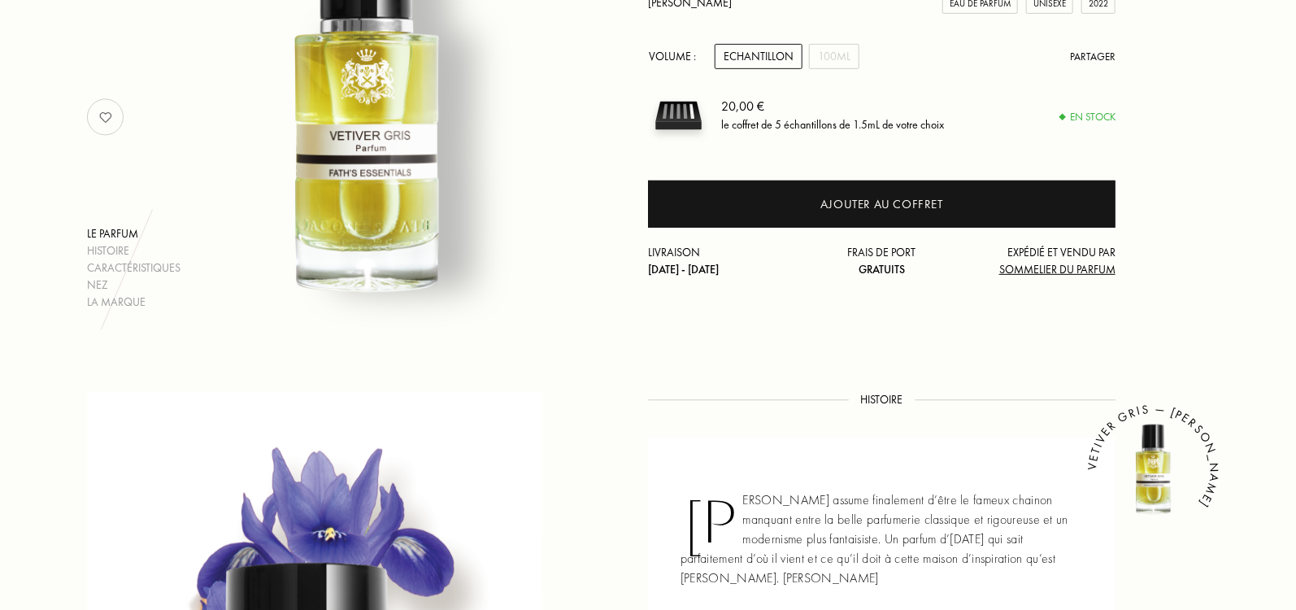
scroll to position [16, 0]
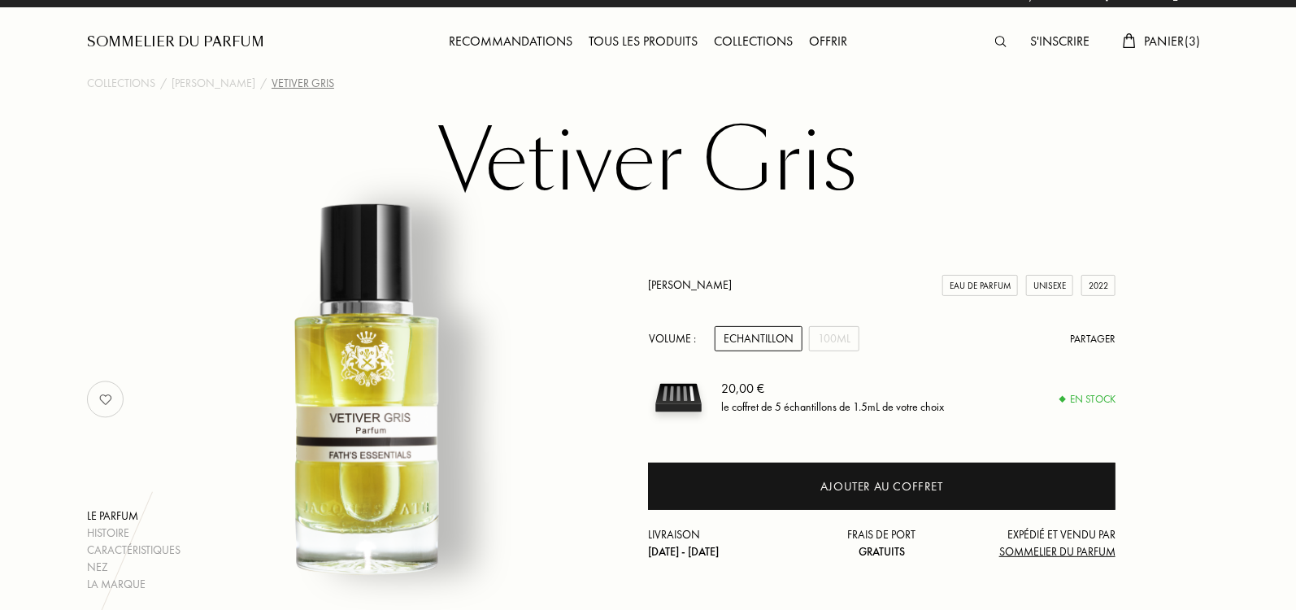
click at [680, 279] on link "[PERSON_NAME]" at bounding box center [690, 284] width 84 height 15
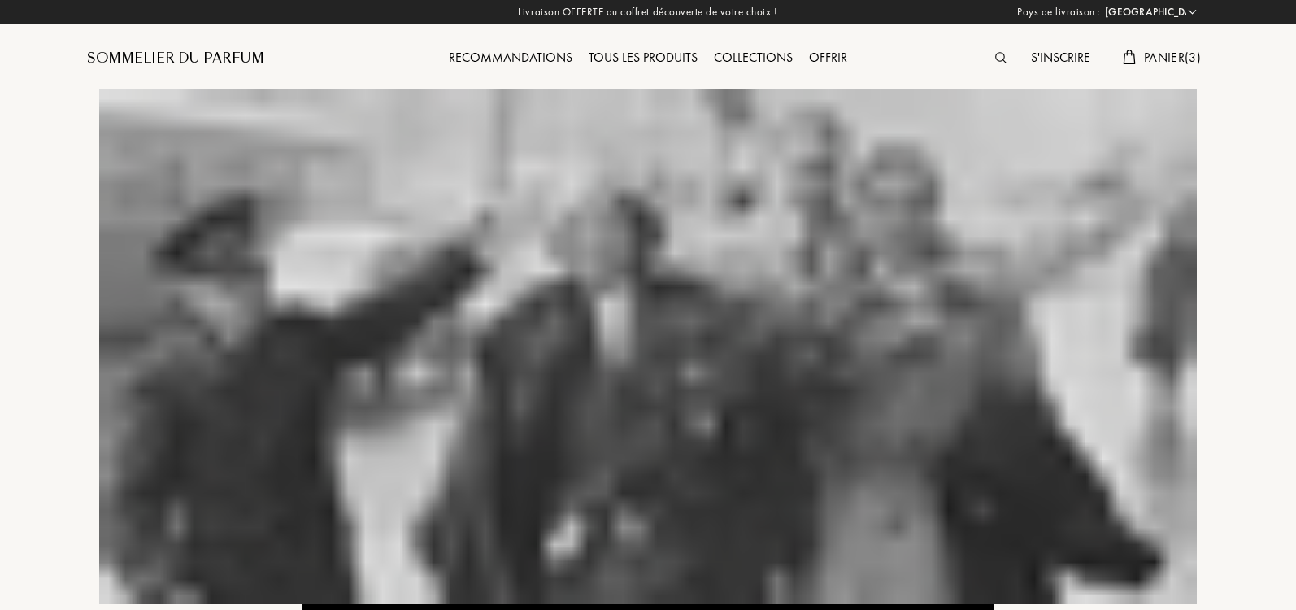
select select "IT"
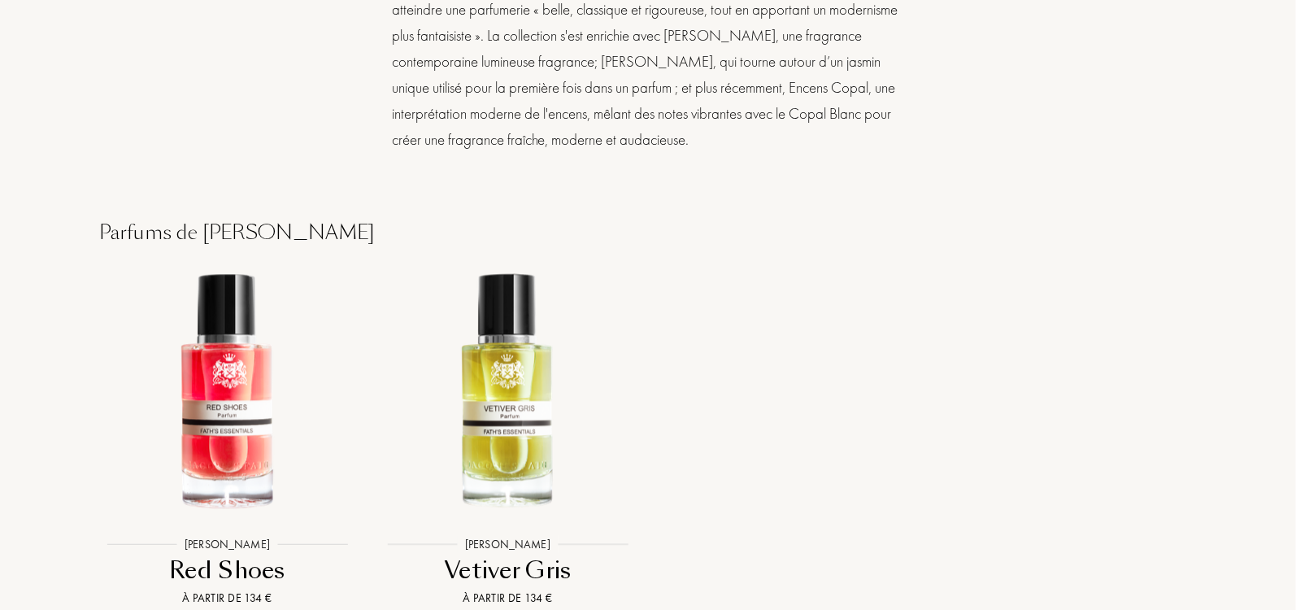
scroll to position [1680, 0]
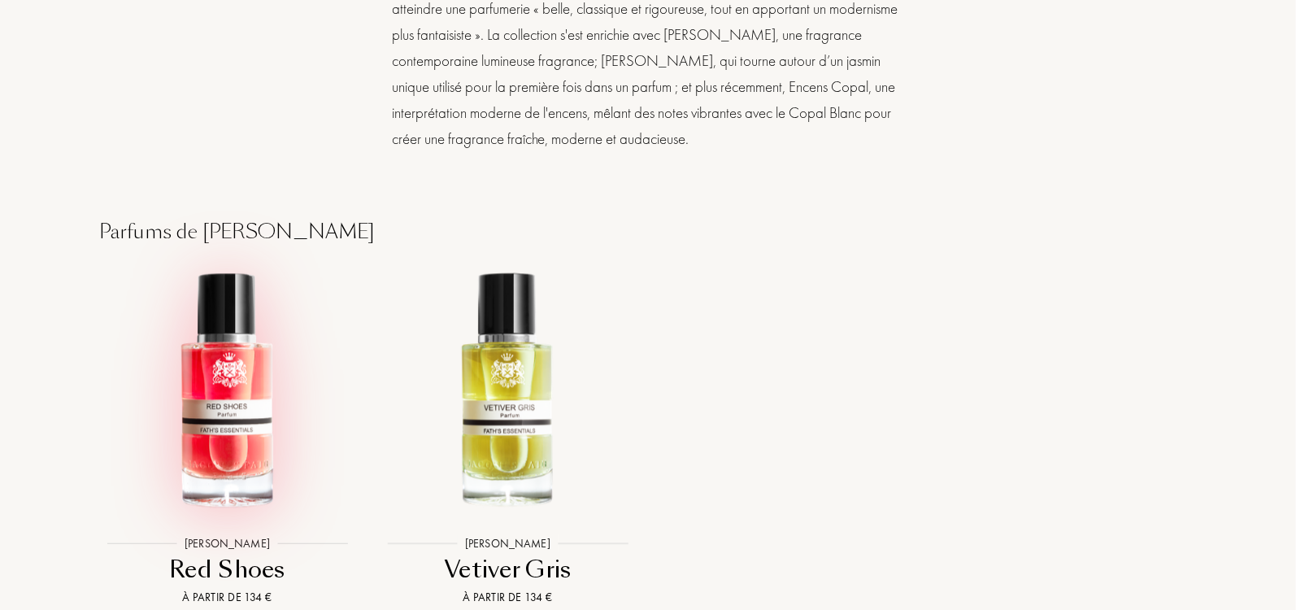
click at [231, 339] on img at bounding box center [227, 390] width 253 height 253
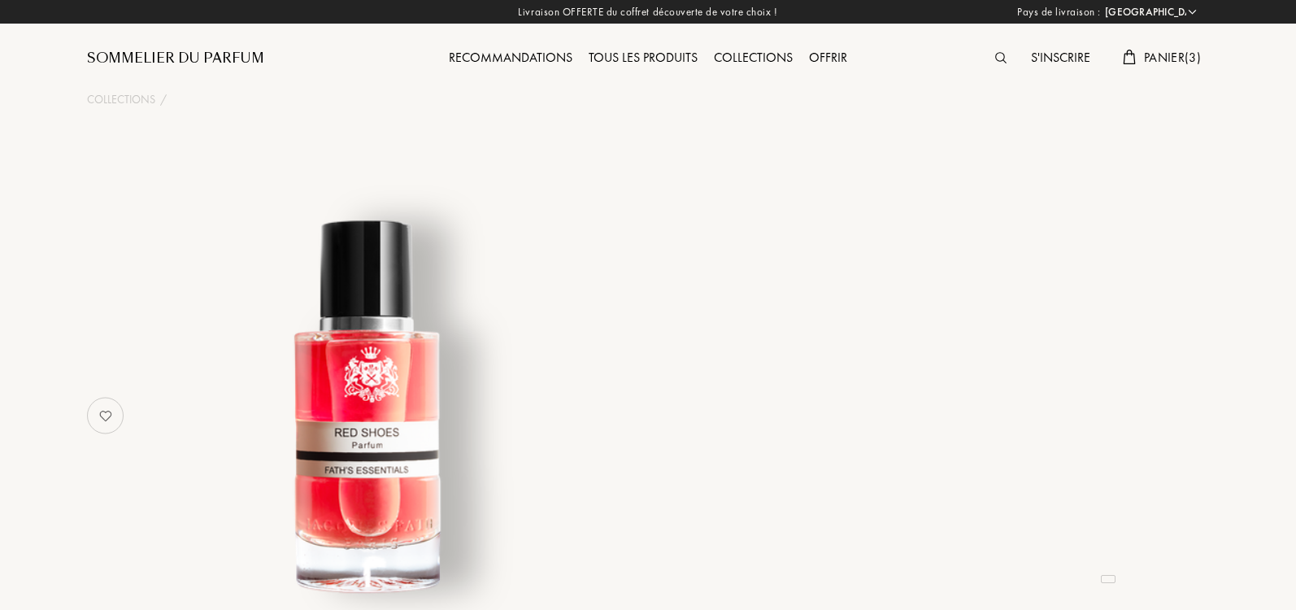
select select "IT"
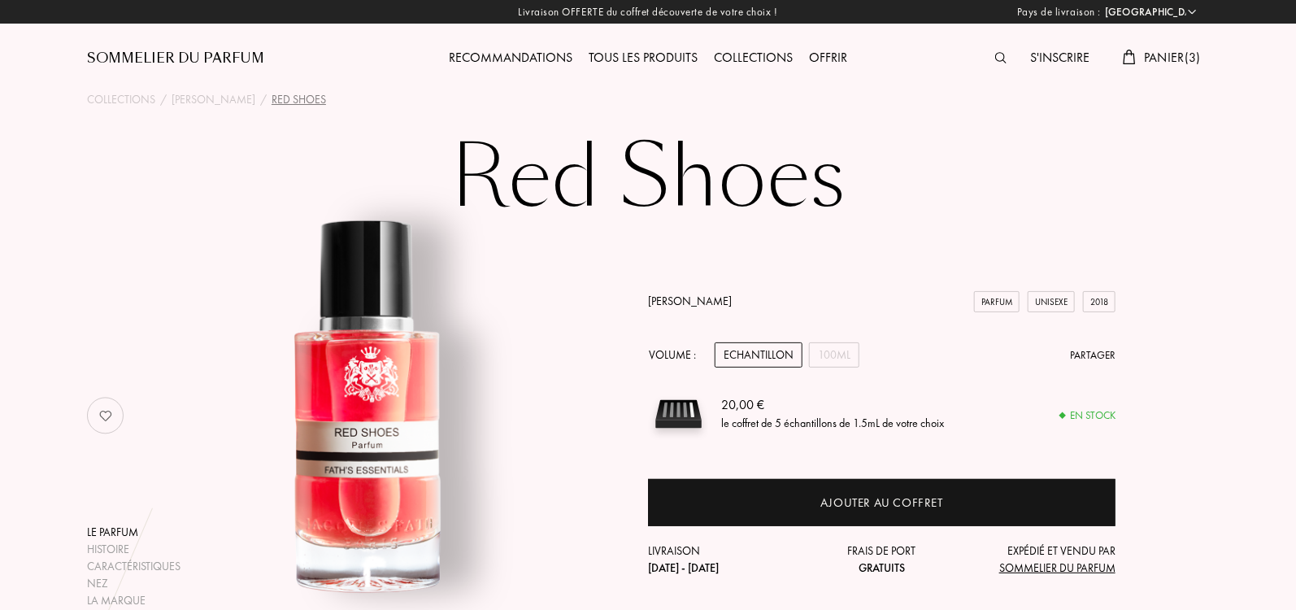
click at [198, 54] on div "Sommelier du Parfum" at bounding box center [175, 59] width 177 height 20
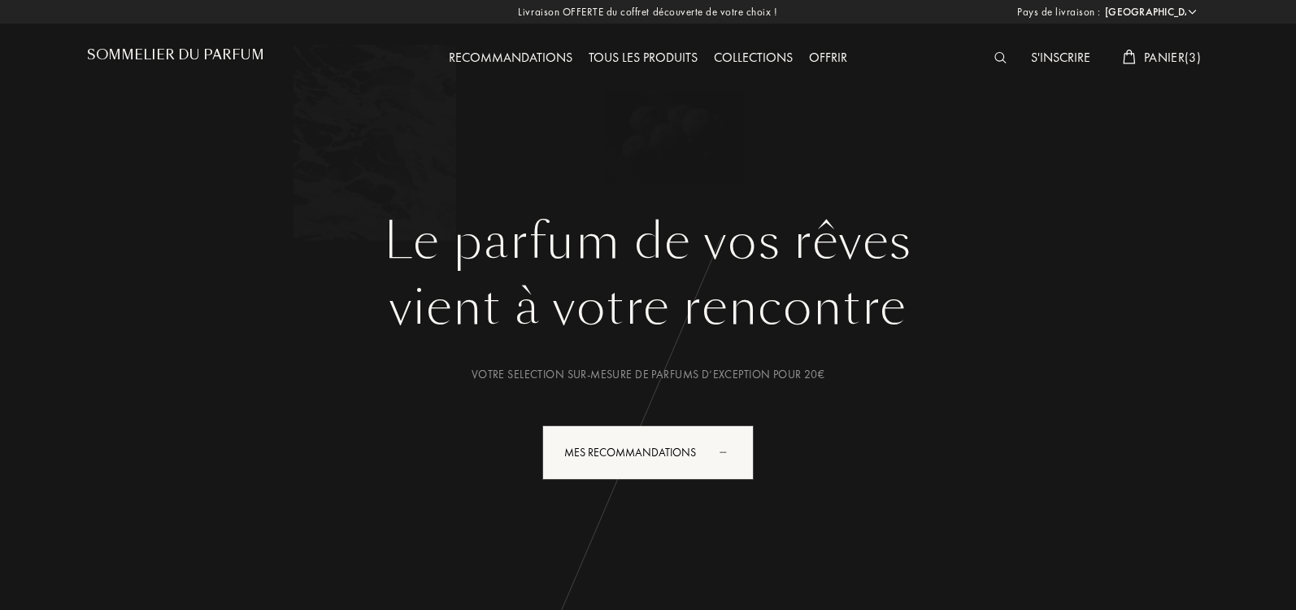
select select "IT"
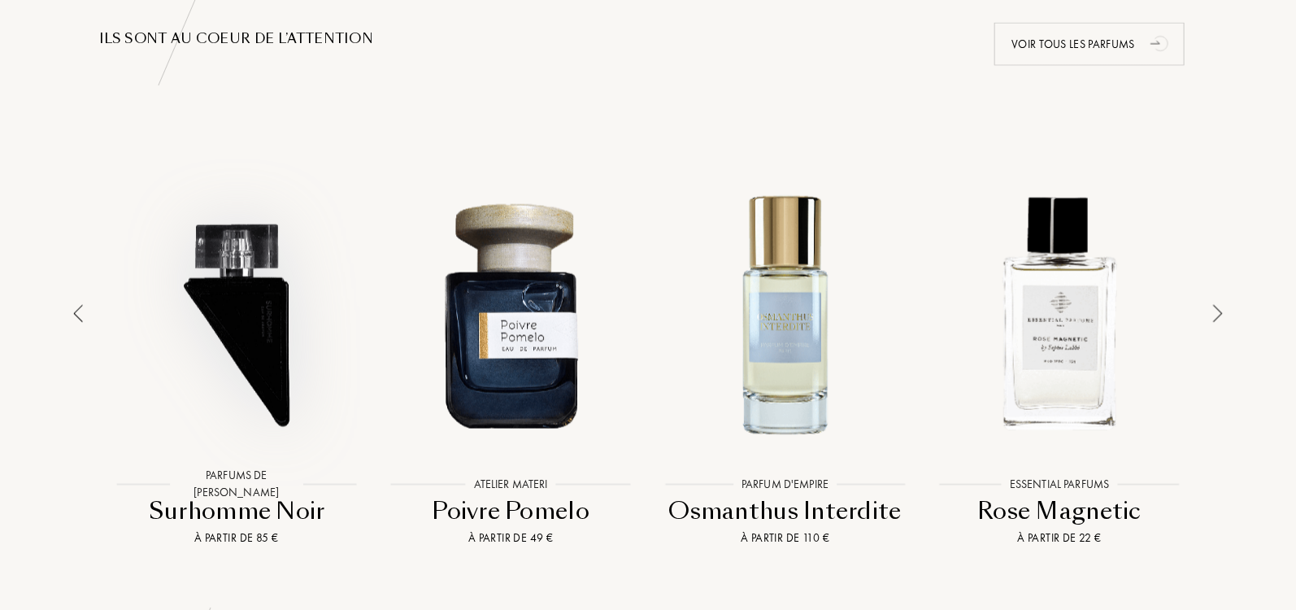
click at [263, 324] on div at bounding box center [236, 314] width 267 height 302
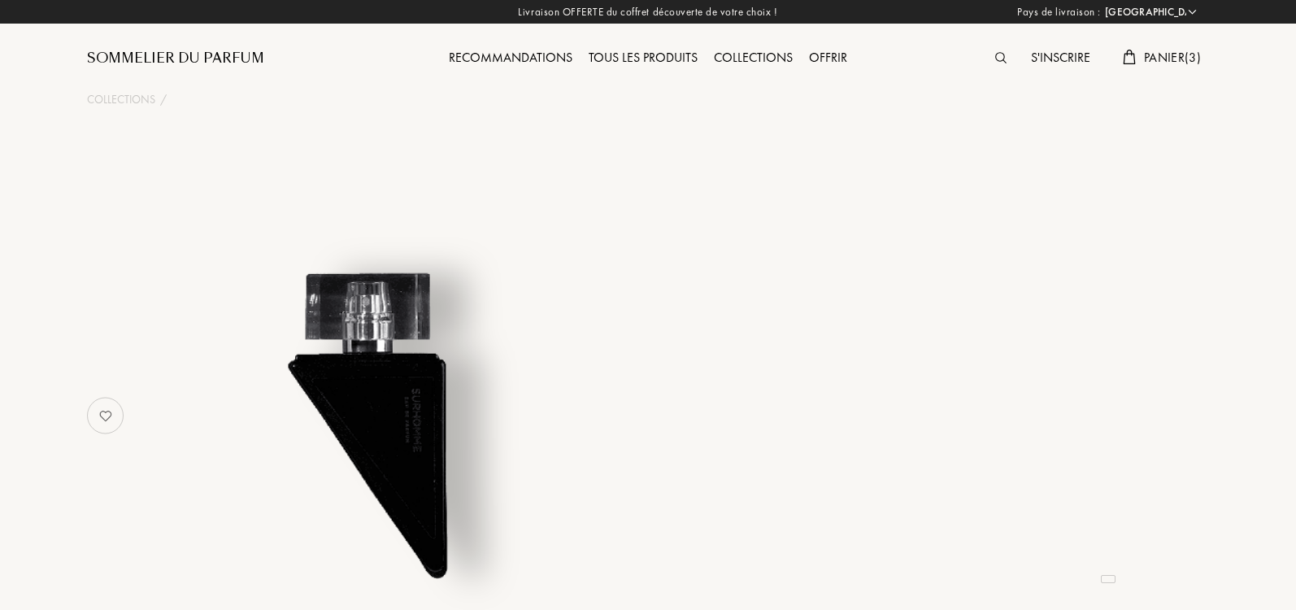
select select "IT"
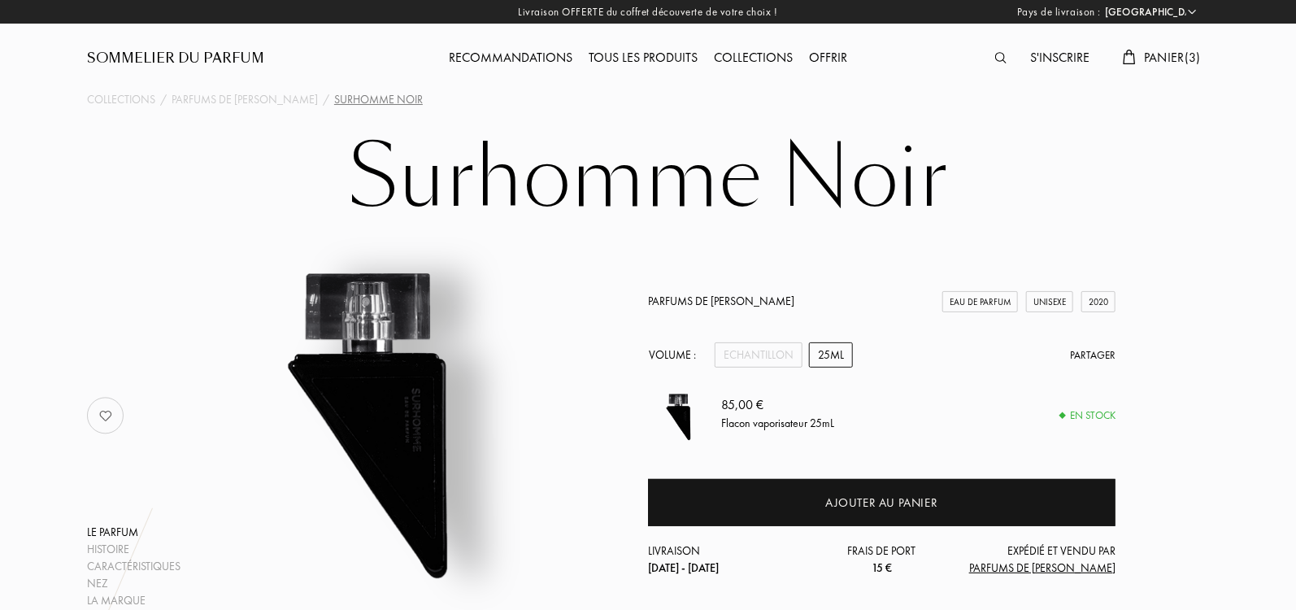
click at [683, 301] on link "Parfums de [PERSON_NAME]" at bounding box center [721, 300] width 146 height 15
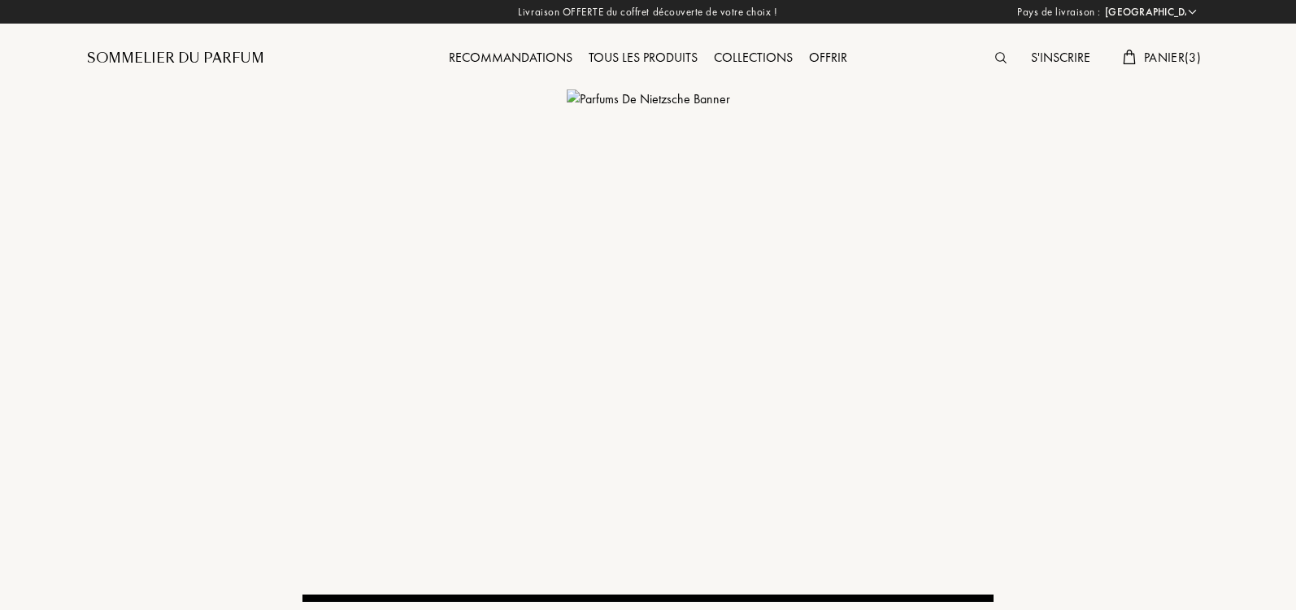
select select "IT"
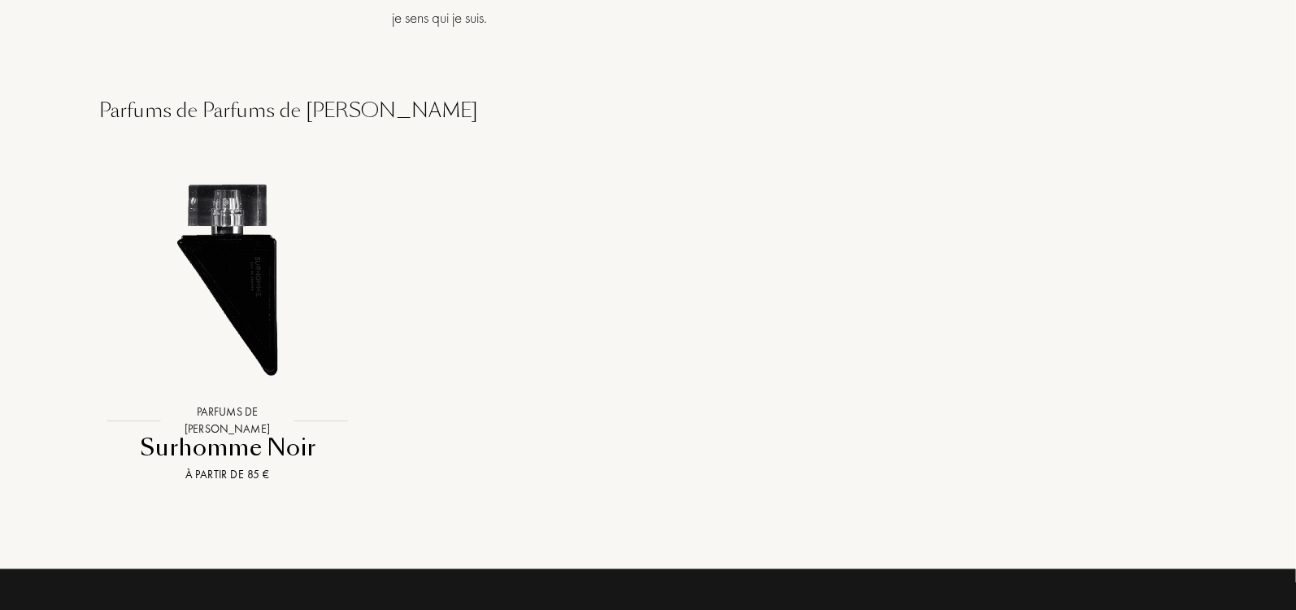
scroll to position [1088, 0]
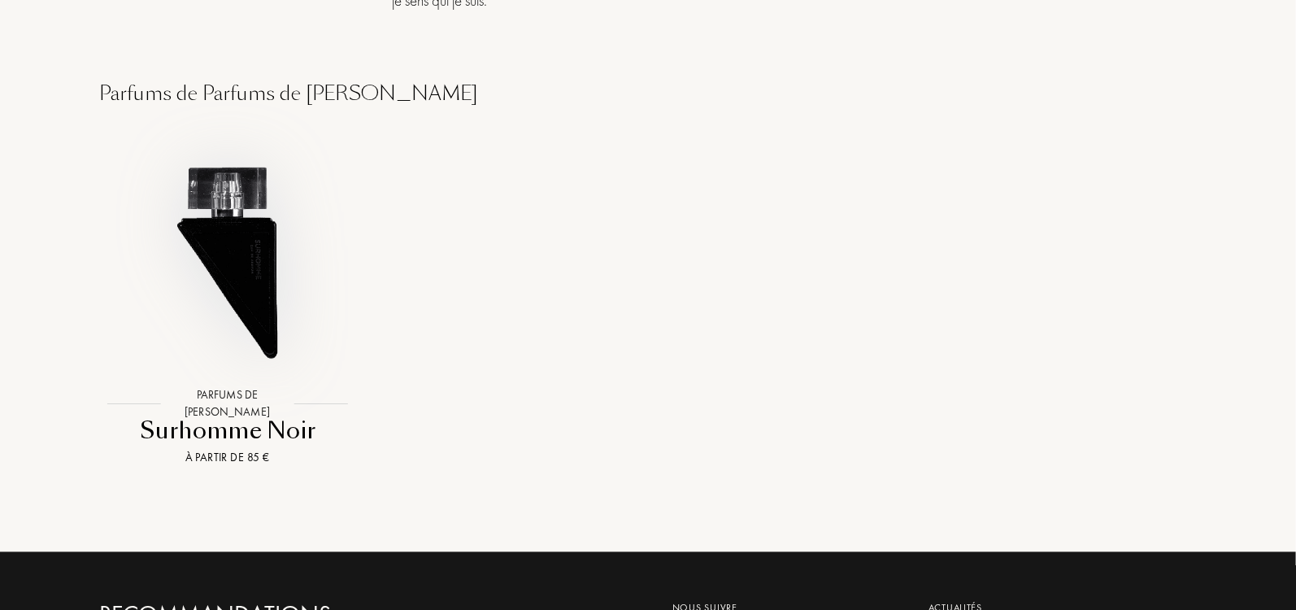
click at [246, 254] on img at bounding box center [227, 252] width 253 height 253
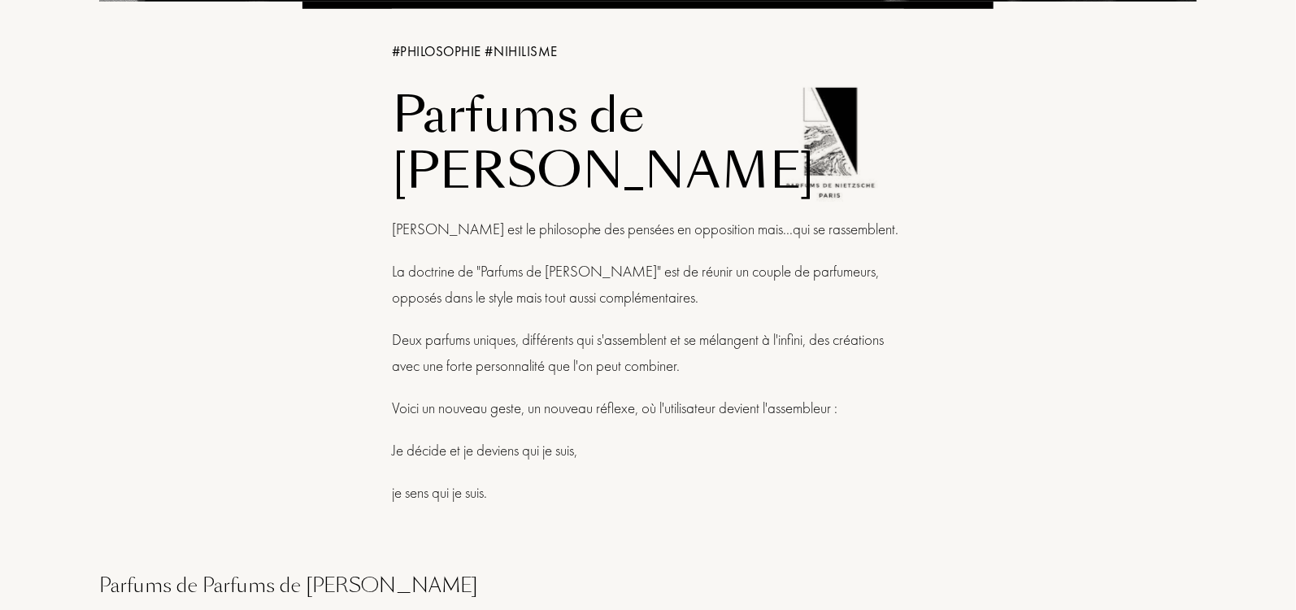
scroll to position [291, 0]
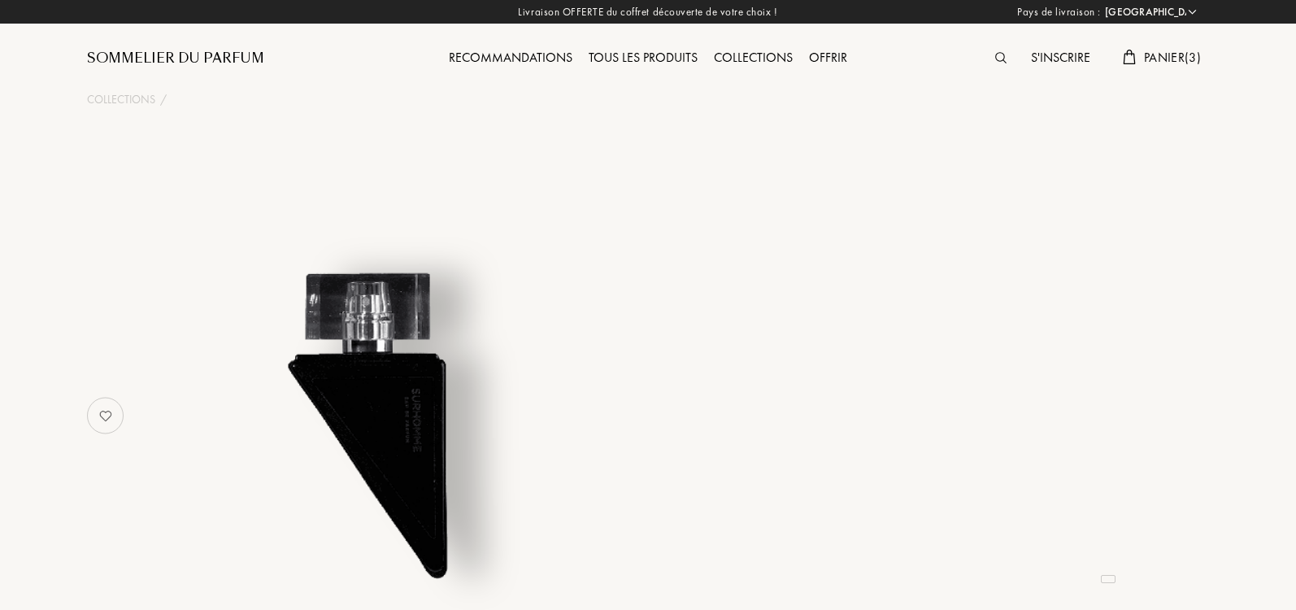
select select "IT"
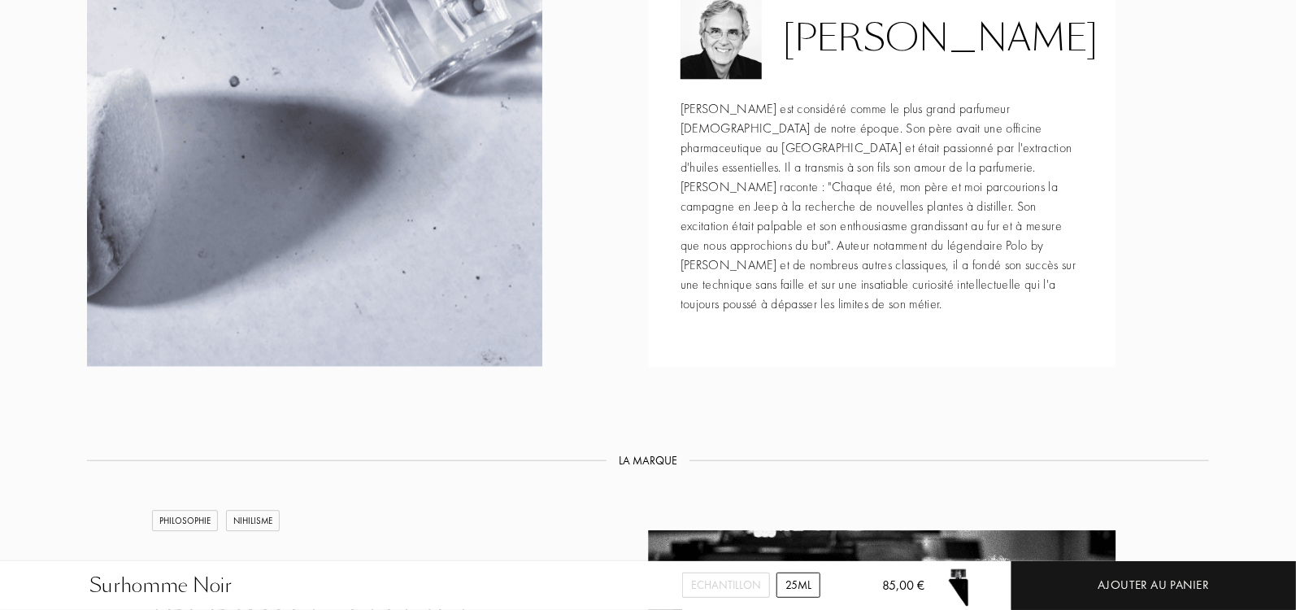
scroll to position [1790, 0]
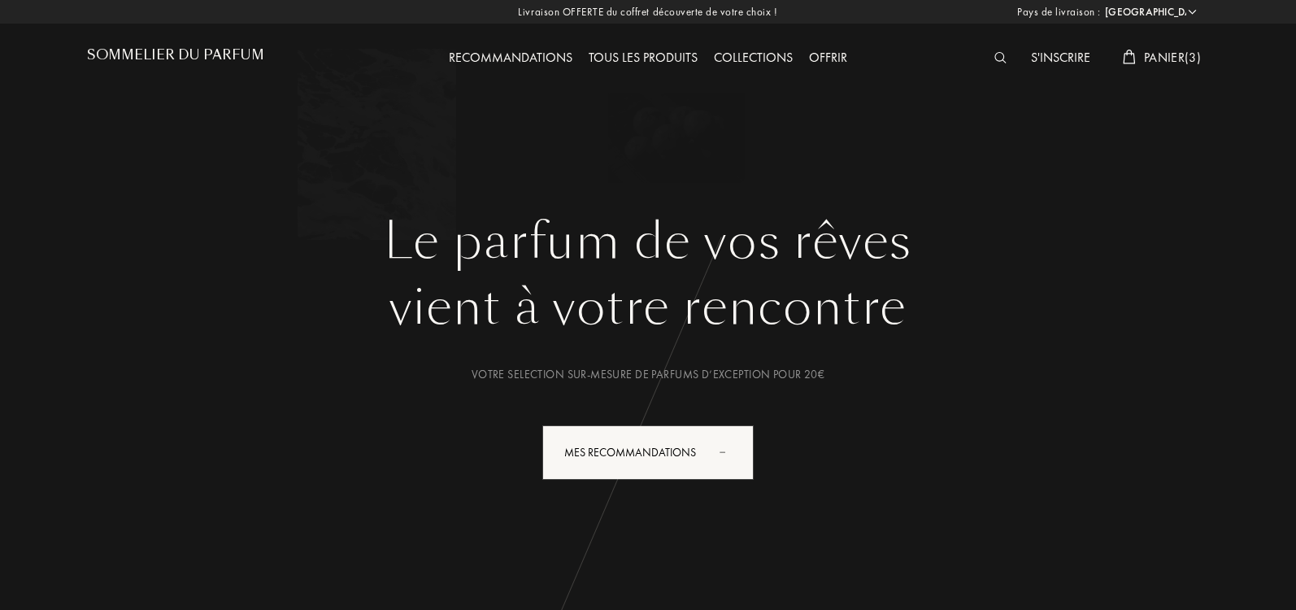
select select "IT"
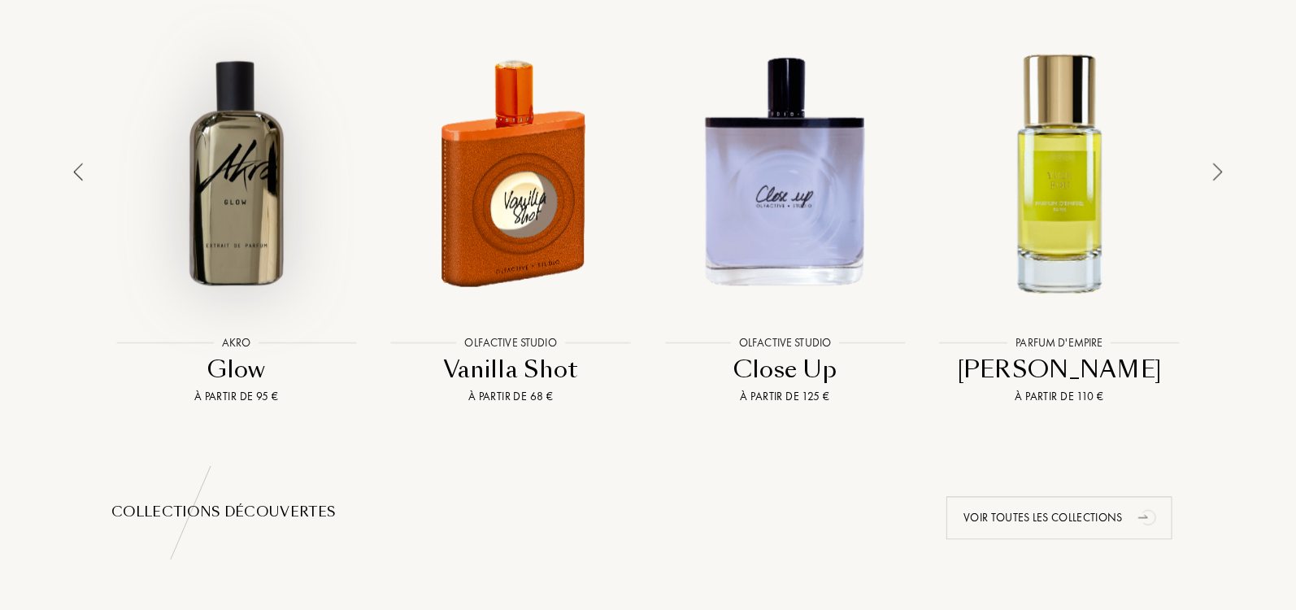
scroll to position [1230, 0]
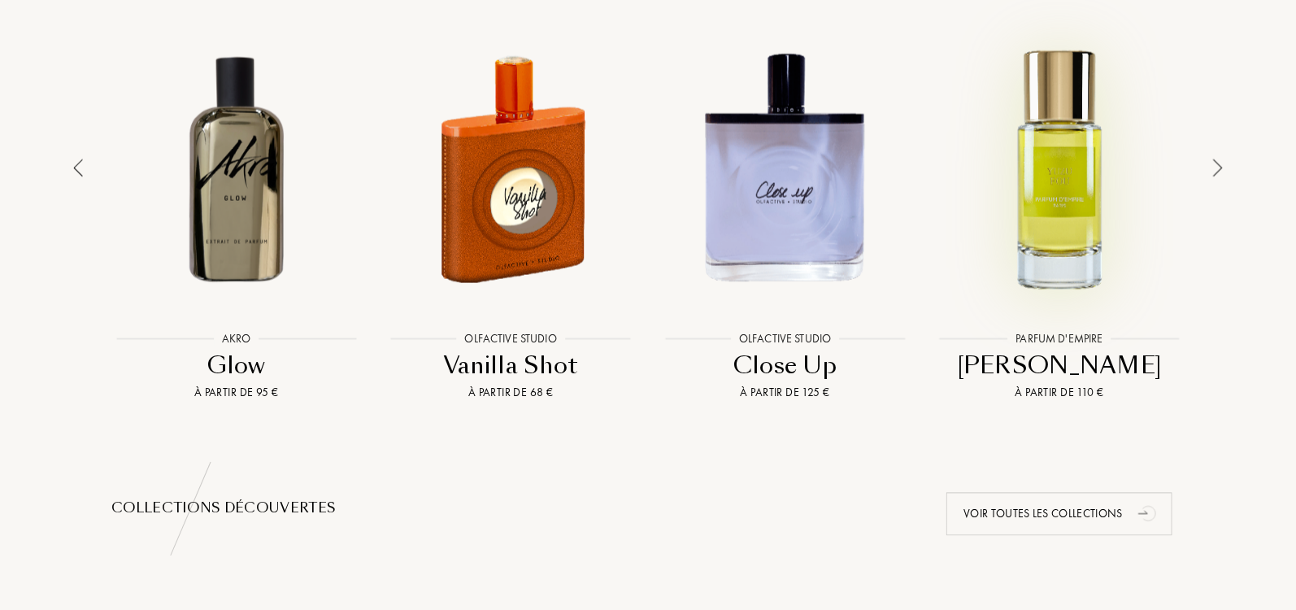
click at [1076, 122] on div at bounding box center [1060, 168] width 267 height 302
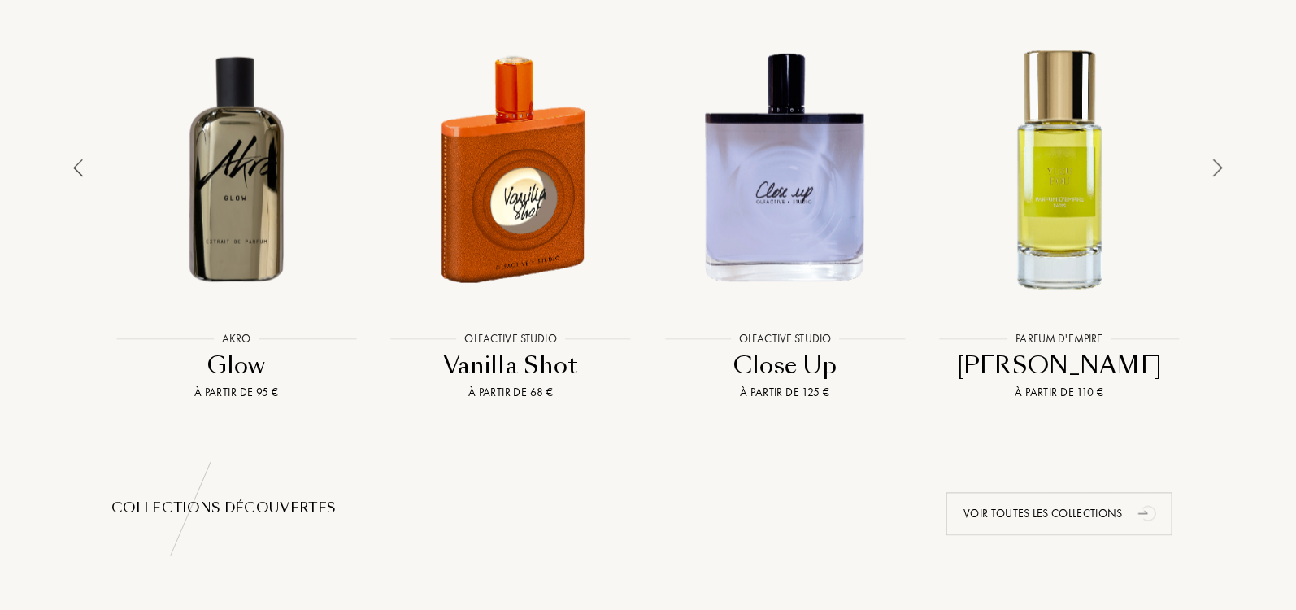
click at [1208, 163] on div at bounding box center [1217, 201] width 23 height 401
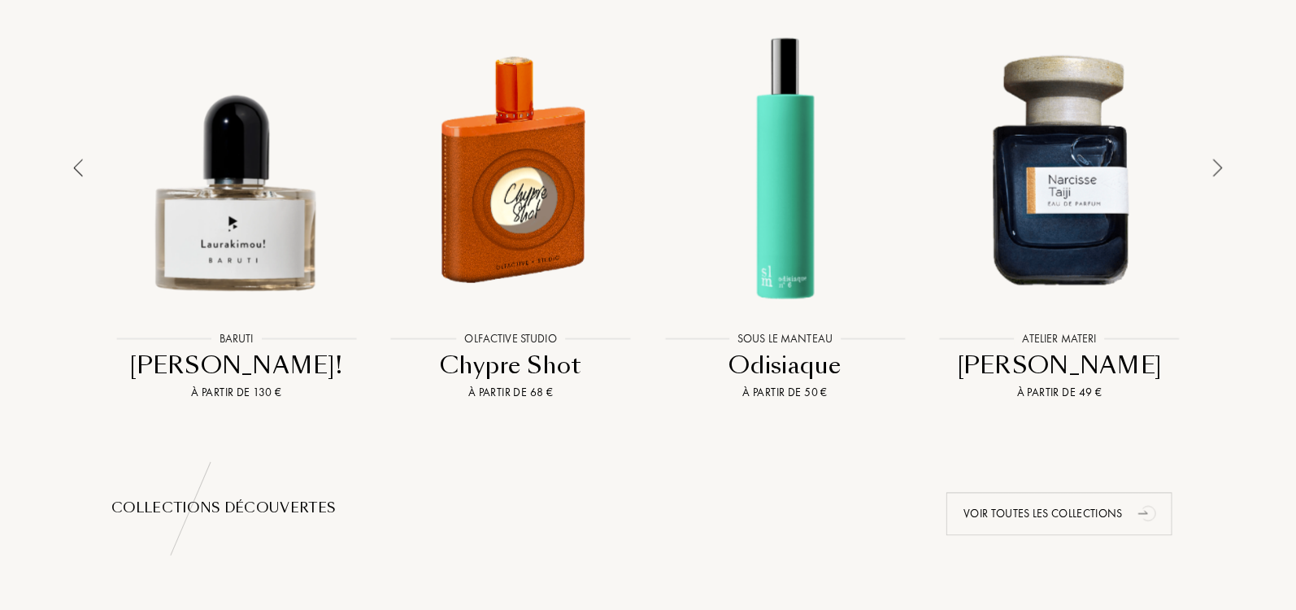
click at [1212, 167] on div at bounding box center [1217, 201] width 23 height 401
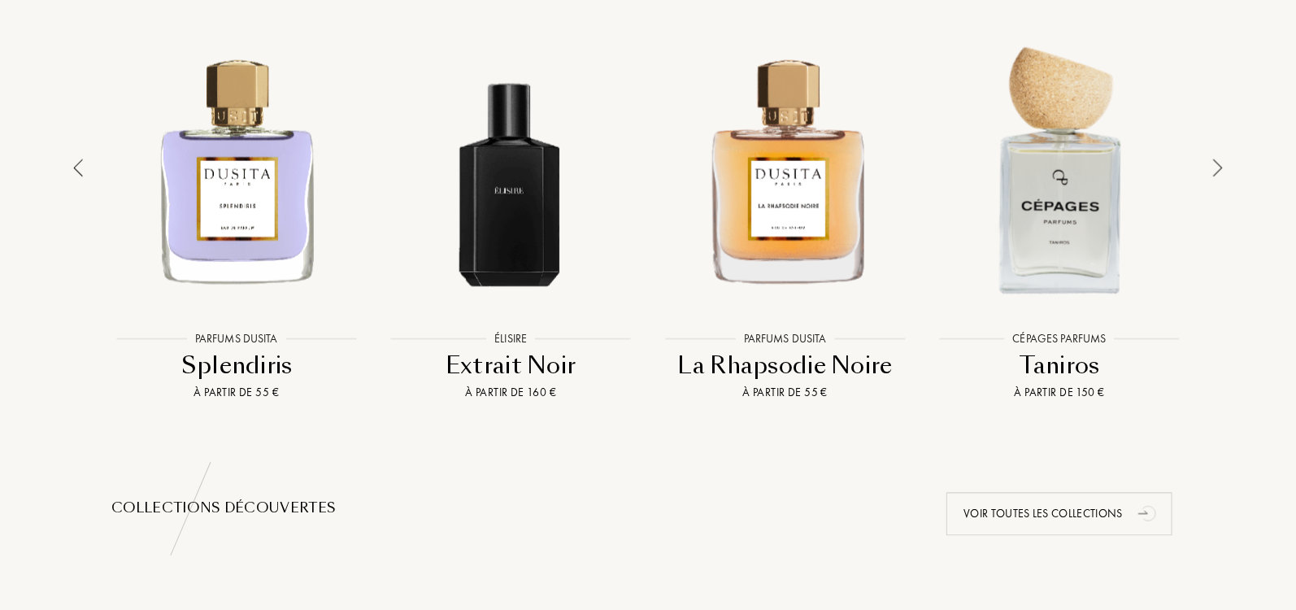
click at [1070, 111] on div at bounding box center [1060, 168] width 267 height 302
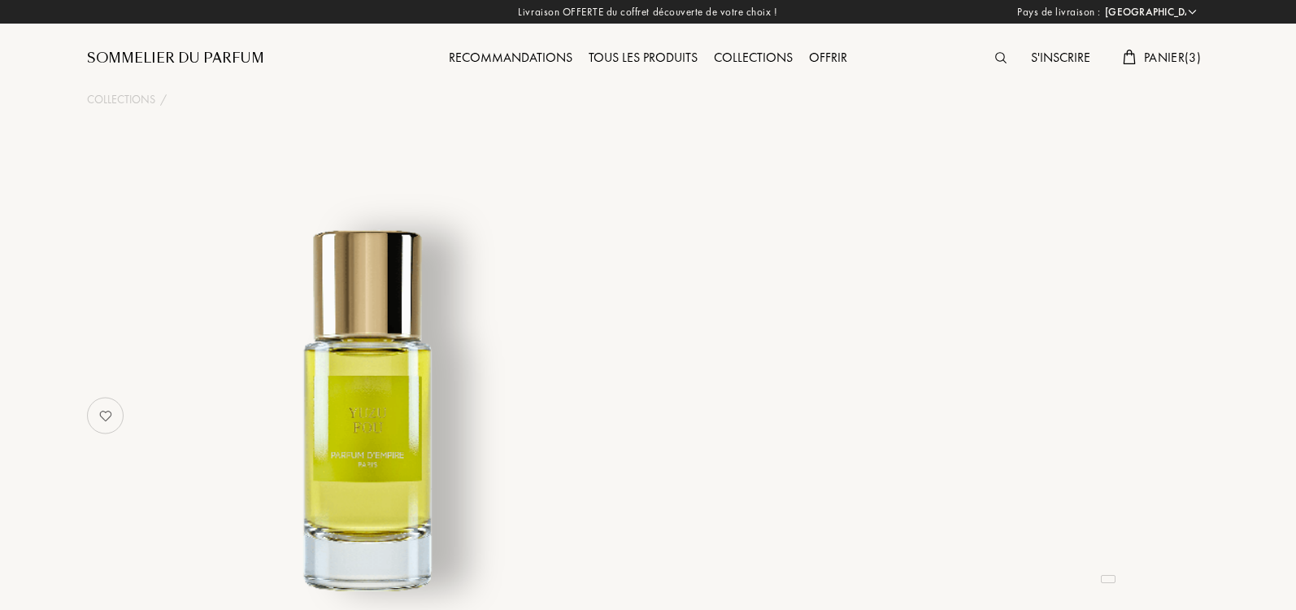
select select "IT"
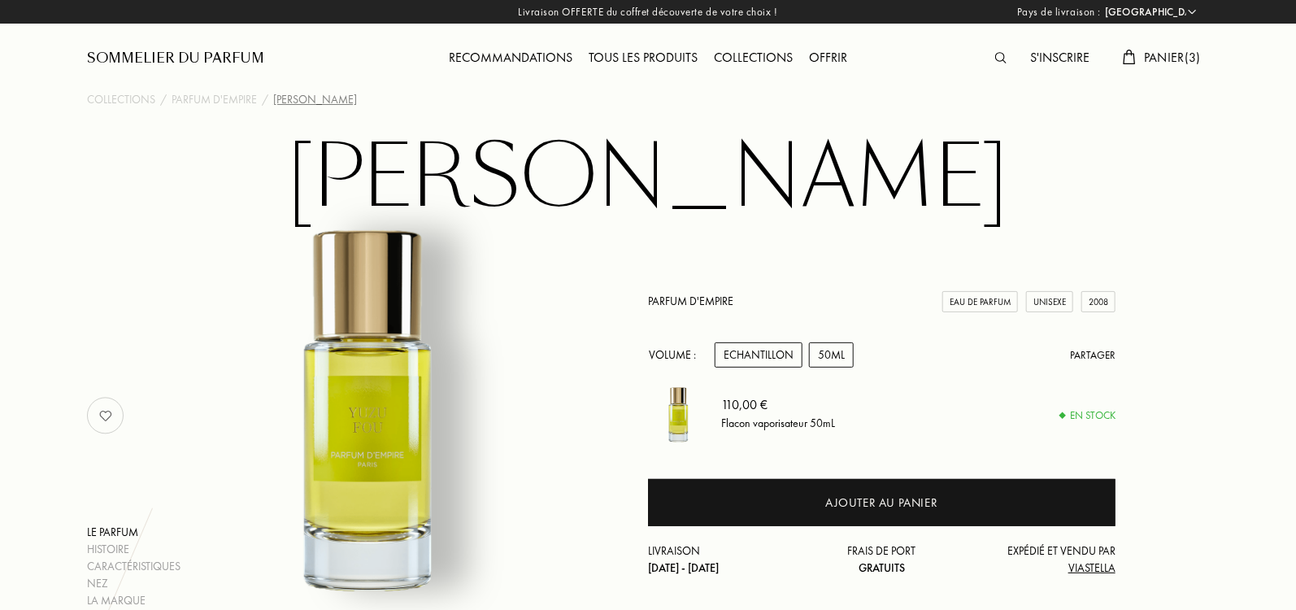
click at [761, 353] on div "Echantillon" at bounding box center [759, 354] width 88 height 25
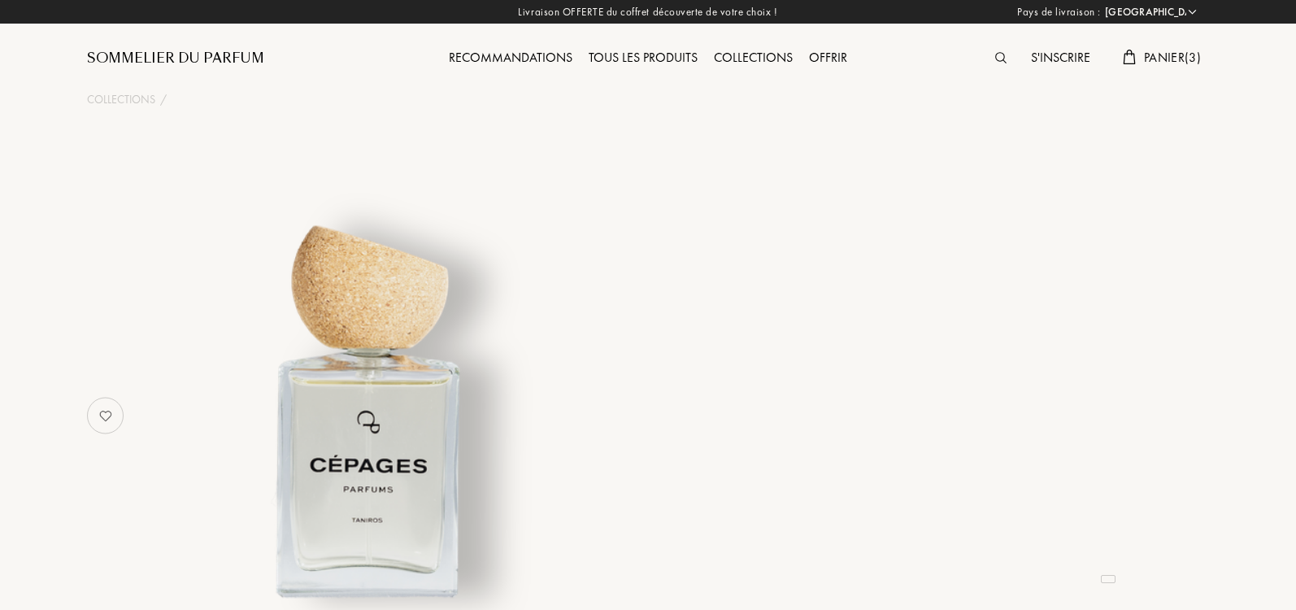
select select "IT"
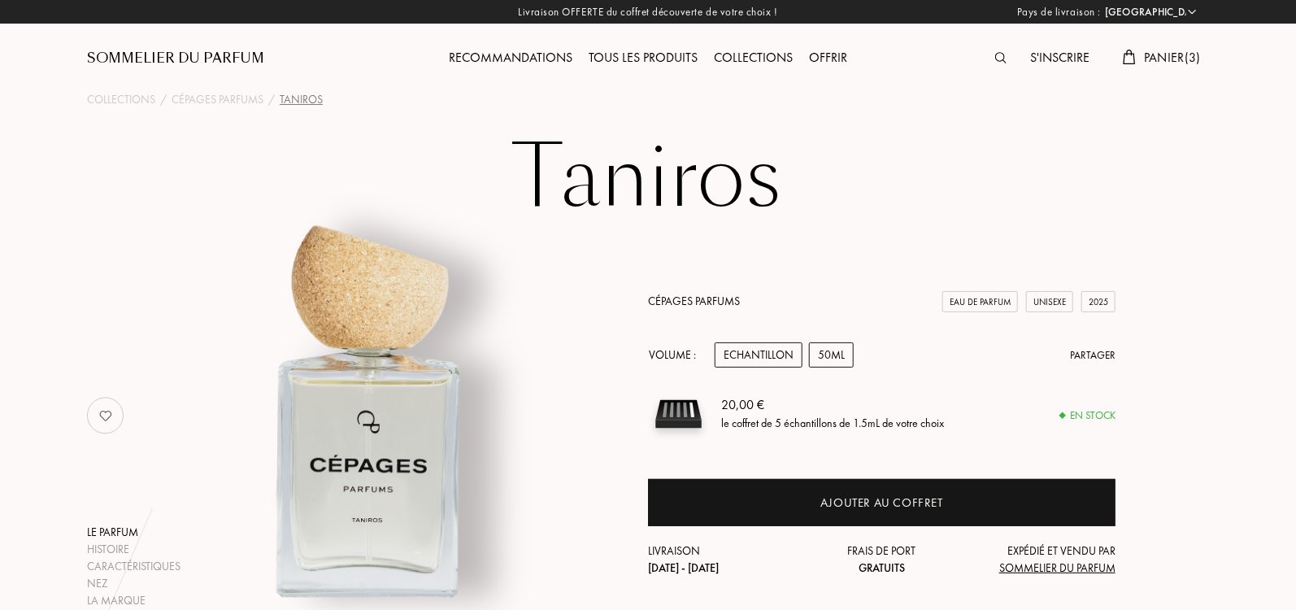
click at [831, 353] on div "50mL" at bounding box center [831, 354] width 45 height 25
click at [669, 299] on link "Cépages Parfums" at bounding box center [694, 300] width 92 height 15
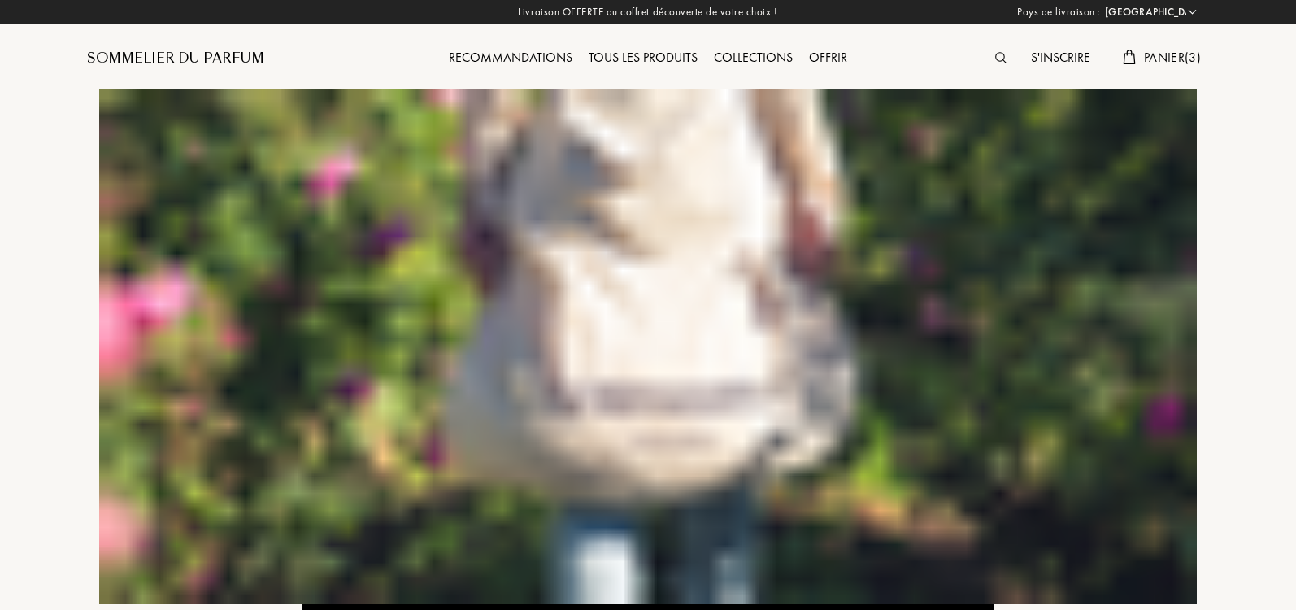
select select "IT"
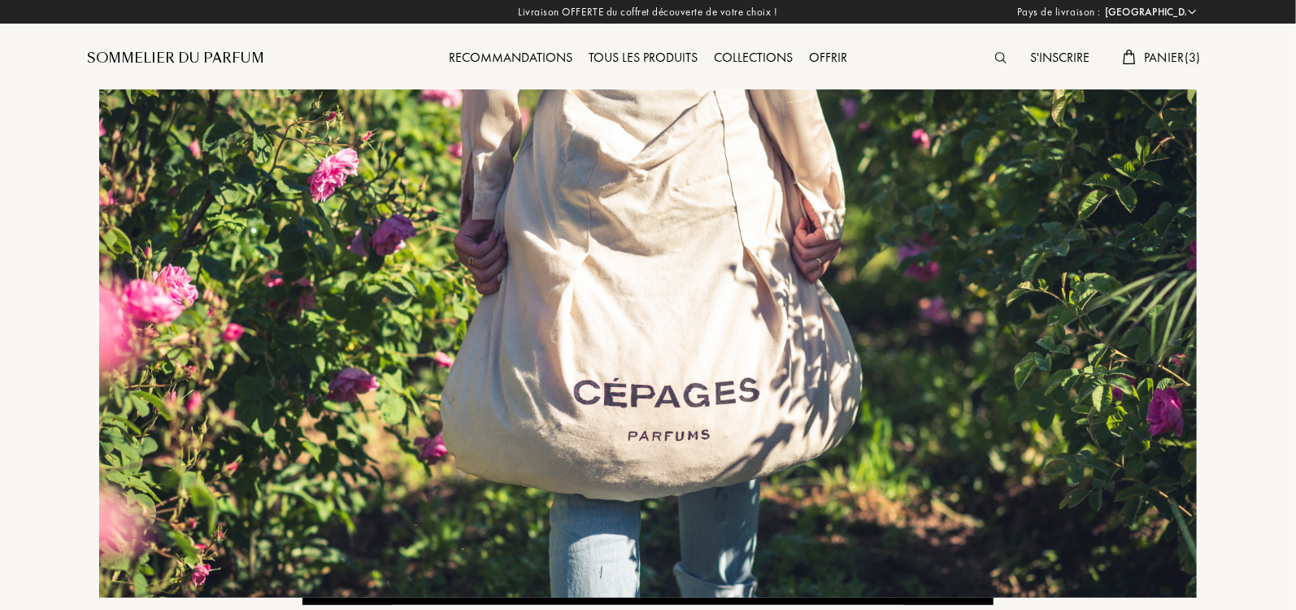
click at [198, 50] on div "Sommelier du Parfum" at bounding box center [175, 59] width 177 height 20
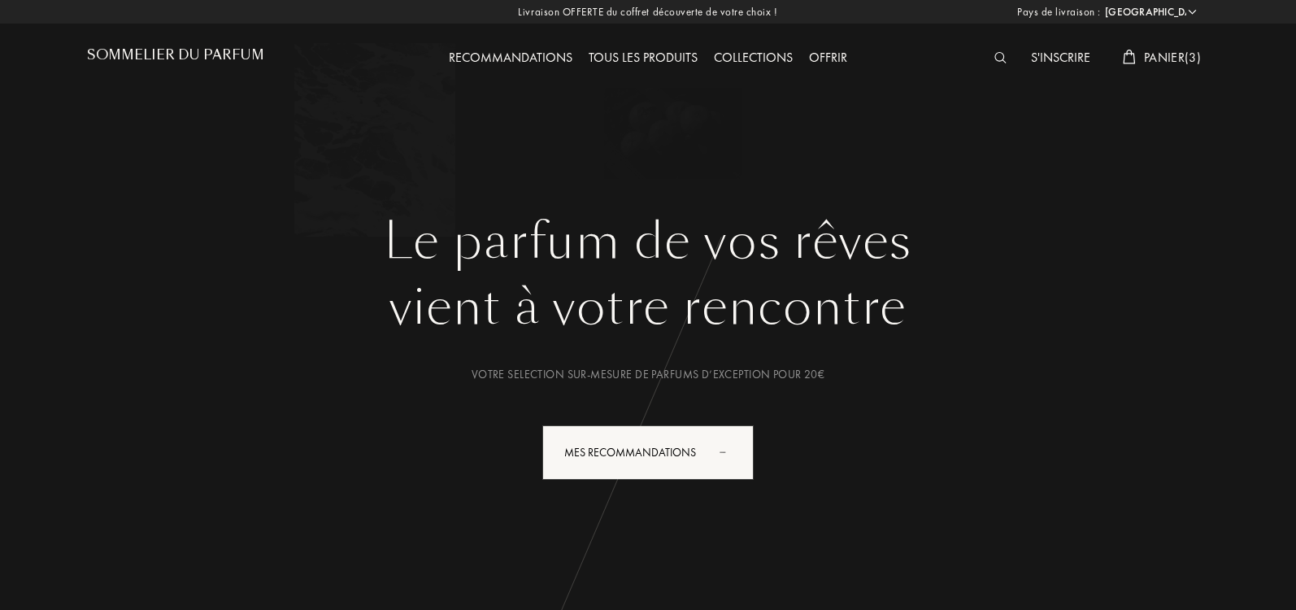
select select "IT"
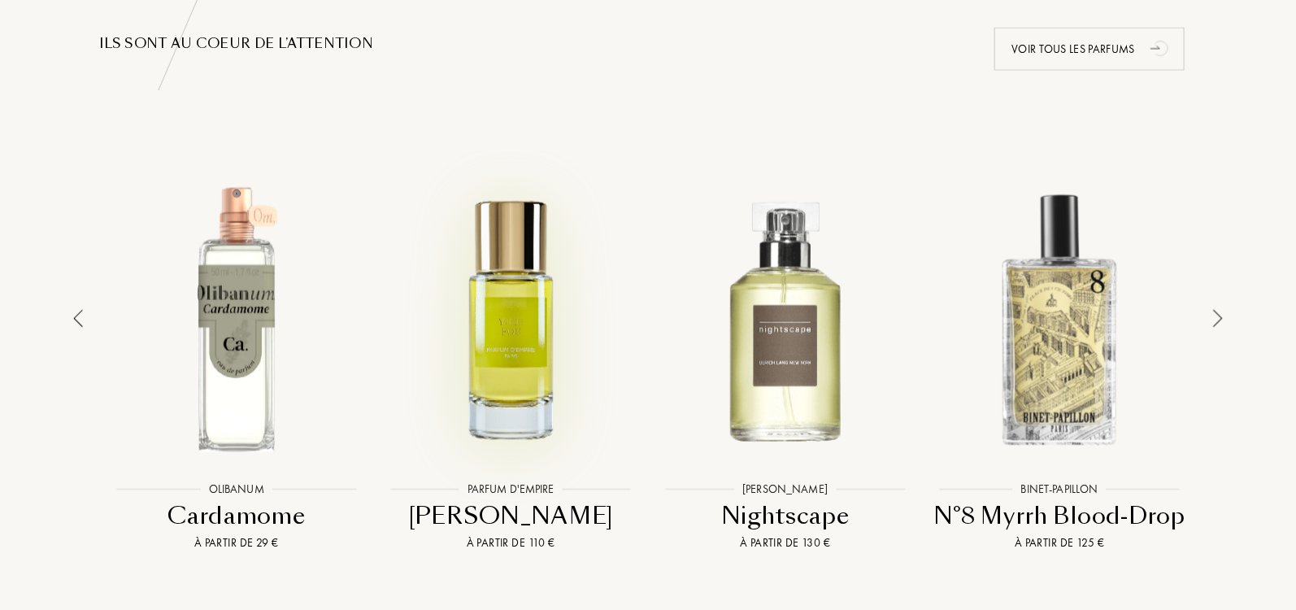
scroll to position [1081, 0]
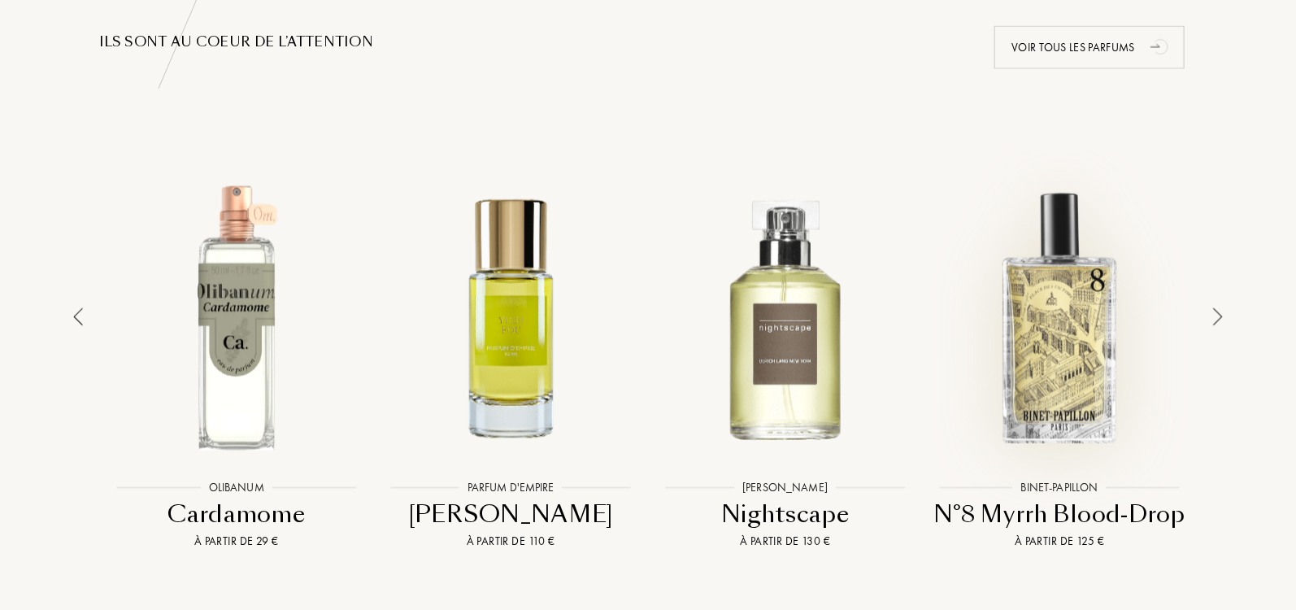
click at [1054, 362] on div at bounding box center [1060, 317] width 267 height 302
click at [1215, 314] on img at bounding box center [1218, 317] width 10 height 18
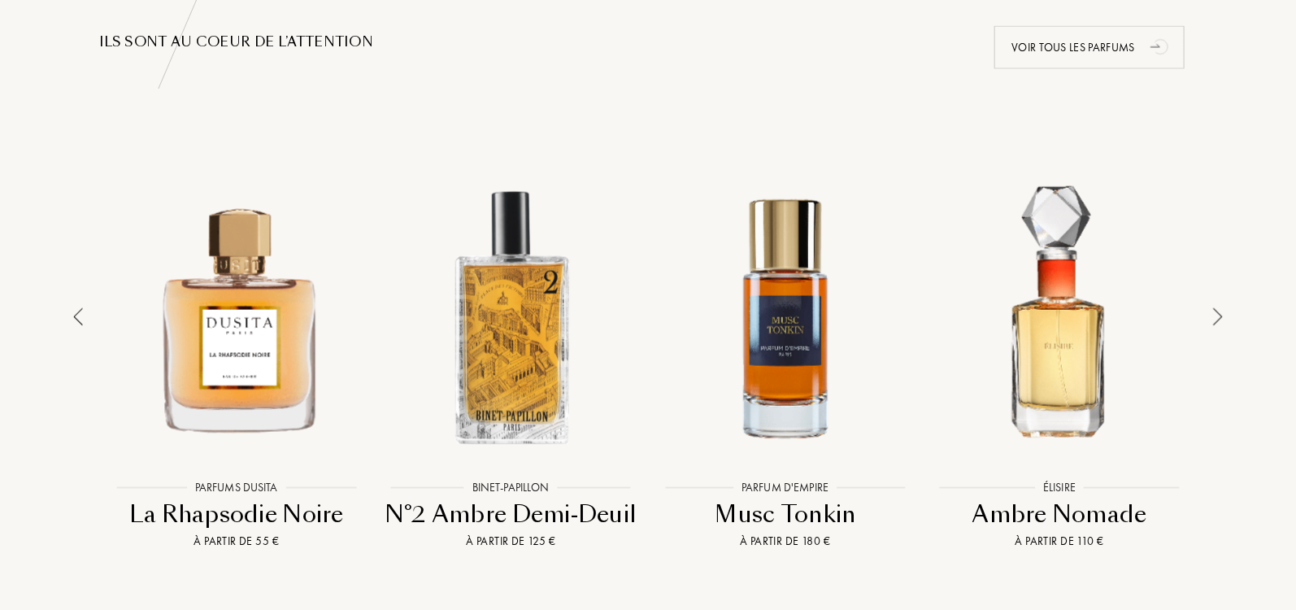
click at [1215, 314] on img at bounding box center [1218, 317] width 10 height 18
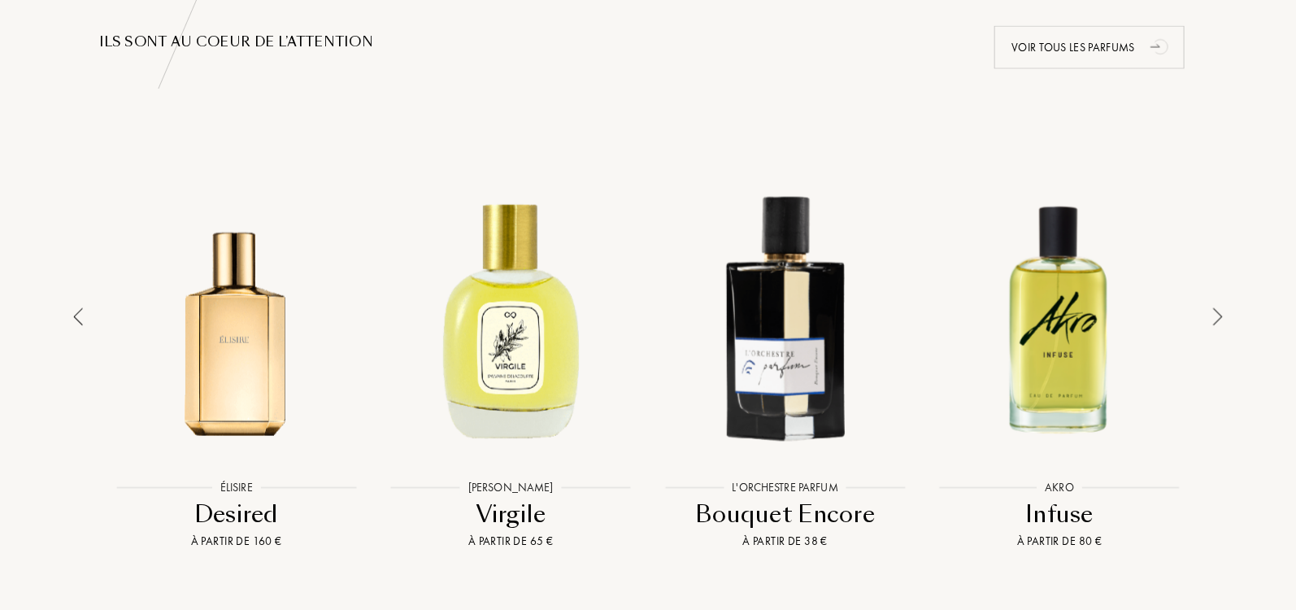
click at [533, 327] on div at bounding box center [511, 317] width 267 height 302
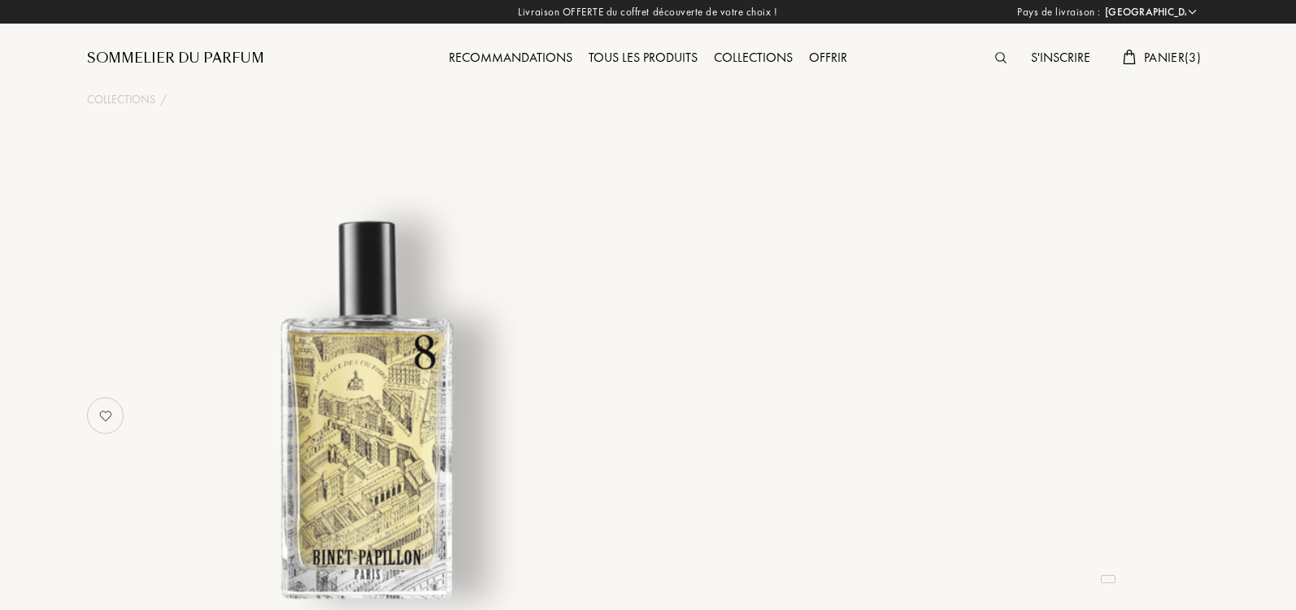
select select "IT"
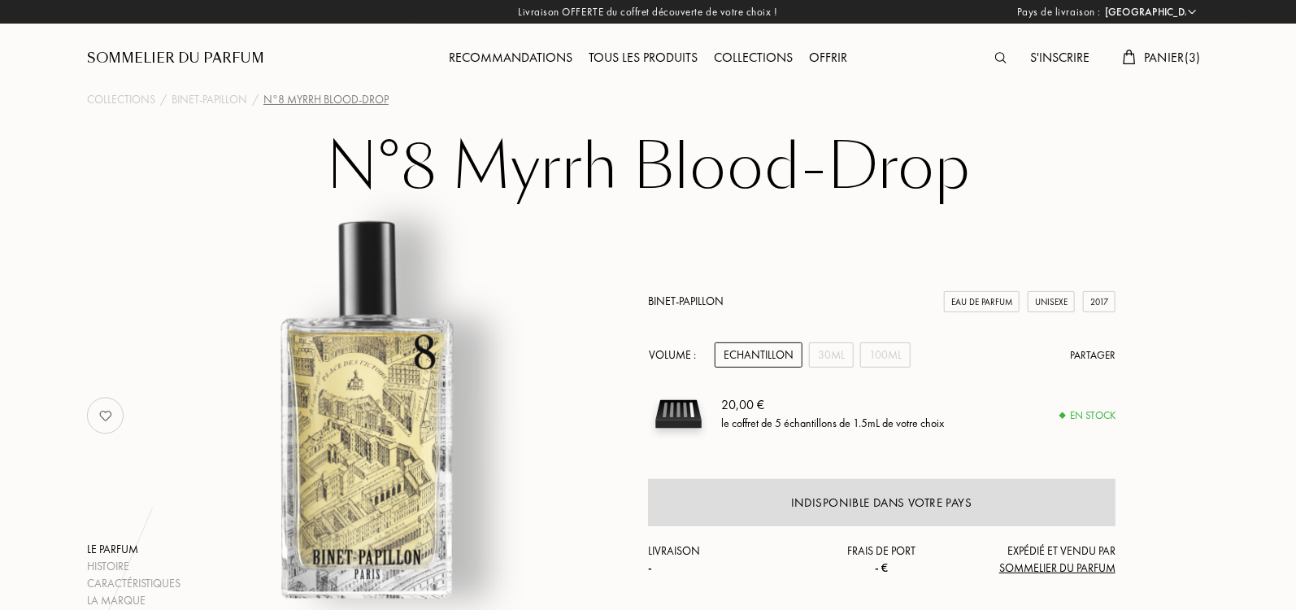
click at [711, 298] on link "Binet-Papillon" at bounding box center [686, 300] width 76 height 15
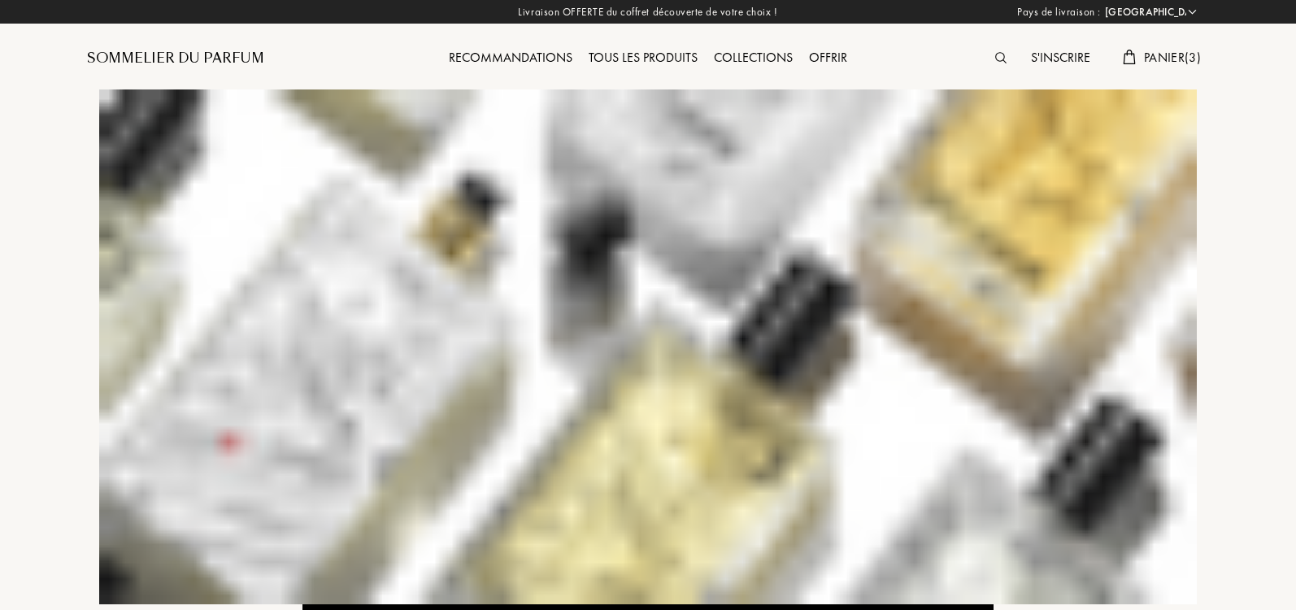
select select "IT"
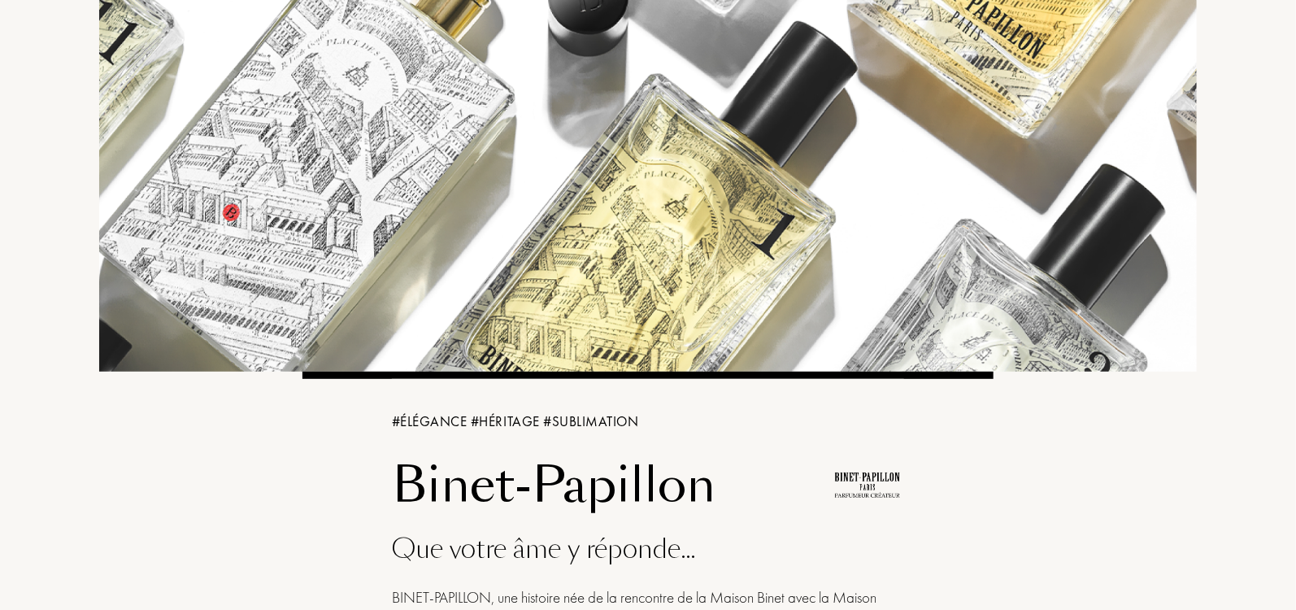
scroll to position [98, 0]
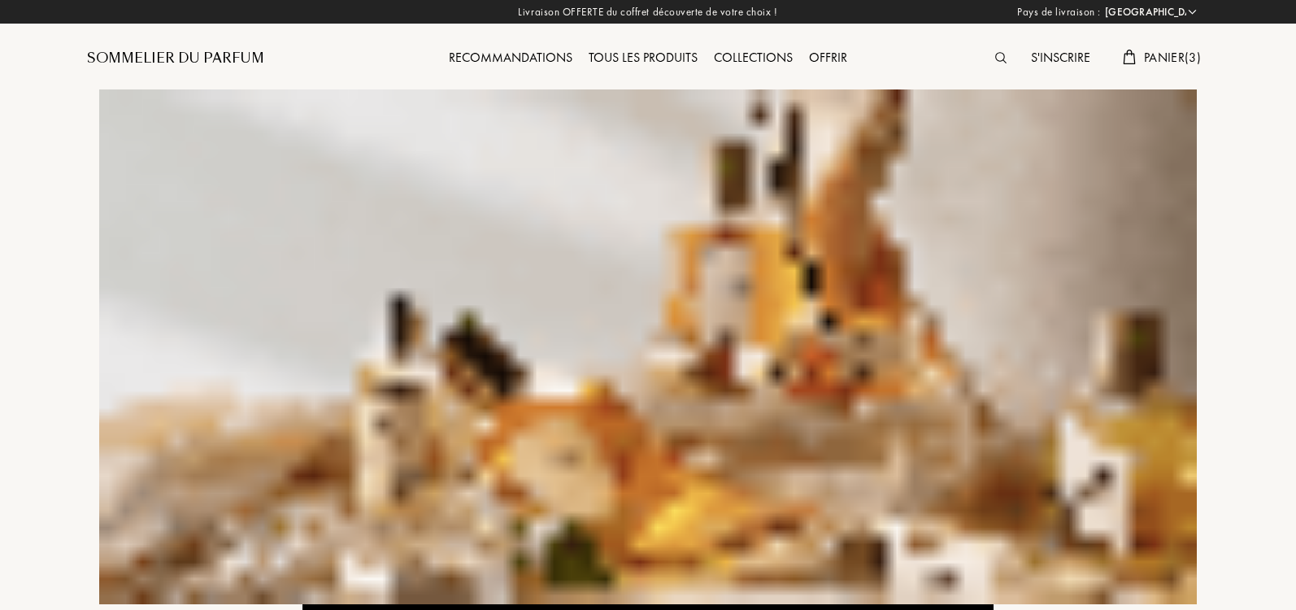
select select "IT"
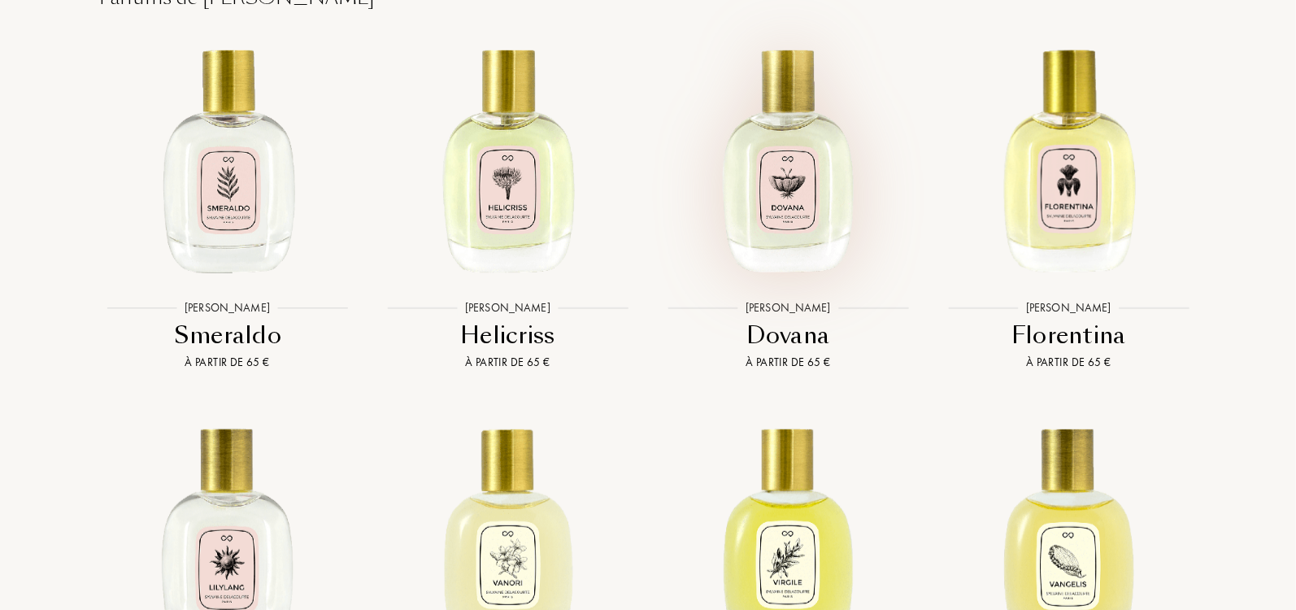
scroll to position [3225, 0]
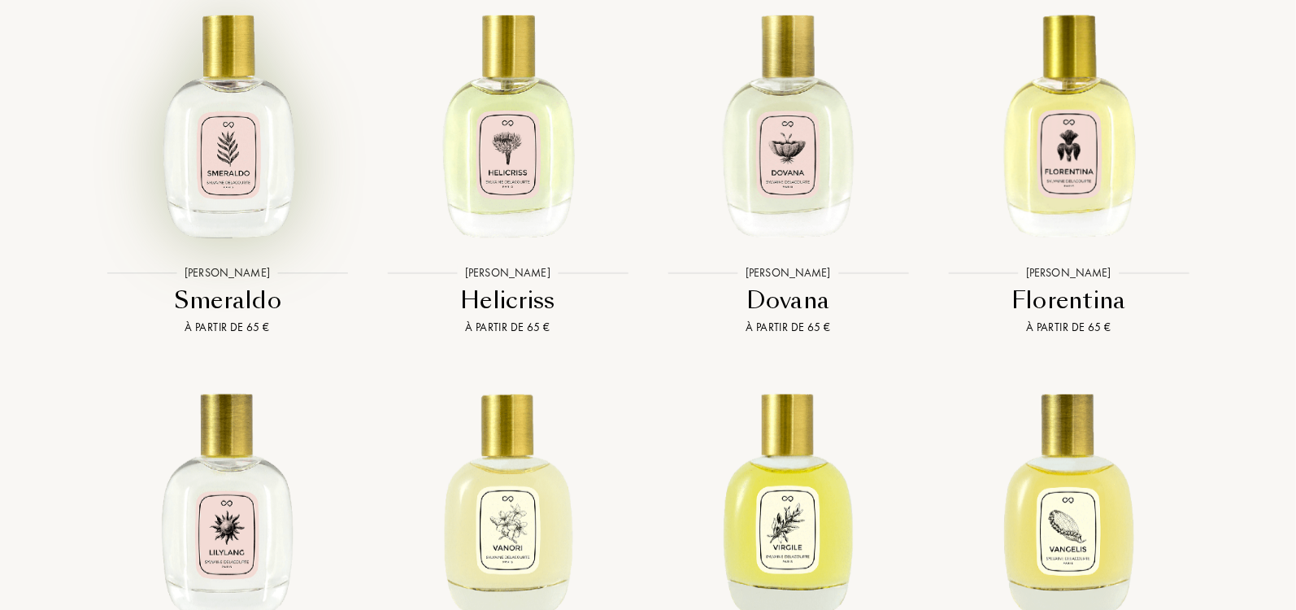
click at [259, 194] on img at bounding box center [227, 121] width 253 height 253
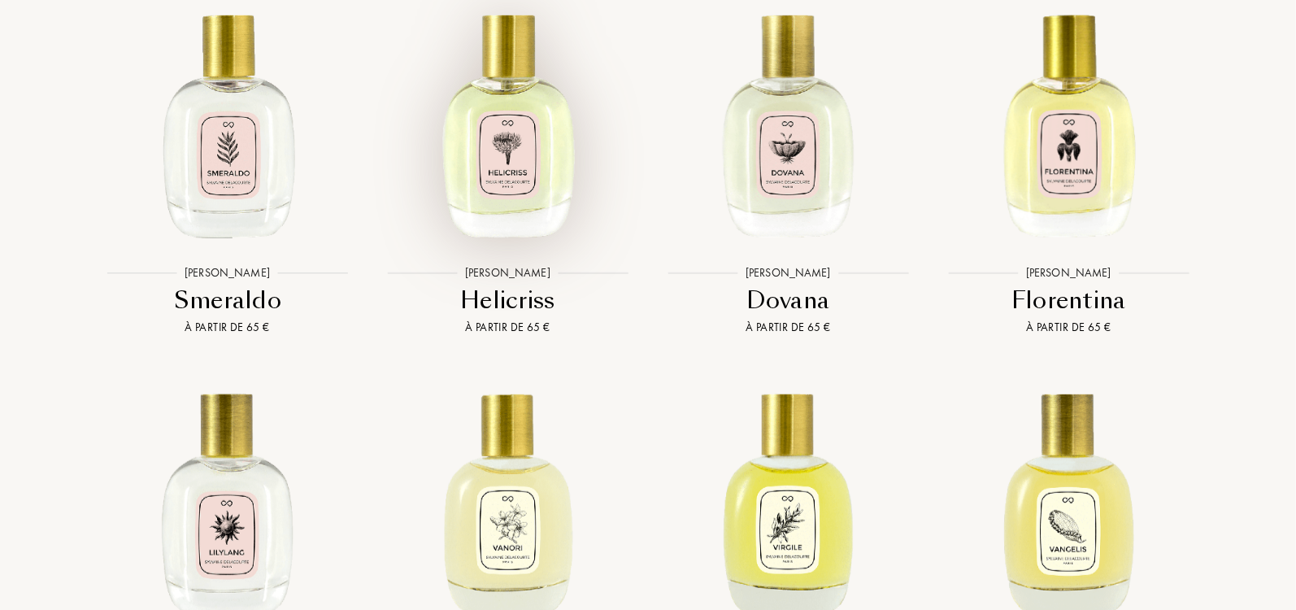
click at [510, 169] on img at bounding box center [507, 121] width 253 height 253
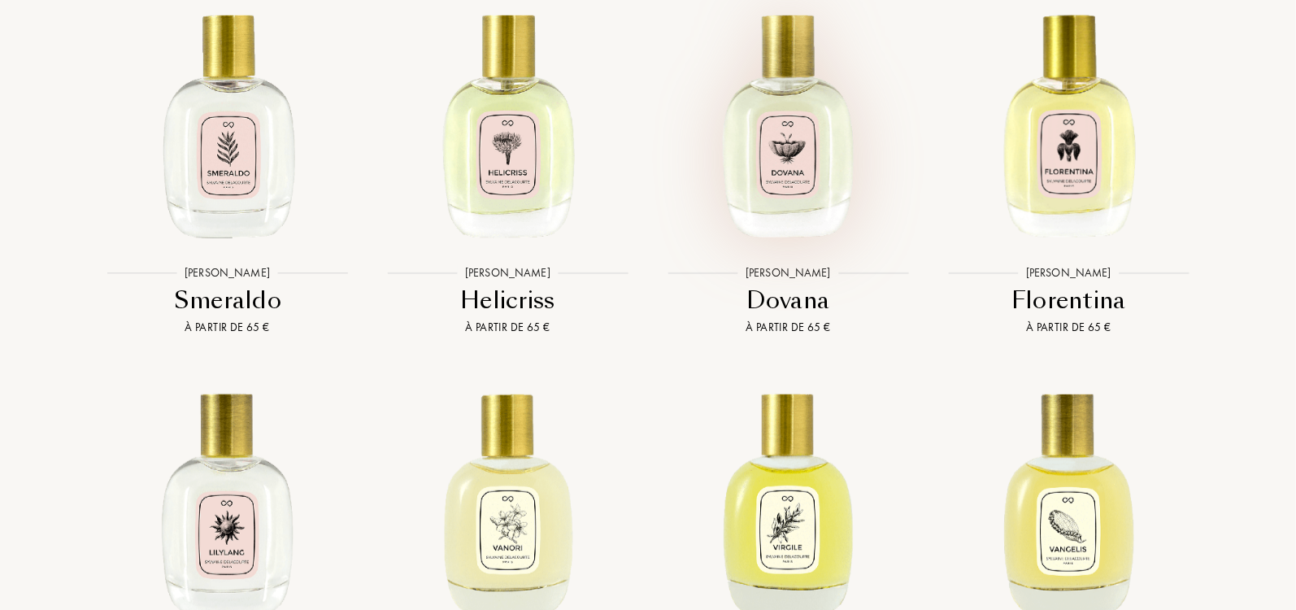
click at [818, 212] on img at bounding box center [788, 121] width 253 height 253
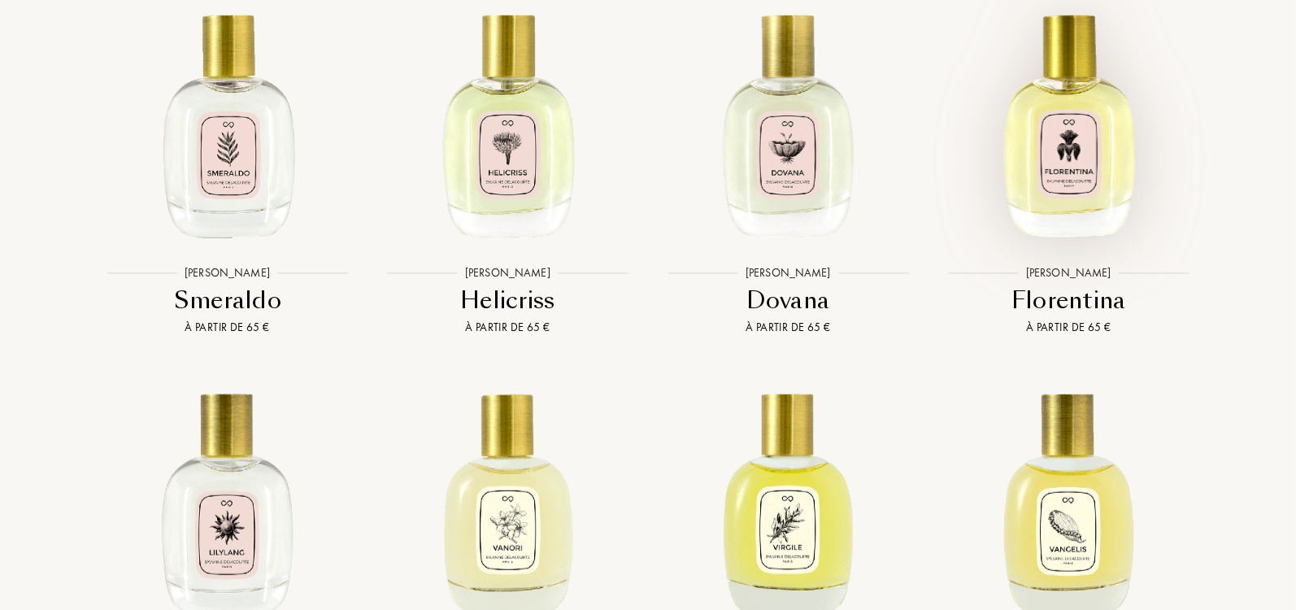
click at [1038, 172] on img at bounding box center [1068, 121] width 253 height 253
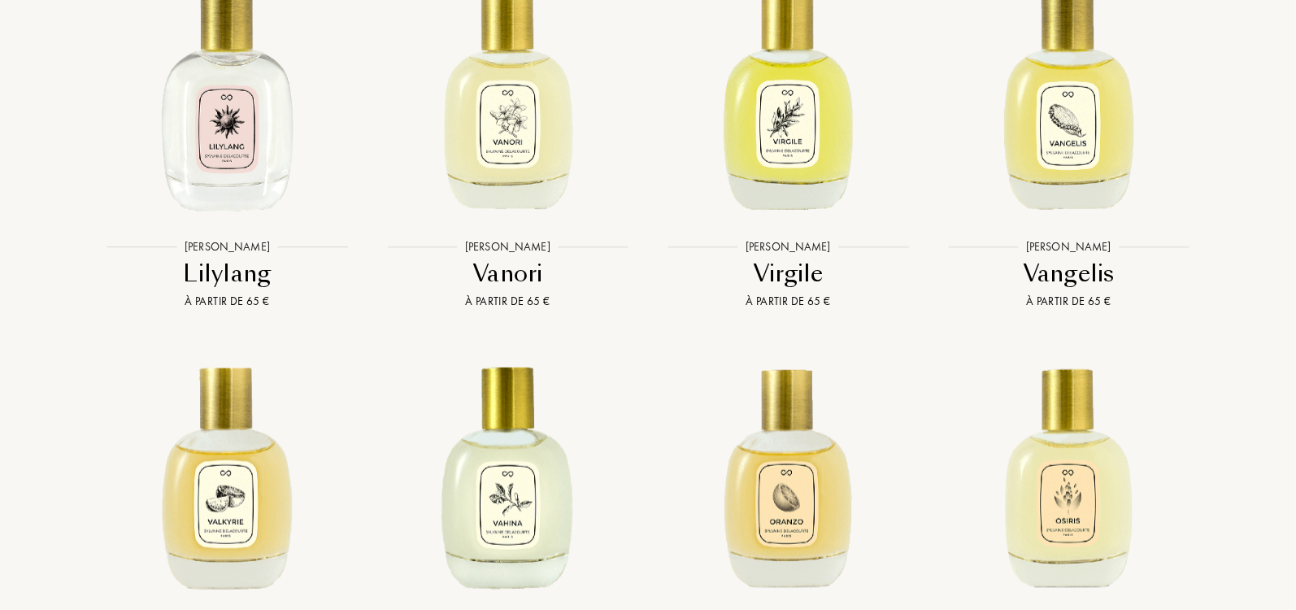
scroll to position [3793, 0]
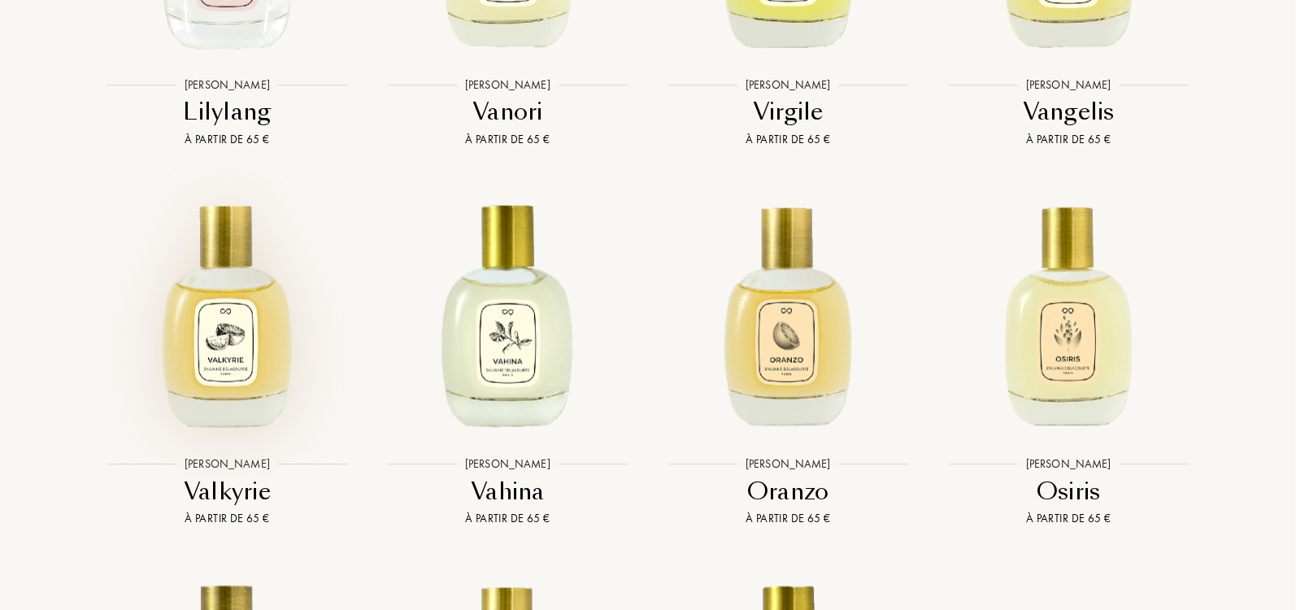
click at [272, 350] on img at bounding box center [227, 312] width 253 height 253
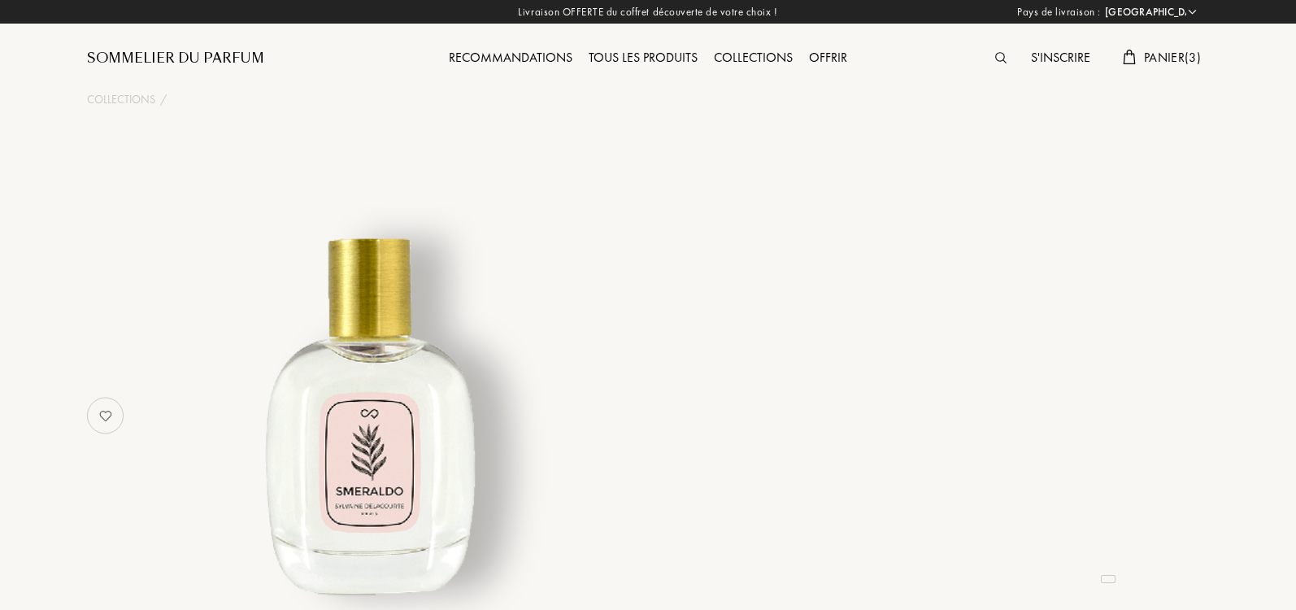
select select "IT"
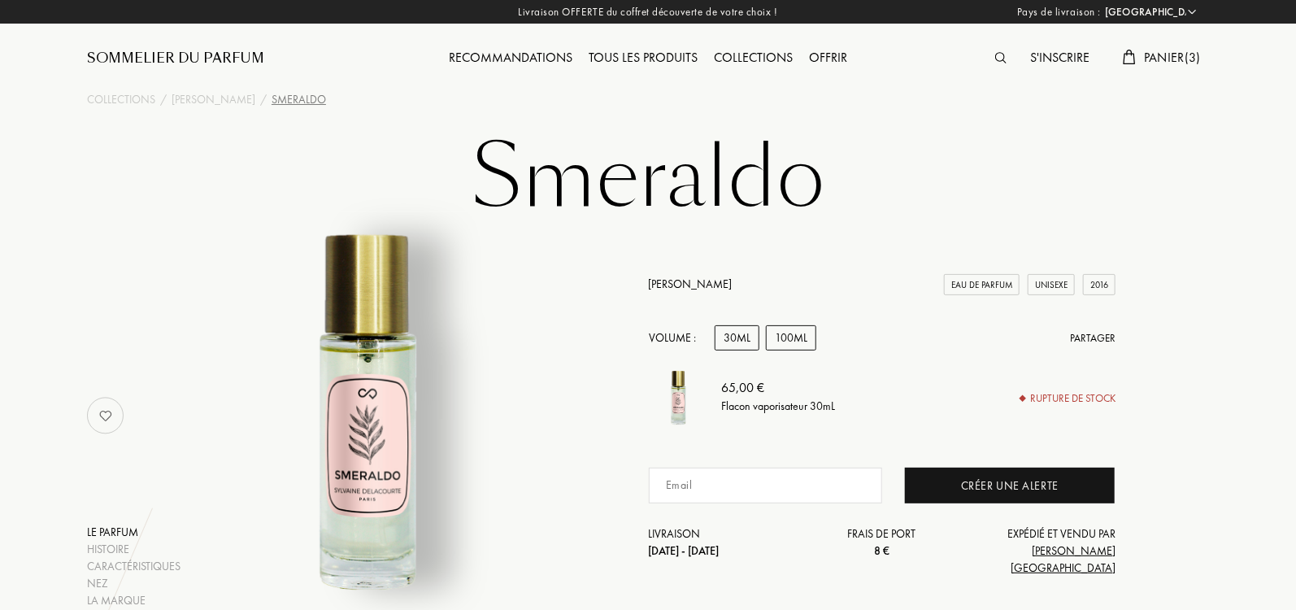
click at [783, 350] on div "100mL" at bounding box center [791, 337] width 50 height 25
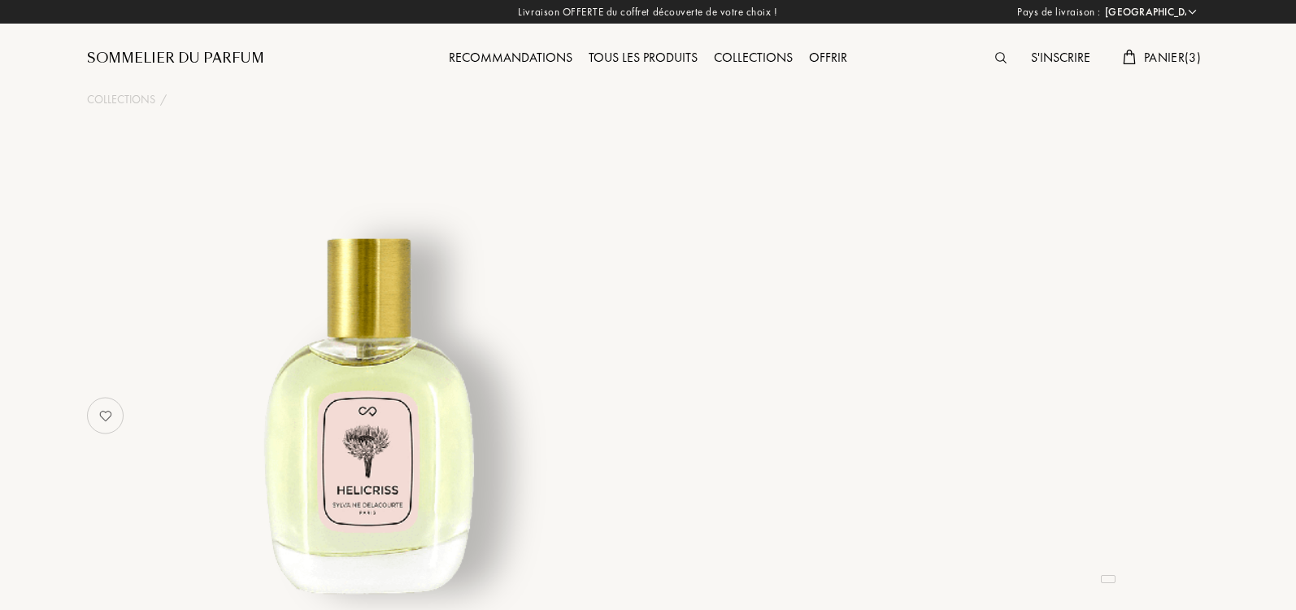
select select "IT"
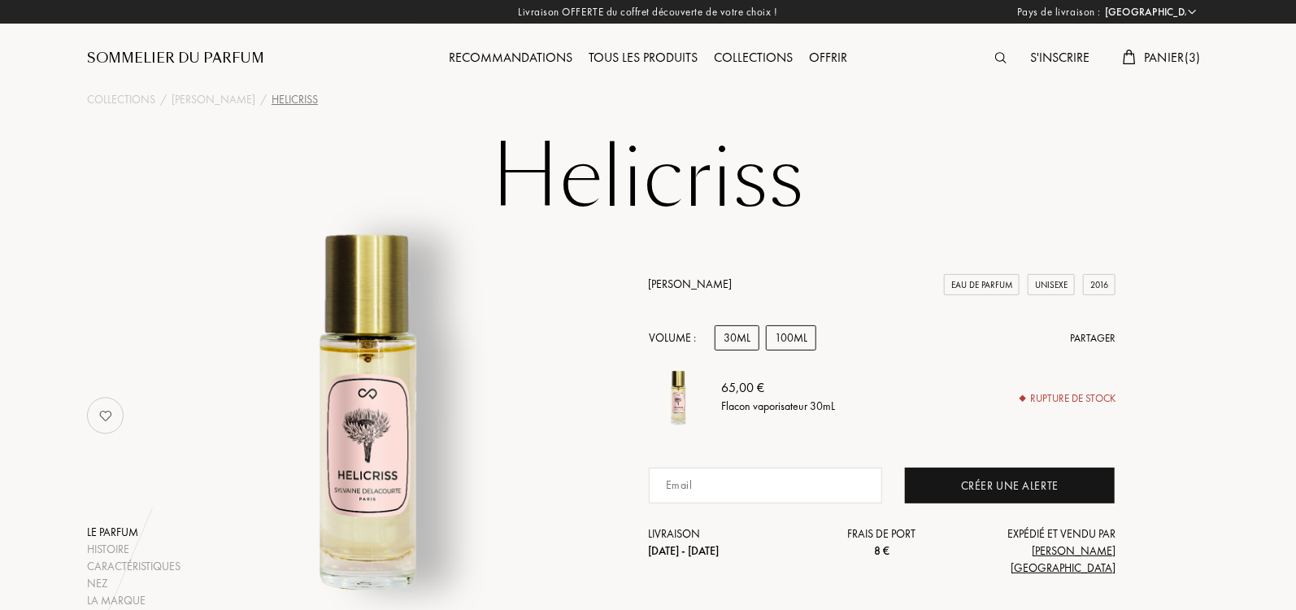
click at [785, 350] on div "100mL" at bounding box center [791, 337] width 50 height 25
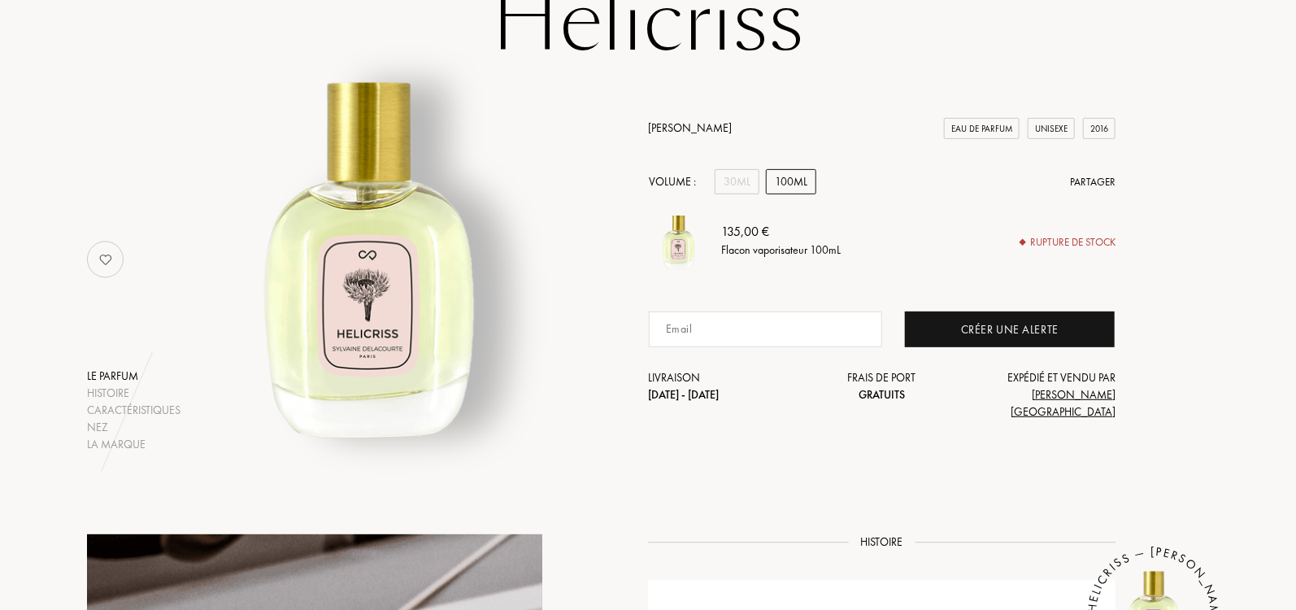
scroll to position [50, 0]
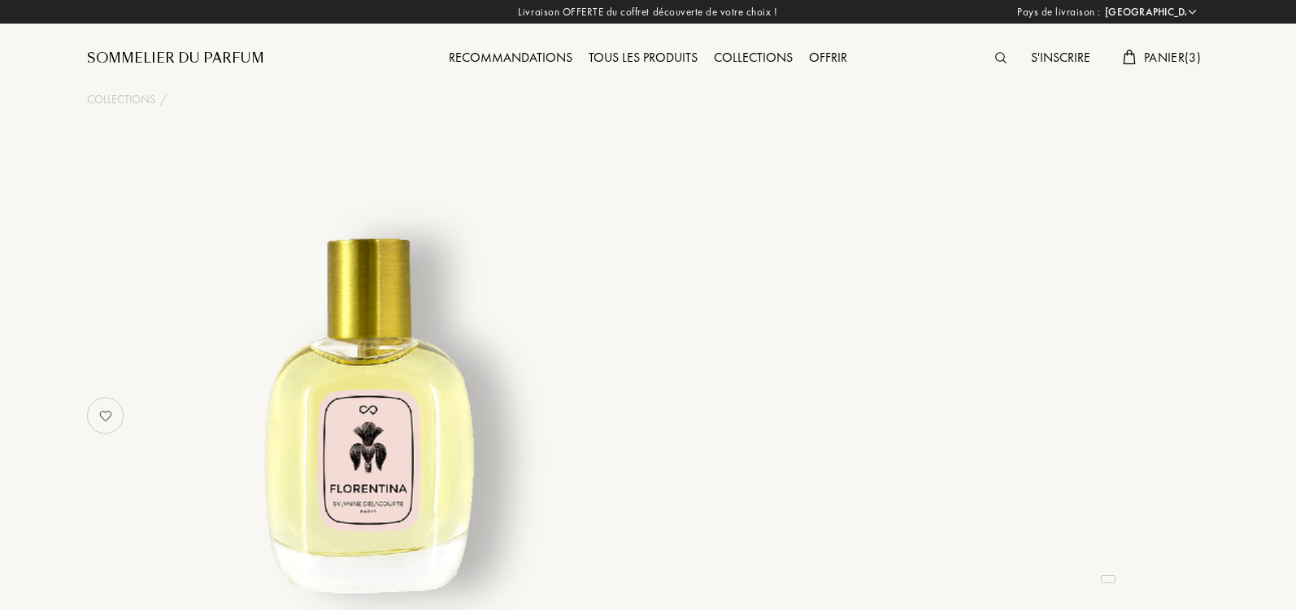
select select "IT"
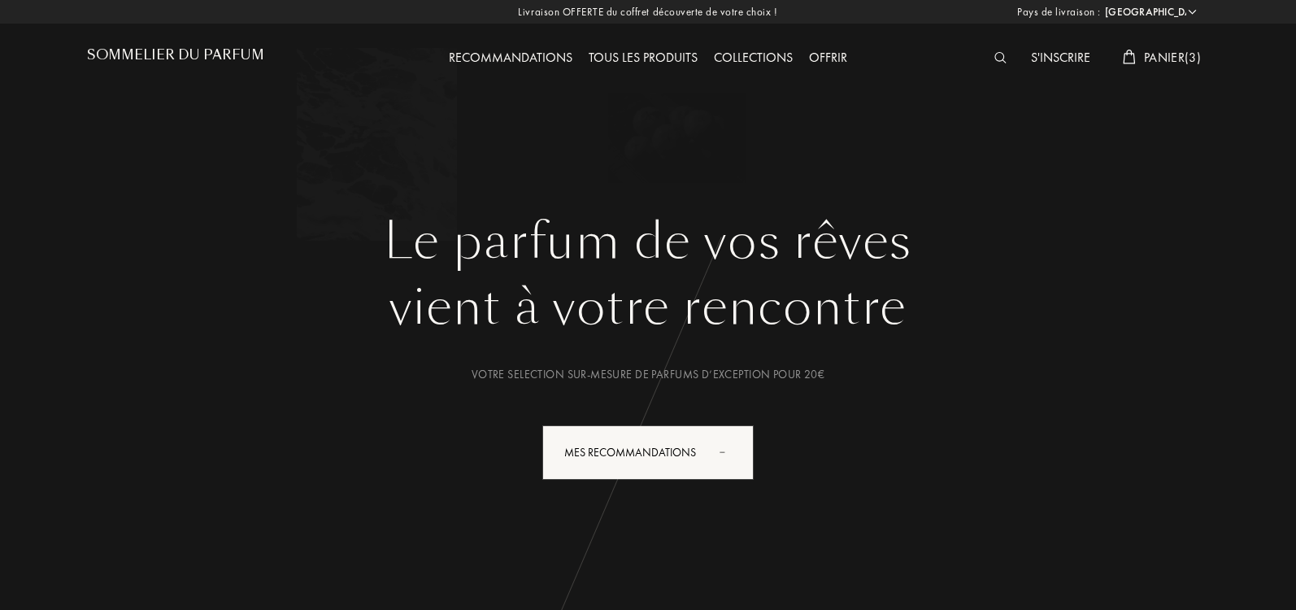
select select "IT"
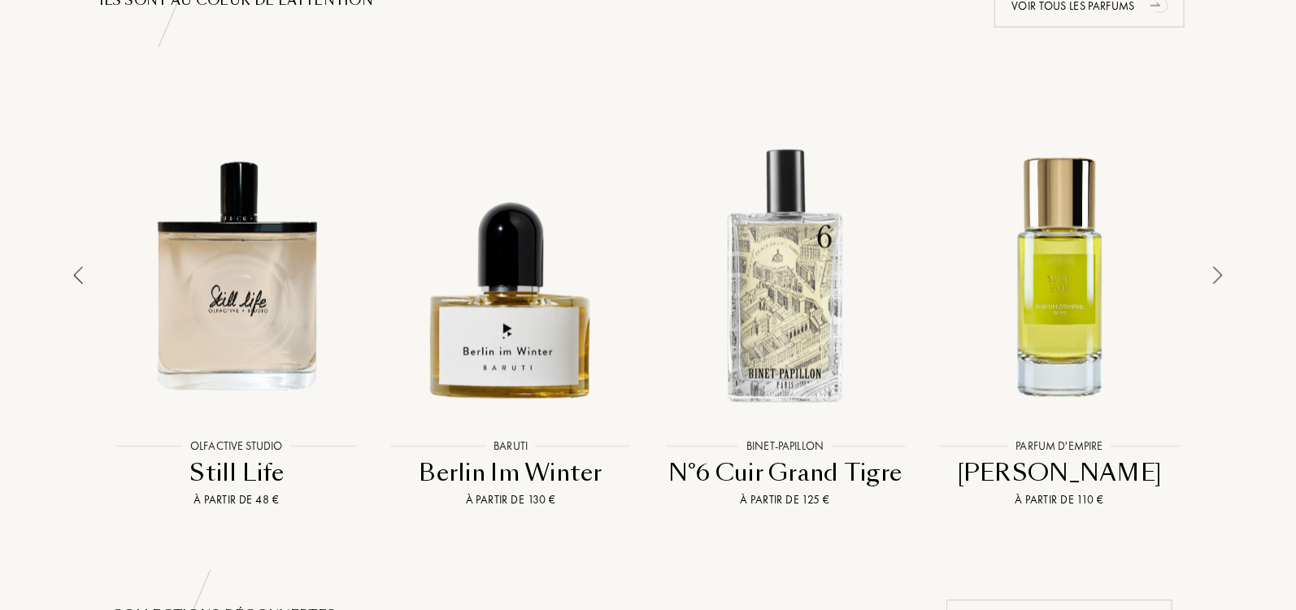
click at [1215, 272] on img at bounding box center [1218, 276] width 10 height 18
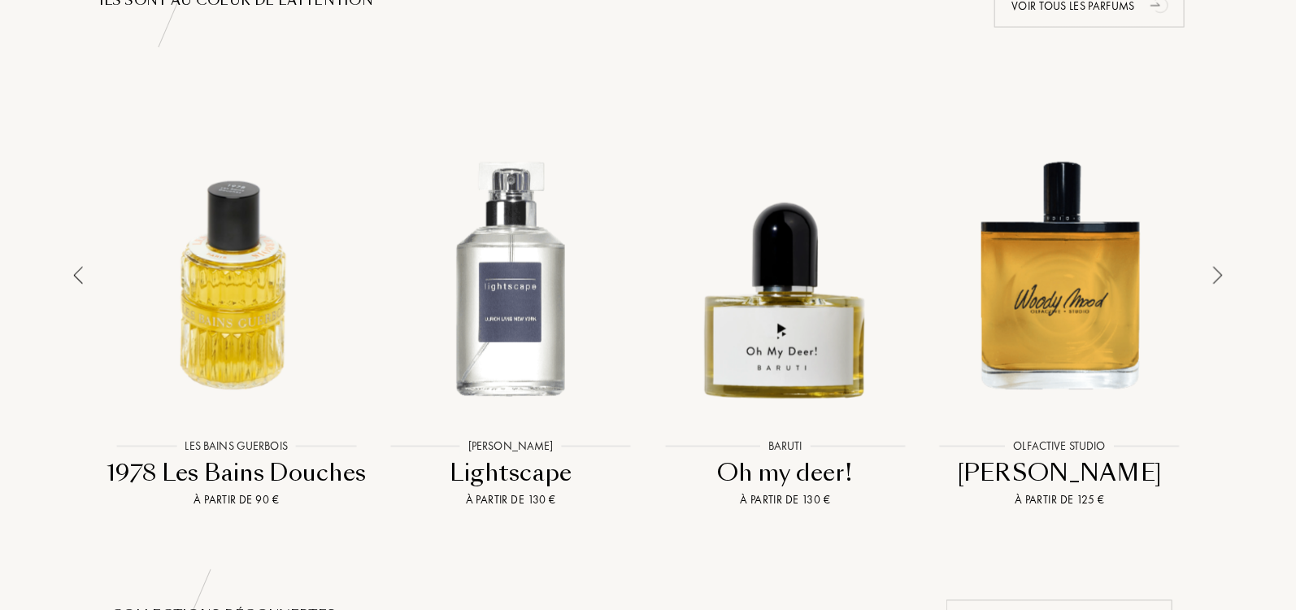
click at [1217, 272] on img at bounding box center [1218, 276] width 10 height 18
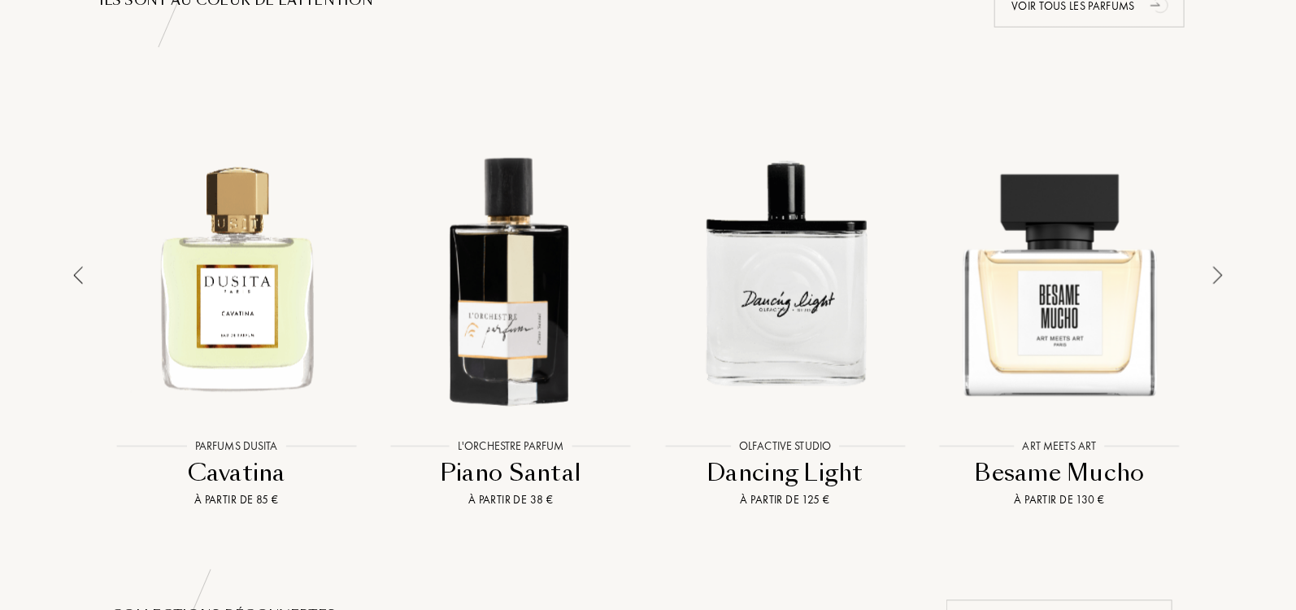
click at [1217, 272] on img at bounding box center [1218, 276] width 10 height 18
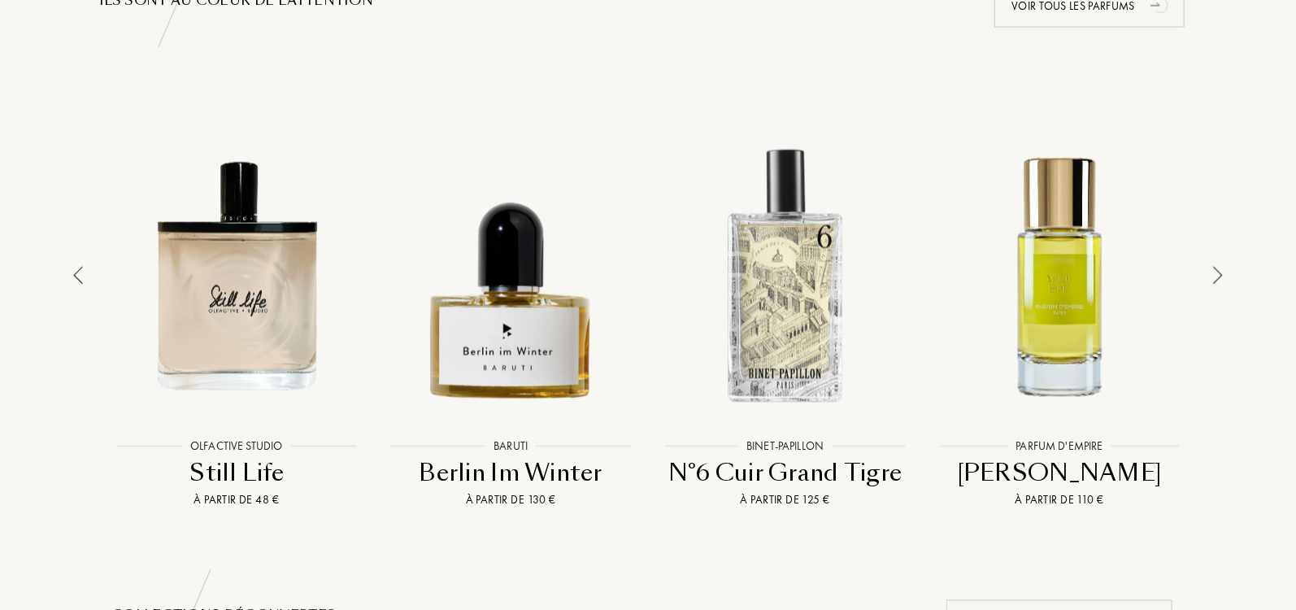
click at [1217, 272] on img at bounding box center [1218, 276] width 10 height 18
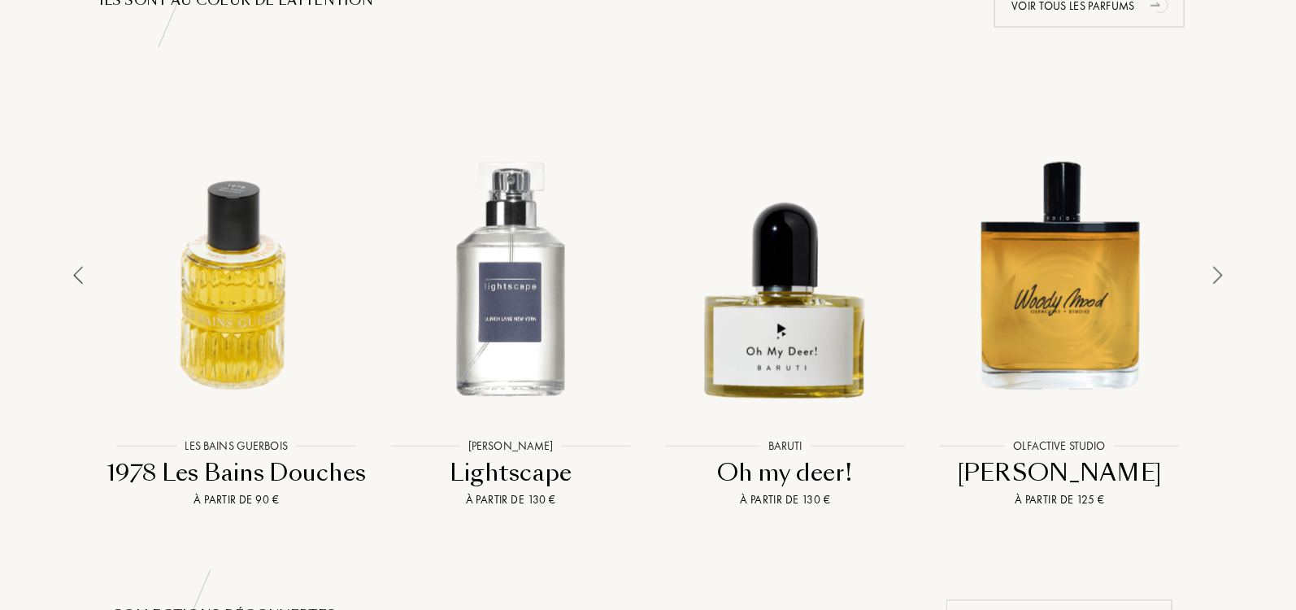
click at [1217, 272] on img at bounding box center [1218, 276] width 10 height 18
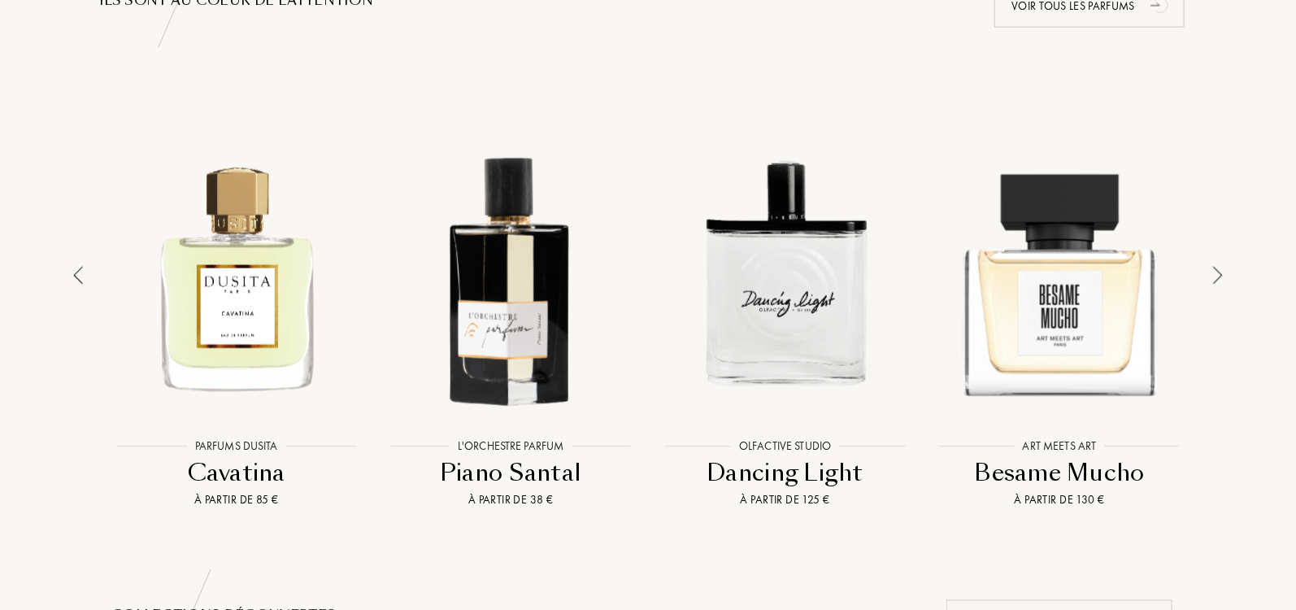
click at [1127, 282] on div at bounding box center [1060, 275] width 267 height 302
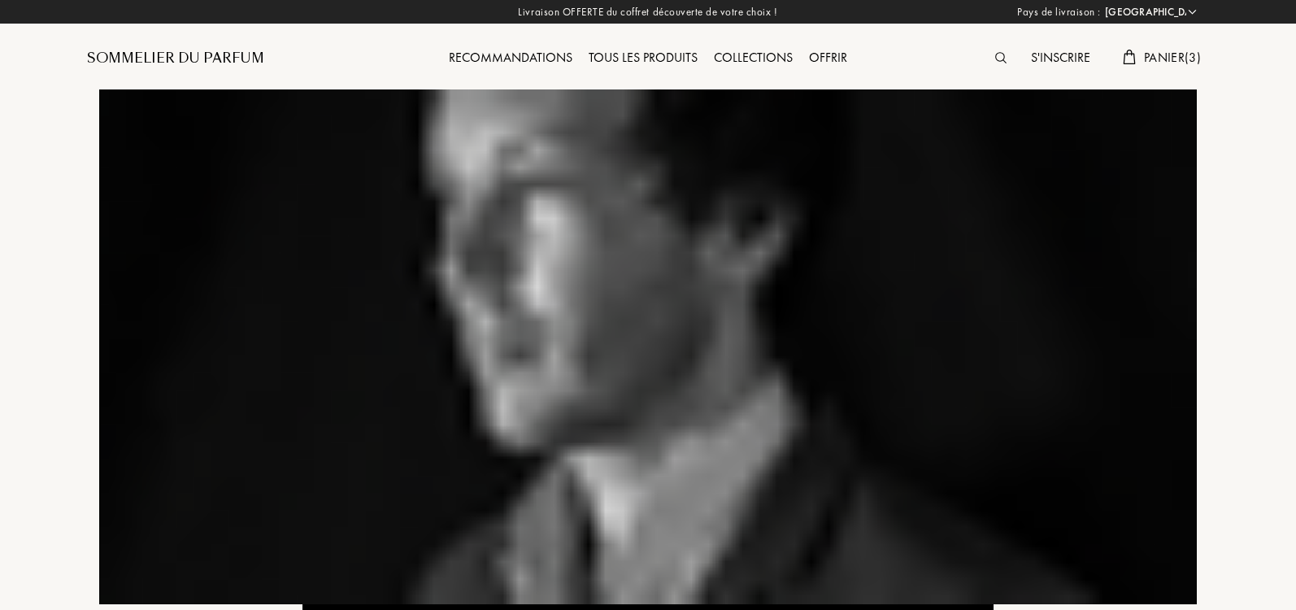
select select "IT"
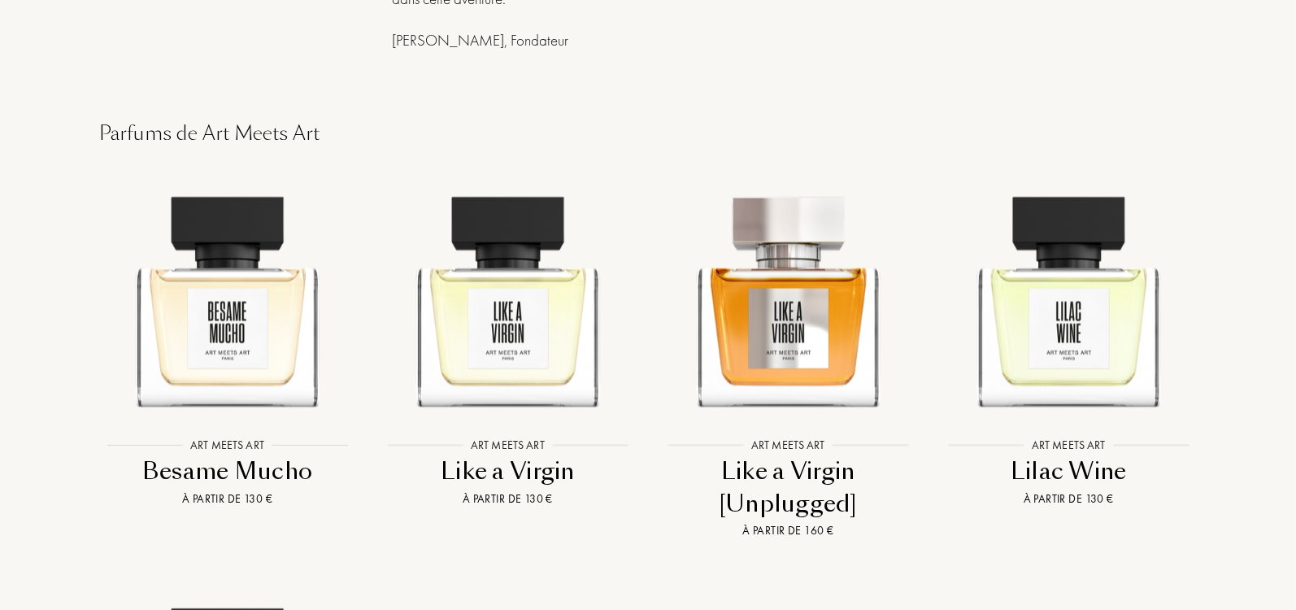
scroll to position [1642, 0]
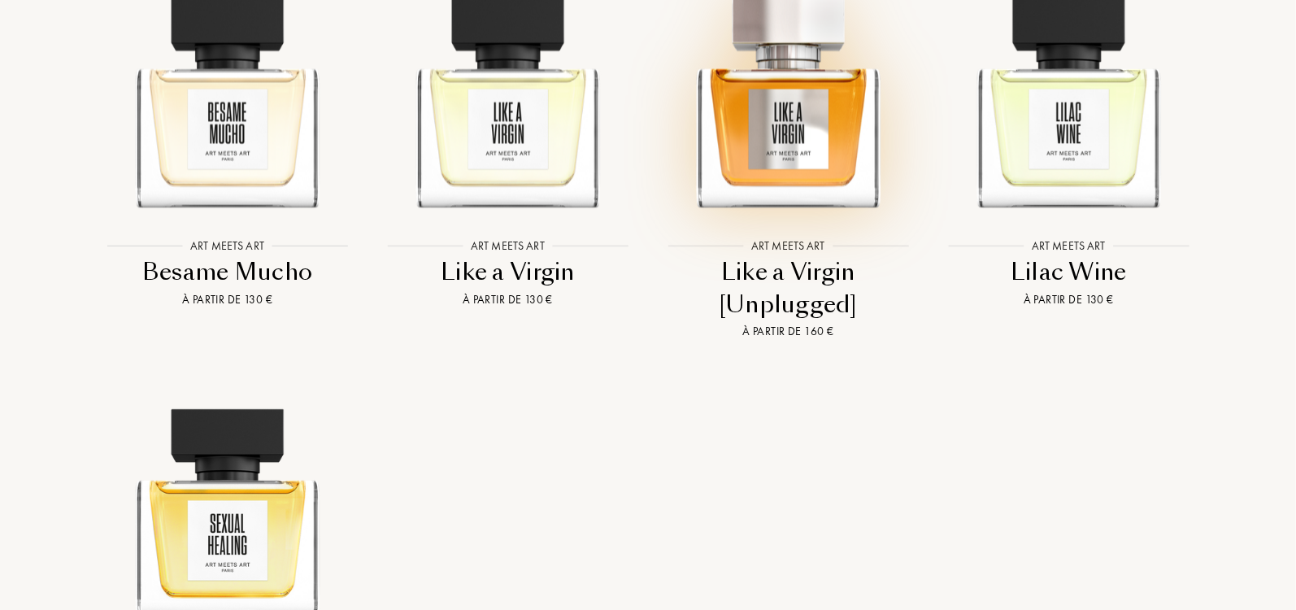
click at [806, 93] on img at bounding box center [788, 93] width 253 height 253
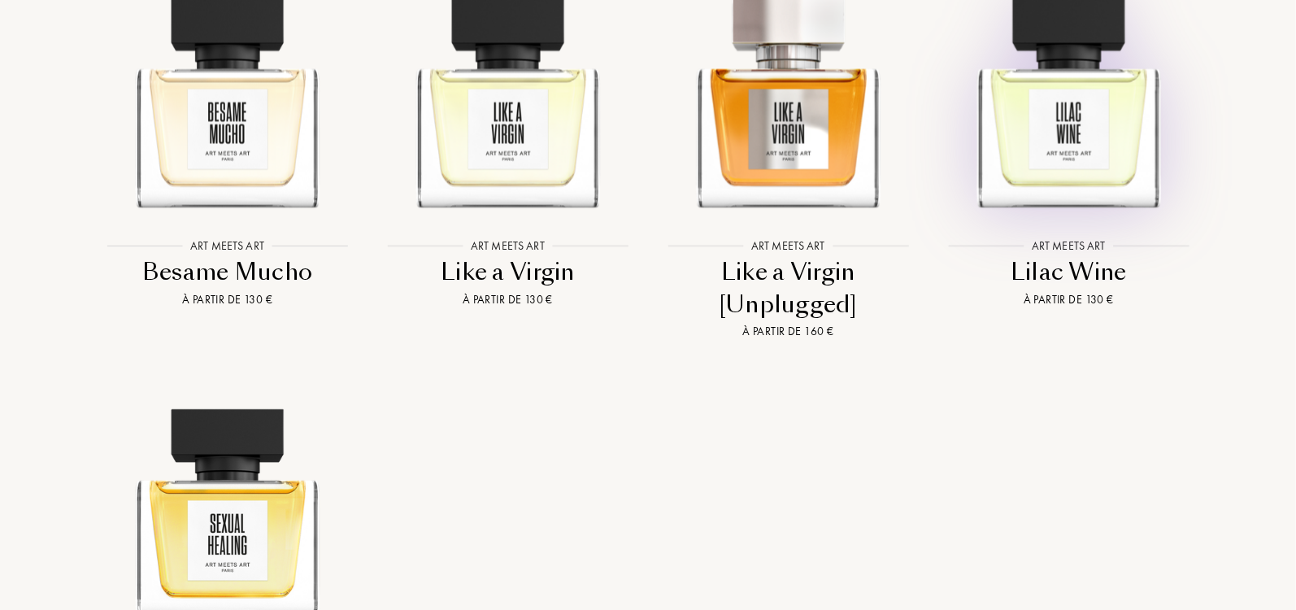
click at [1089, 97] on img at bounding box center [1068, 93] width 253 height 253
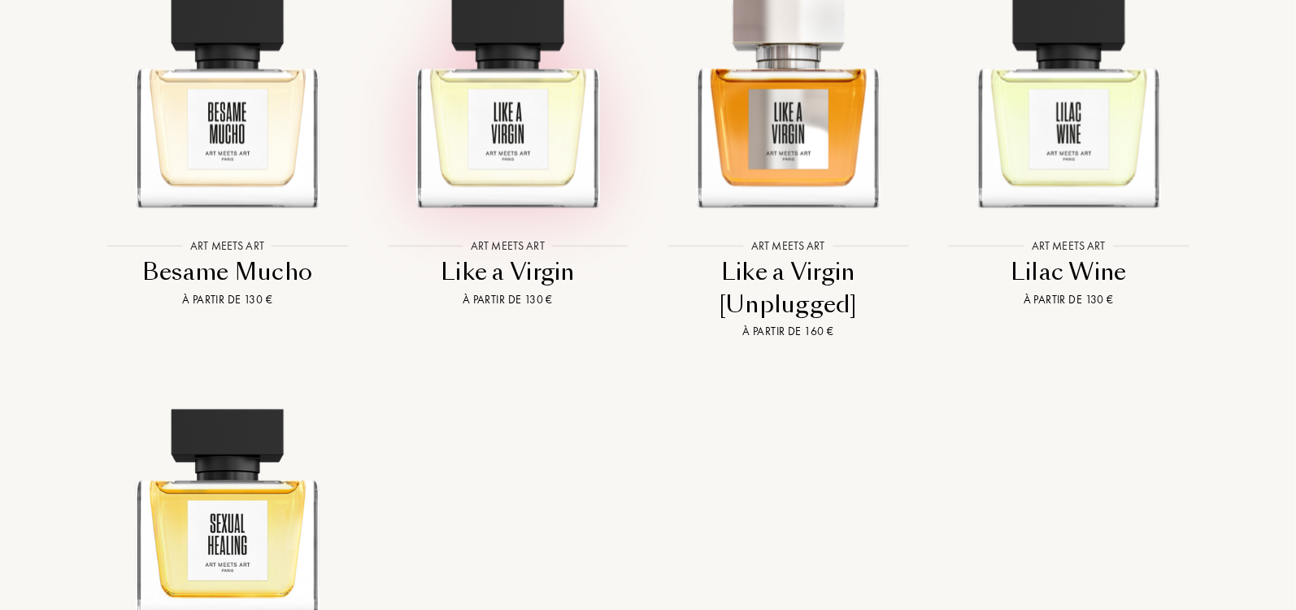
click at [538, 107] on img at bounding box center [507, 93] width 253 height 253
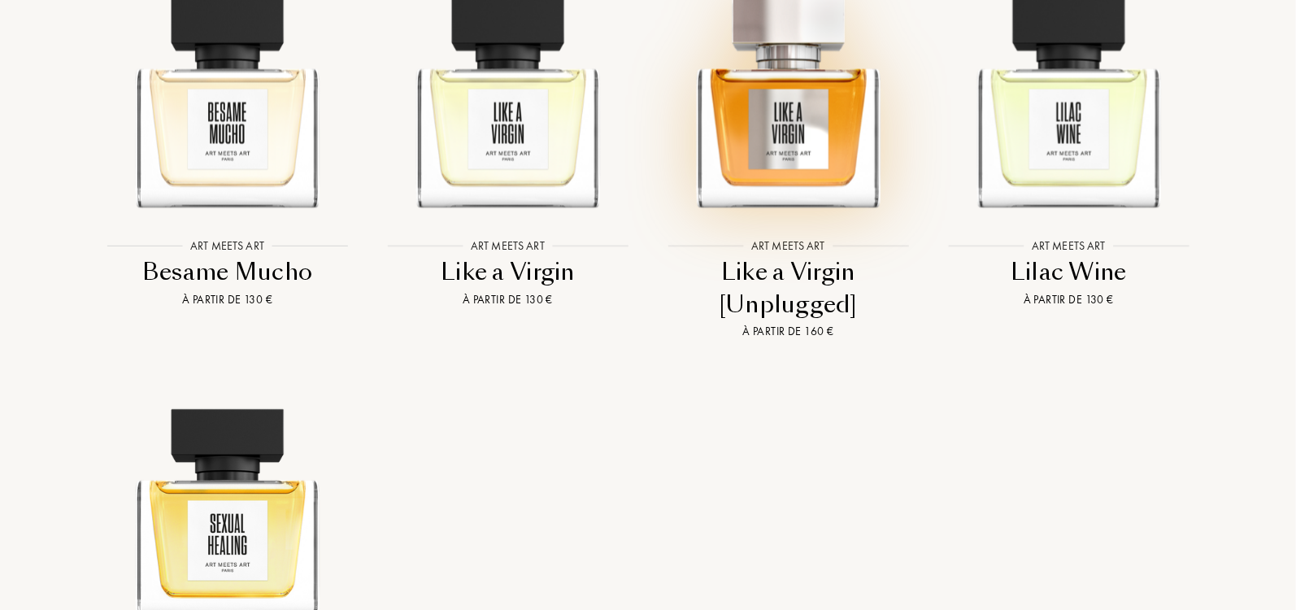
click at [710, 108] on img at bounding box center [788, 93] width 253 height 253
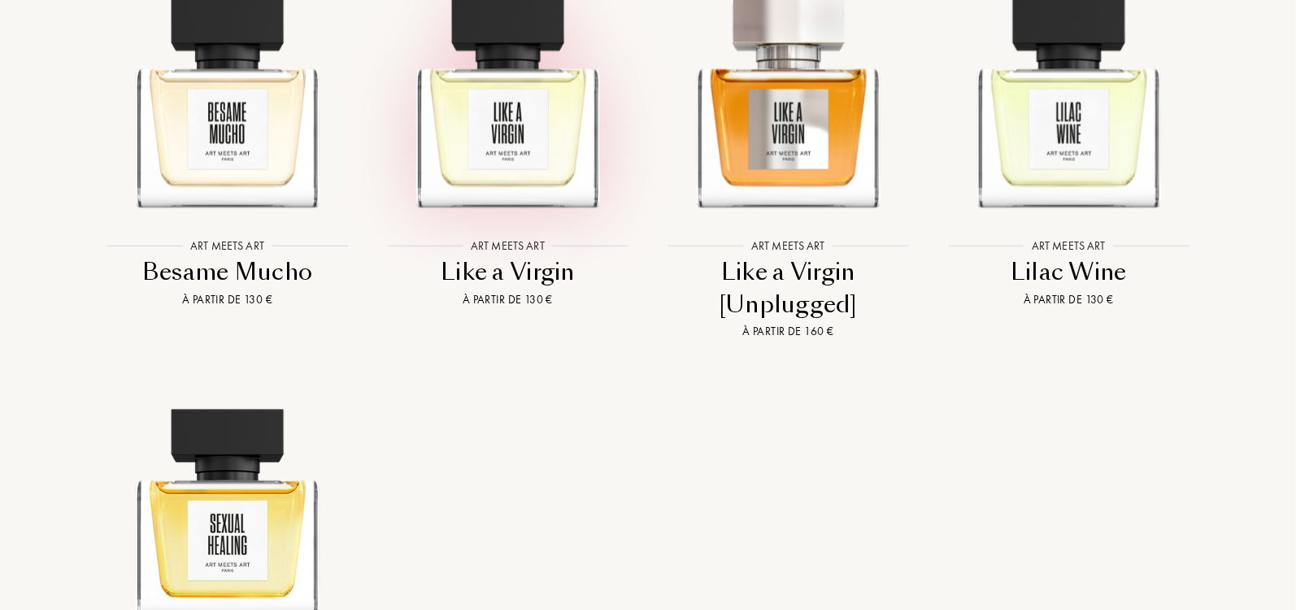
click at [559, 159] on img at bounding box center [507, 93] width 253 height 253
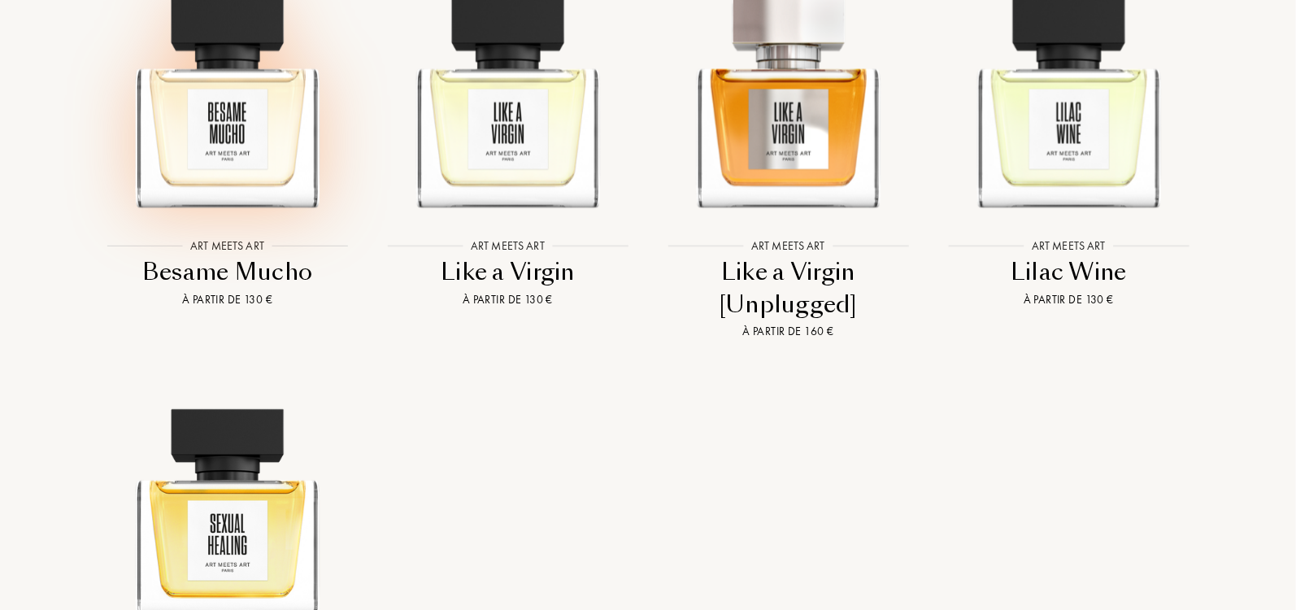
click at [261, 116] on img at bounding box center [227, 93] width 253 height 253
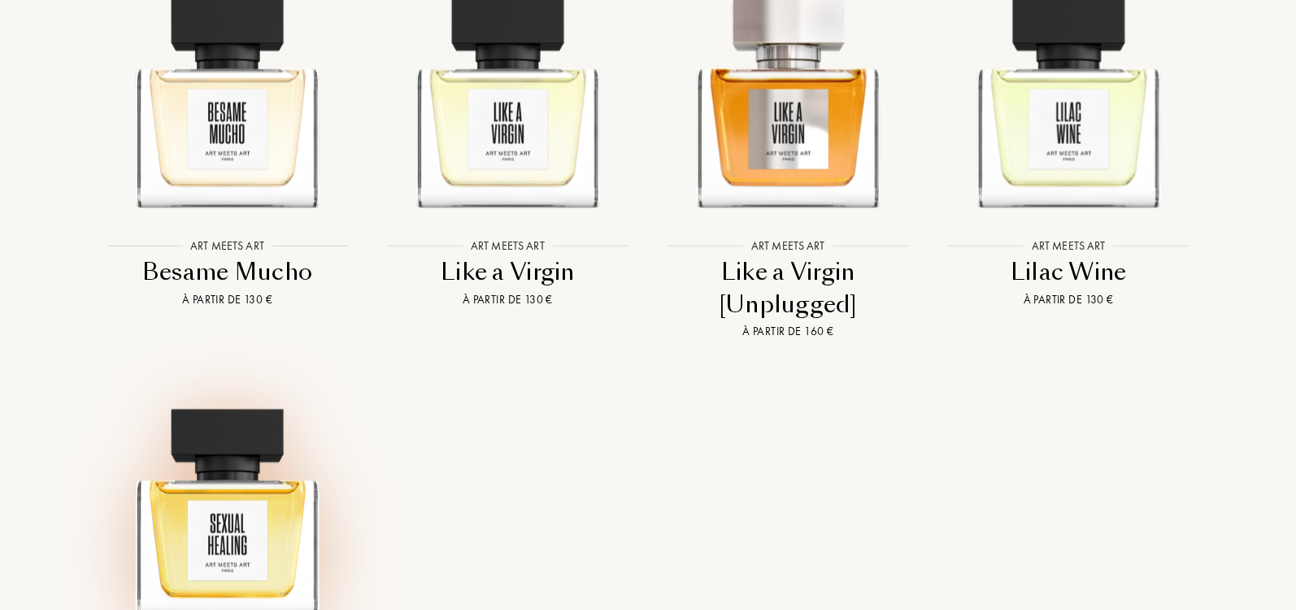
click at [290, 540] on img at bounding box center [227, 504] width 253 height 253
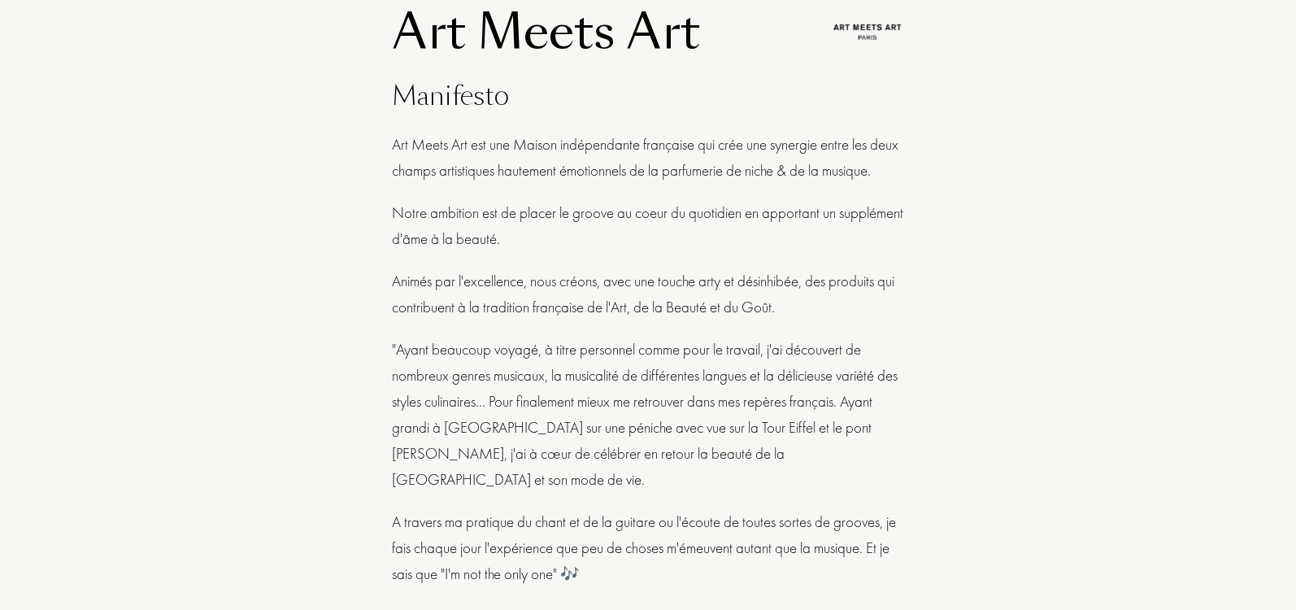
scroll to position [0, 0]
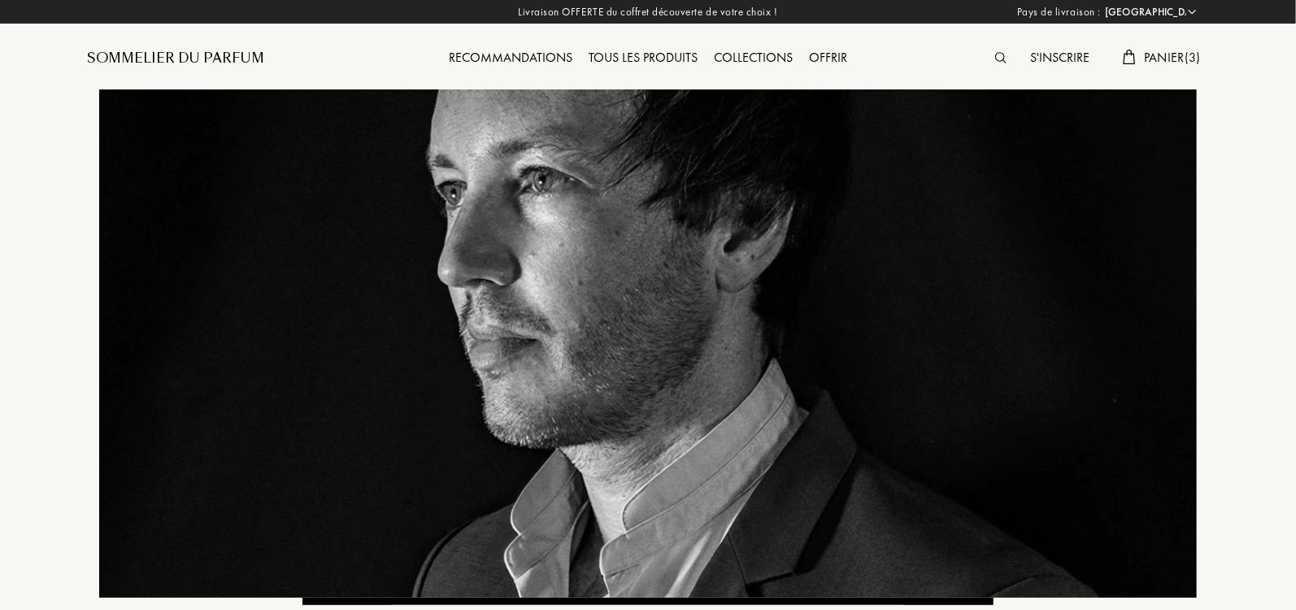
click at [204, 59] on div "Sommelier du Parfum" at bounding box center [175, 59] width 177 height 20
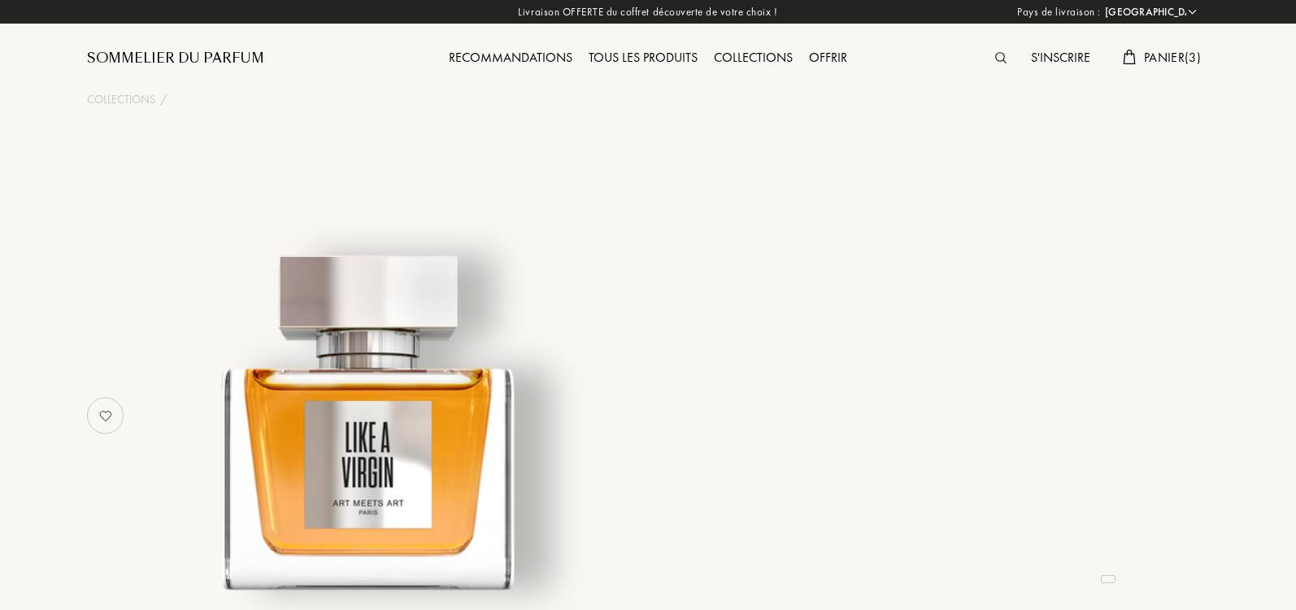
select select "IT"
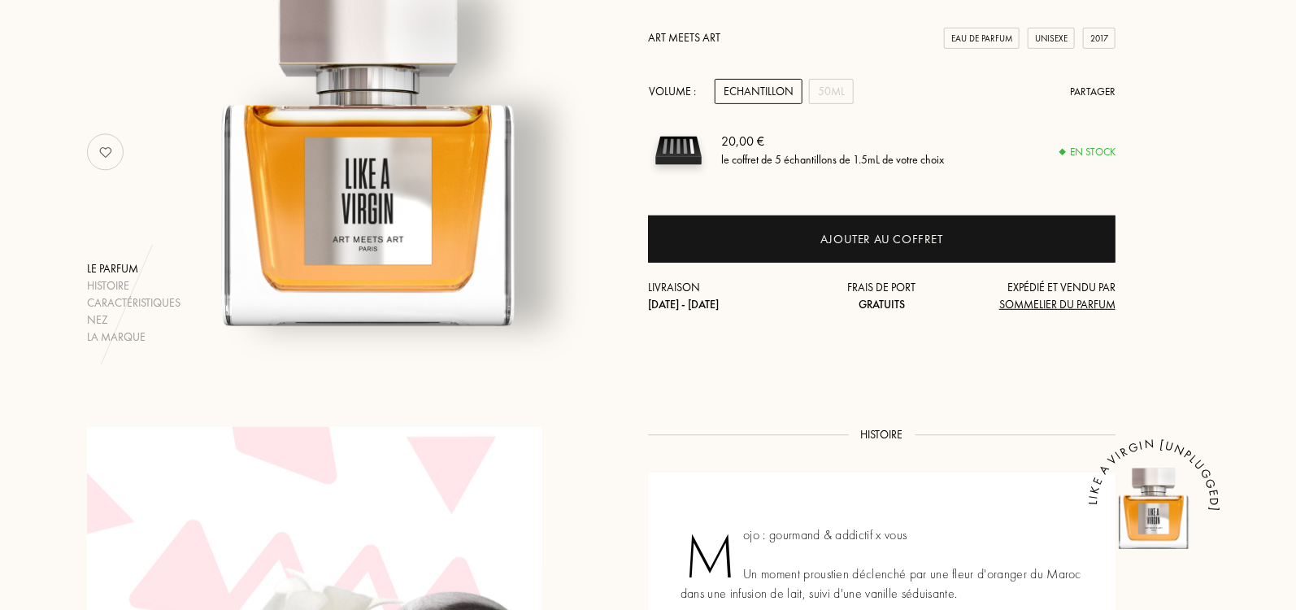
scroll to position [208, 0]
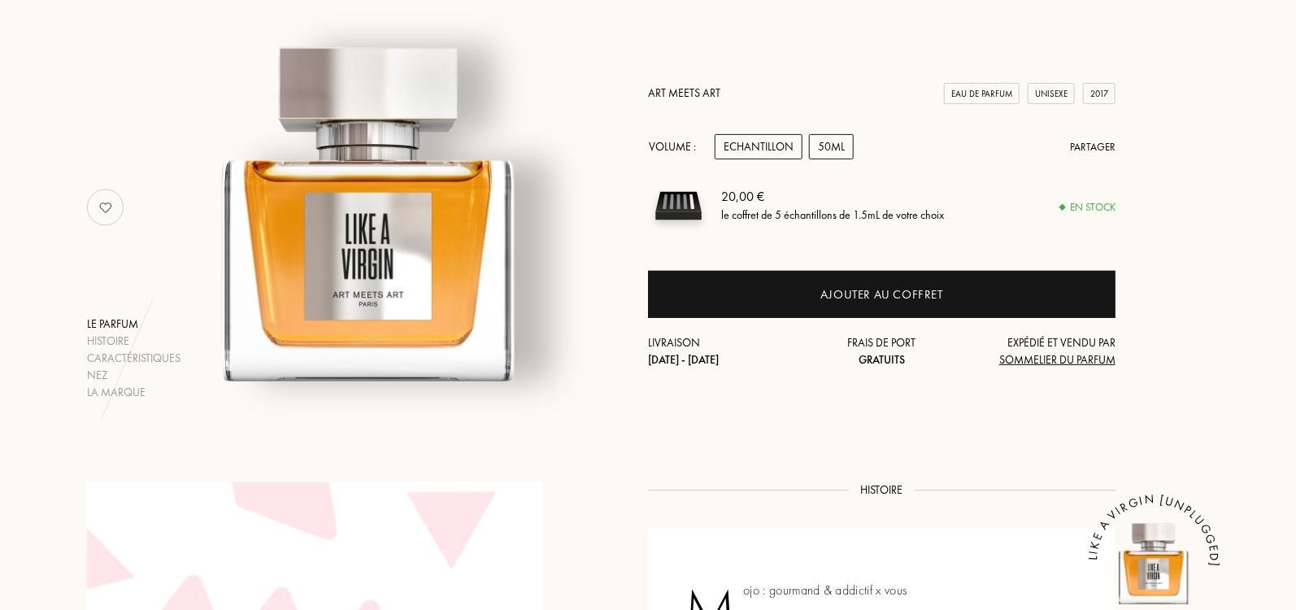
click at [836, 146] on div "50mL" at bounding box center [831, 146] width 45 height 25
click at [757, 147] on div "Echantillon" at bounding box center [759, 146] width 88 height 25
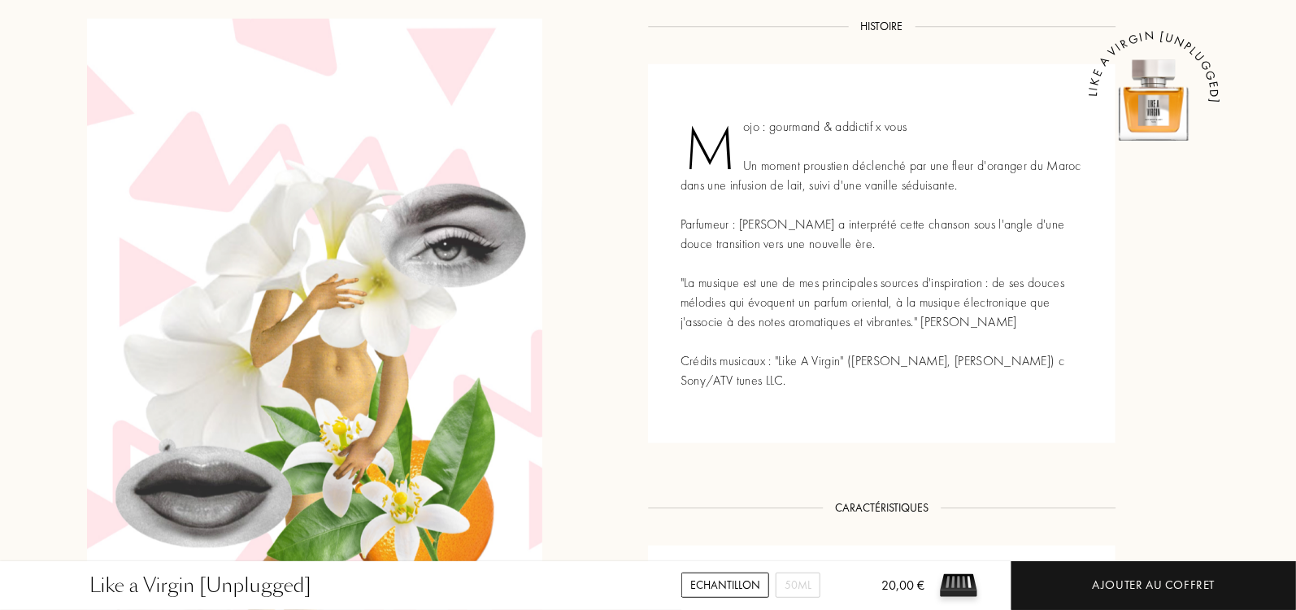
scroll to position [687, 0]
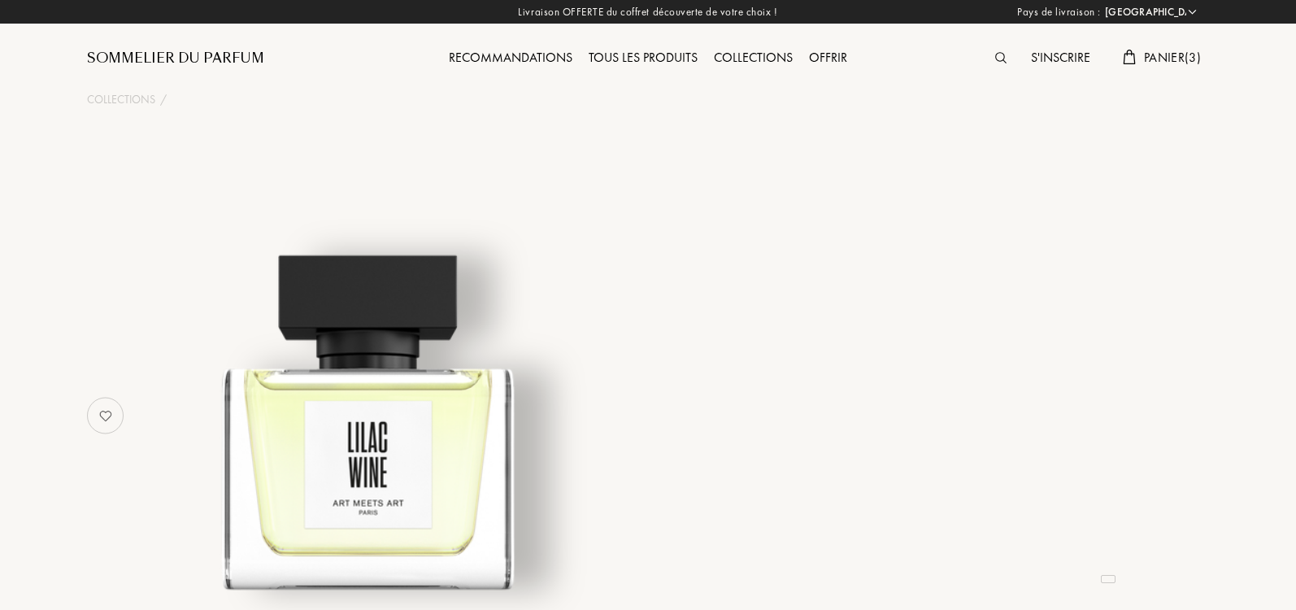
select select "IT"
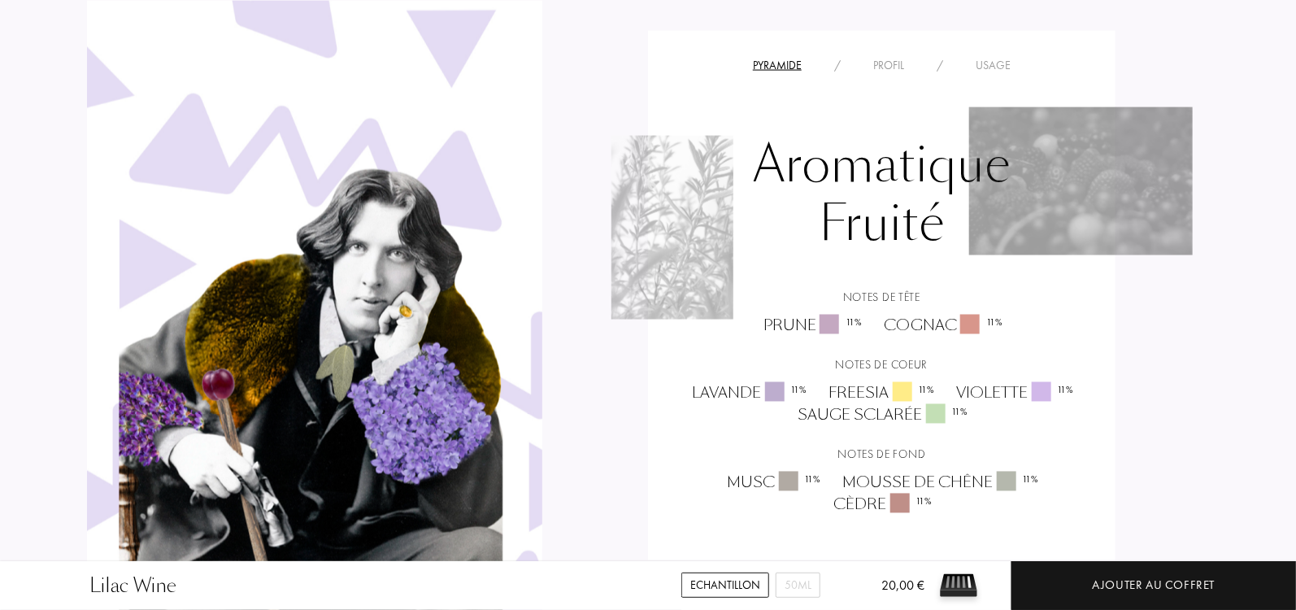
scroll to position [1232, 0]
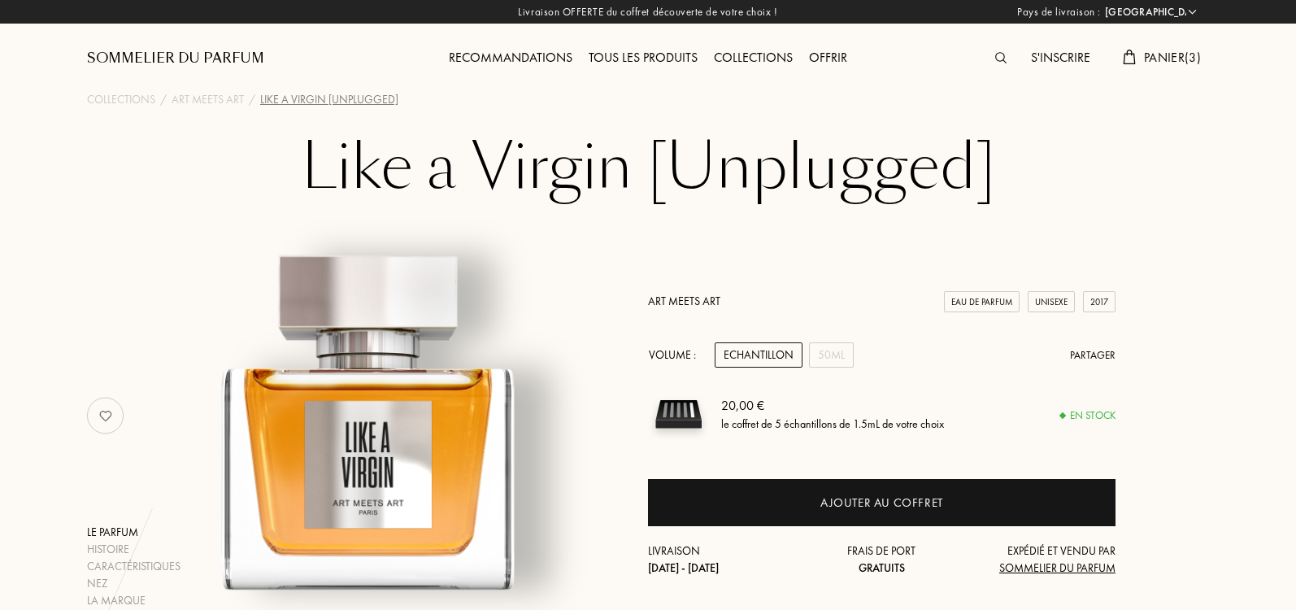
select select "IT"
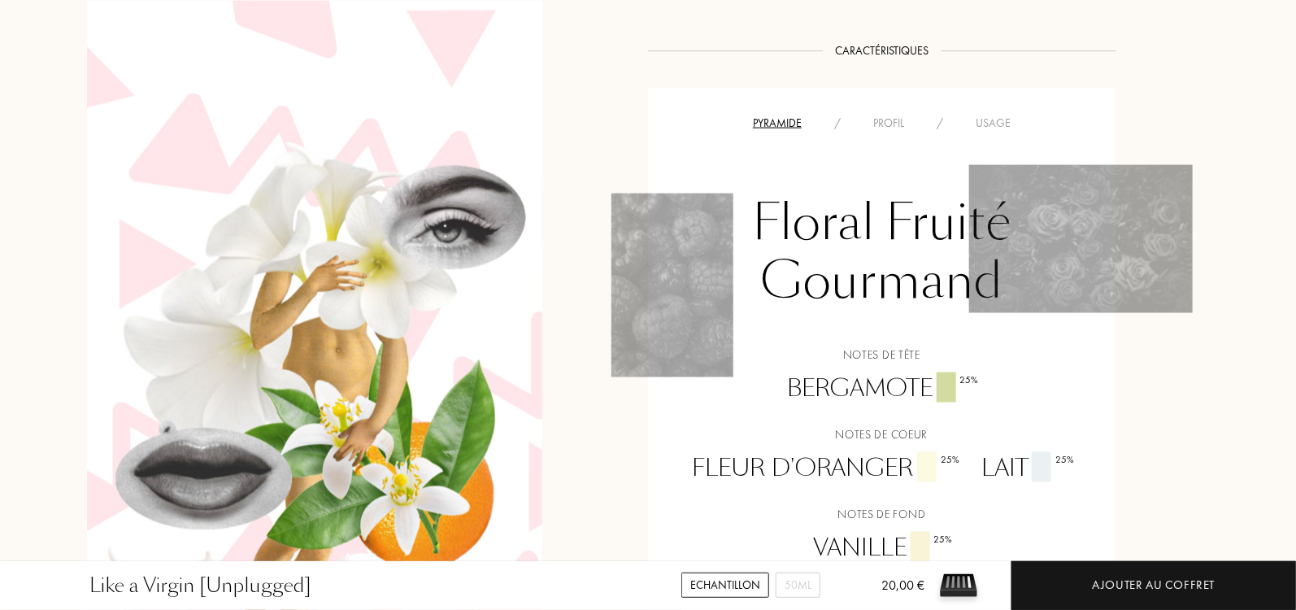
scroll to position [1052, 0]
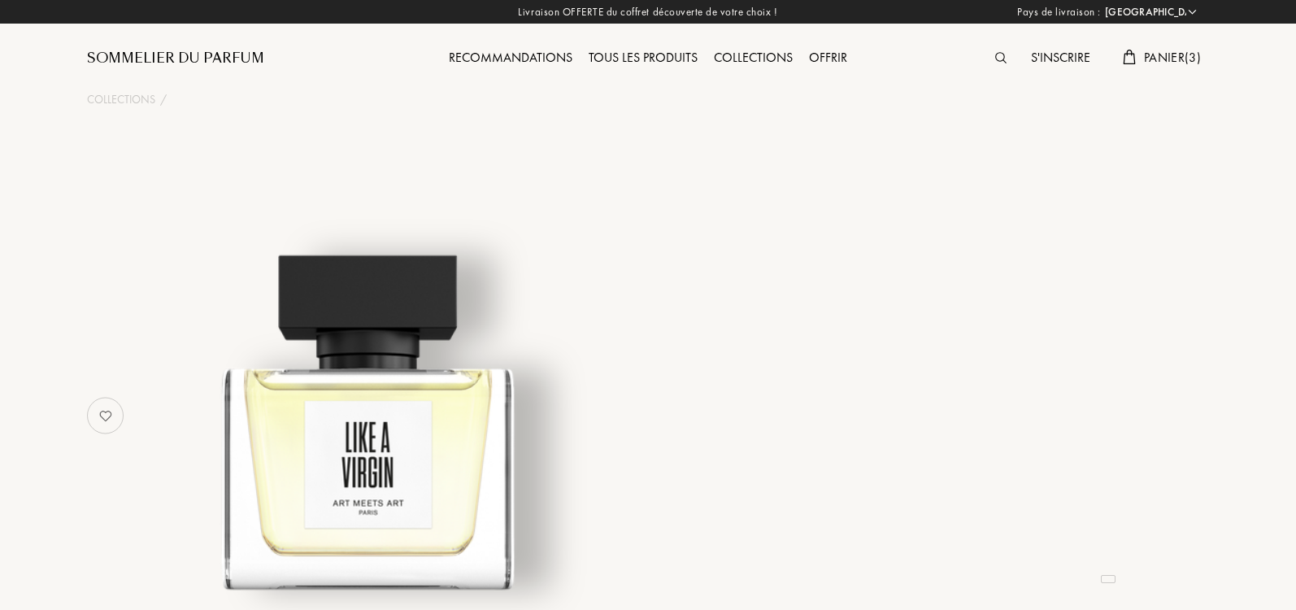
select select "IT"
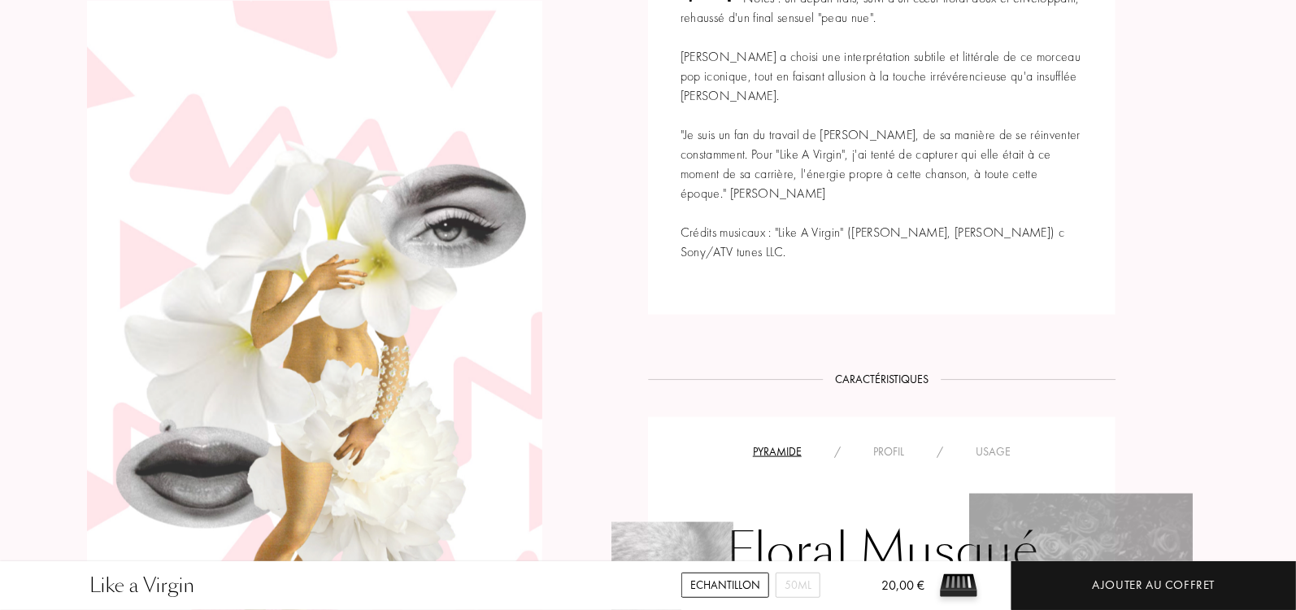
scroll to position [404, 0]
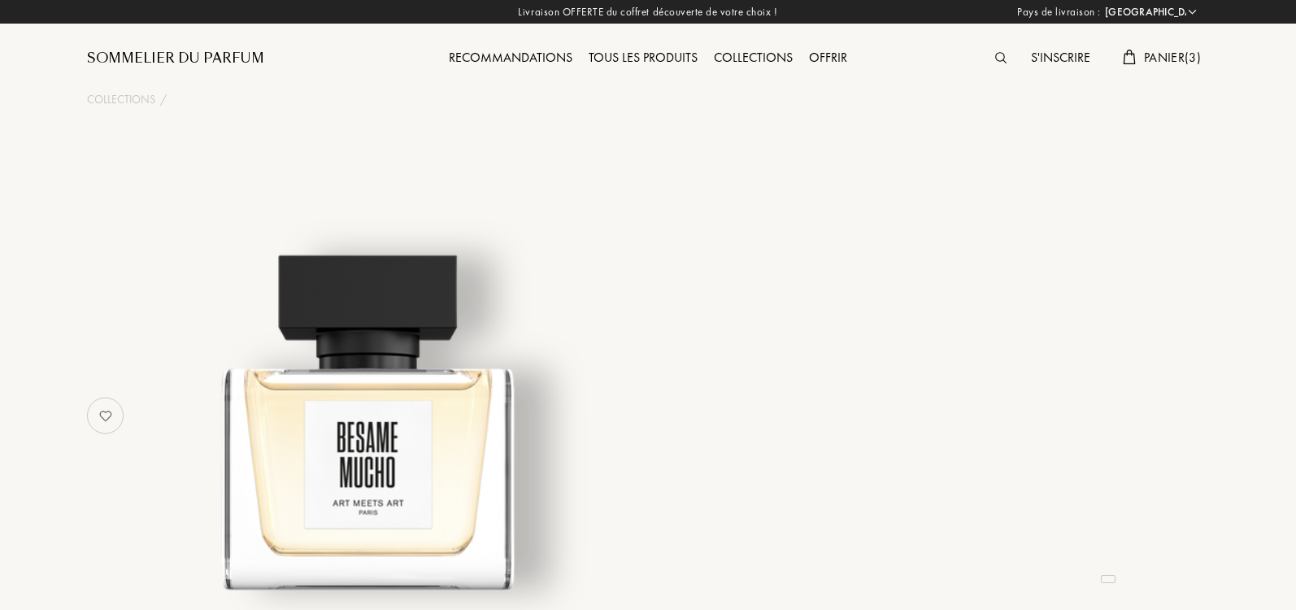
select select "IT"
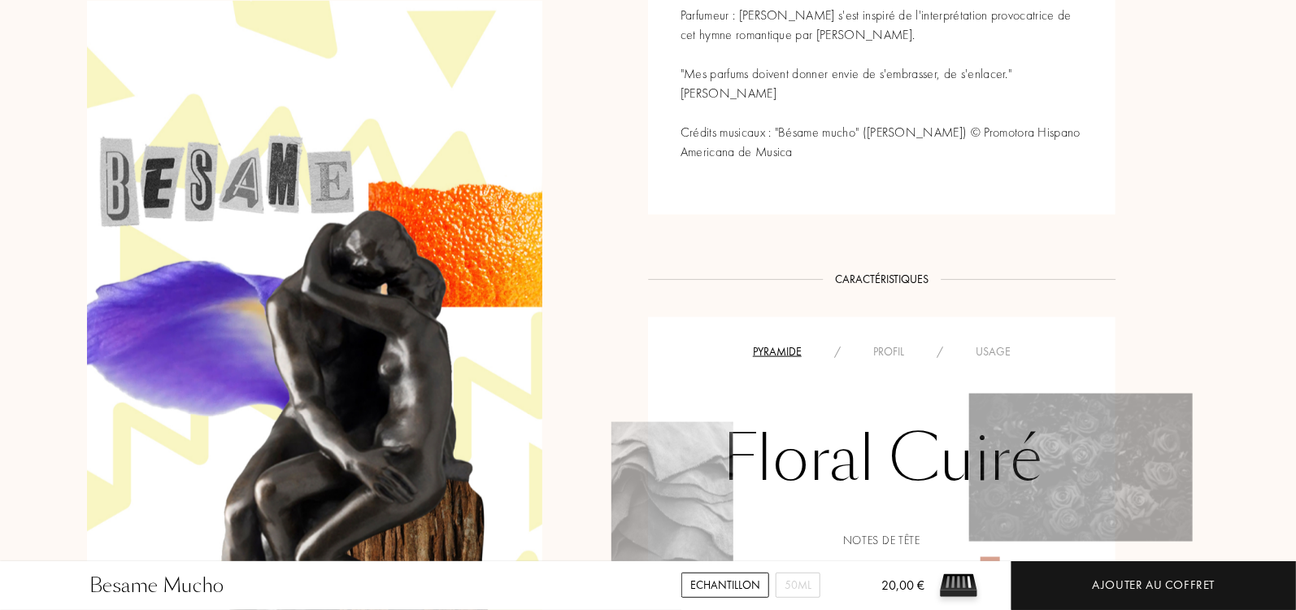
scroll to position [826, 0]
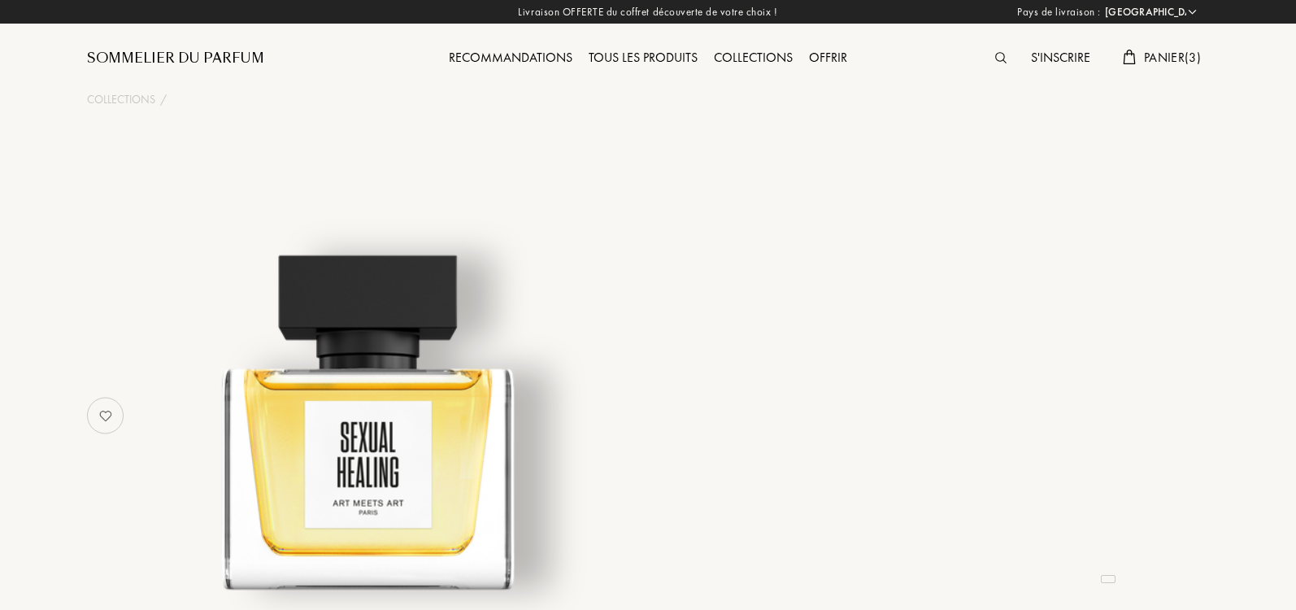
select select "IT"
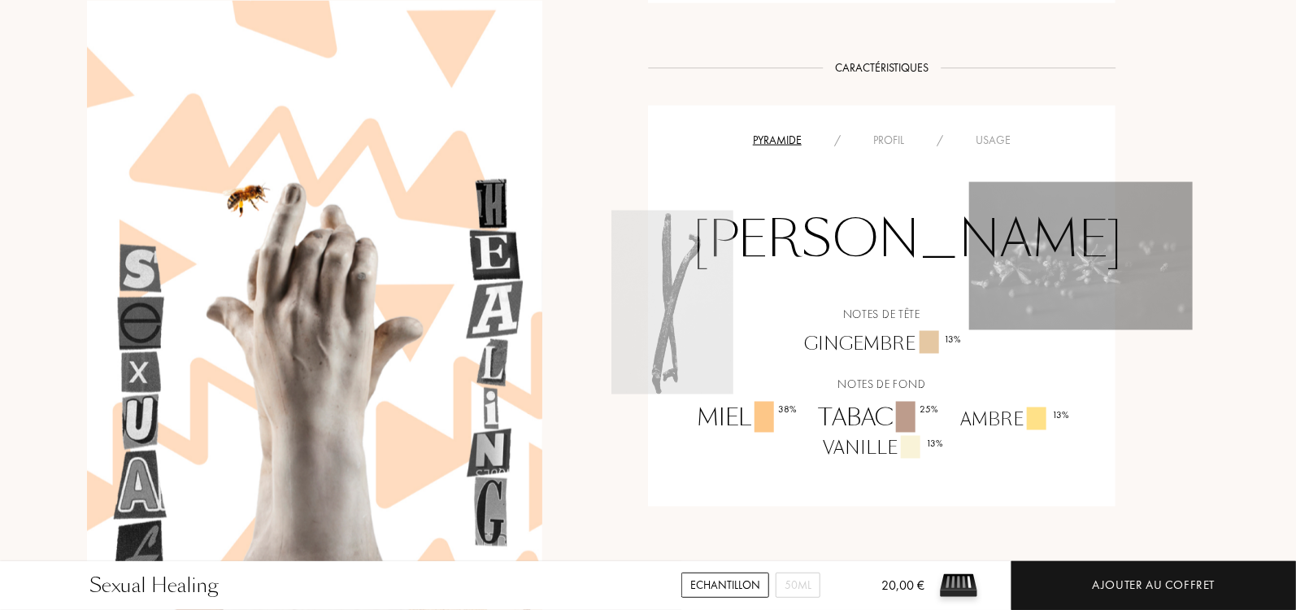
scroll to position [1305, 0]
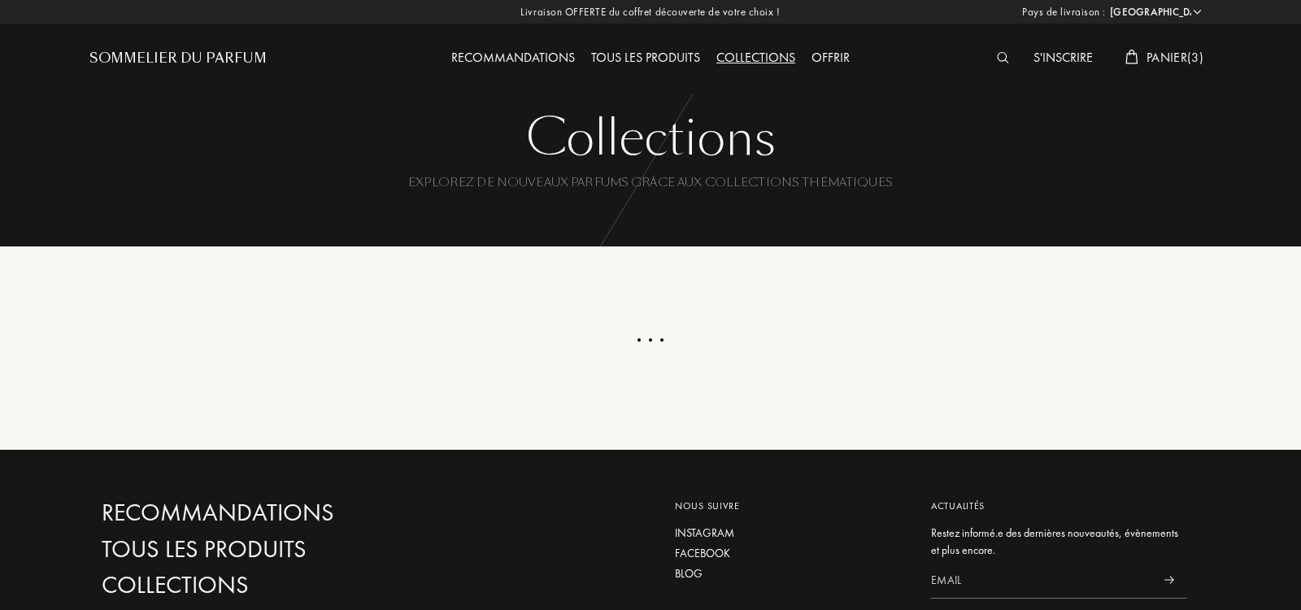
select select "IT"
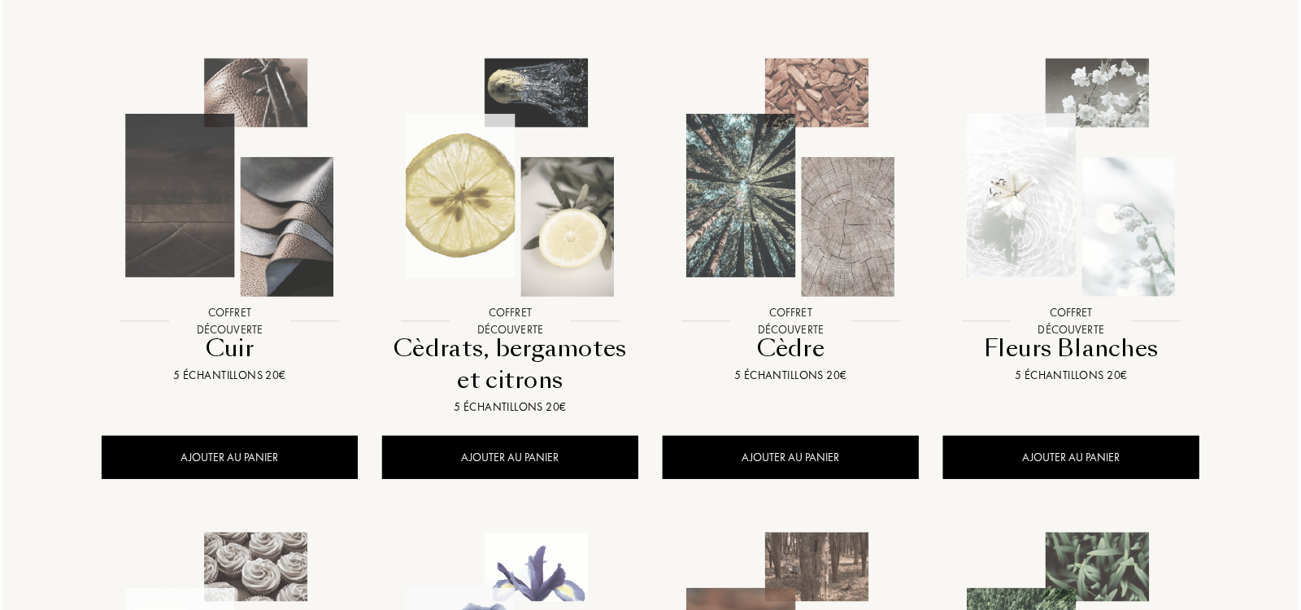
scroll to position [256, 0]
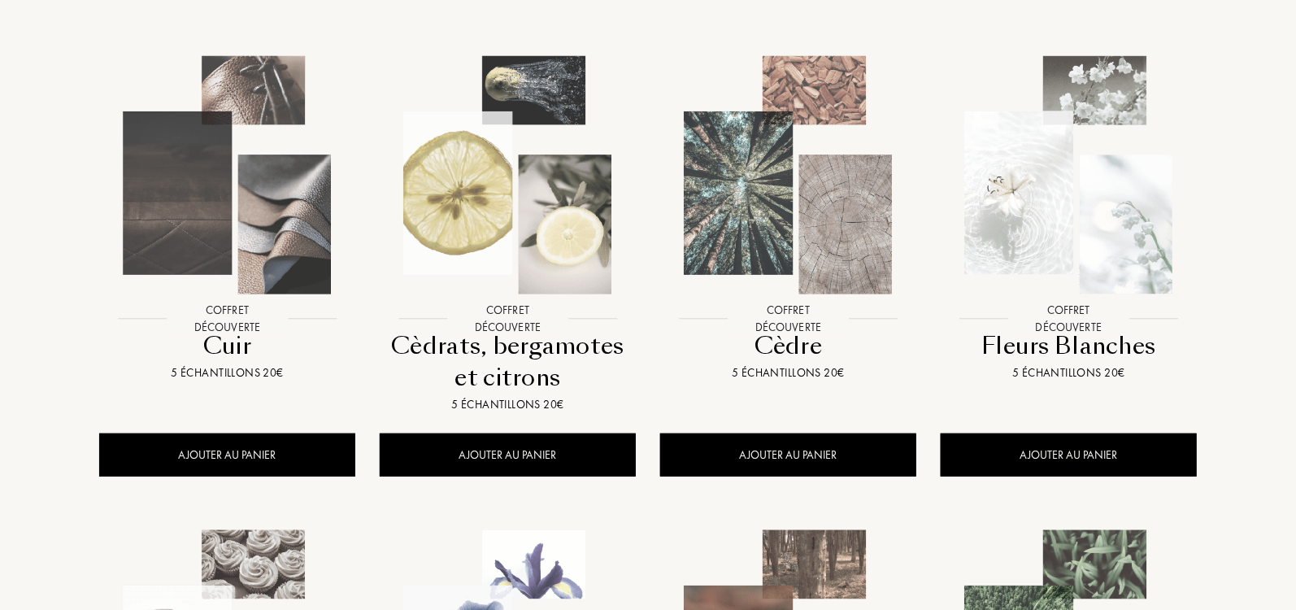
click at [237, 193] on img at bounding box center [227, 175] width 253 height 253
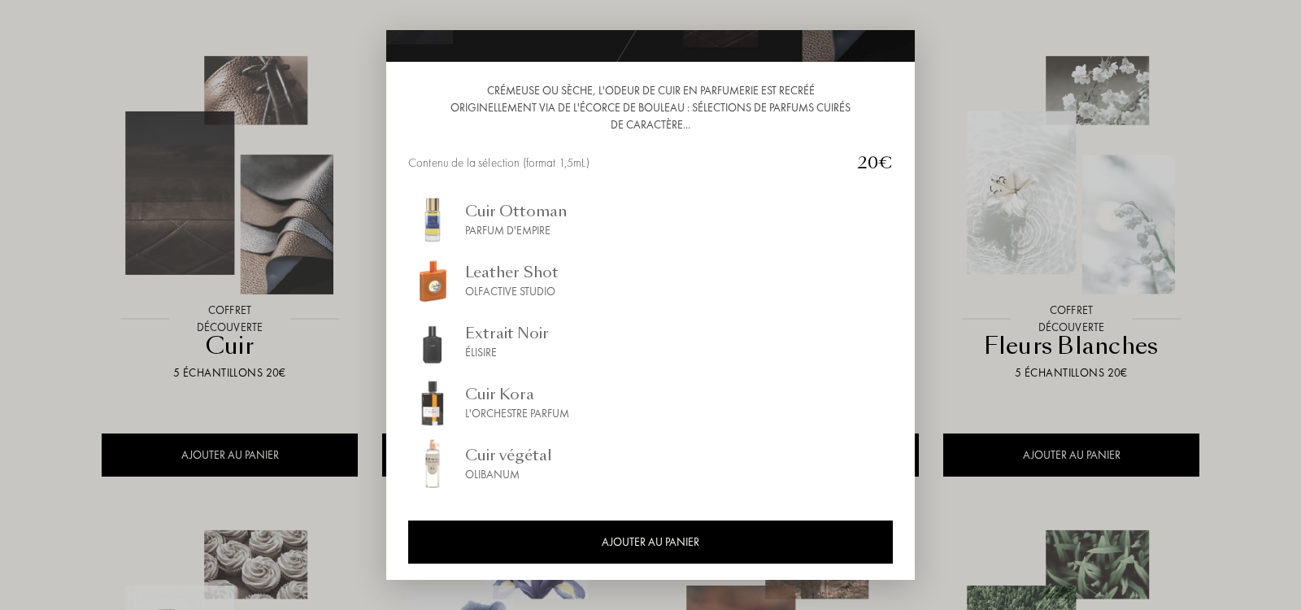
scroll to position [141, 0]
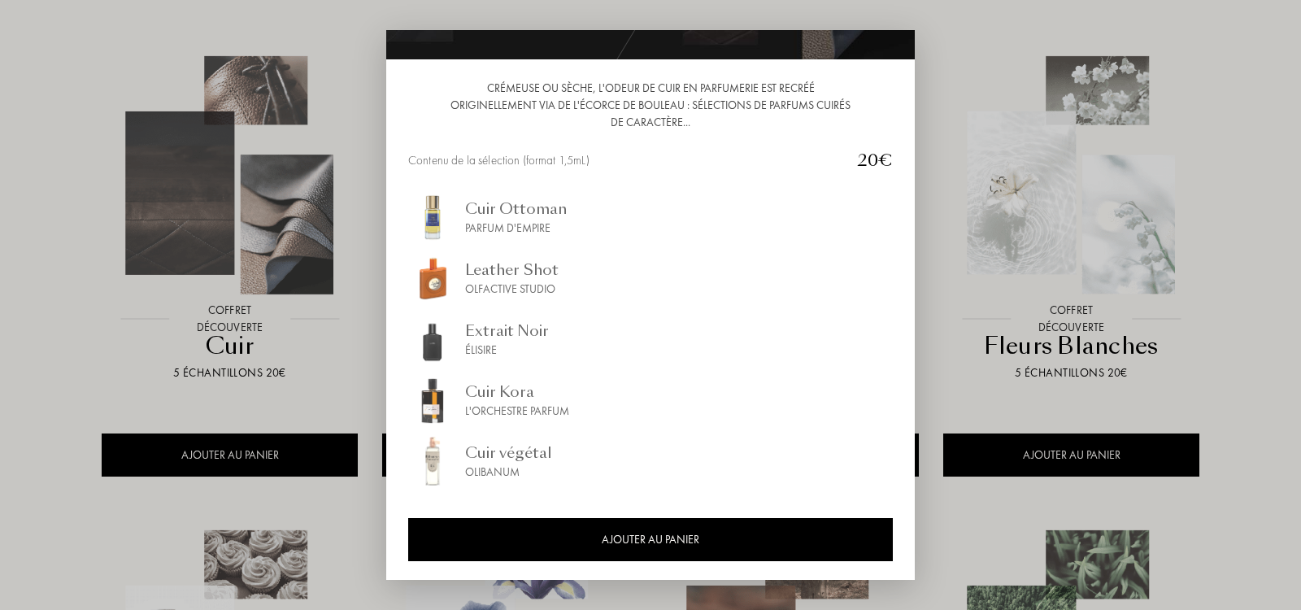
click at [521, 450] on div "Cuir végétal" at bounding box center [508, 452] width 87 height 22
click at [502, 385] on div "Cuir Kora" at bounding box center [517, 391] width 104 height 22
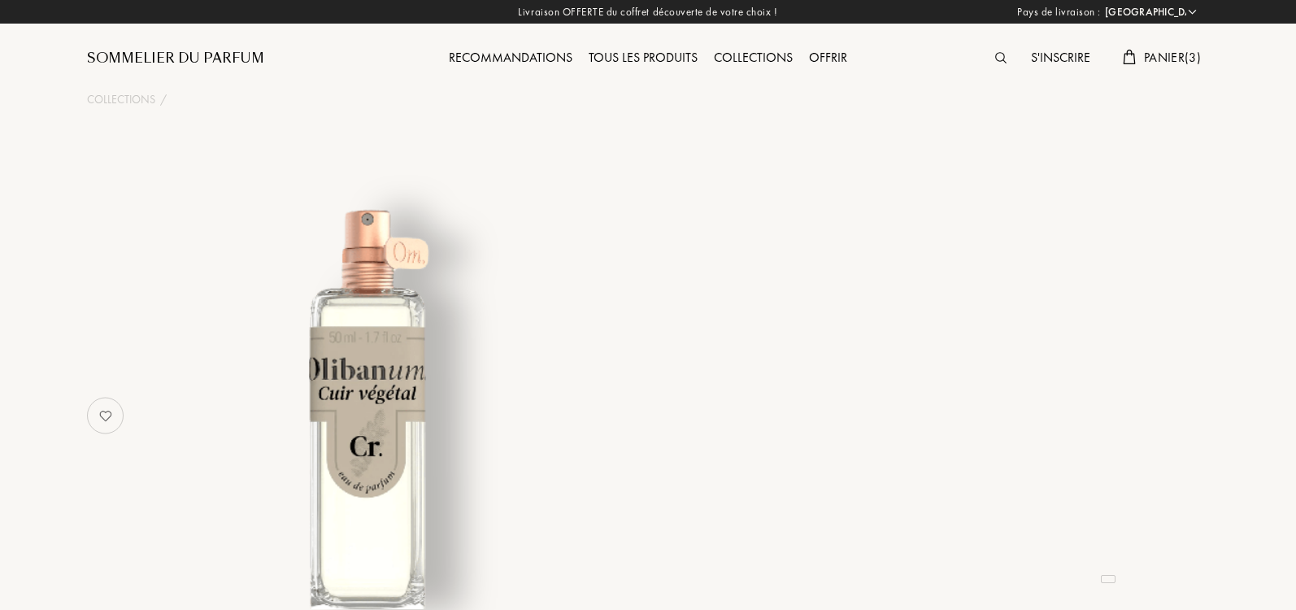
select select "IT"
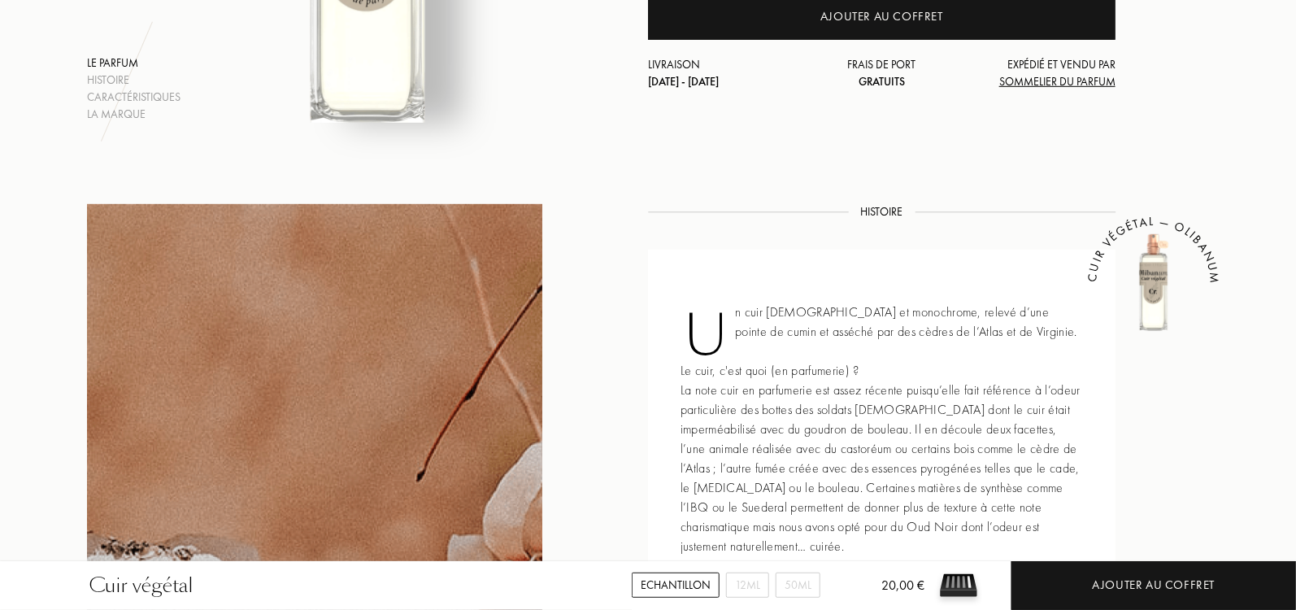
scroll to position [654, 0]
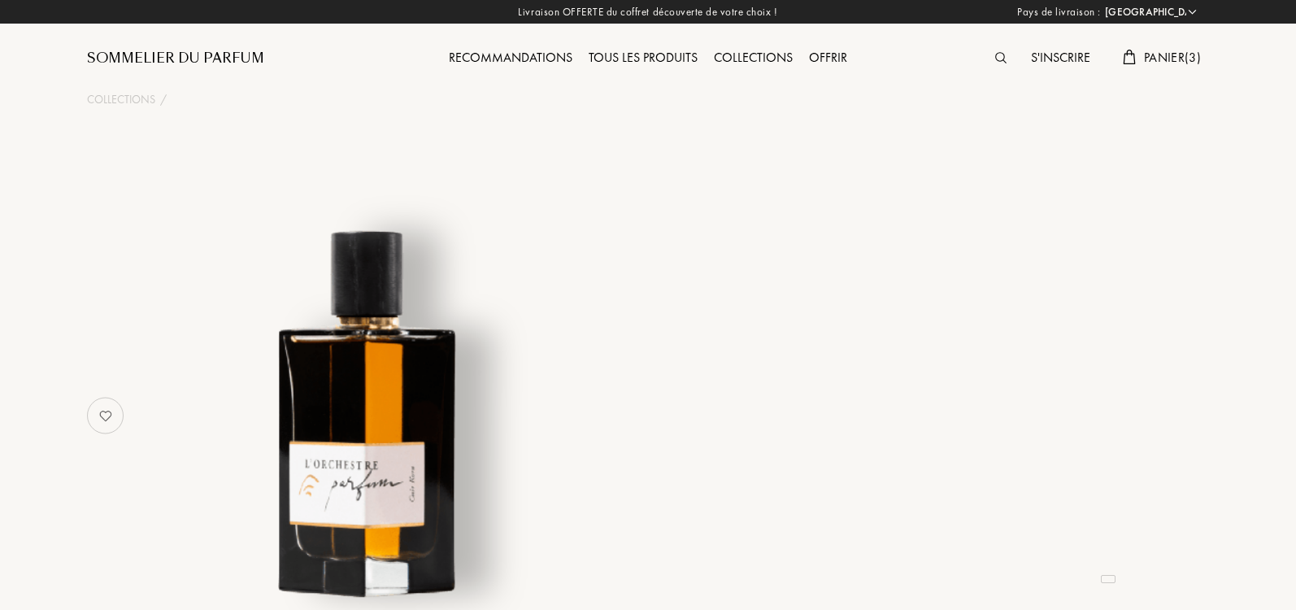
select select "IT"
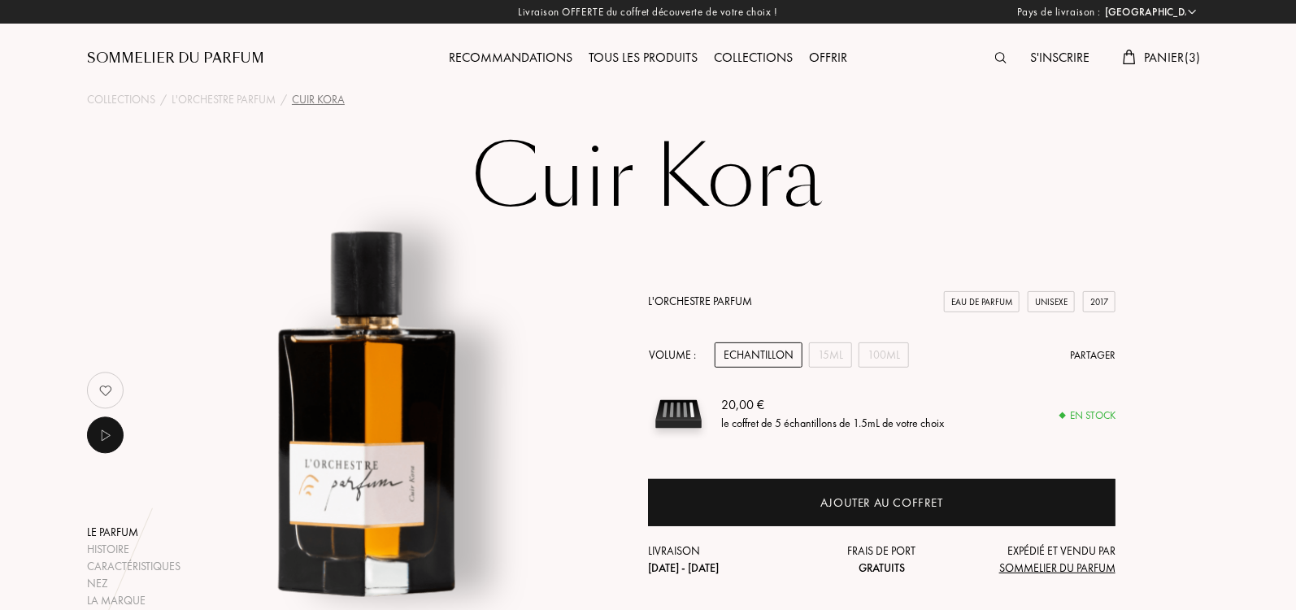
click at [167, 59] on div "Sommelier du Parfum" at bounding box center [175, 59] width 177 height 20
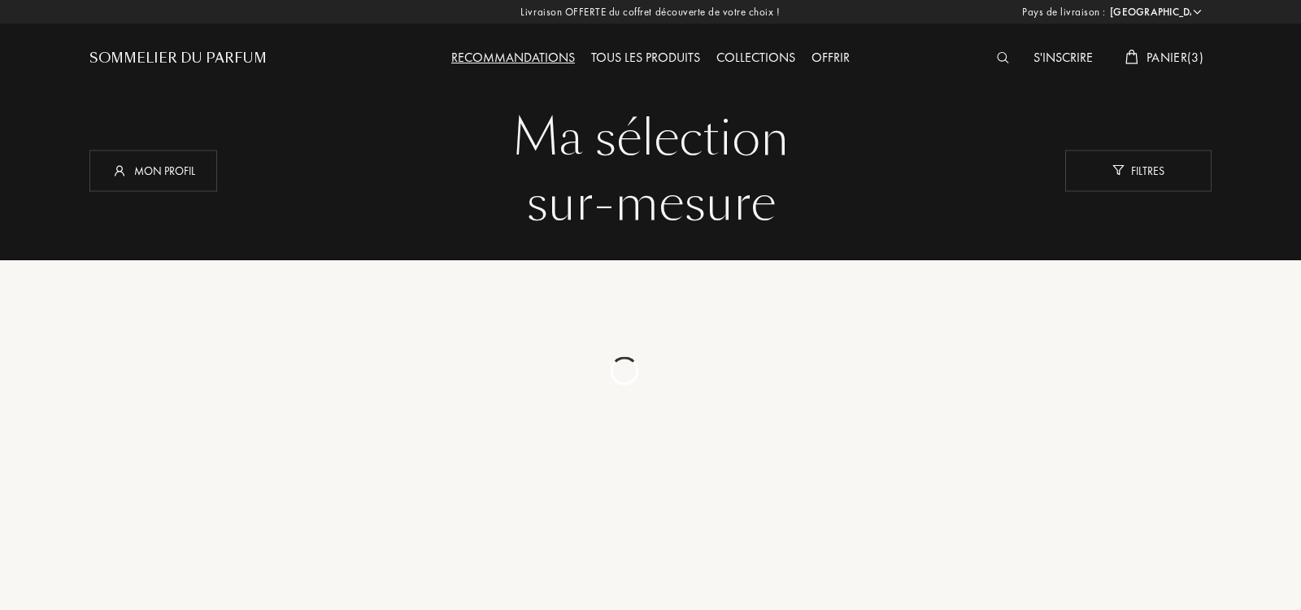
select select "IT"
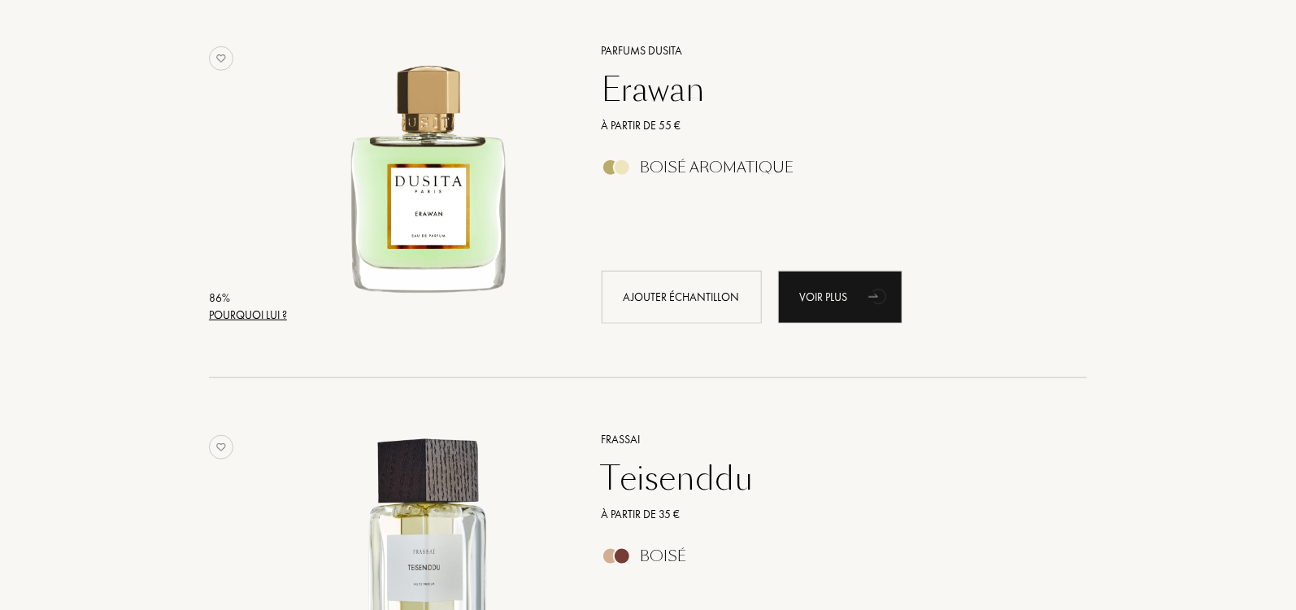
scroll to position [611, 0]
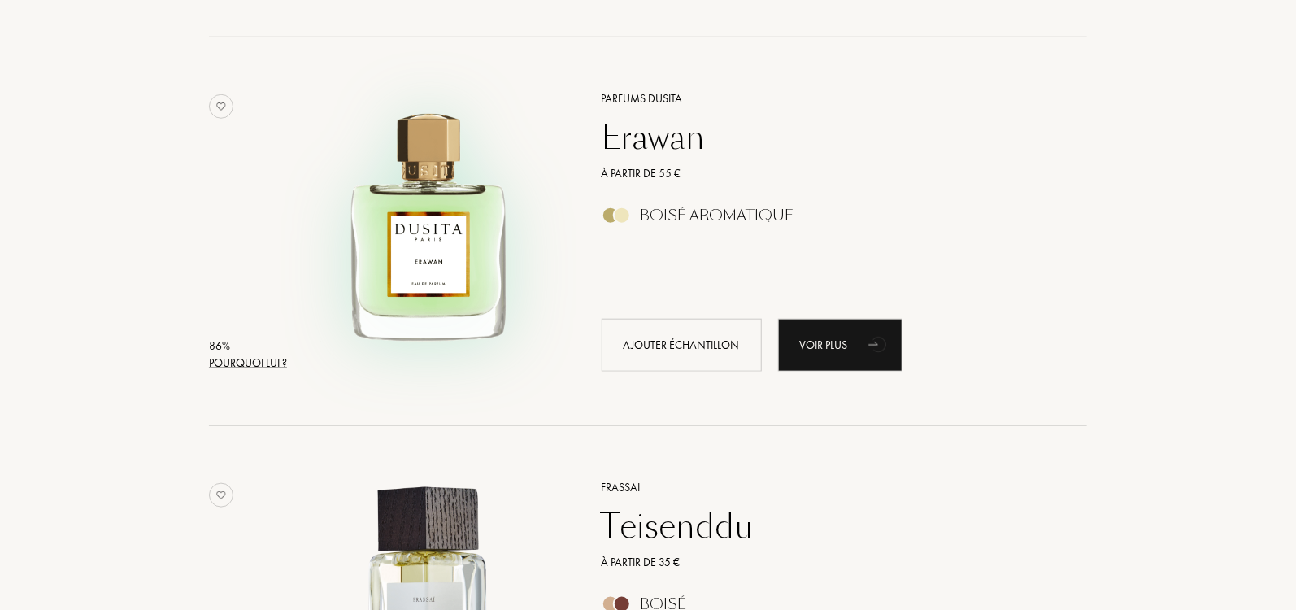
click at [457, 288] on img at bounding box center [428, 223] width 271 height 271
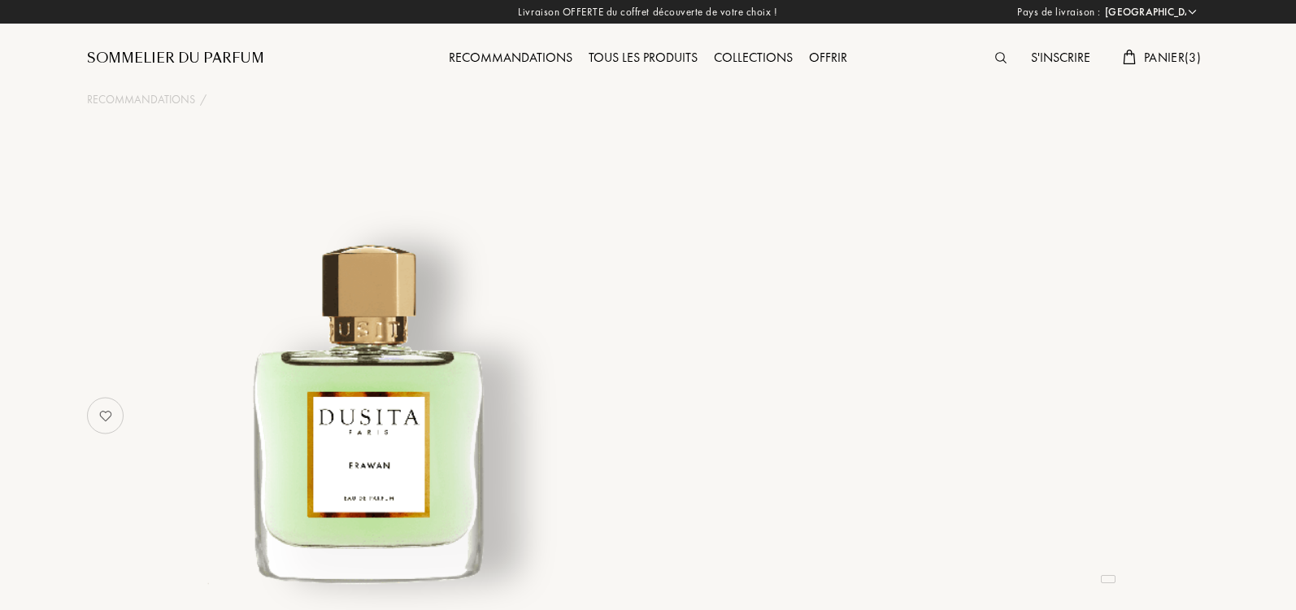
select select "IT"
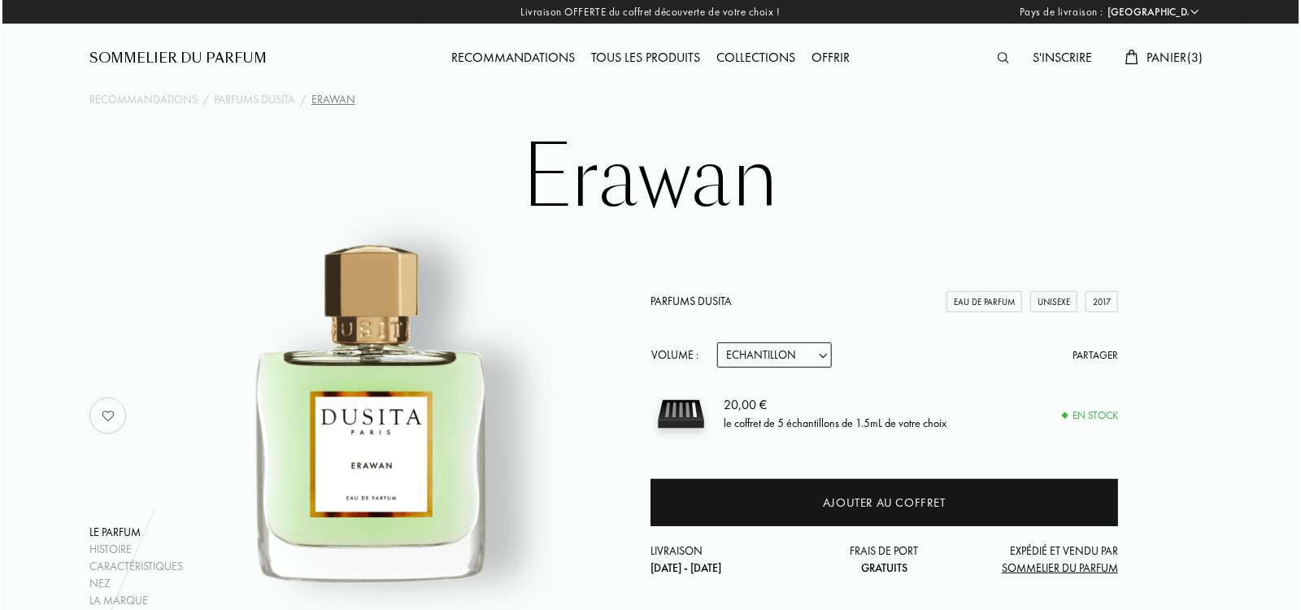
scroll to position [2, 0]
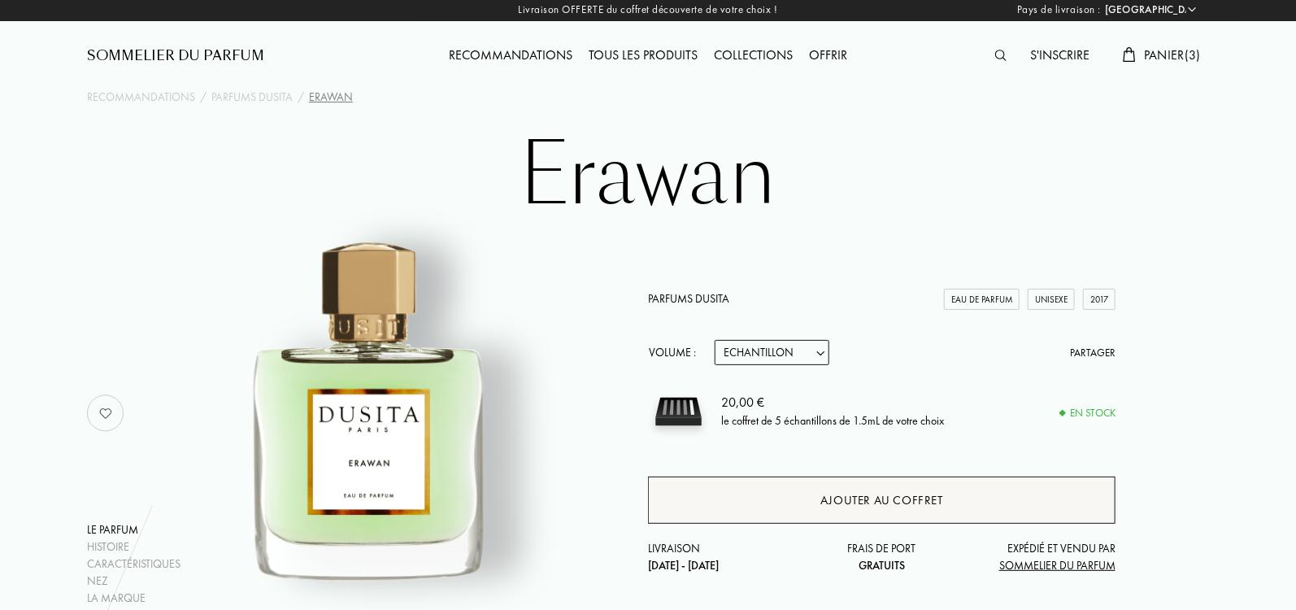
click at [851, 504] on div "Ajouter au coffret" at bounding box center [881, 500] width 123 height 19
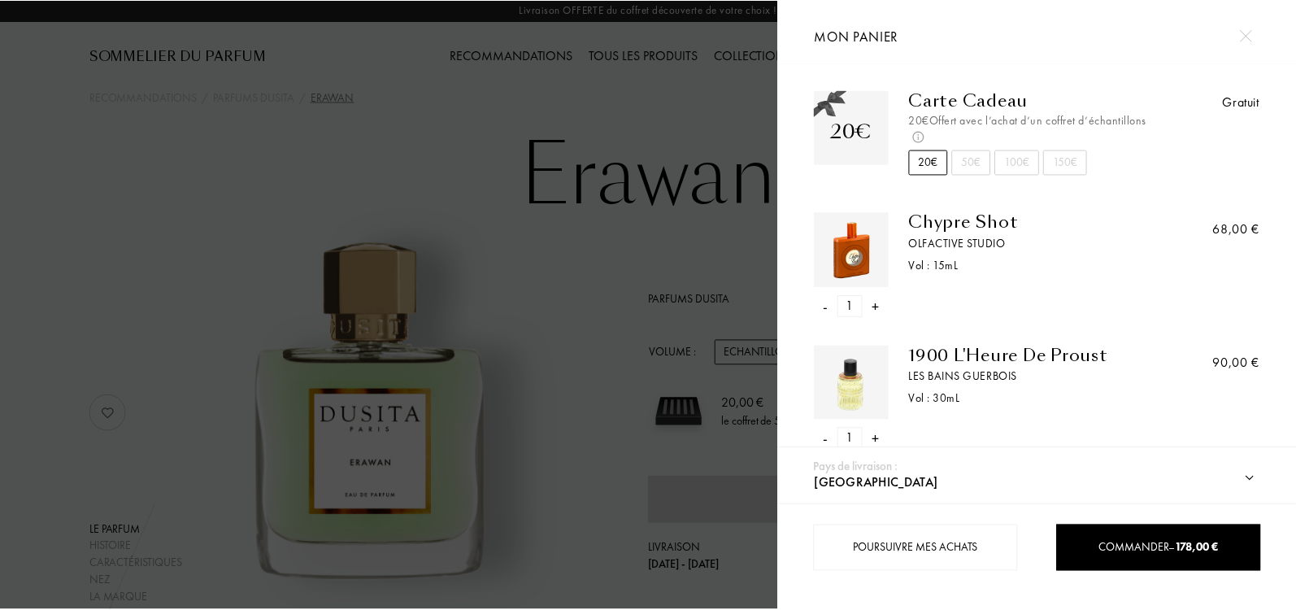
scroll to position [241, 0]
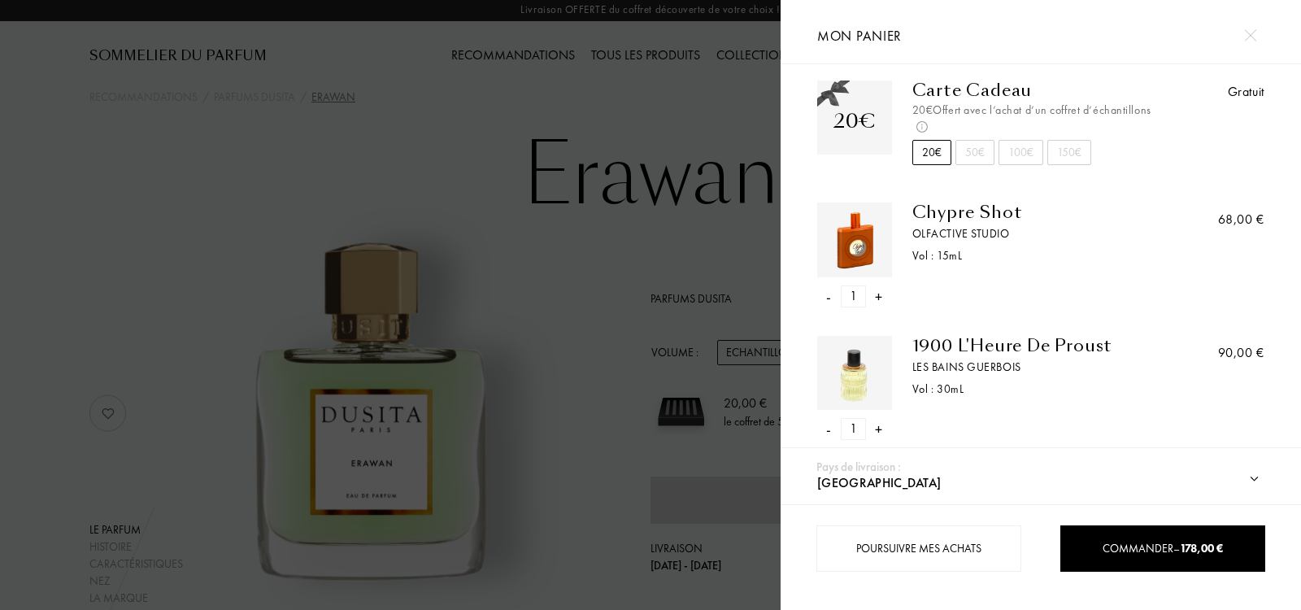
click at [95, 216] on div at bounding box center [390, 305] width 780 height 610
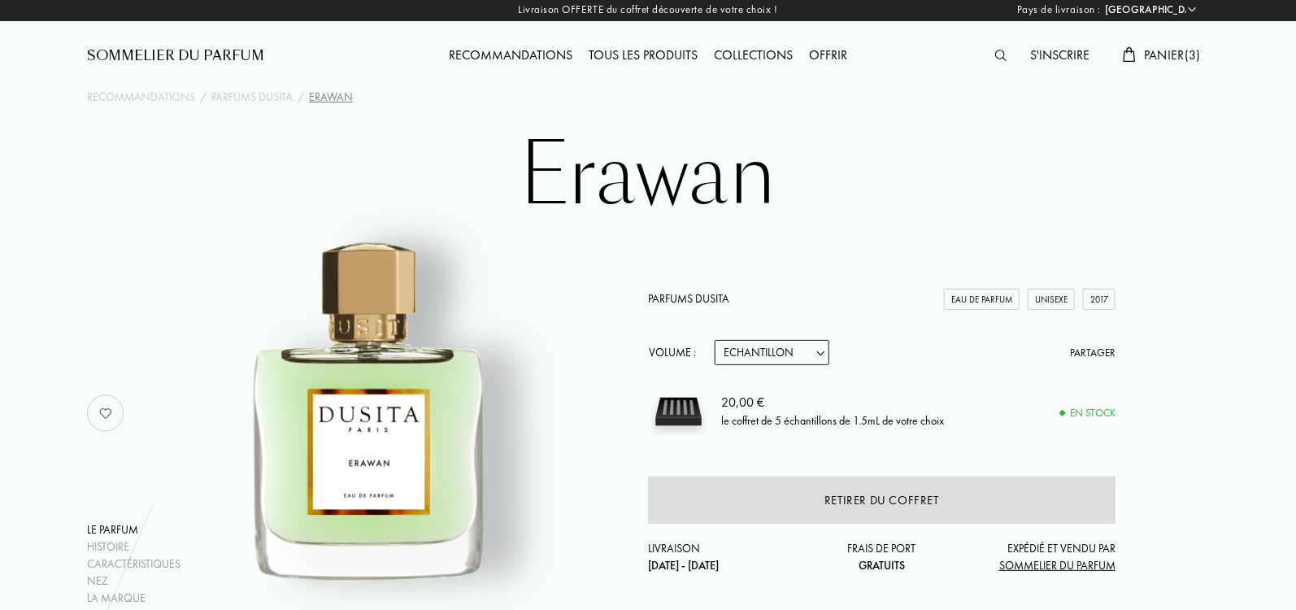
click at [670, 296] on link "Parfums Dusita" at bounding box center [688, 298] width 81 height 15
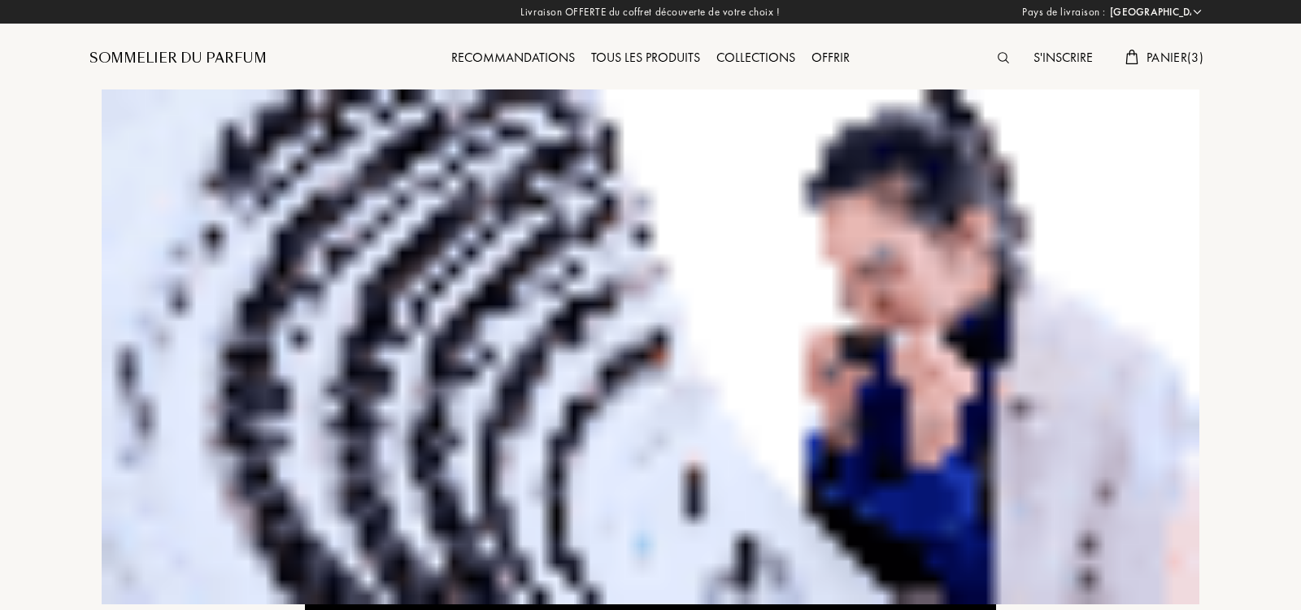
select select "IT"
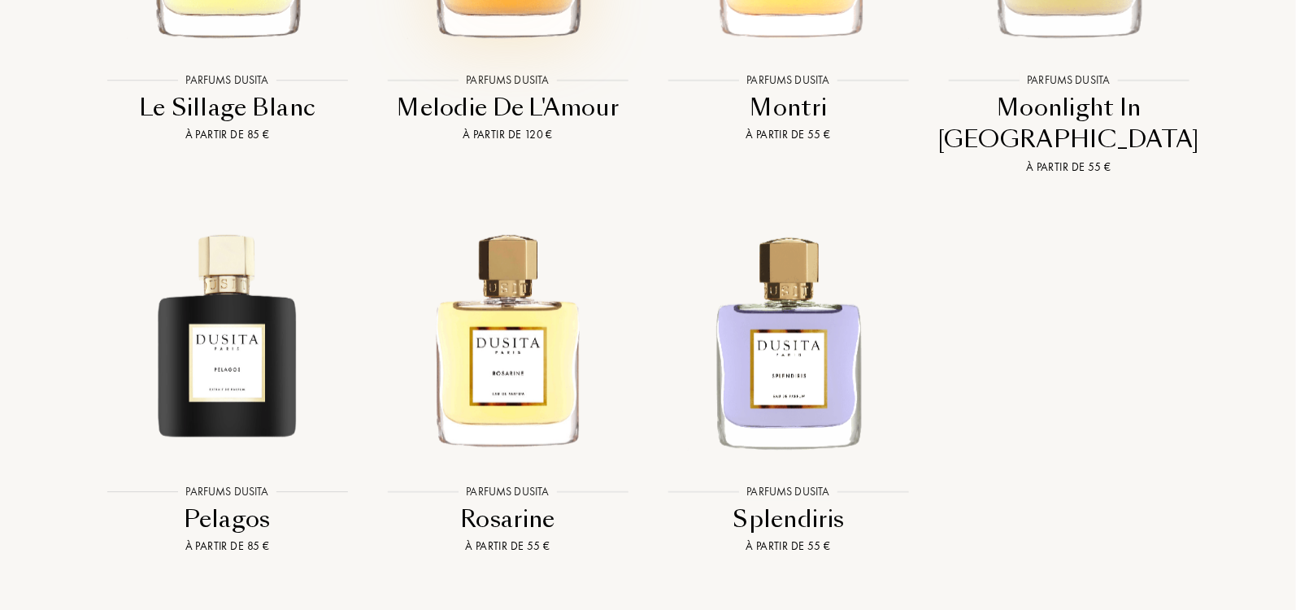
scroll to position [3475, 0]
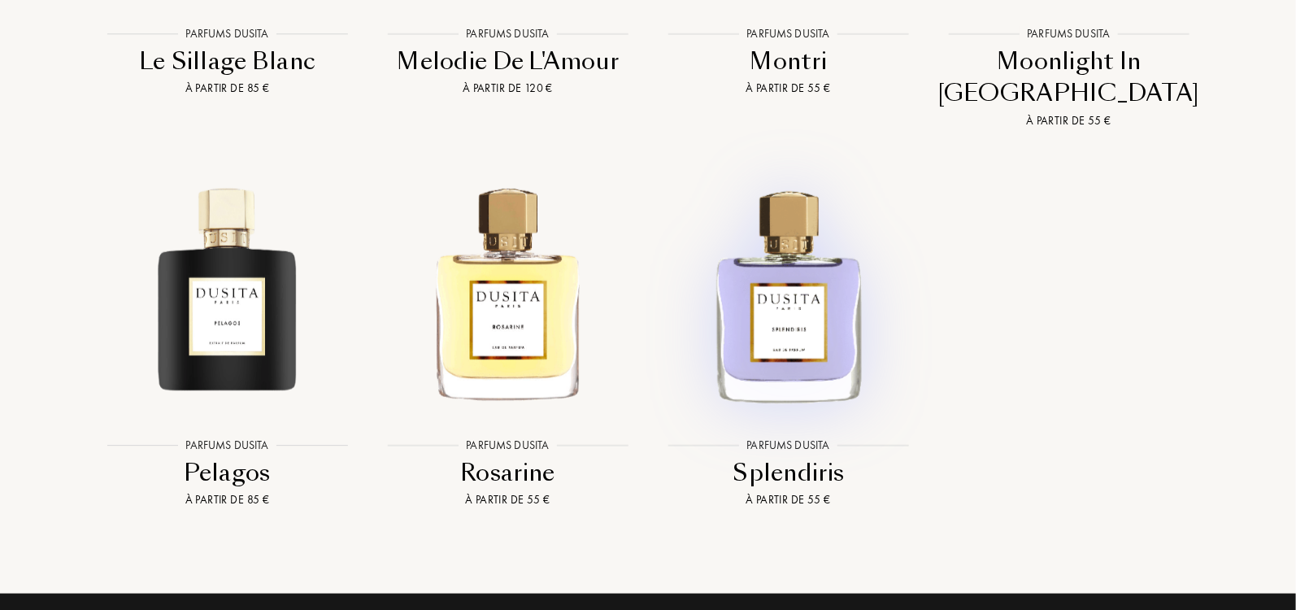
click at [741, 326] on img at bounding box center [788, 293] width 253 height 253
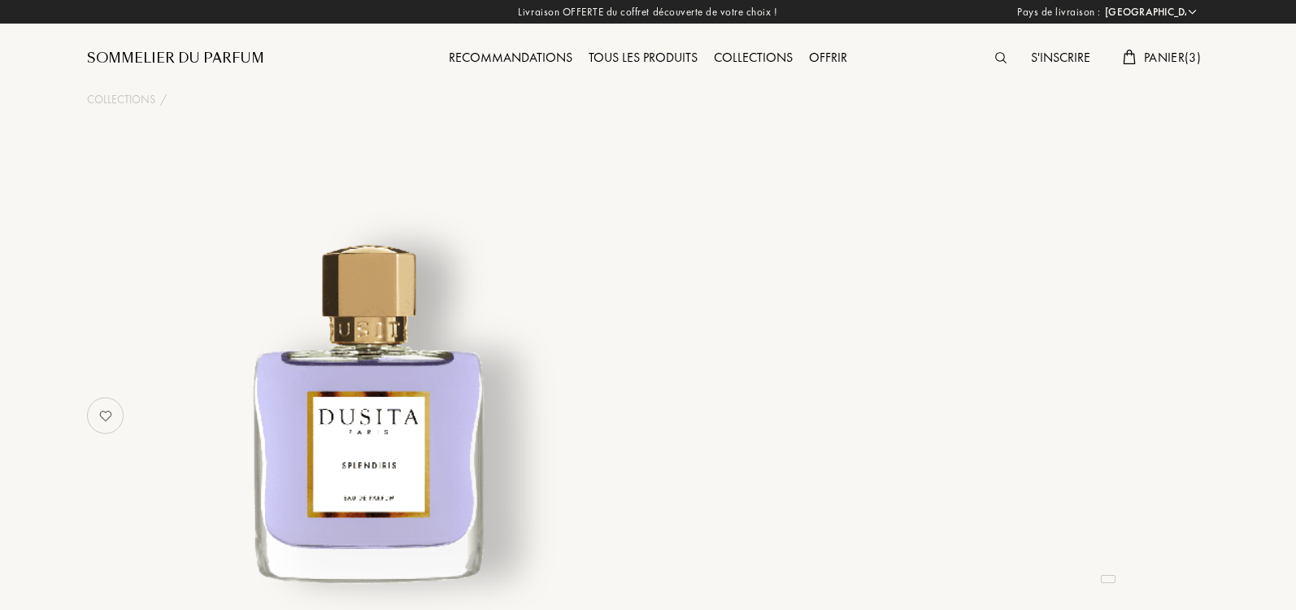
select select "IT"
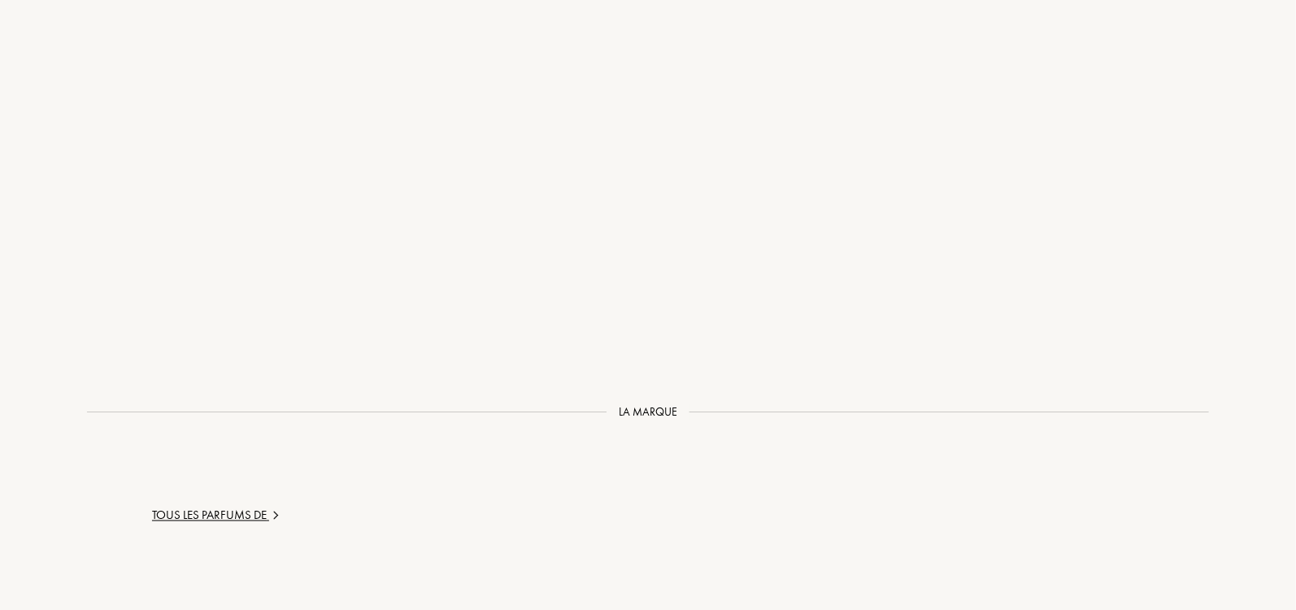
select select "3"
